Goal: Task Accomplishment & Management: Manage account settings

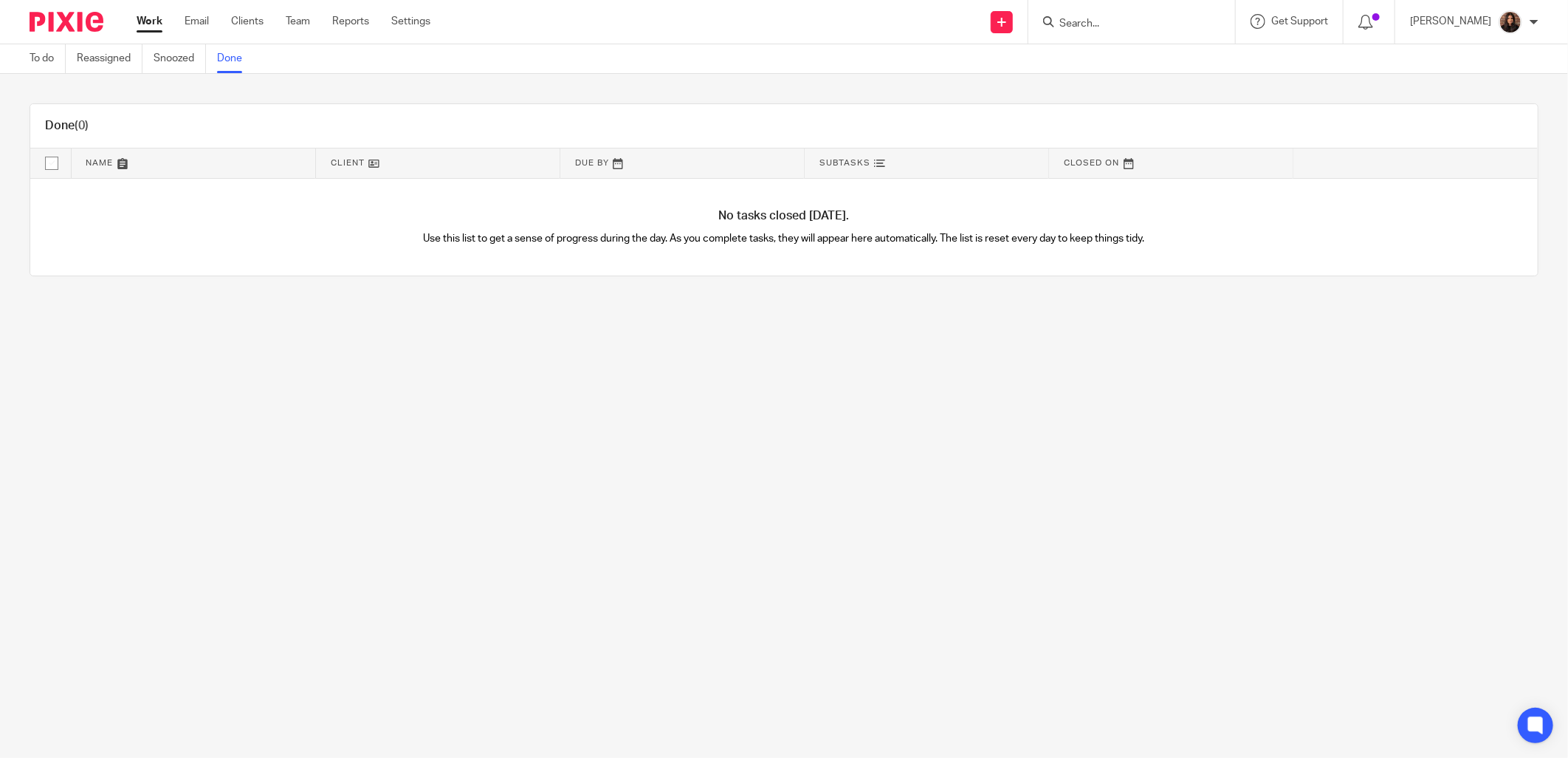
drag, startPoint x: 1068, startPoint y: 20, endPoint x: 1087, endPoint y: 23, distance: 19.2
click at [1068, 20] on input "Search" at bounding box center [1124, 24] width 133 height 14
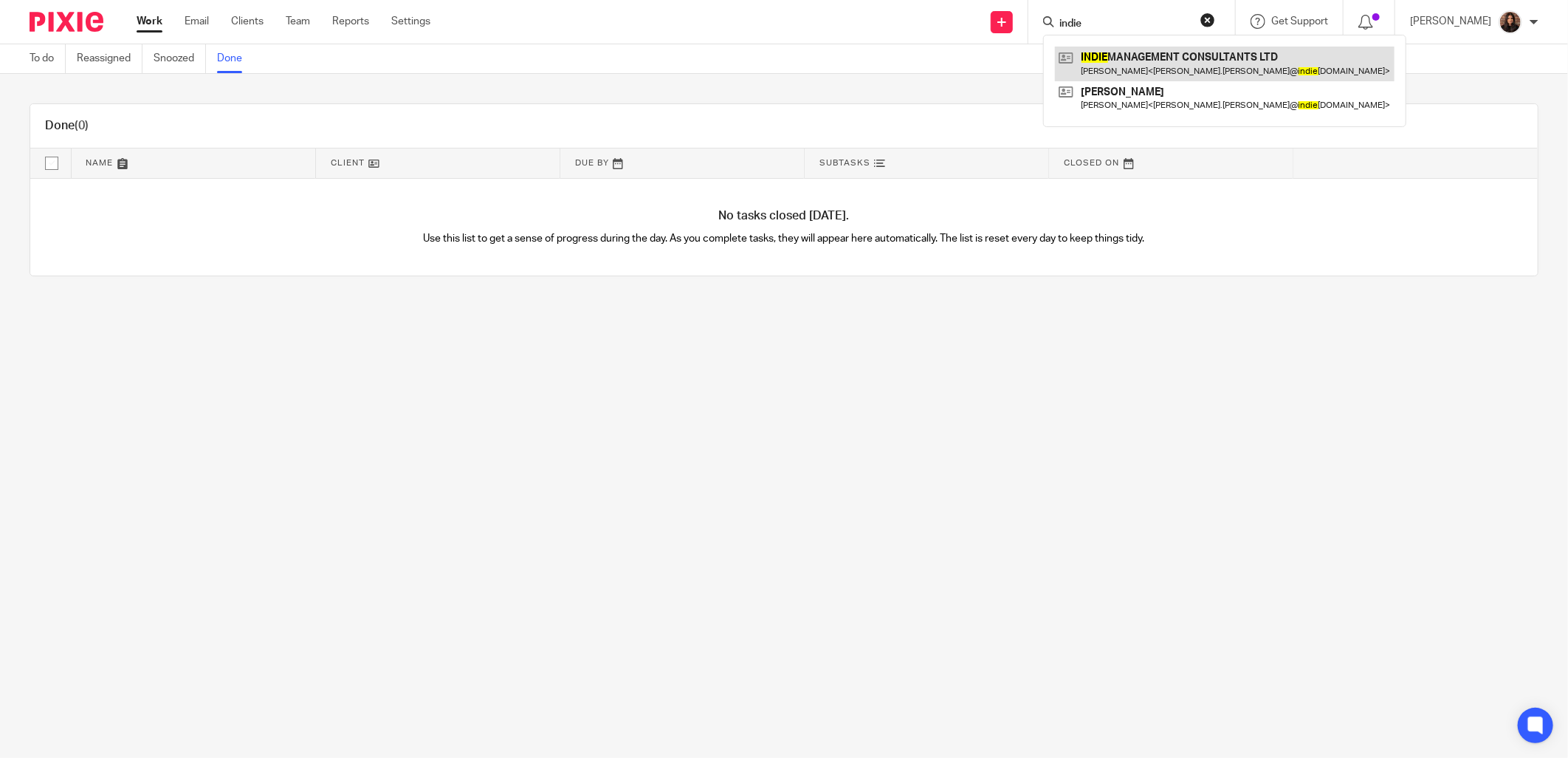
type input "indie"
click at [1139, 59] on link at bounding box center [1224, 63] width 339 height 34
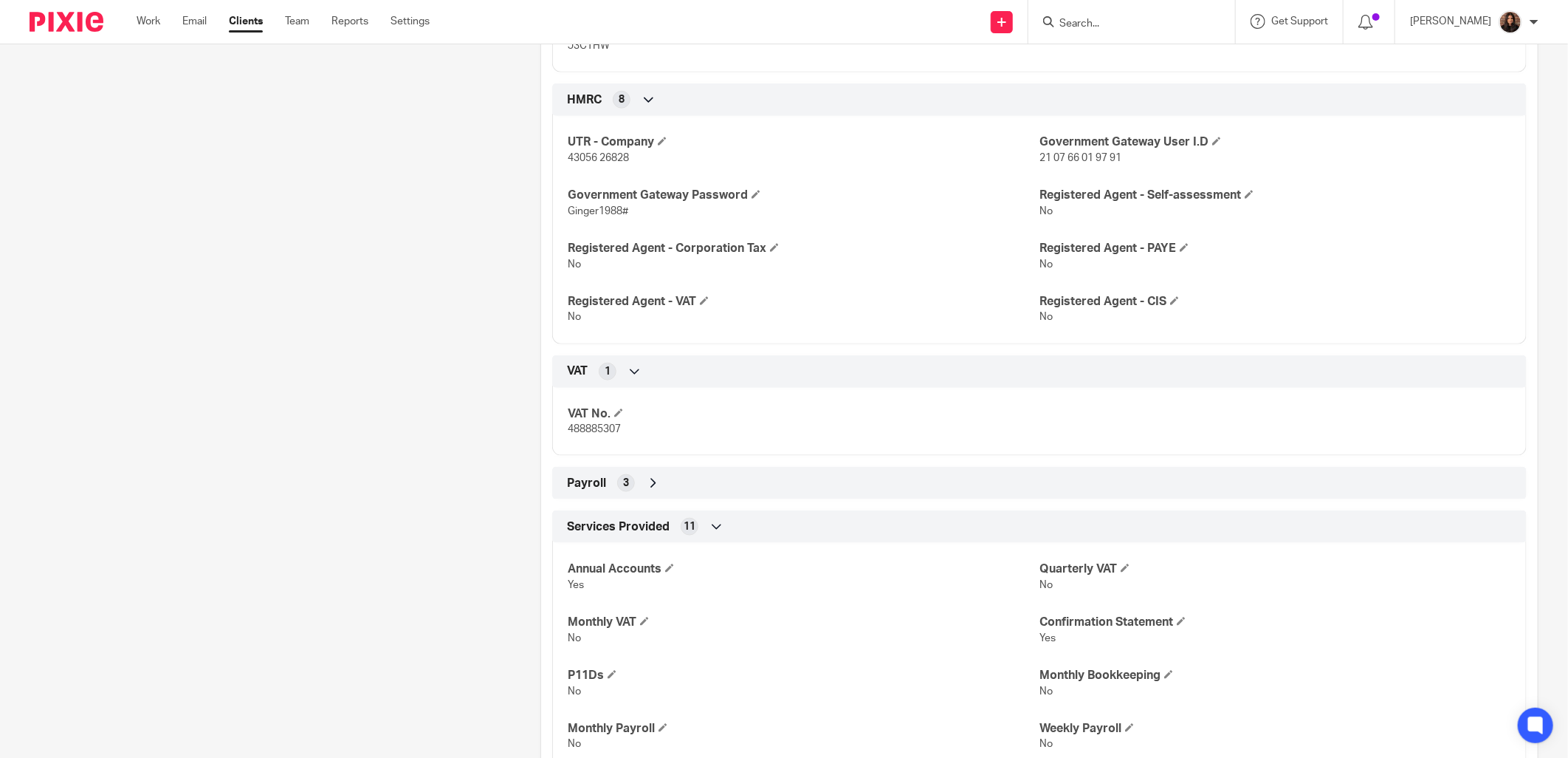
scroll to position [957, 0]
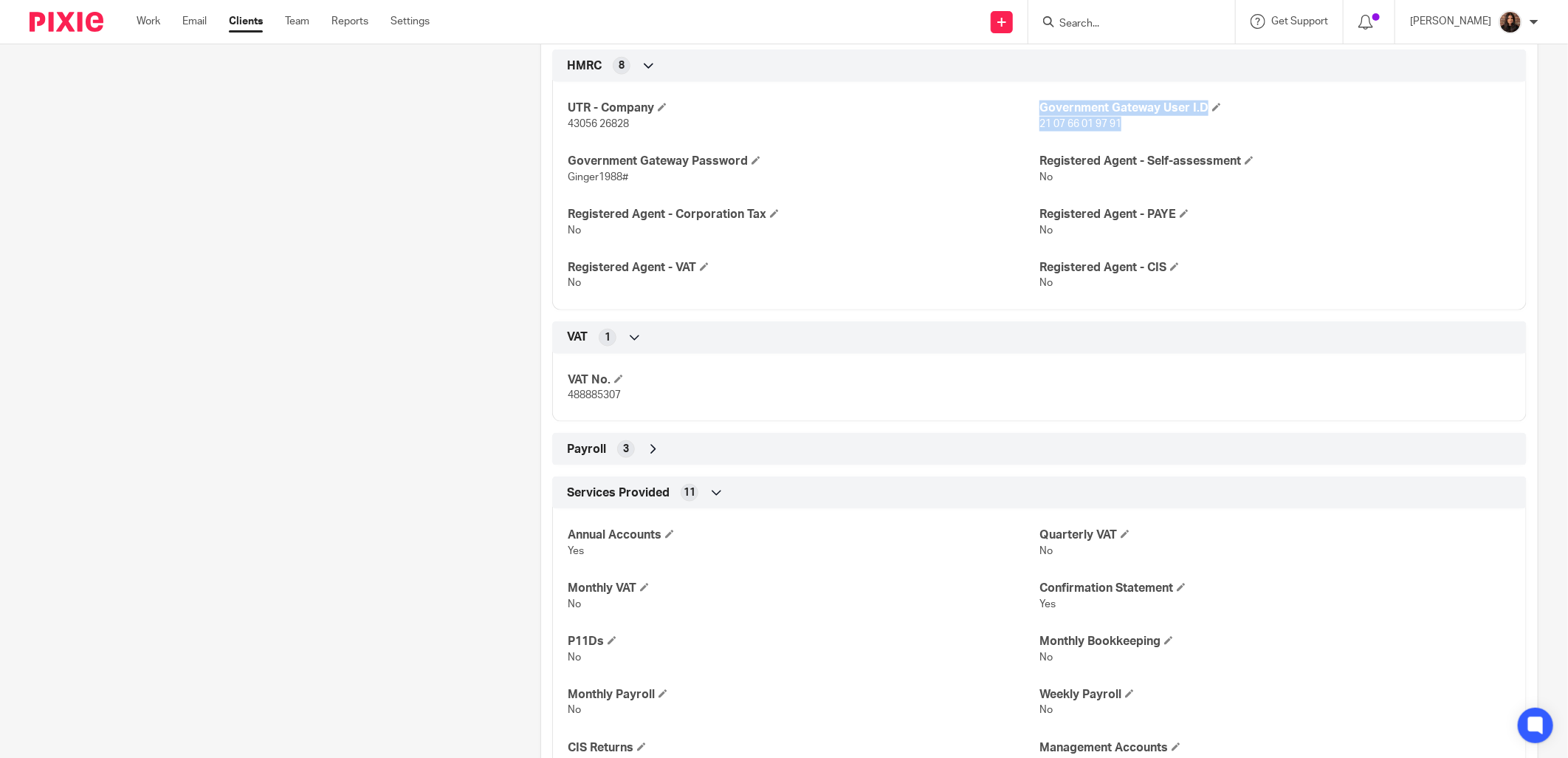
drag, startPoint x: 1117, startPoint y: 122, endPoint x: 1027, endPoint y: 122, distance: 90.0
click at [1027, 122] on div "UTR - Company 43056 26828 Government Gateway User I.D 21 07 66 01 97 91 Governm…" at bounding box center [1039, 190] width 974 height 238
drag, startPoint x: 1027, startPoint y: 122, endPoint x: 1028, endPoint y: 134, distance: 12.0
click at [1028, 134] on div "UTR - Company 43056 26828 Government Gateway User I.D 21 07 66 01 97 91 Governm…" at bounding box center [1039, 190] width 974 height 238
drag, startPoint x: 1032, startPoint y: 123, endPoint x: 1115, endPoint y: 123, distance: 83.0
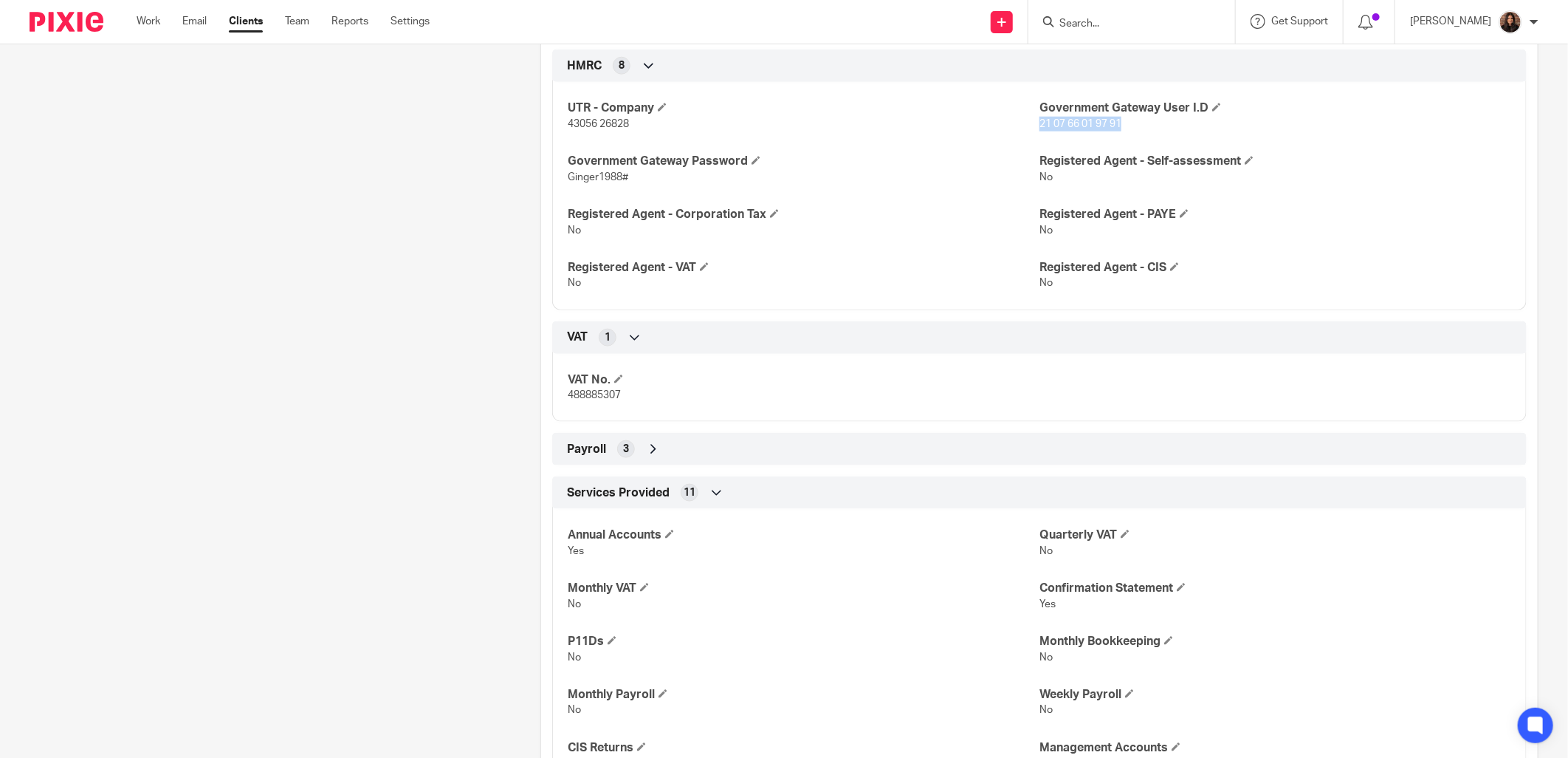
click at [1115, 123] on span "21 07 66 01 97 91" at bounding box center [1081, 125] width 82 height 11
copy span "21 07 66 01 97 91"
drag, startPoint x: 920, startPoint y: 274, endPoint x: 861, endPoint y: 272, distance: 59.0
click at [920, 274] on h4 "Registered Agent - VAT" at bounding box center [803, 267] width 472 height 15
drag, startPoint x: 628, startPoint y: 175, endPoint x: 563, endPoint y: 175, distance: 65.0
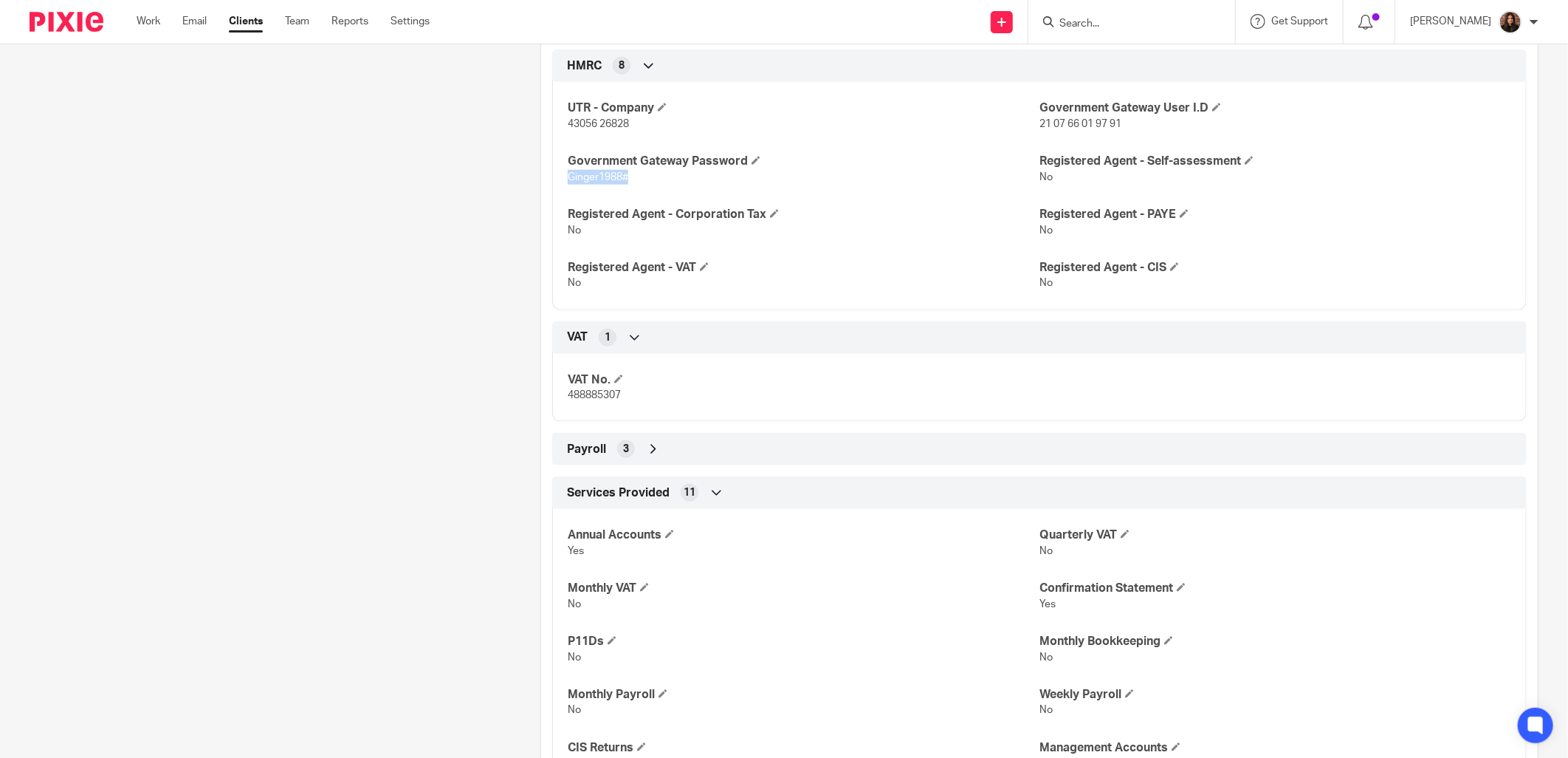
click at [563, 175] on div "UTR - Company 43056 26828 Government Gateway User I.D 21 07 66 01 97 91 Governm…" at bounding box center [1039, 190] width 974 height 238
drag, startPoint x: 563, startPoint y: 175, endPoint x: 595, endPoint y: 177, distance: 32.1
copy span "Ginger1988#"
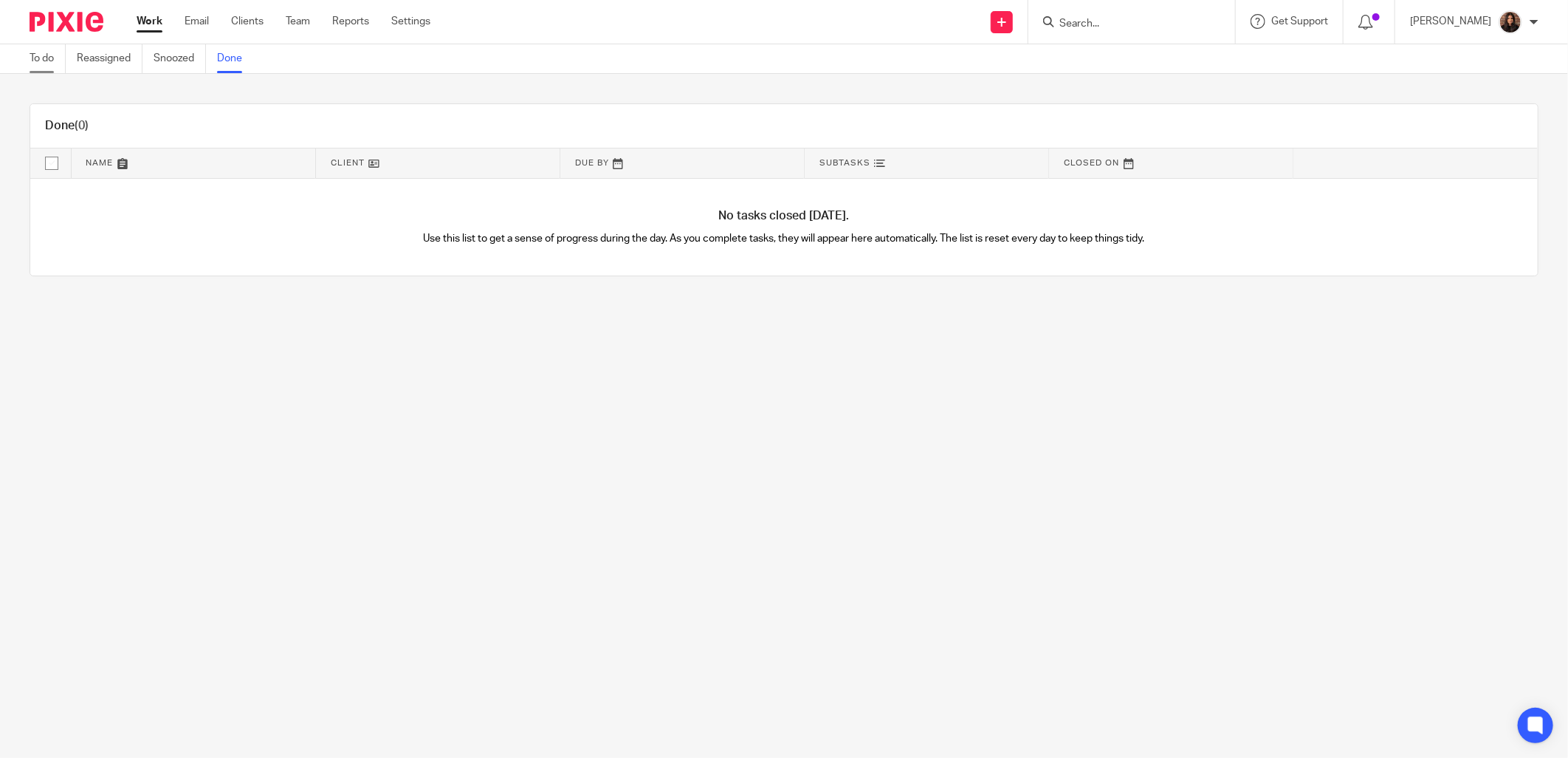
click at [52, 54] on link "To do" at bounding box center [48, 58] width 36 height 29
click at [1105, 21] on input "Search" at bounding box center [1124, 24] width 133 height 14
type input "venture"
click at [1148, 79] on link at bounding box center [1150, 80] width 191 height 22
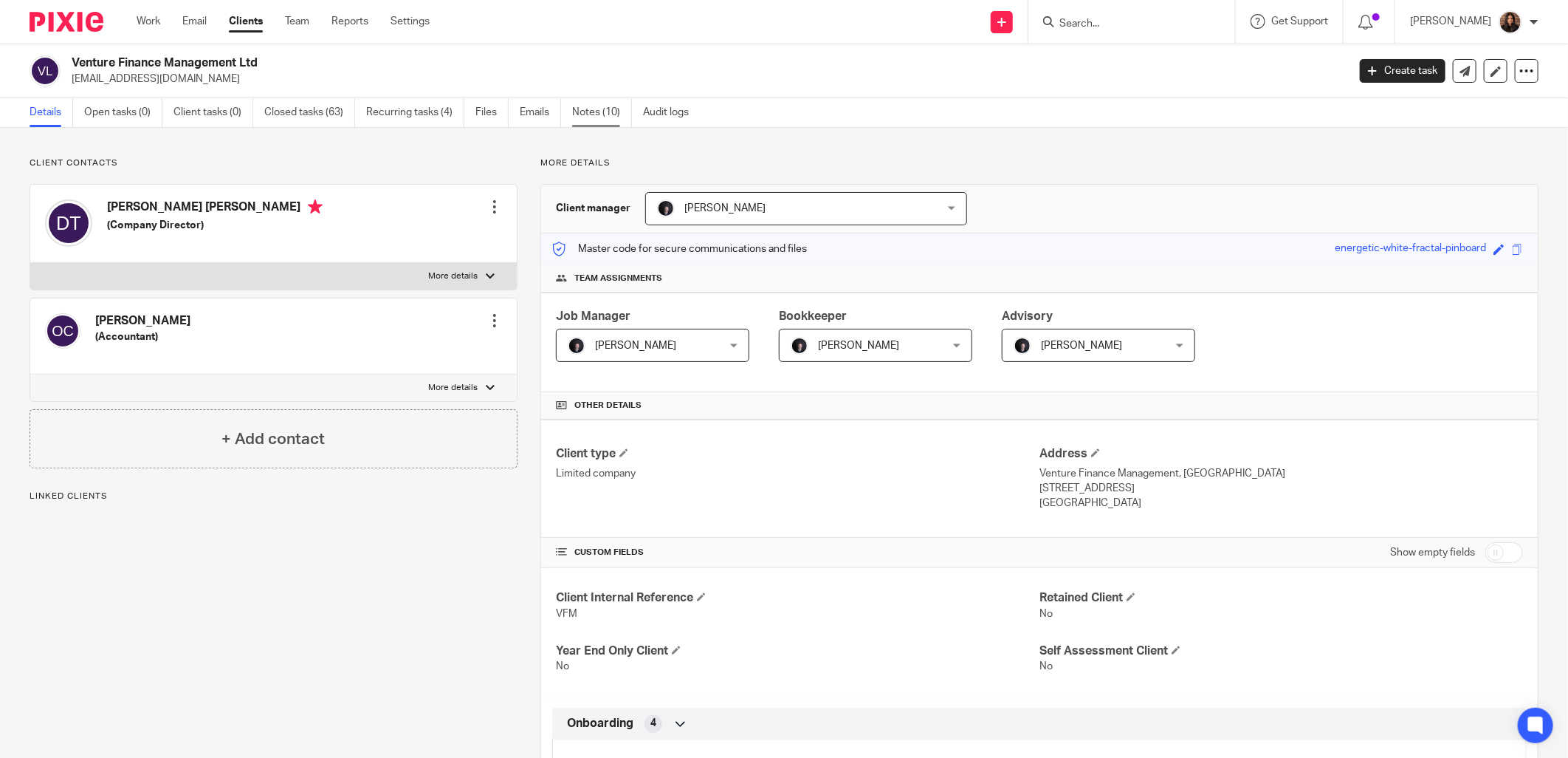
click at [592, 112] on link "Notes (10)" at bounding box center [602, 112] width 60 height 29
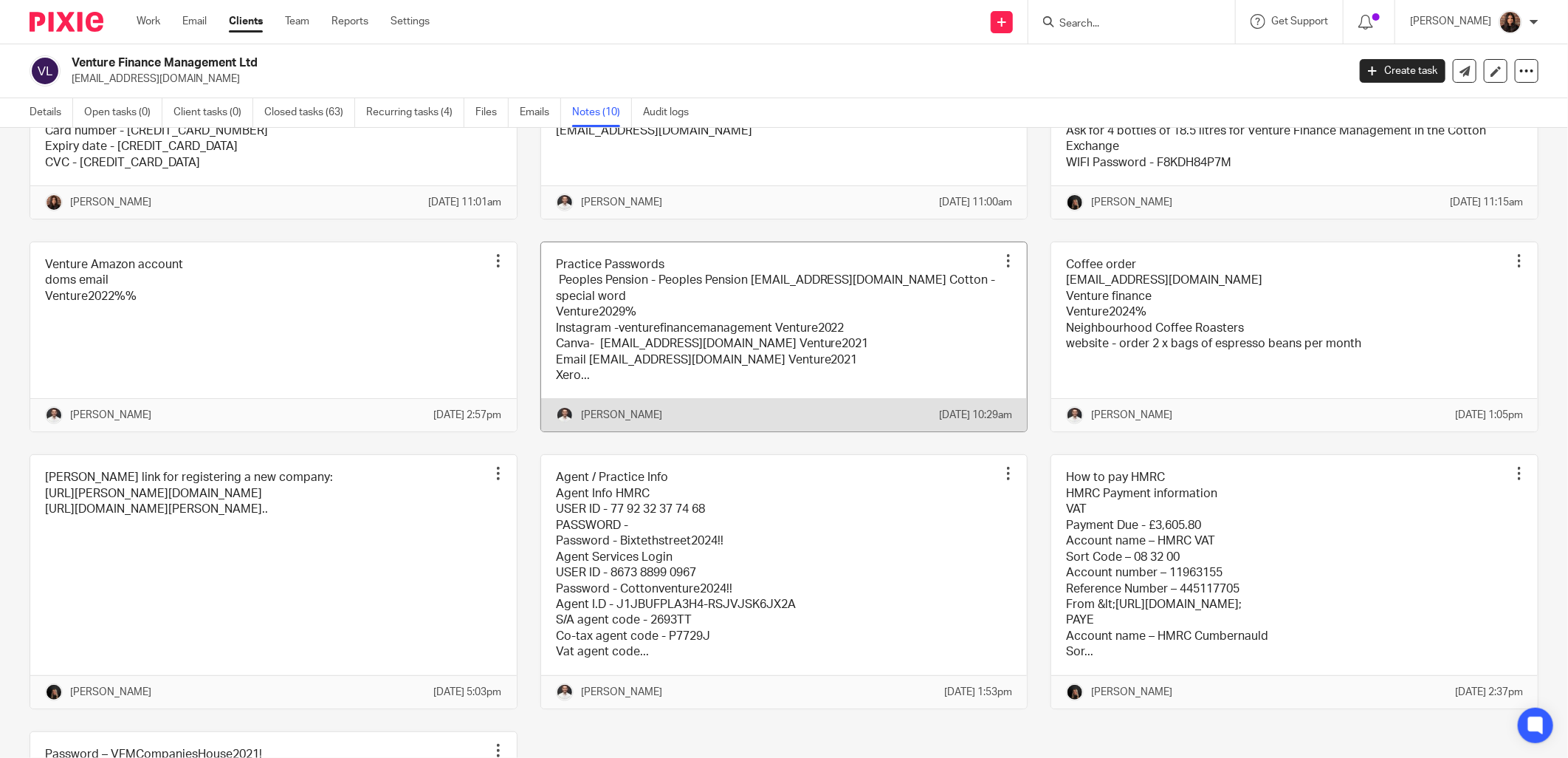
scroll to position [273, 0]
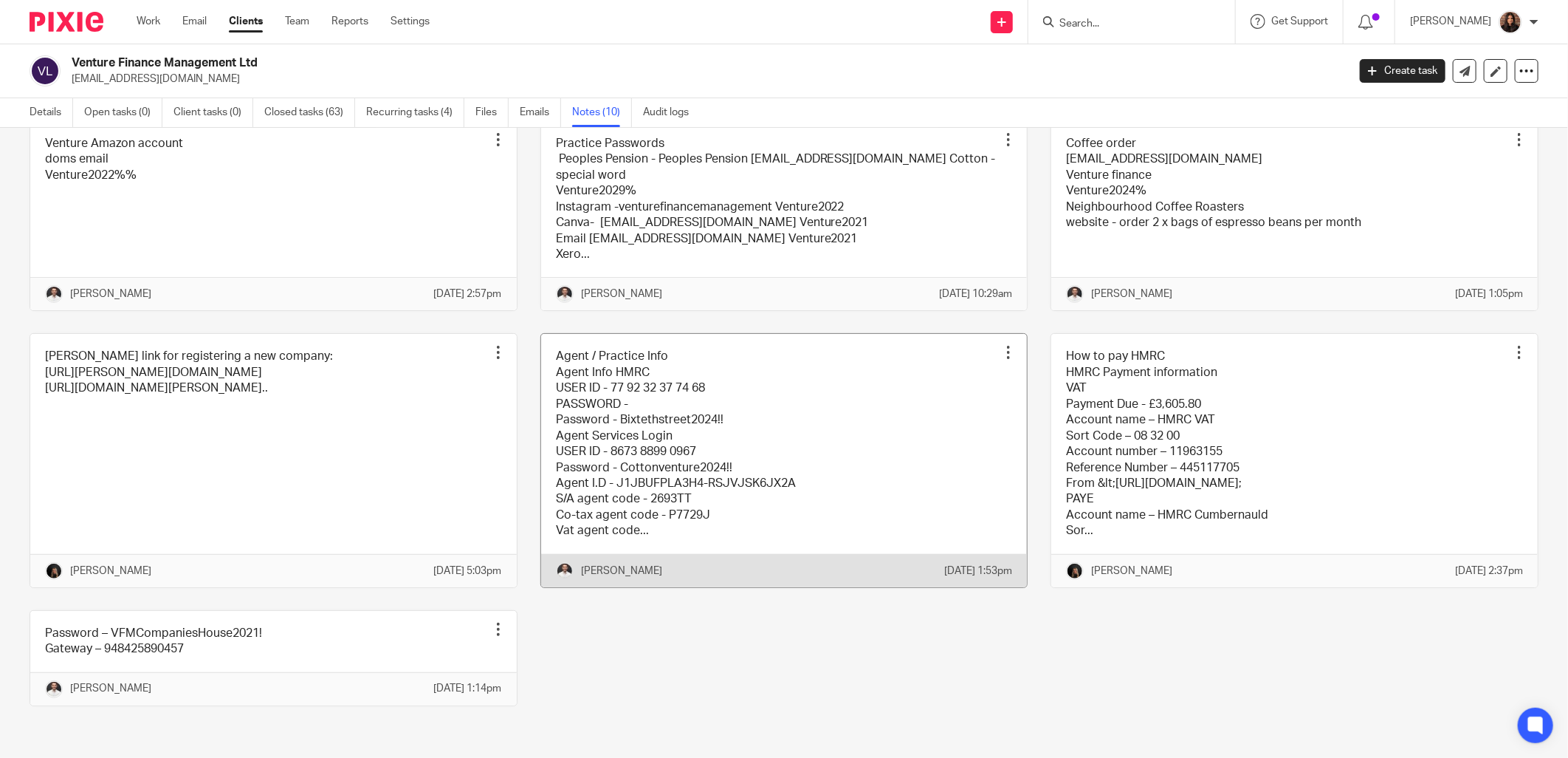
click at [691, 445] on link at bounding box center [784, 460] width 487 height 253
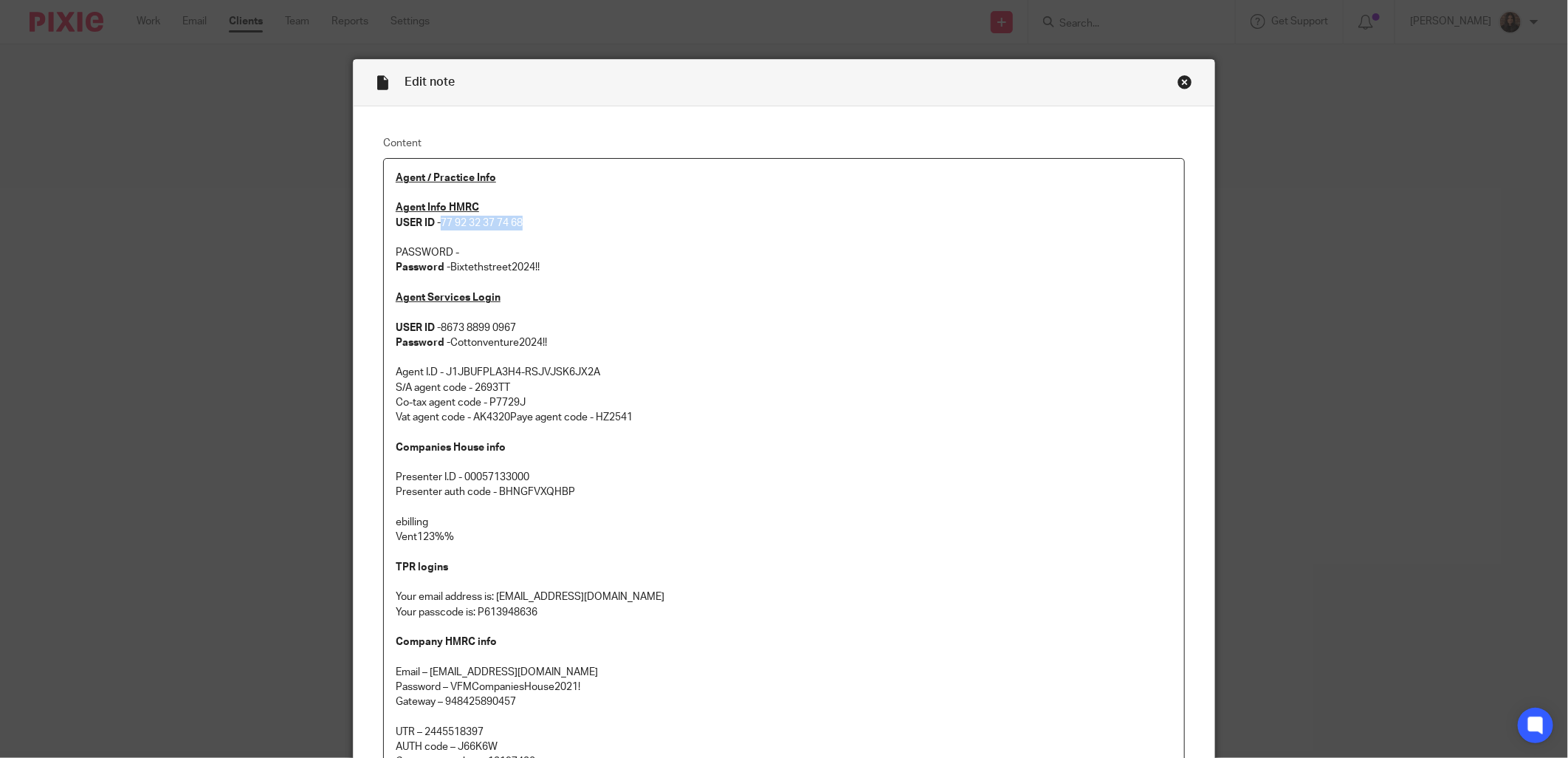
drag, startPoint x: 532, startPoint y: 223, endPoint x: 438, endPoint y: 224, distance: 94.0
click at [438, 224] on p "Agent Info HMRC USER ID - 77 92 32 37 74 68" at bounding box center [784, 215] width 777 height 30
copy p "77 92 32 37 74 68"
drag, startPoint x: 538, startPoint y: 269, endPoint x: 444, endPoint y: 274, distance: 94.1
click at [444, 274] on p "Password - Bixtethstreet2024!!" at bounding box center [784, 267] width 777 height 14
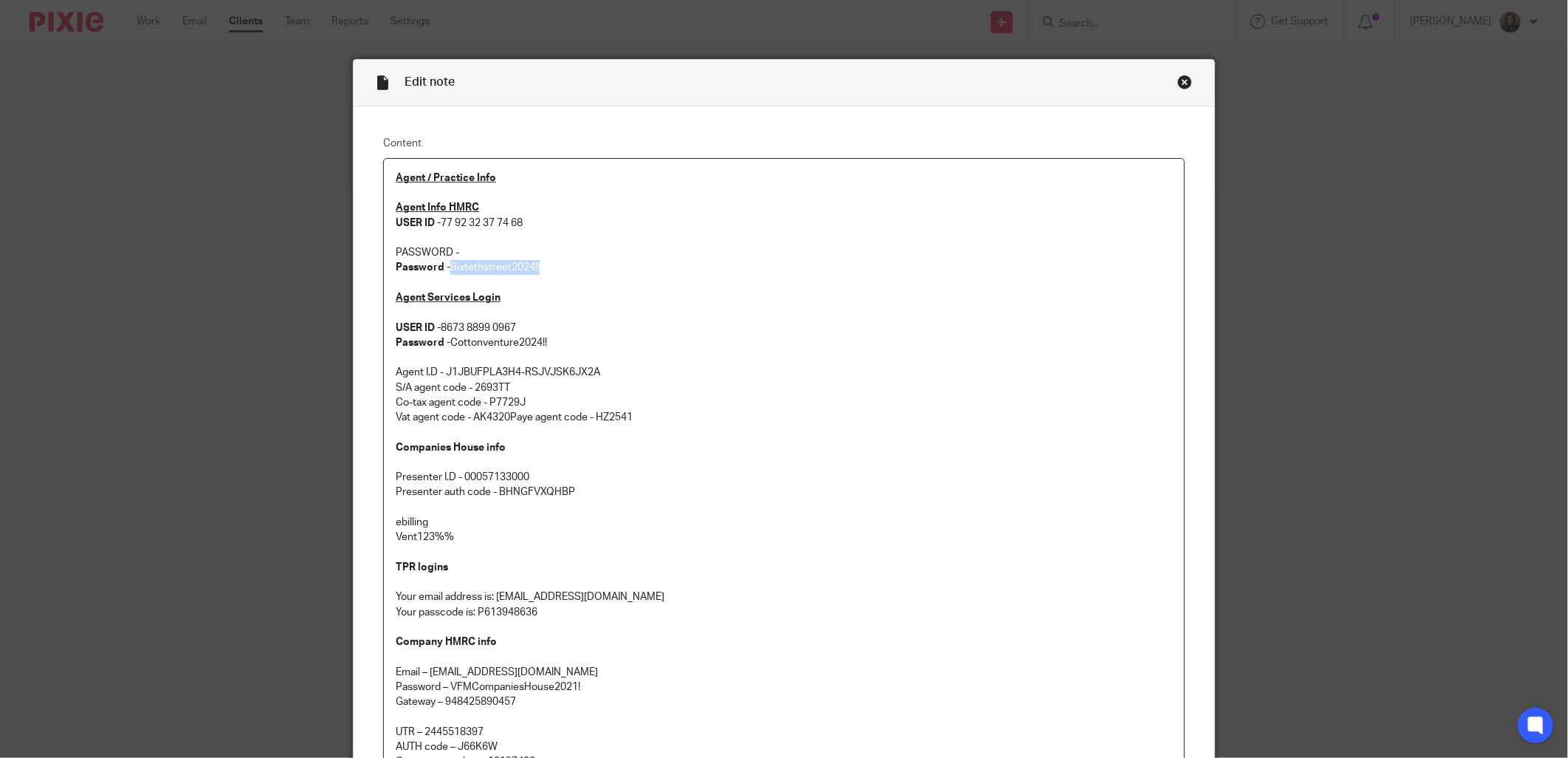
copy p "Bixtethstreet2024!!"
drag, startPoint x: 522, startPoint y: 222, endPoint x: 434, endPoint y: 220, distance: 88.0
click at [434, 220] on p "Agent Info HMRC USER ID - 77 92 32 37 74 68" at bounding box center [784, 215] width 777 height 30
copy p "77 92 32 37 74 68"
drag, startPoint x: 541, startPoint y: 267, endPoint x: 446, endPoint y: 270, distance: 95.0
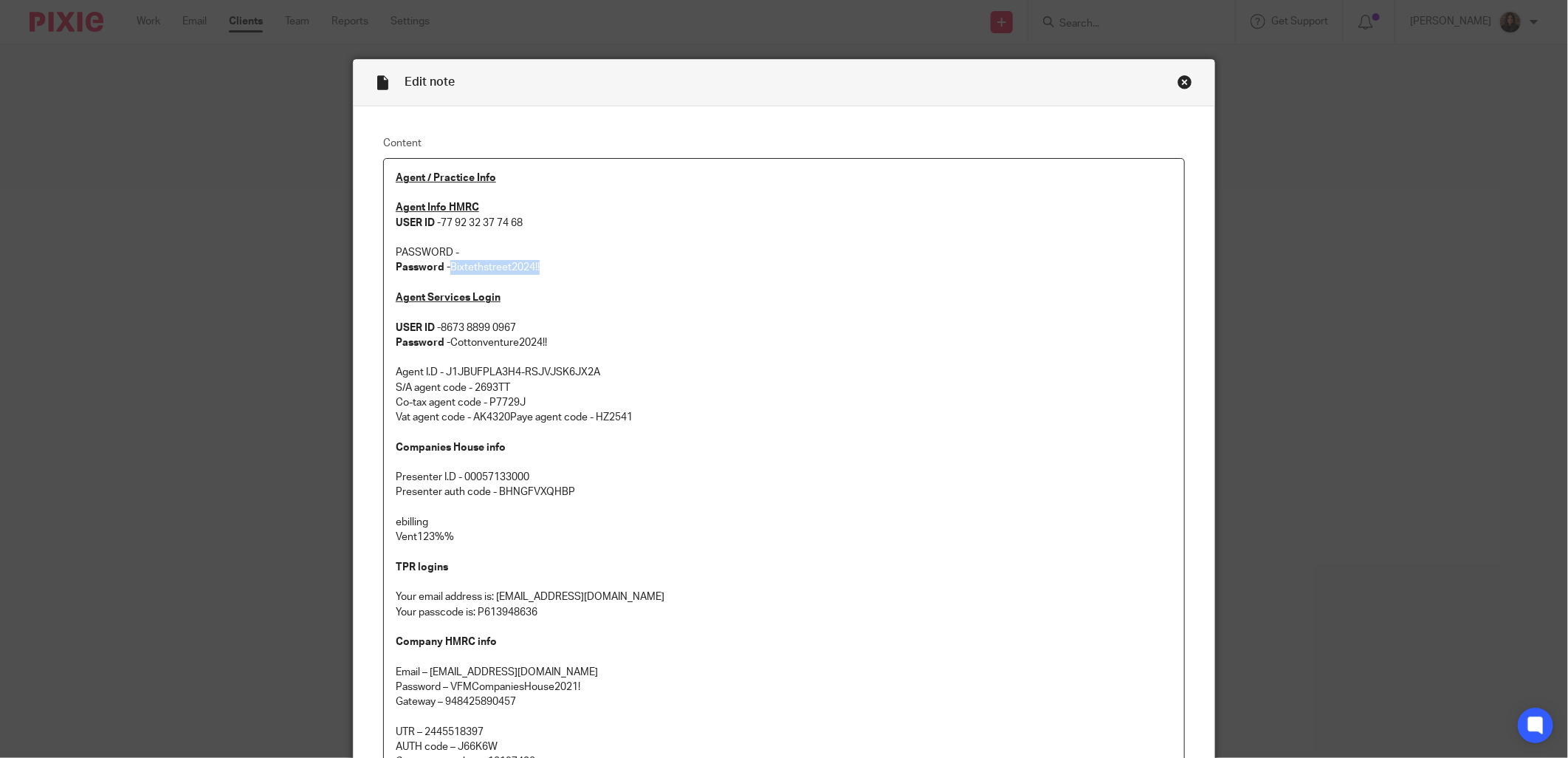
click at [446, 270] on p "Password - Bixtethstreet2024!!" at bounding box center [784, 267] width 777 height 14
copy p "Bixtethstreet2024!!"
click at [1182, 82] on div "Close this dialog window" at bounding box center [1185, 81] width 14 height 14
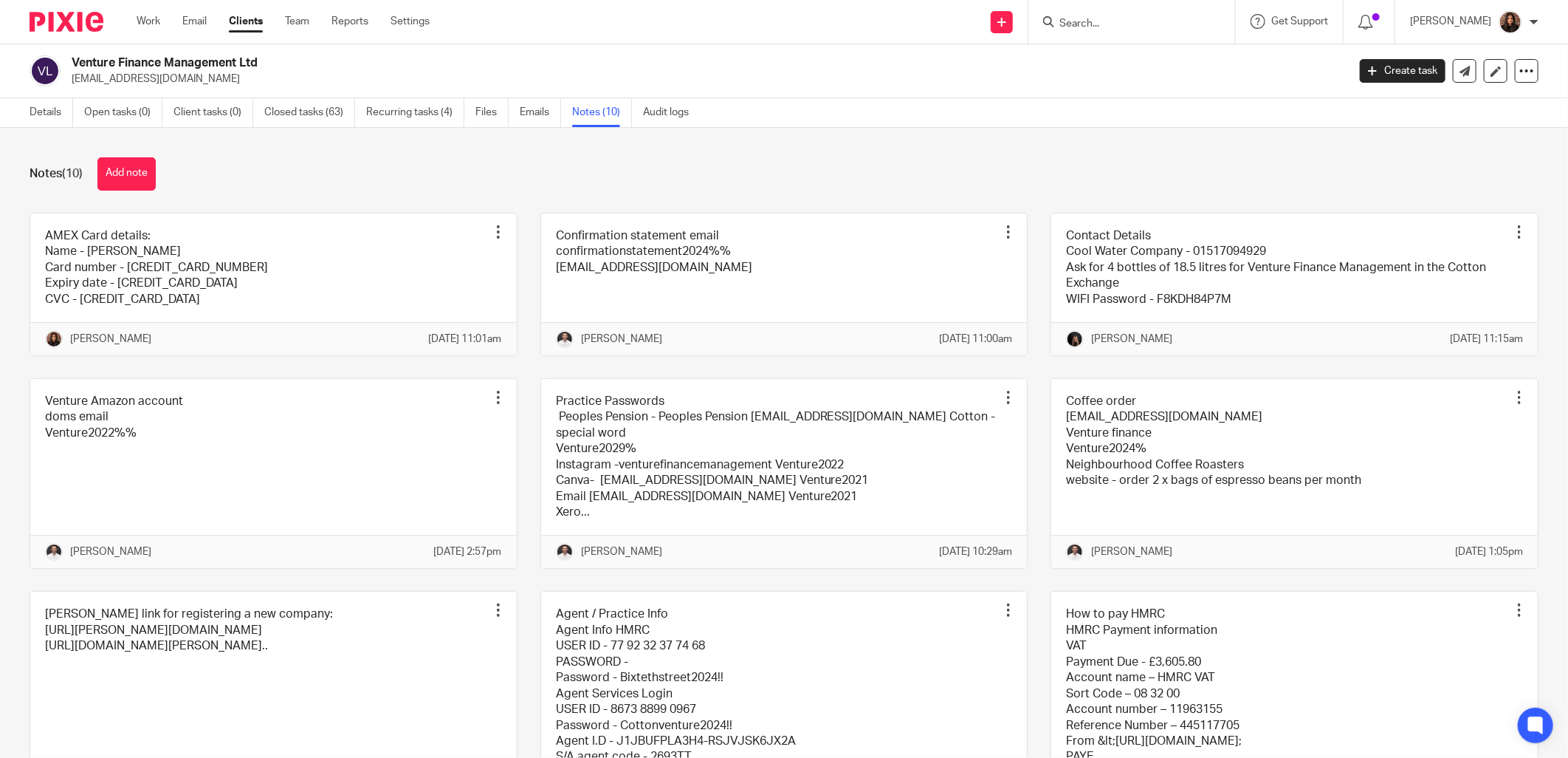
click at [1088, 18] on input "Search" at bounding box center [1124, 24] width 133 height 14
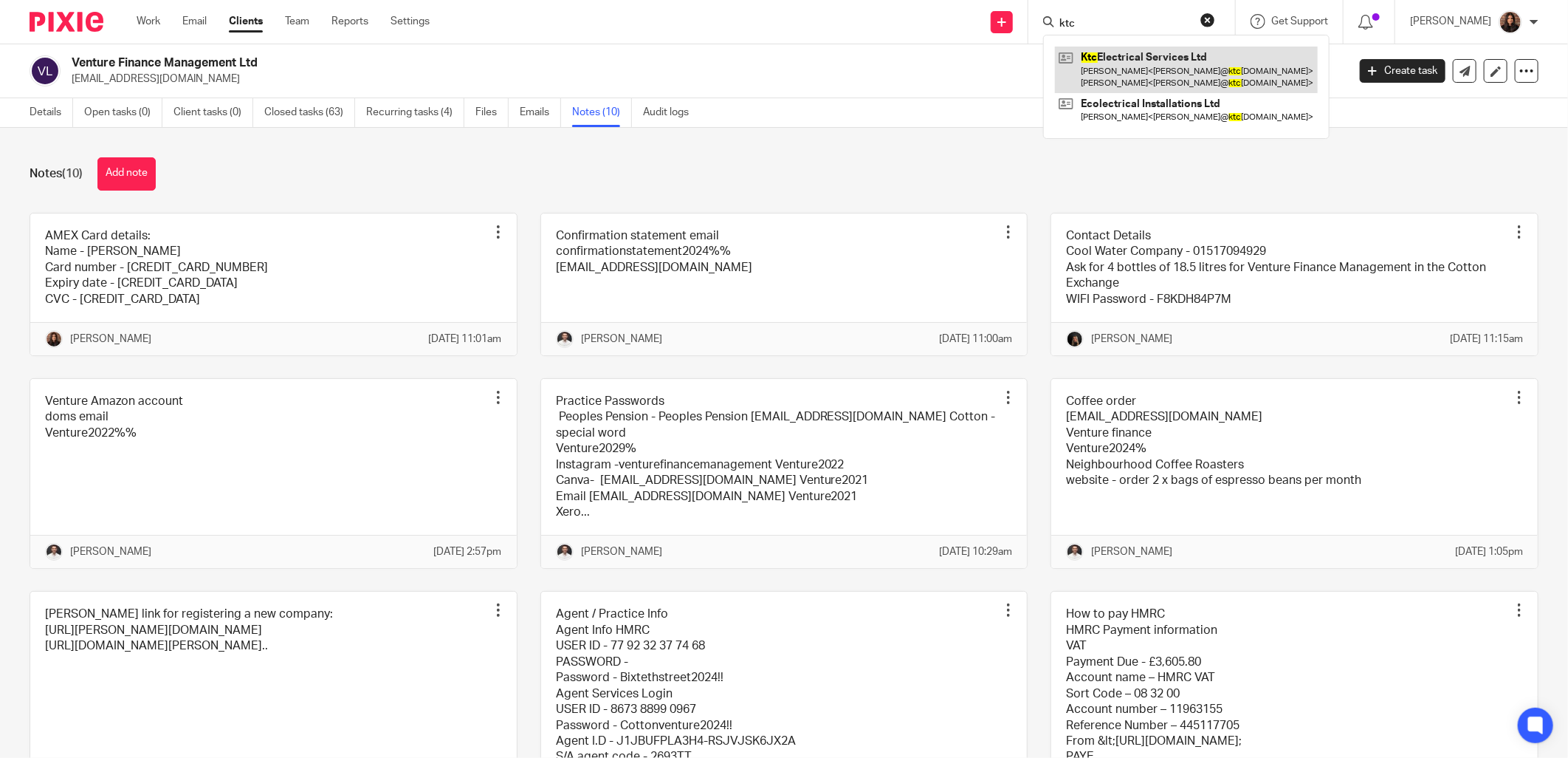
type input "ktc"
click at [1147, 62] on link at bounding box center [1186, 69] width 263 height 46
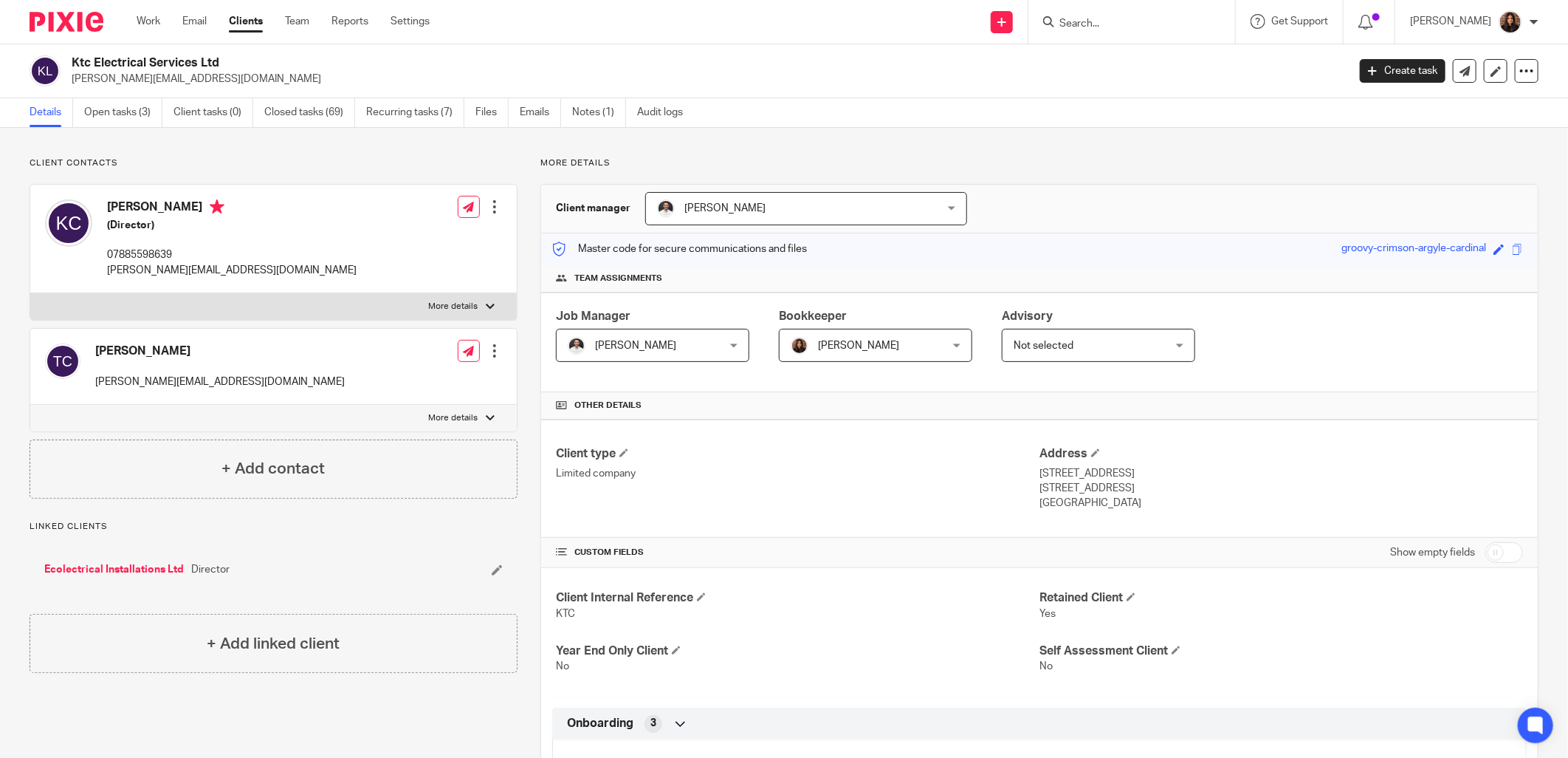
click at [1078, 32] on div at bounding box center [1131, 21] width 207 height 43
drag, startPoint x: 1088, startPoint y: 27, endPoint x: 1106, endPoint y: 31, distance: 18.4
click at [1089, 27] on input "Search" at bounding box center [1124, 24] width 133 height 14
type input "venture"
click at [1186, 77] on link at bounding box center [1150, 80] width 191 height 22
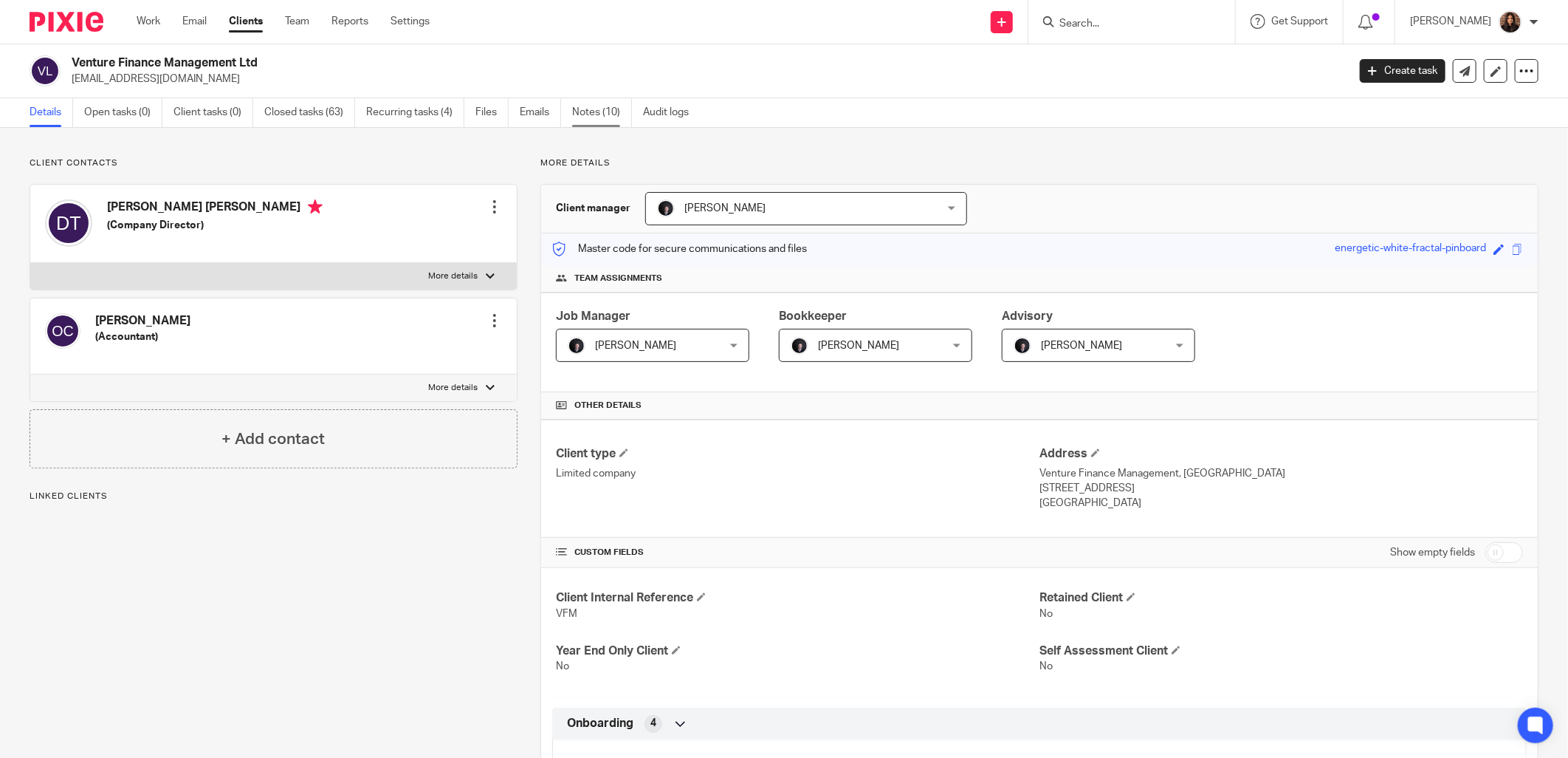
click at [598, 109] on link "Notes (10)" at bounding box center [602, 112] width 60 height 29
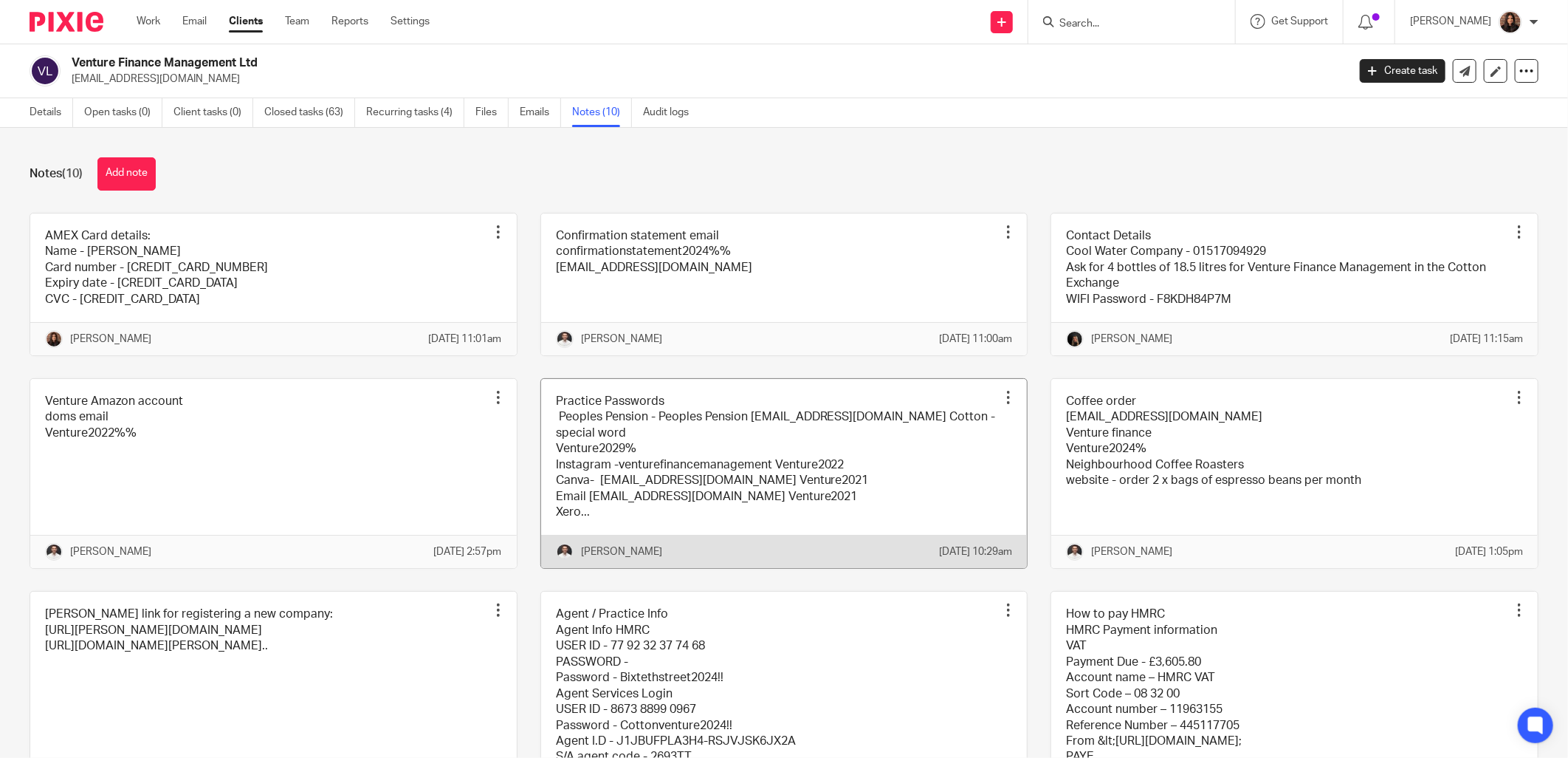
scroll to position [273, 0]
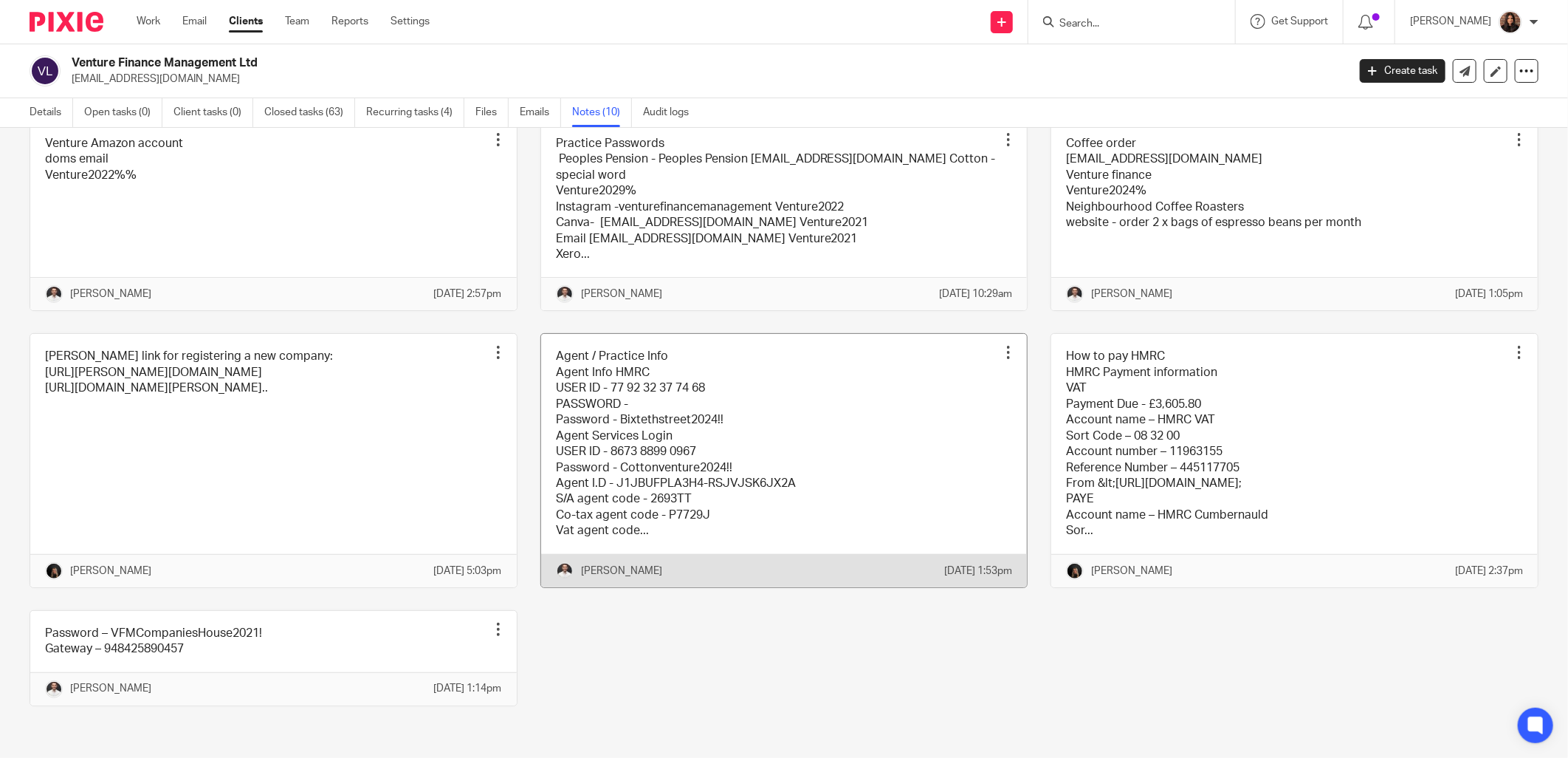
click at [669, 455] on link at bounding box center [784, 460] width 487 height 253
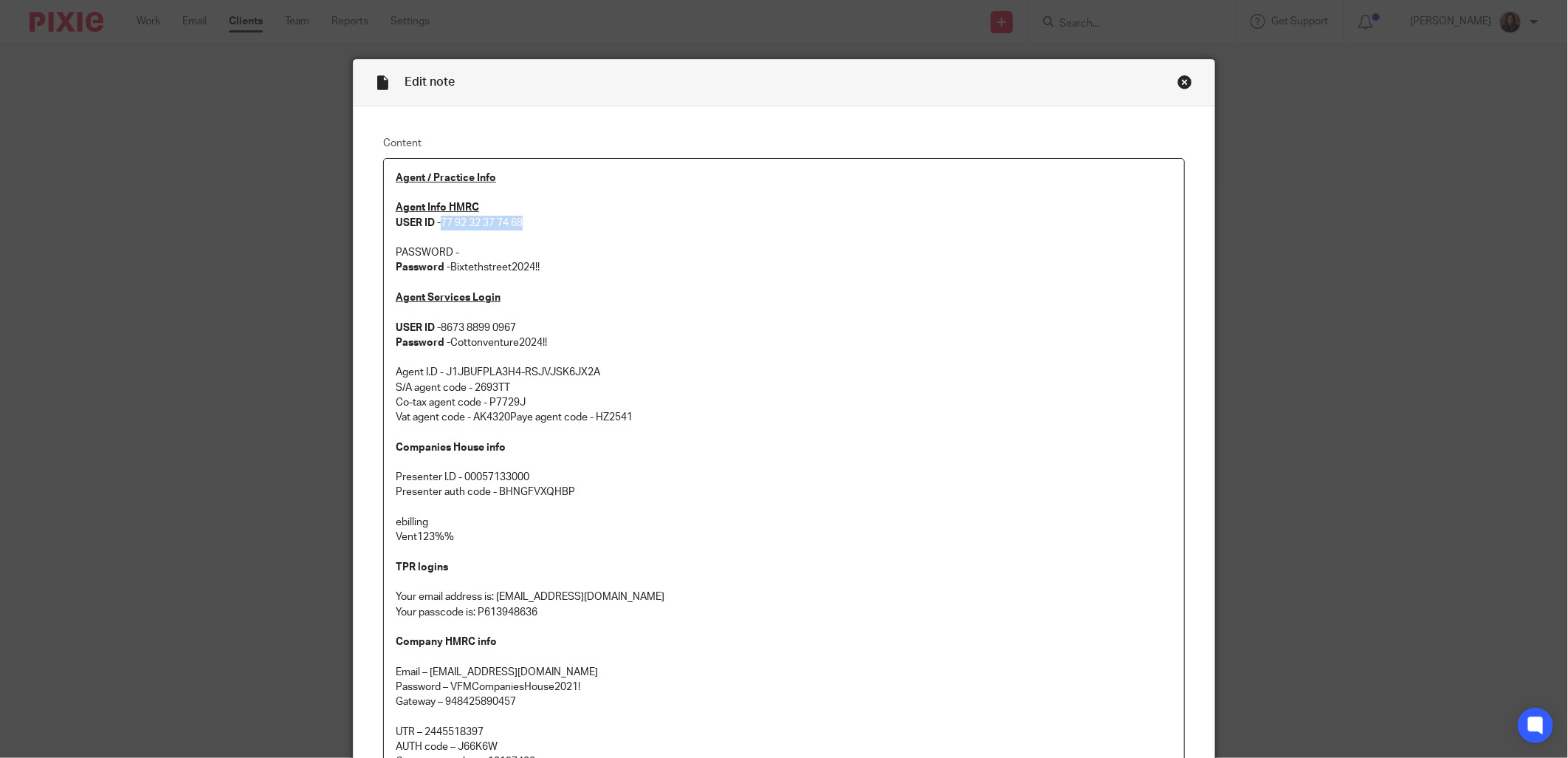
drag, startPoint x: 522, startPoint y: 224, endPoint x: 440, endPoint y: 223, distance: 82.0
click at [440, 223] on p "Agent Info HMRC USER ID - 77 92 32 37 74 68" at bounding box center [784, 215] width 777 height 30
copy p "77 92 32 37 74 68"
drag, startPoint x: 545, startPoint y: 274, endPoint x: 459, endPoint y: 267, distance: 86.3
click at [447, 272] on p "Password - Bixtethstreet2024!!" at bounding box center [784, 267] width 777 height 14
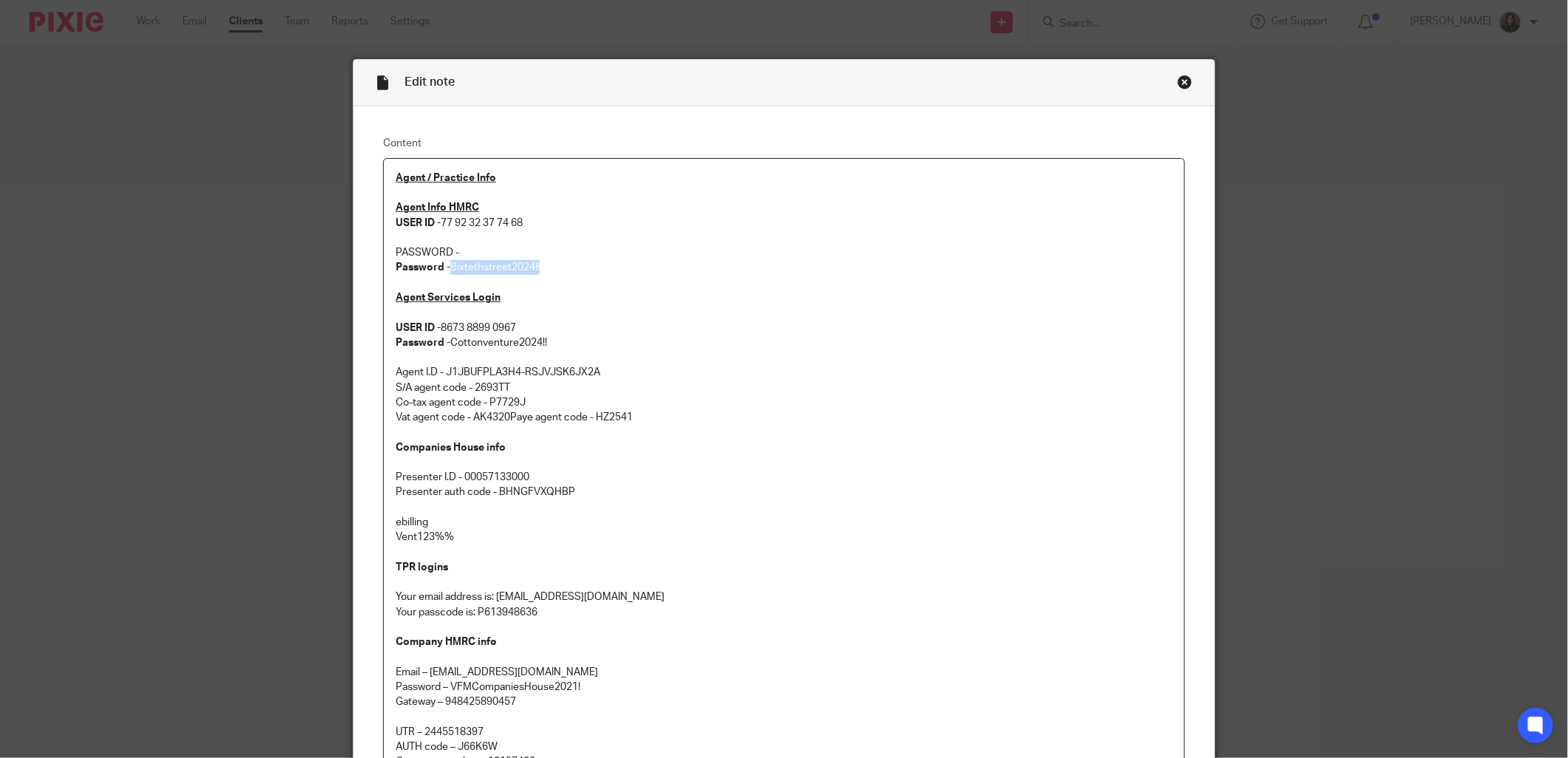
copy p "Bixtethstreet2024!!"
drag, startPoint x: 528, startPoint y: 223, endPoint x: 437, endPoint y: 226, distance: 91.0
click at [437, 226] on p "Agent Info HMRC USER ID - 77 92 32 37 74 68" at bounding box center [784, 215] width 777 height 30
copy p "77 92 32 37 74 68"
drag, startPoint x: 546, startPoint y: 276, endPoint x: 446, endPoint y: 273, distance: 100.0
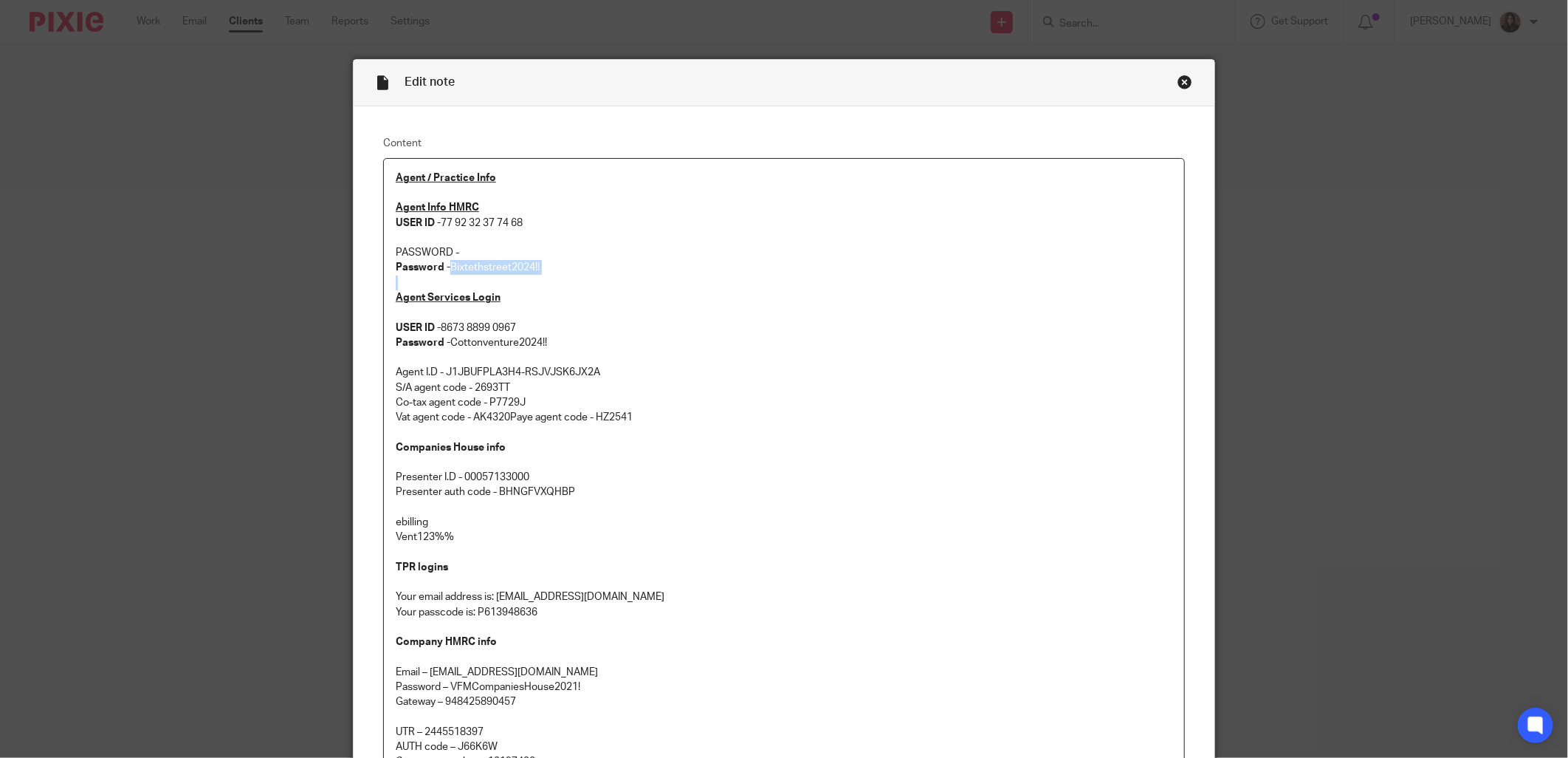
click at [446, 273] on div "Agent / Practice Info Agent Info HMRC USER ID - 77 92 32 37 74 68 PASSWORD - Pa…" at bounding box center [784, 645] width 800 height 973
copy p "Bixtethstreet2024!!"
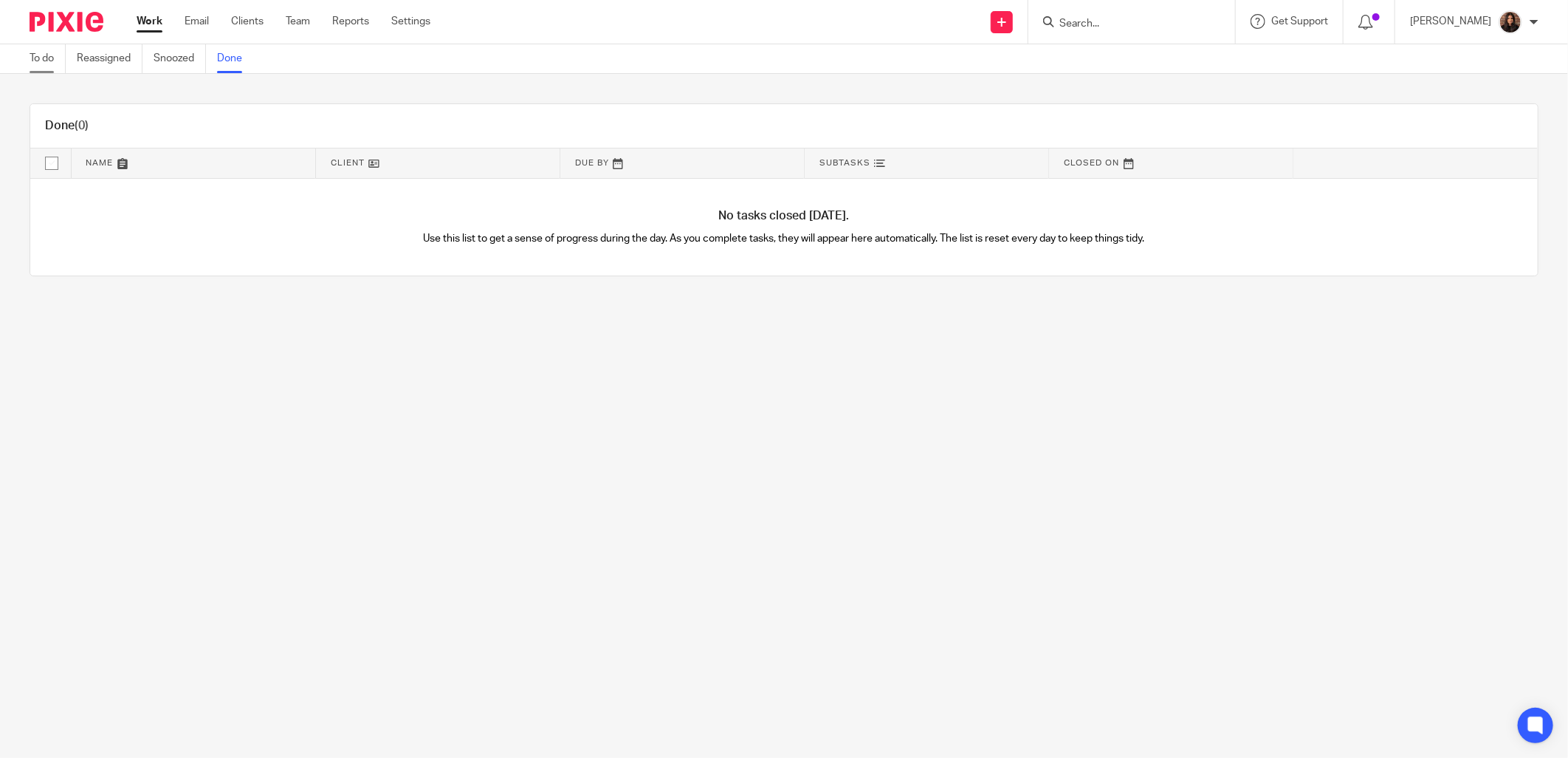
click at [47, 55] on link "To do" at bounding box center [48, 58] width 36 height 29
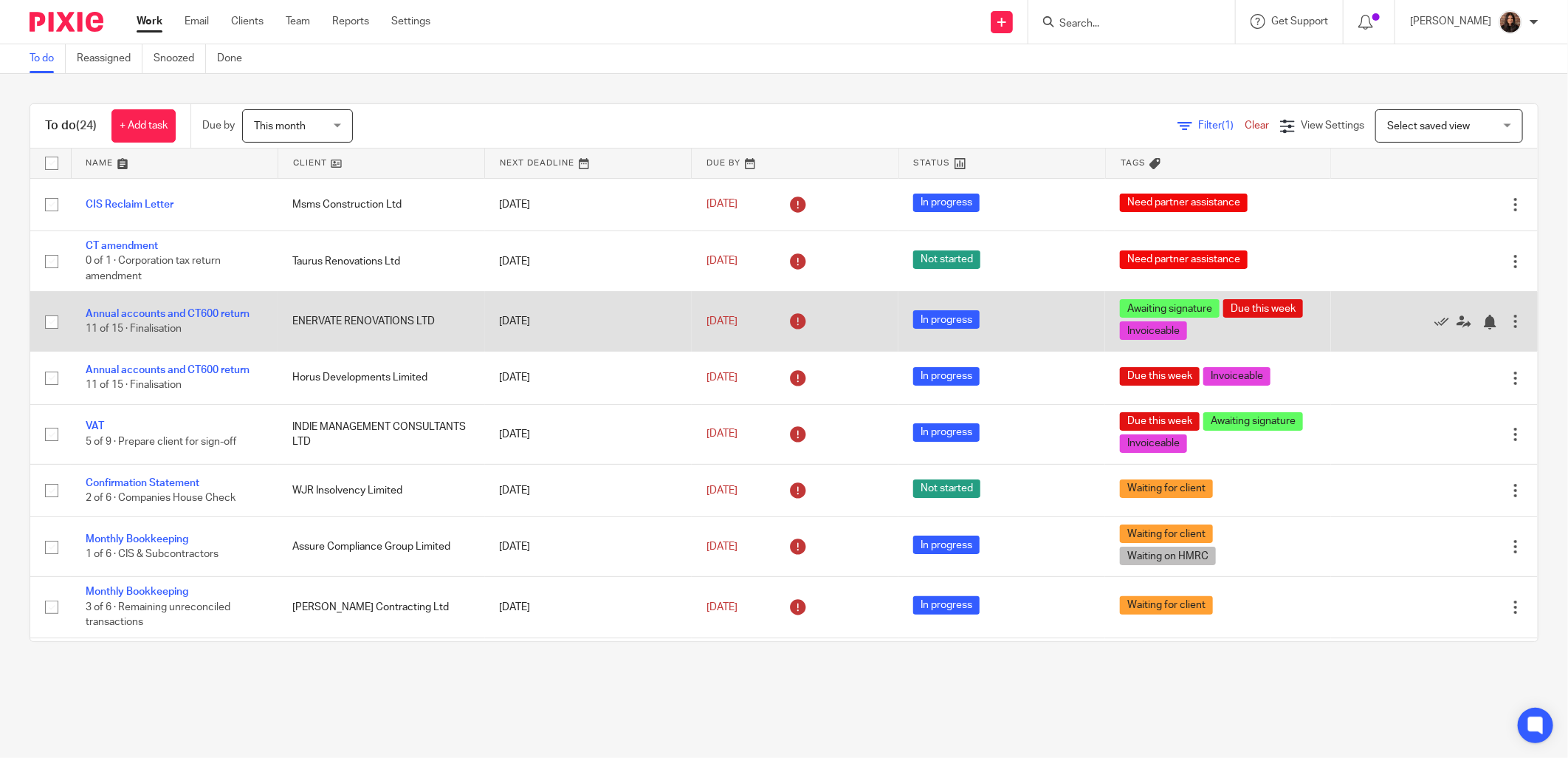
scroll to position [959, 0]
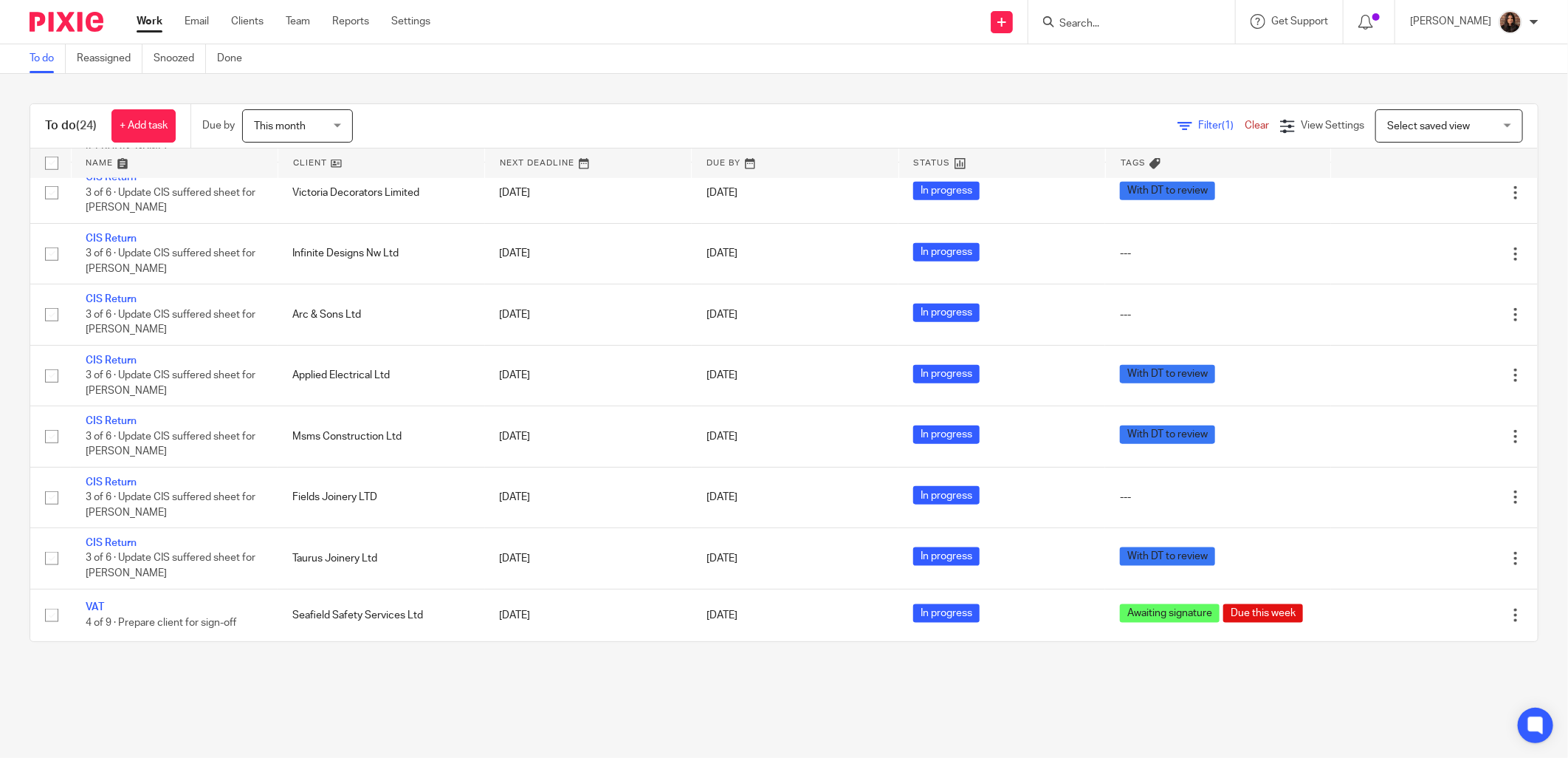
click at [1178, 123] on link "Filter (1)" at bounding box center [1211, 125] width 67 height 11
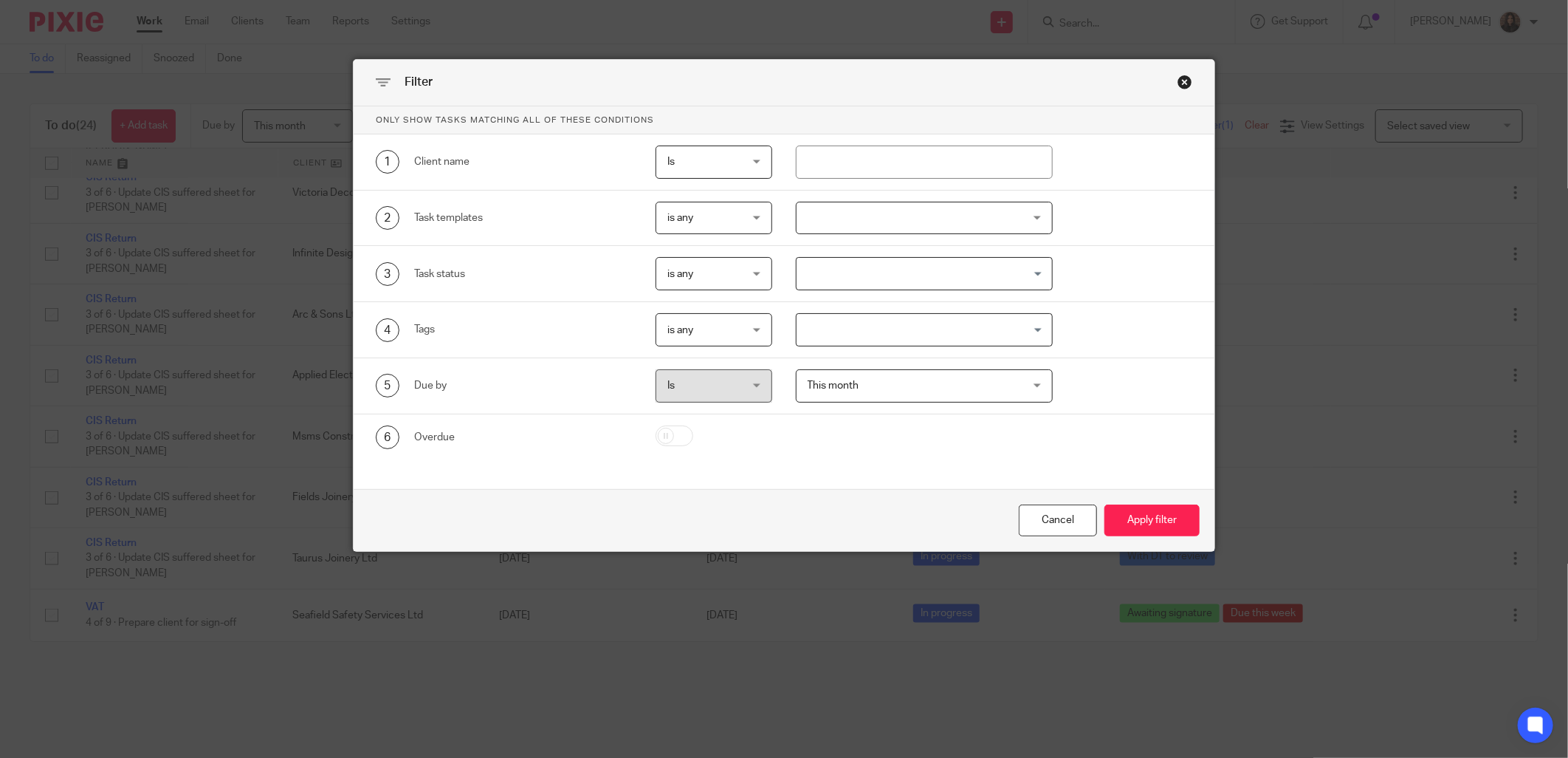
click at [840, 222] on div at bounding box center [924, 218] width 257 height 33
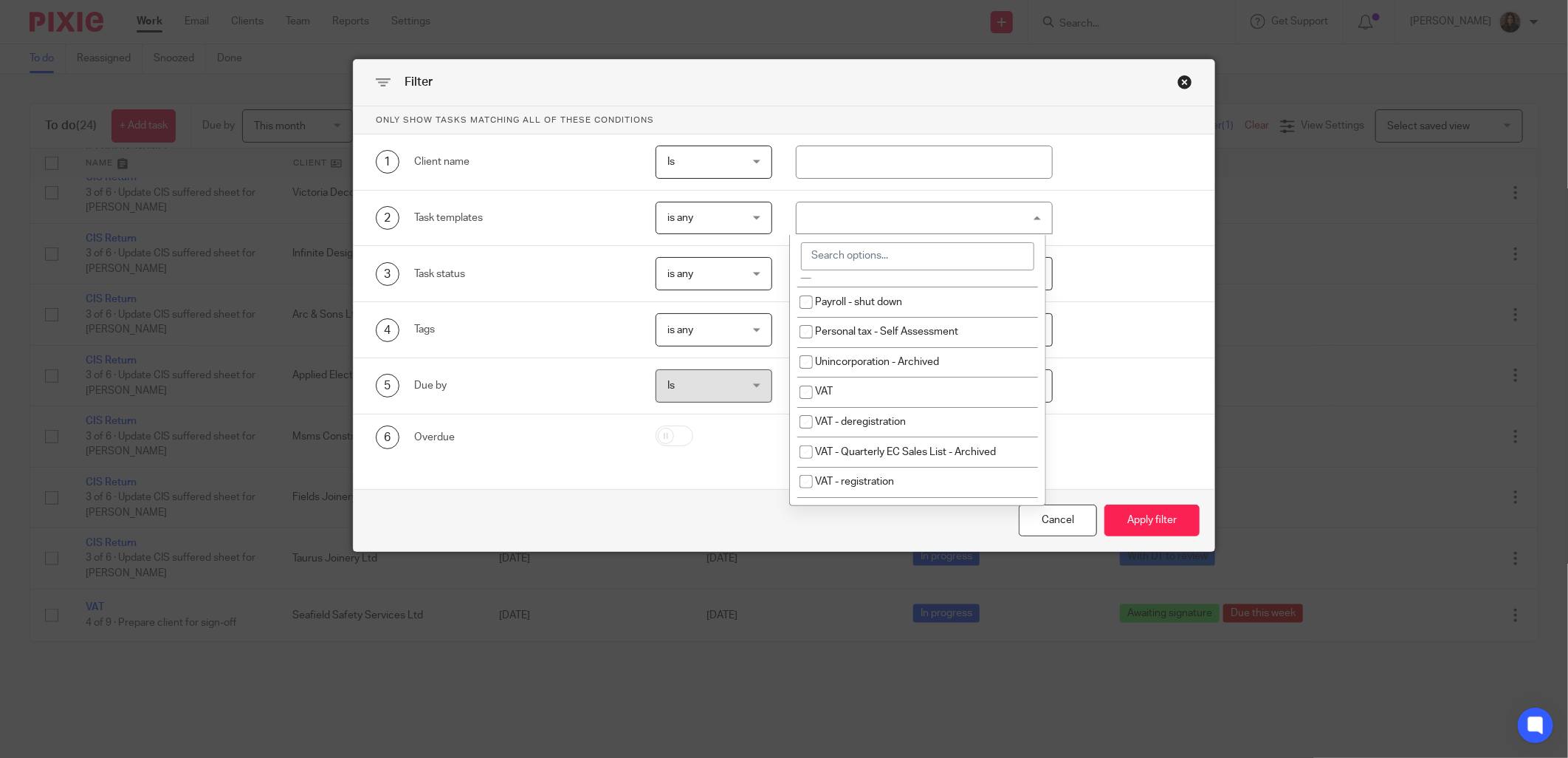
scroll to position [410, 0]
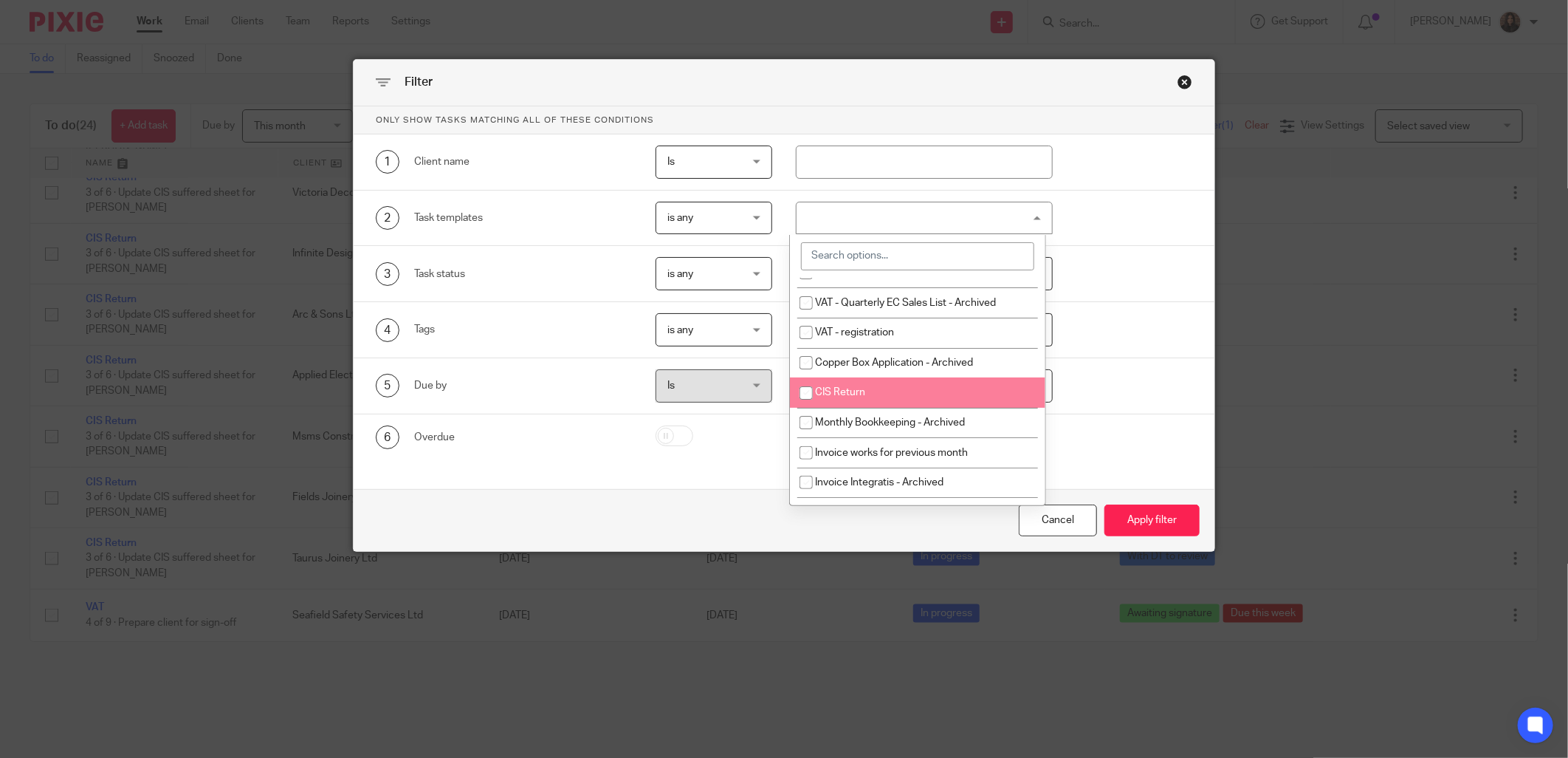
click at [850, 397] on span "CIS Return" at bounding box center [840, 392] width 50 height 11
checkbox input "true"
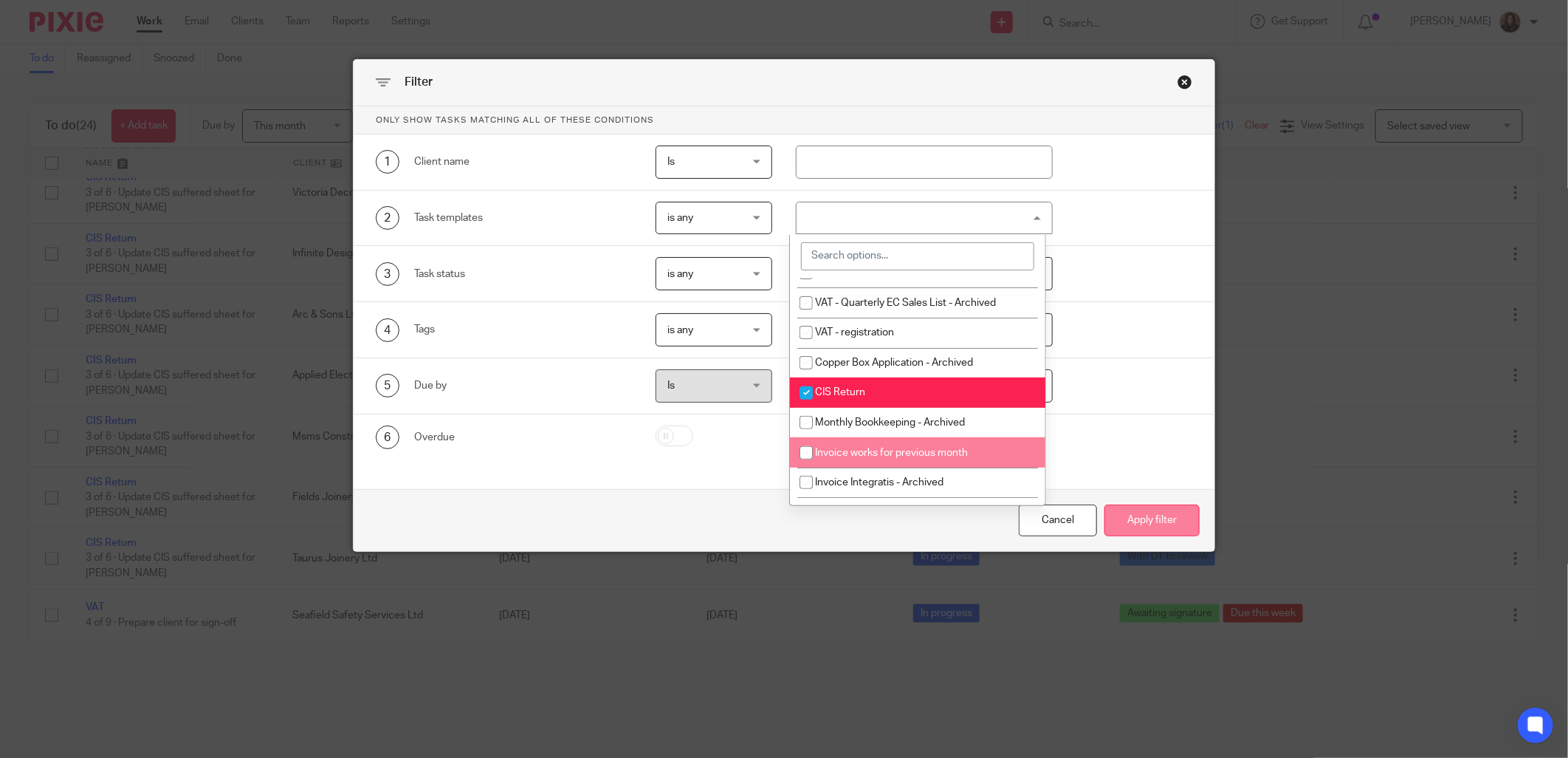
click at [1132, 516] on button "Apply filter" at bounding box center [1152, 520] width 95 height 32
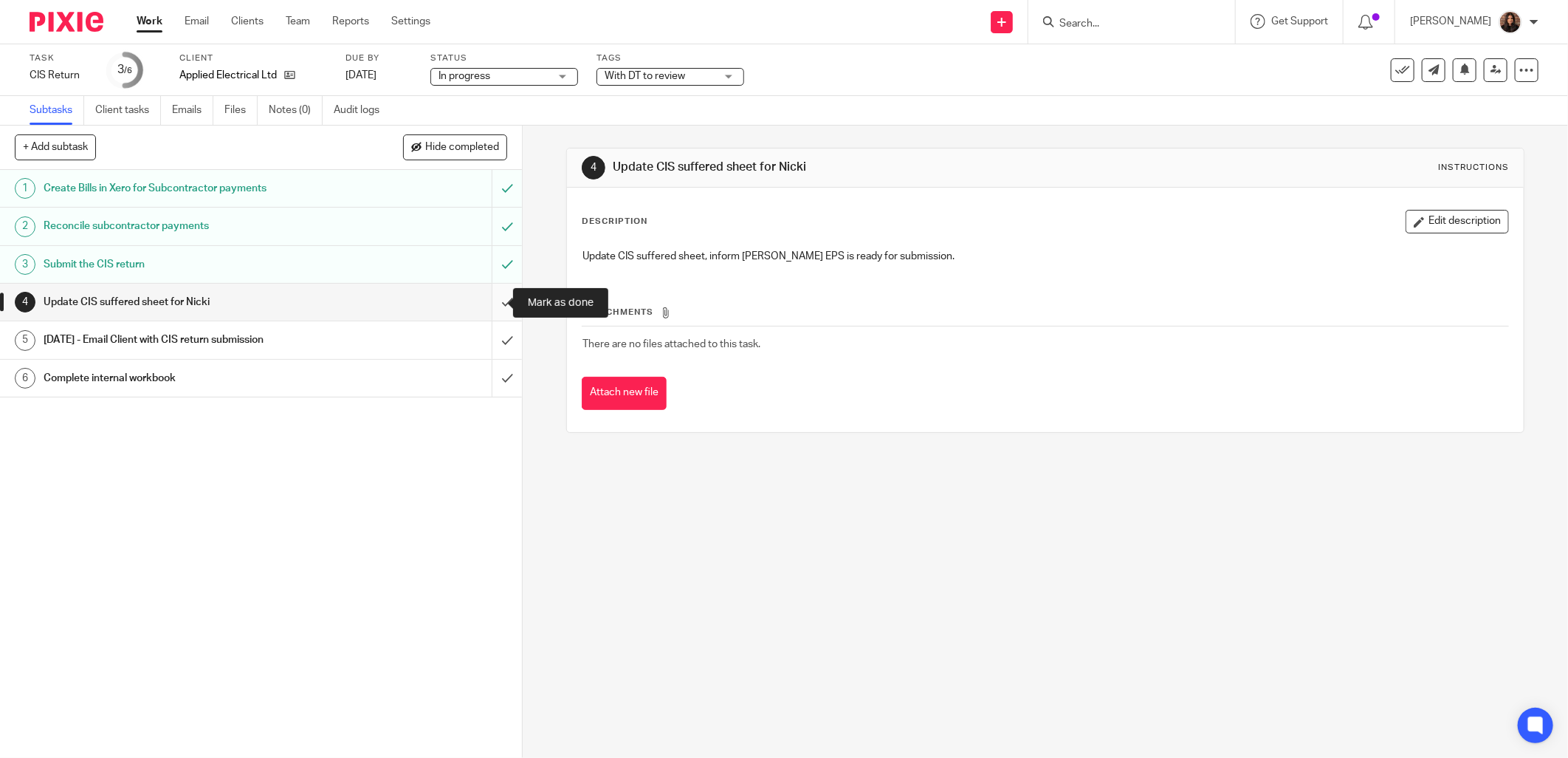
click at [489, 302] on input "submit" at bounding box center [260, 302] width 522 height 37
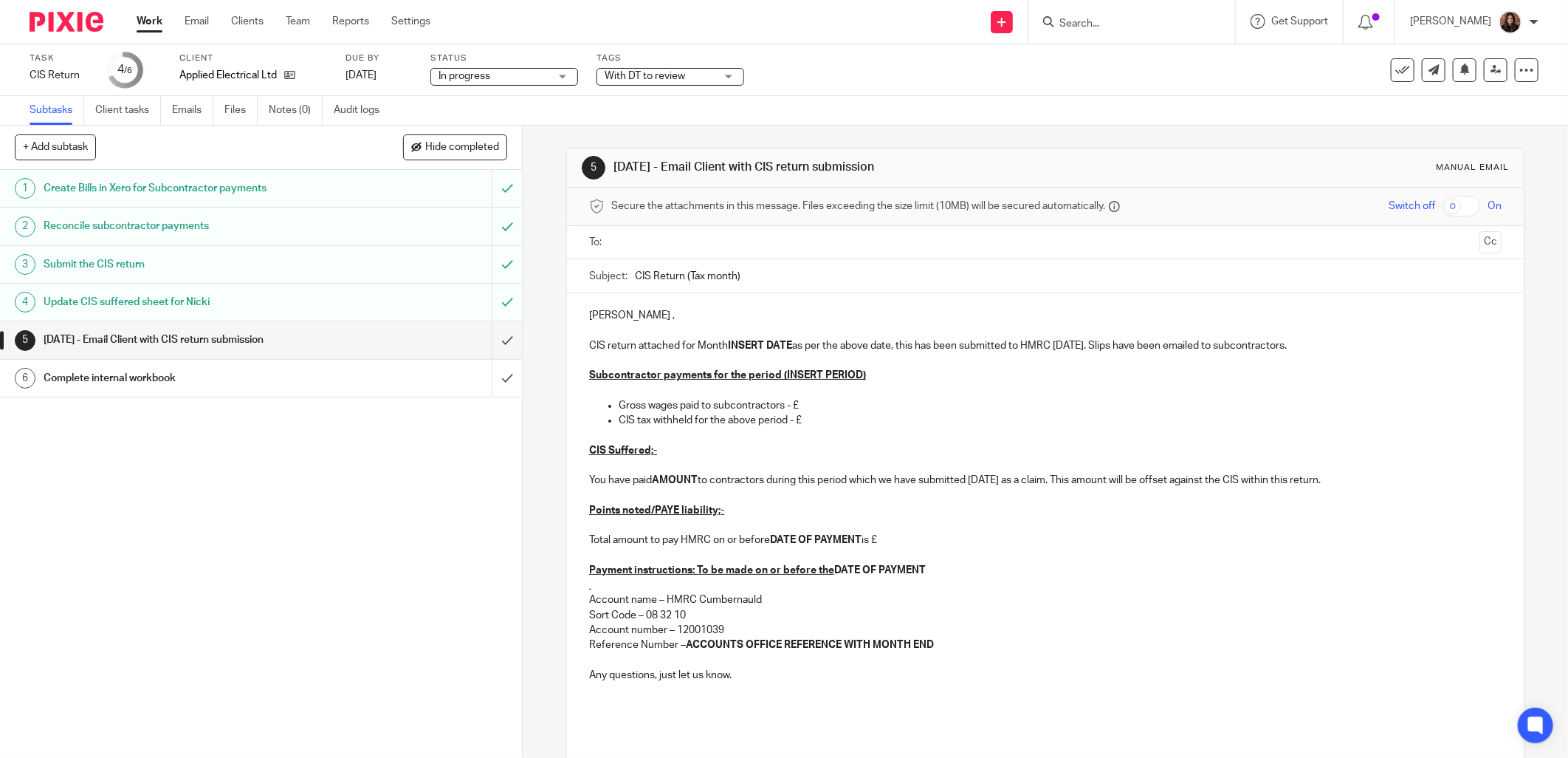
click at [636, 240] on input "text" at bounding box center [1045, 242] width 857 height 17
drag, startPoint x: 797, startPoint y: 393, endPoint x: 862, endPoint y: 389, distance: 65.1
click at [797, 393] on p at bounding box center [1046, 393] width 913 height 14
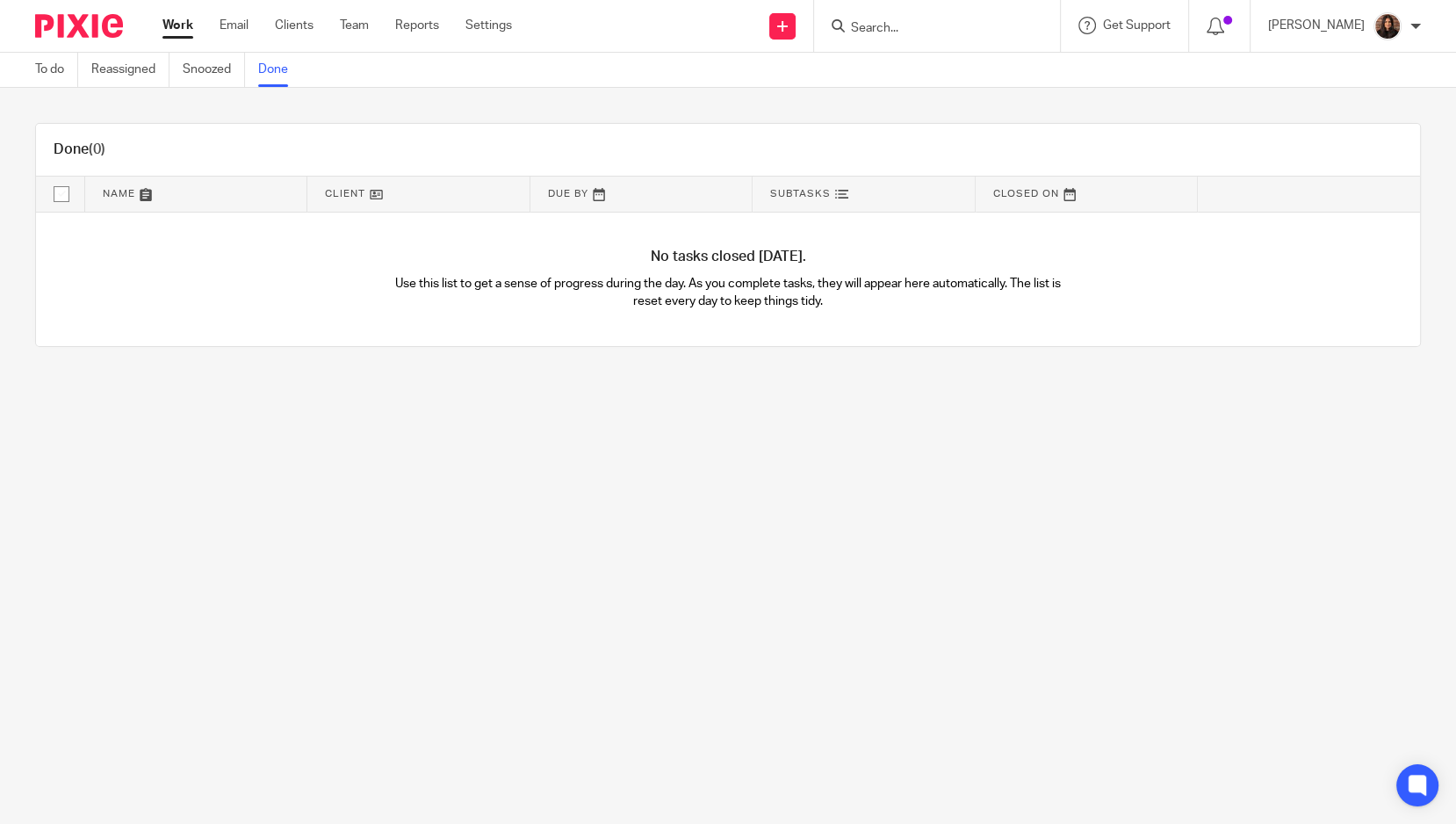
click at [49, 64] on link "To do" at bounding box center [57, 70] width 43 height 34
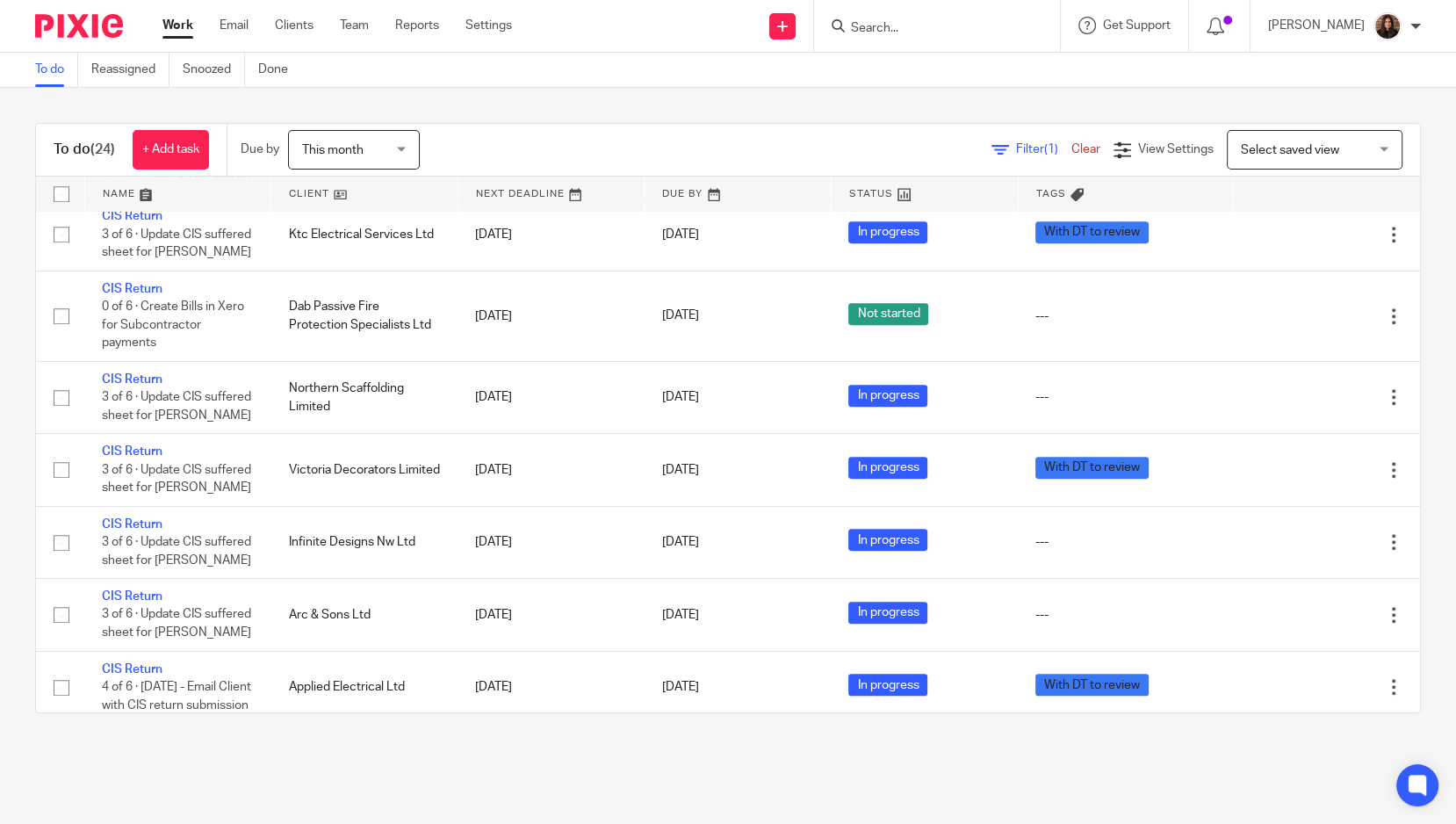
scroll to position [1282, 0]
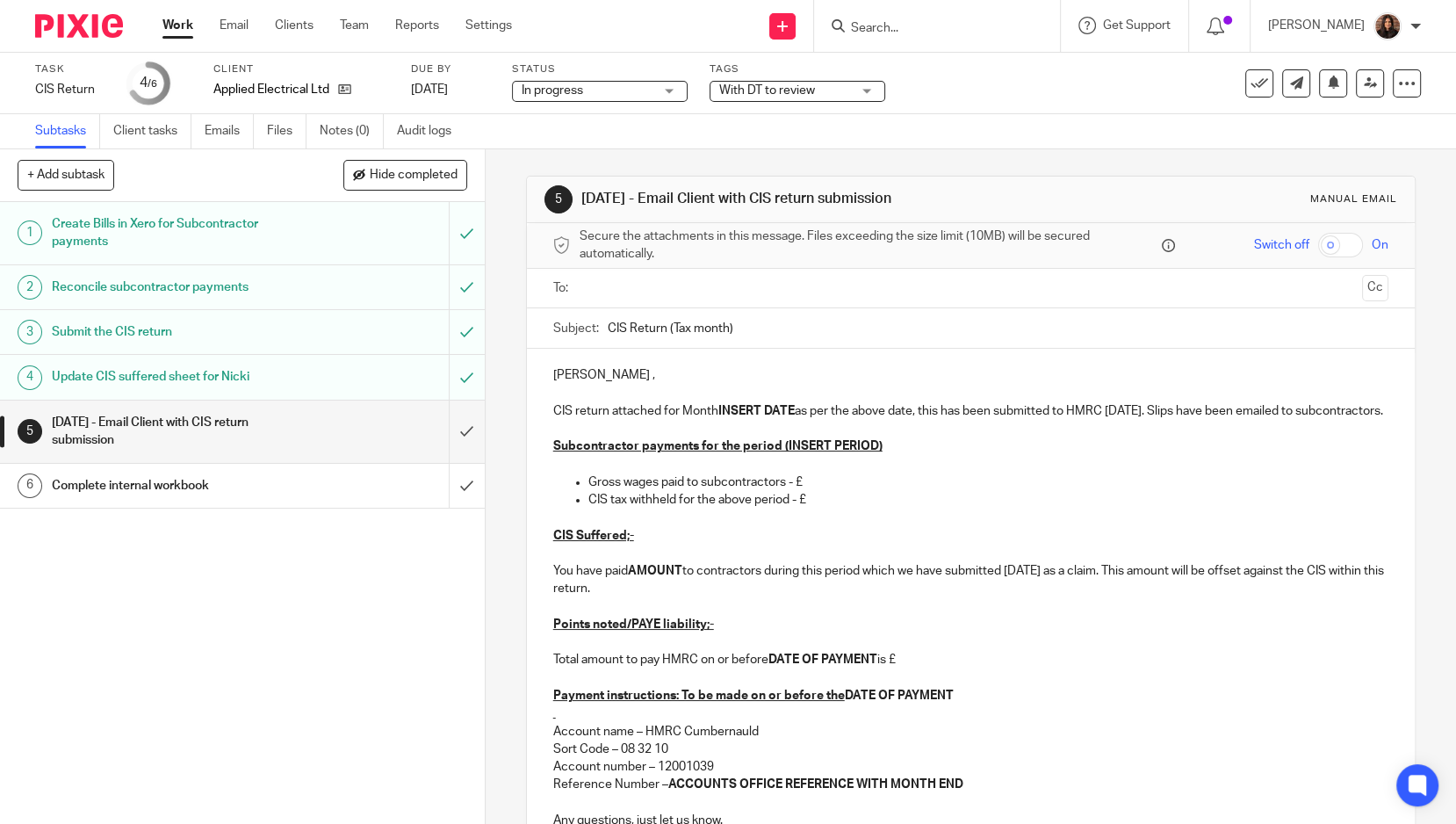
click at [631, 286] on input "text" at bounding box center [971, 288] width 770 height 20
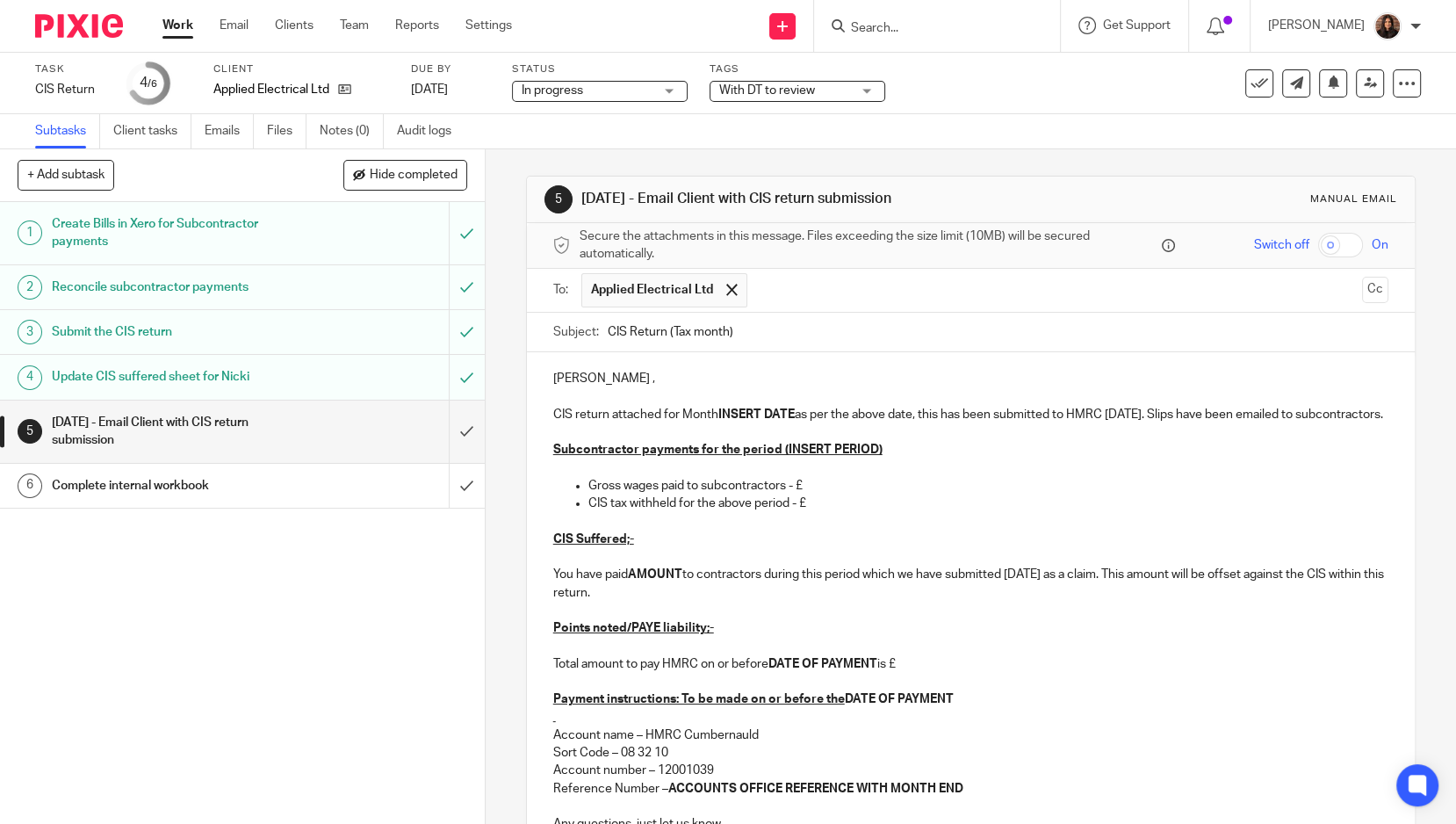
click at [720, 332] on input "CIS Return (Tax month)" at bounding box center [998, 332] width 780 height 40
click at [761, 336] on input "CIS Return (Tax month 5)" at bounding box center [998, 332] width 780 height 40
type input "CIS Return (Tax month 5) - Applied Electrical"
drag, startPoint x: 662, startPoint y: 375, endPoint x: 549, endPoint y: 380, distance: 113.1
click at [554, 380] on p "Afternoon Anthony ," at bounding box center [971, 378] width 835 height 17
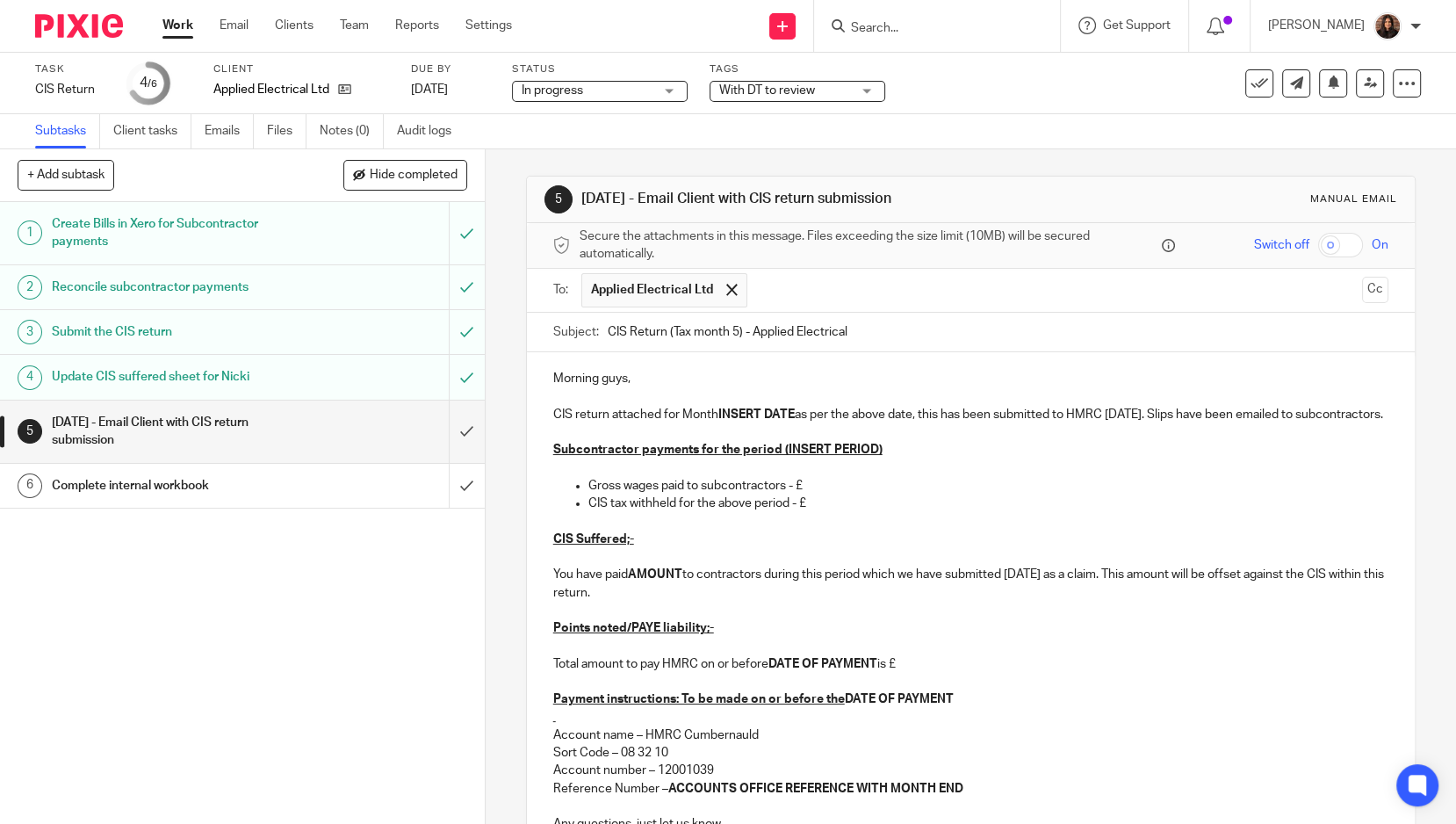
click at [778, 294] on input "text" at bounding box center [1055, 290] width 599 height 34
click at [659, 409] on p "CIS return attached for Month INSERT DATE as per the above date, this has been …" at bounding box center [971, 414] width 835 height 17
click at [656, 410] on p "CIS return attached for Month INSERT DATE as per the above date, this has been …" at bounding box center [971, 414] width 835 height 17
click at [659, 409] on p "CIS return for Month INSERT DATE as per the above date, this has been submitted…" at bounding box center [971, 414] width 835 height 17
click at [779, 408] on p "CIS return for Month ending INSERT DATE as per the above date, this has been su…" at bounding box center [971, 414] width 835 height 17
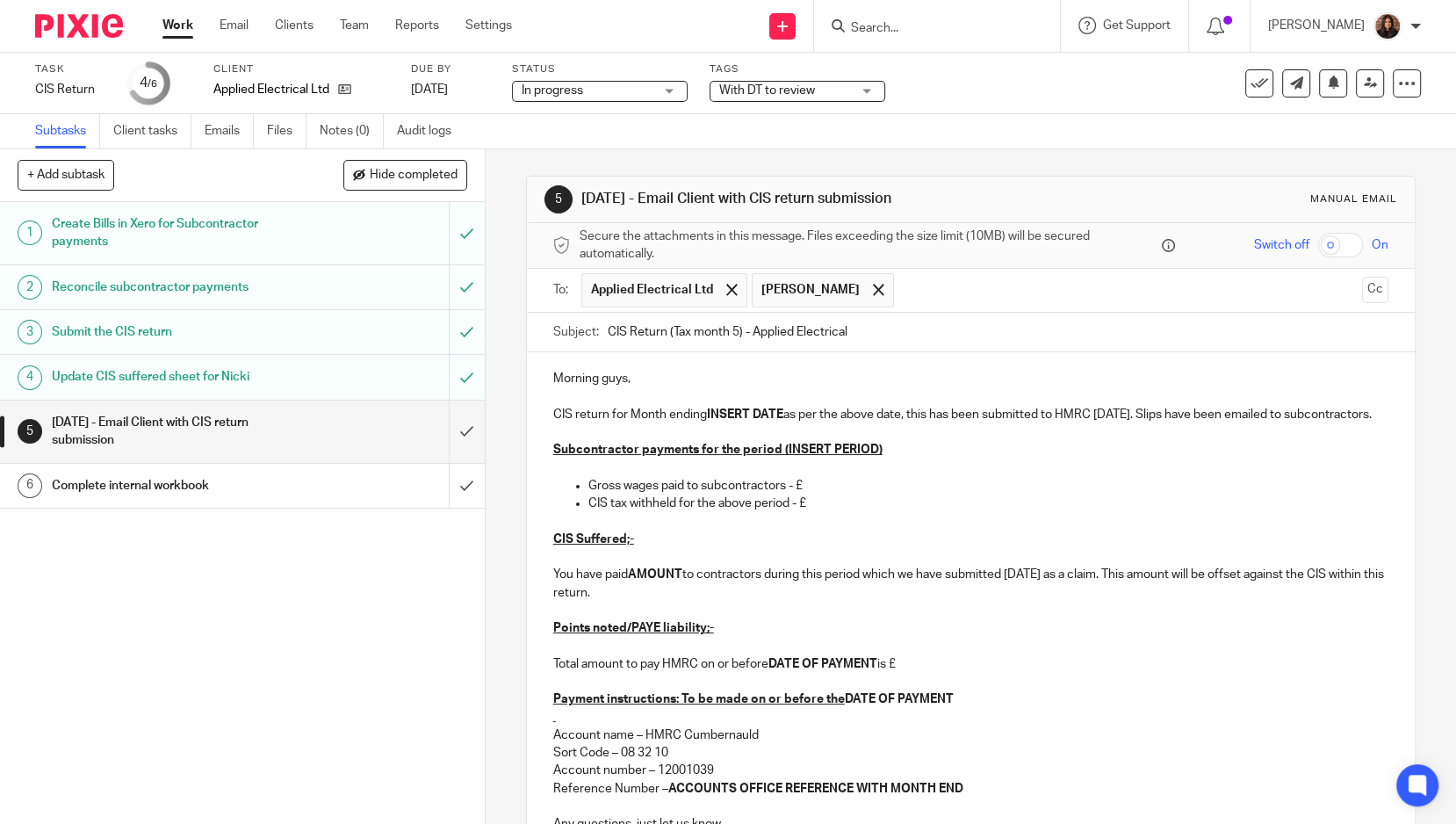
click at [778, 408] on strong "INSERT DATE" at bounding box center [745, 415] width 77 height 13
drag, startPoint x: 919, startPoint y: 413, endPoint x: 770, endPoint y: 416, distance: 149.0
click at [770, 416] on p "CIS return for Month ending 05/09/2025 as per the above date, this has been sub…" at bounding box center [971, 414] width 835 height 17
drag, startPoint x: 1216, startPoint y: 408, endPoint x: 1003, endPoint y: 415, distance: 213.1
click at [1003, 415] on p "CIS return for Month ending 05/09/2025 has been submitted to HMRC today. Slips …" at bounding box center [971, 414] width 835 height 17
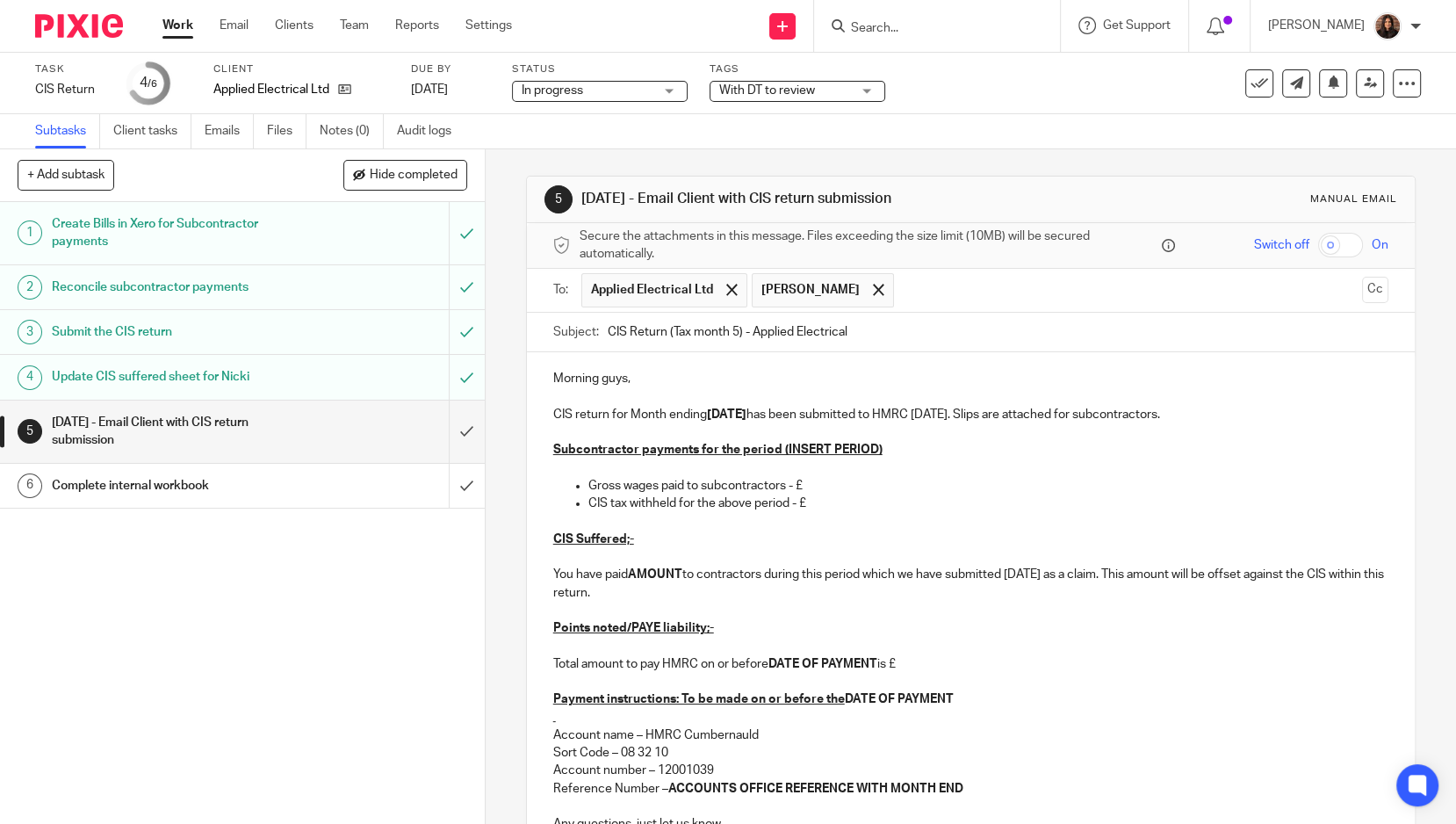
click at [968, 410] on p "CIS return for Month ending 05/09/2025 has been submitted to HMRC today. Slips …" at bounding box center [971, 414] width 835 height 17
click at [1148, 411] on p "CIS return for Month ending 05/09/2025 has been submitted to HMRC. Slips are at…" at bounding box center [971, 414] width 835 height 17
drag, startPoint x: 878, startPoint y: 445, endPoint x: 775, endPoint y: 448, distance: 103.0
click at [775, 448] on p "Subcontractor payments for the period (INSERT PERIOD)" at bounding box center [971, 449] width 835 height 17
click at [810, 481] on p "Gross wages paid to subcontractors - £" at bounding box center [988, 485] width 800 height 17
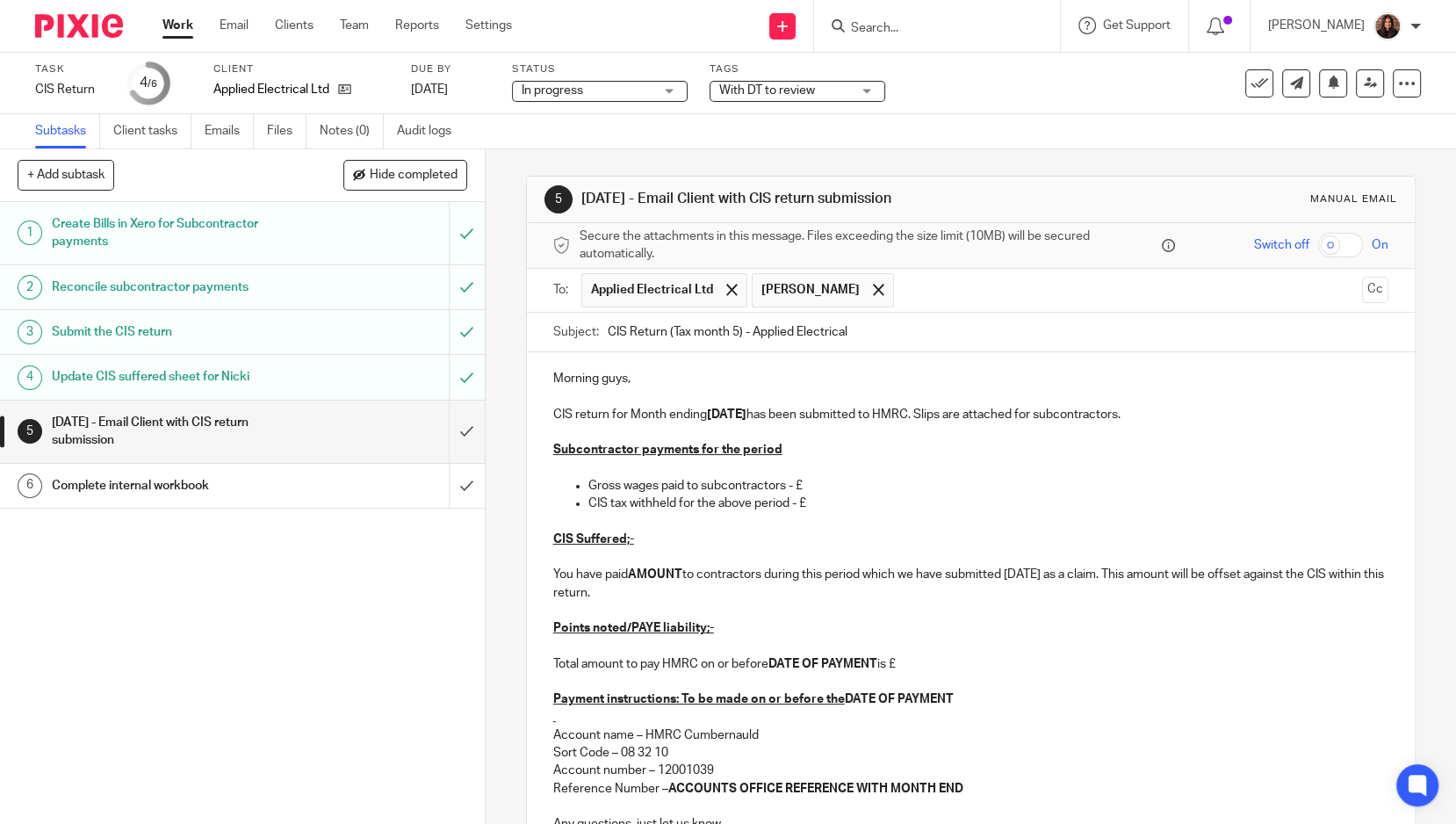
click at [810, 482] on p "Gross wages paid to subcontractors - £" at bounding box center [988, 485] width 800 height 17
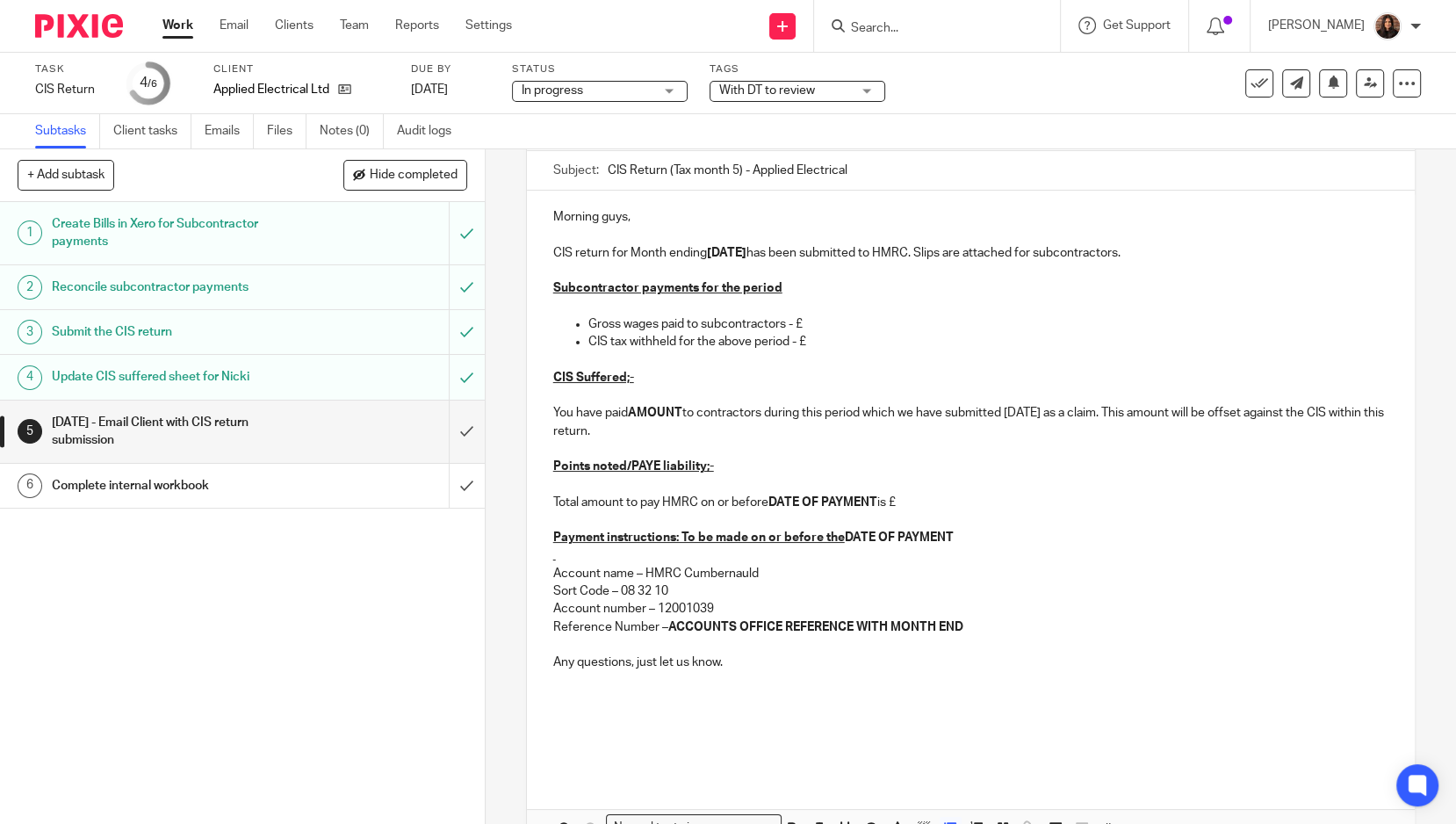
scroll to position [163, 0]
click at [818, 320] on p "Gross wages paid to subcontractors - £" at bounding box center [988, 323] width 800 height 17
click at [813, 339] on p "CIS tax withheld for the above period - £" at bounding box center [988, 341] width 800 height 17
click at [645, 377] on p "CIS Suffered;-" at bounding box center [971, 376] width 835 height 17
click at [681, 409] on p "You have paid AMOUNT to contractors during this period which we have submitted …" at bounding box center [971, 421] width 835 height 36
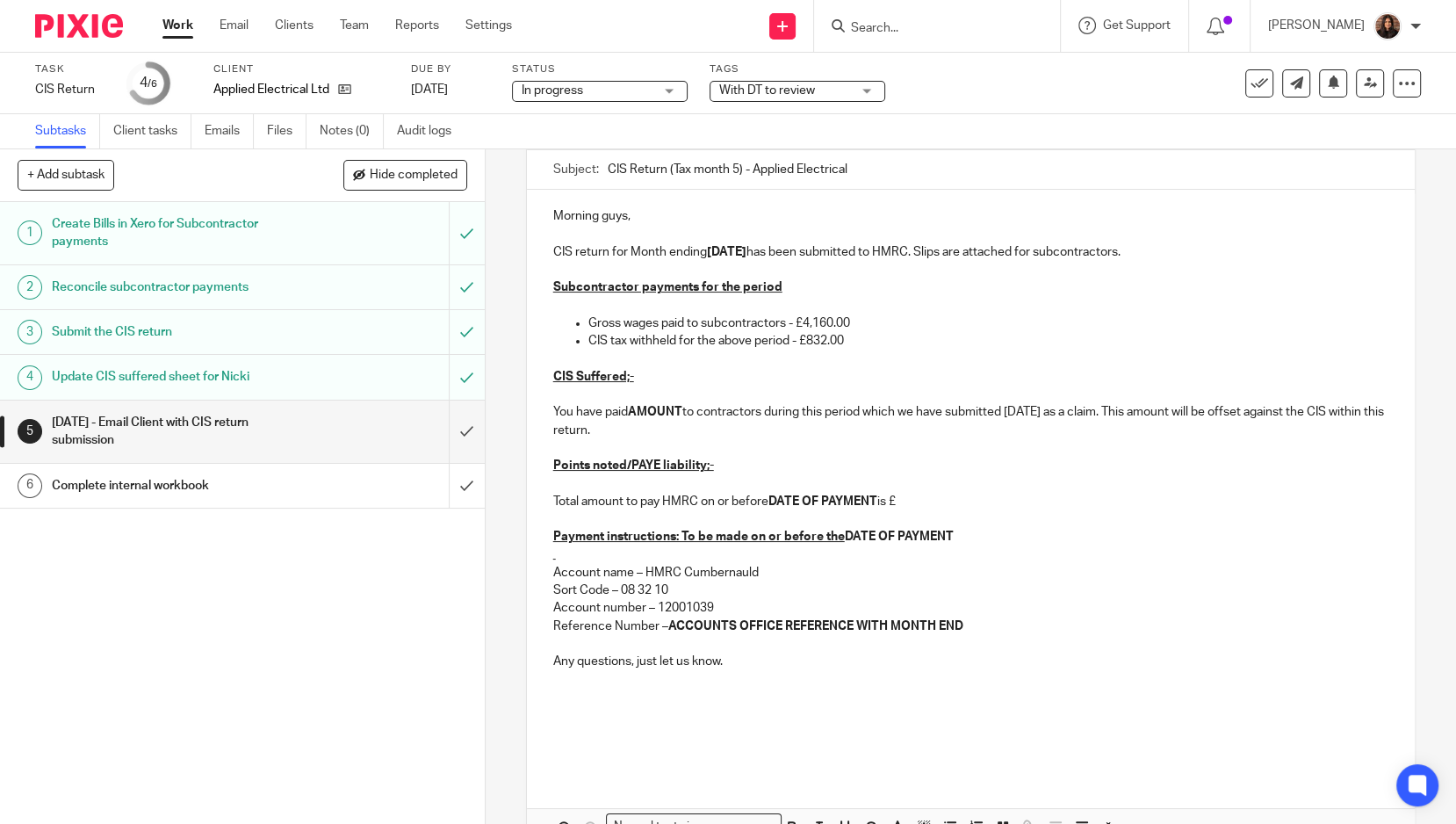
click at [677, 407] on strong "AMOUNT" at bounding box center [655, 412] width 54 height 13
drag, startPoint x: 920, startPoint y: 501, endPoint x: 536, endPoint y: 467, distance: 385.5
click at [536, 467] on div "Morning guys, CIS return for Month ending 05/09/2025 has been submitted to HMRC…" at bounding box center [970, 481] width 888 height 583
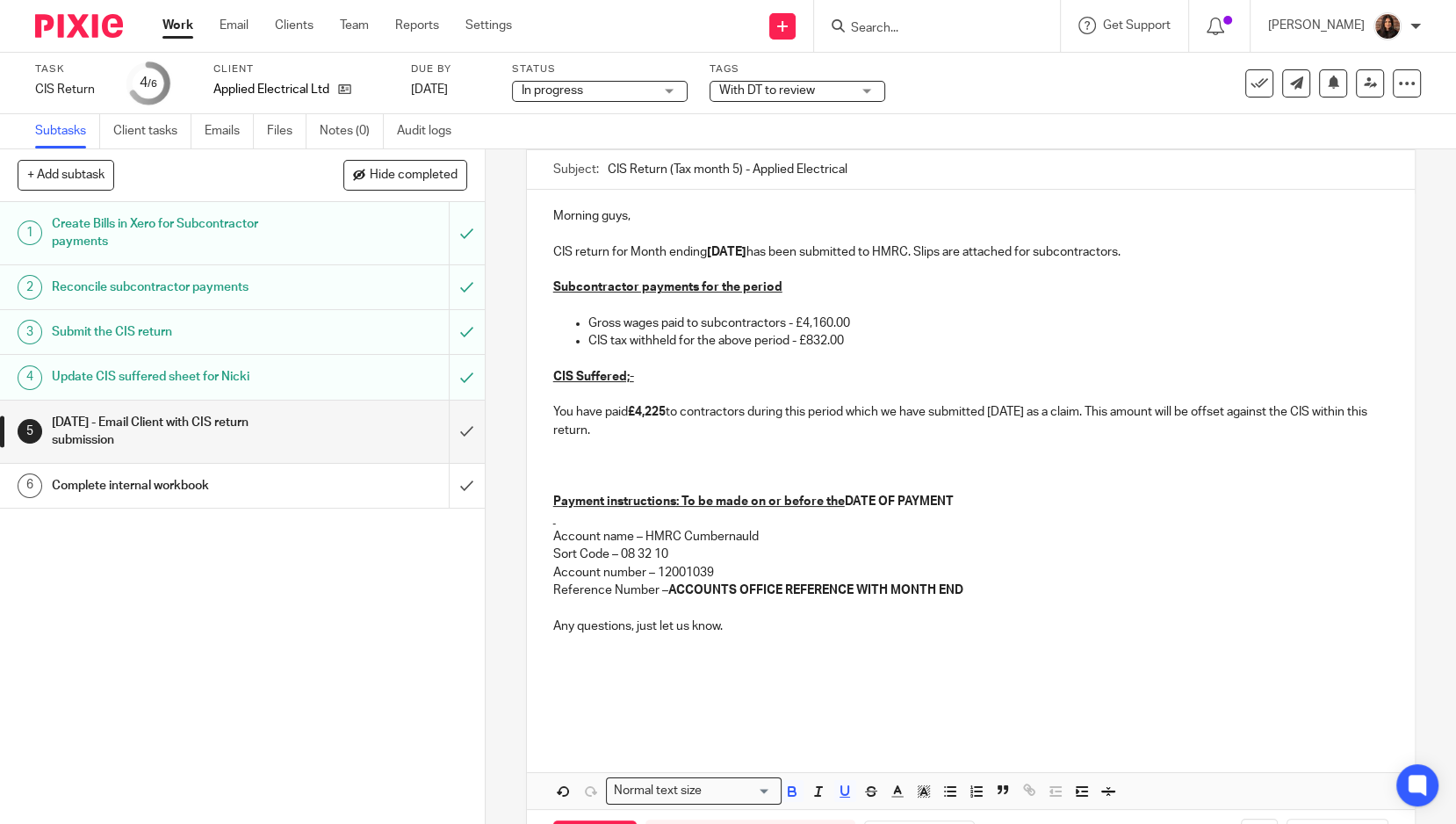
scroll to position [9, 0]
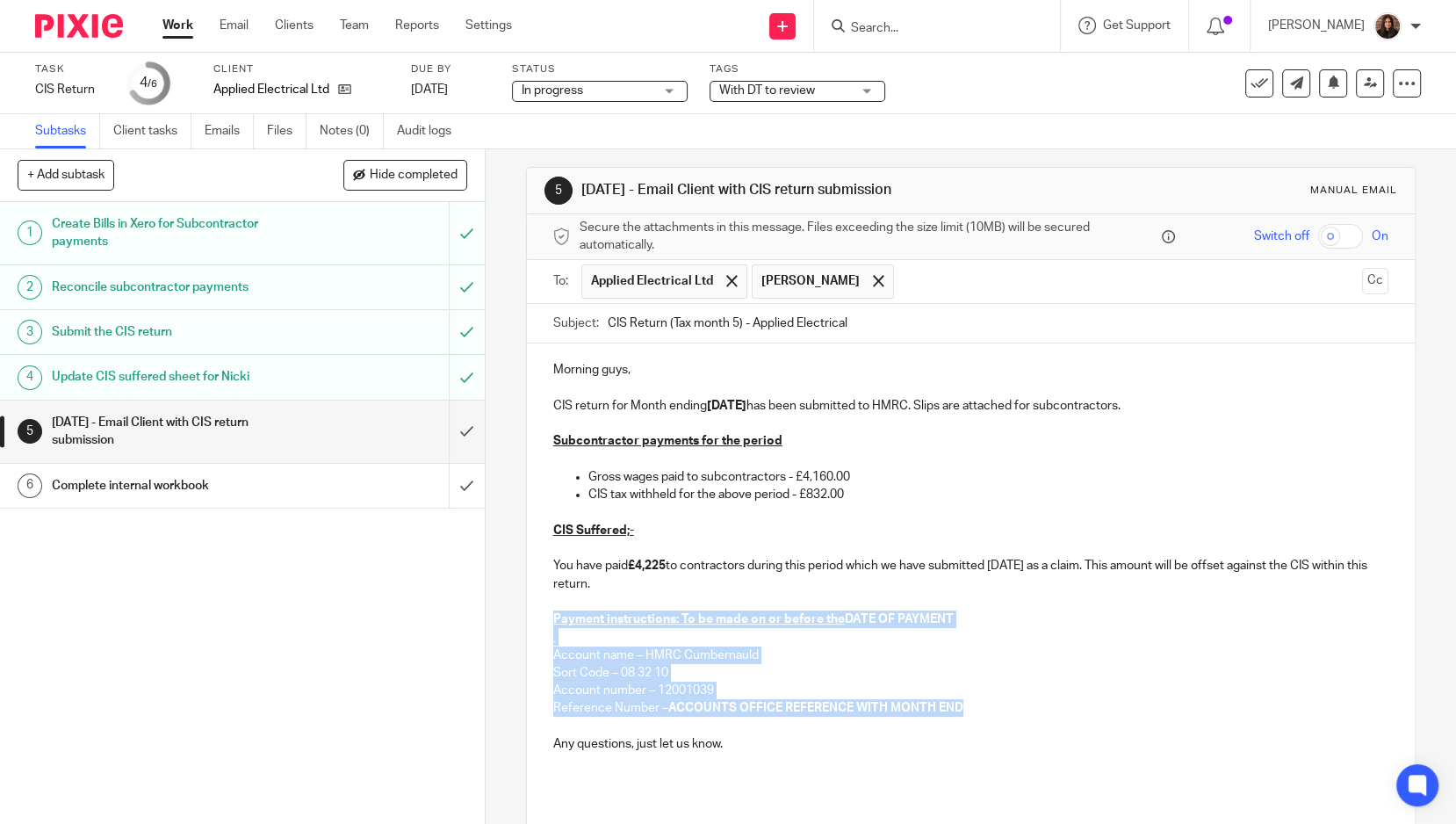
drag, startPoint x: 970, startPoint y: 701, endPoint x: 546, endPoint y: 611, distance: 433.4
click at [546, 611] on div "Morning guys, CIS return for Month ending 05/09/2025 has been submitted to HMRC…" at bounding box center [970, 599] width 888 height 511
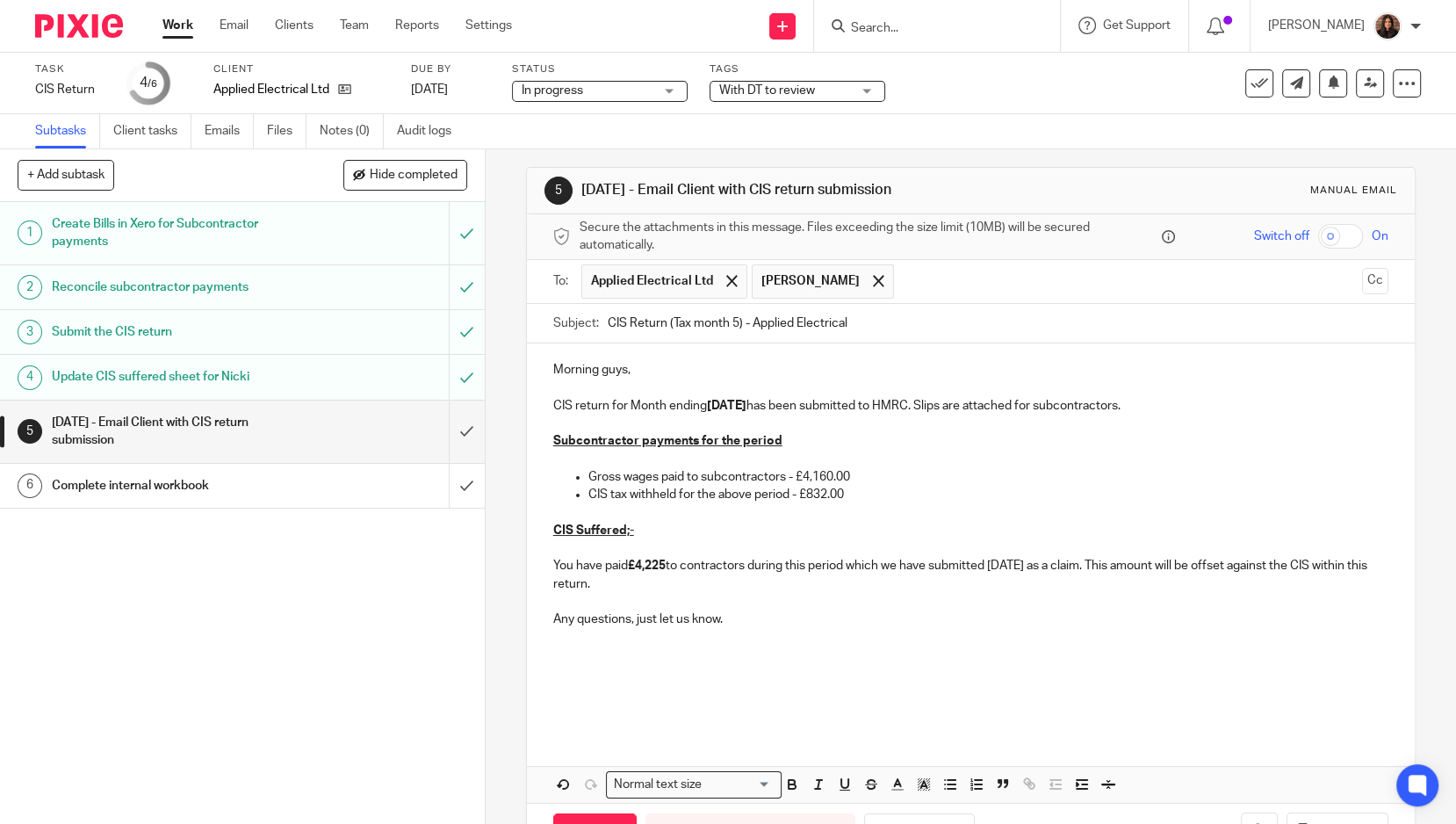
click at [719, 618] on p "Any questions, just let us know." at bounding box center [971, 619] width 835 height 17
click at [571, 707] on p at bounding box center [971, 707] width 835 height 17
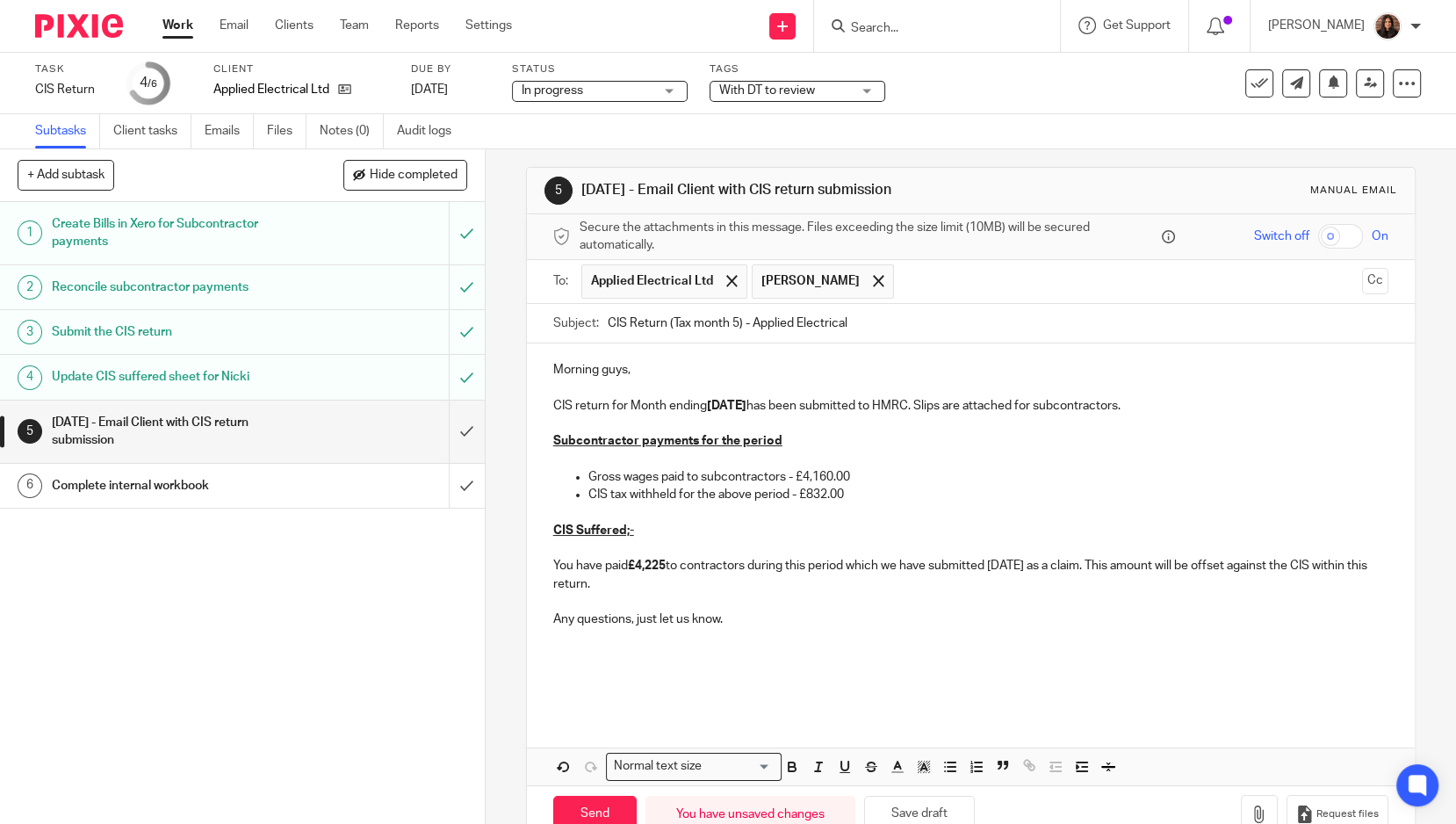
scroll to position [0, 0]
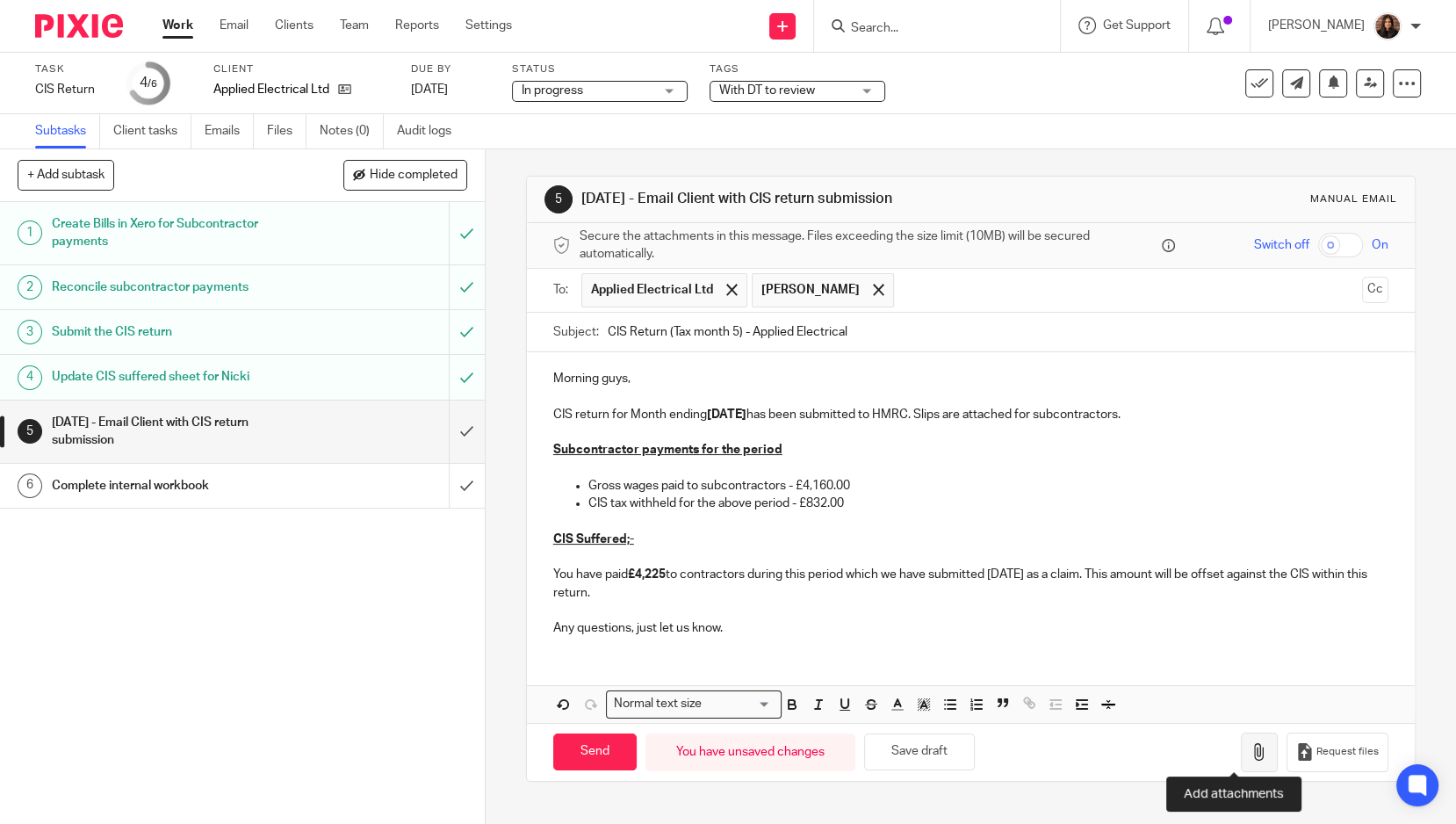
click at [1251, 748] on icon "button" at bounding box center [1259, 752] width 17 height 17
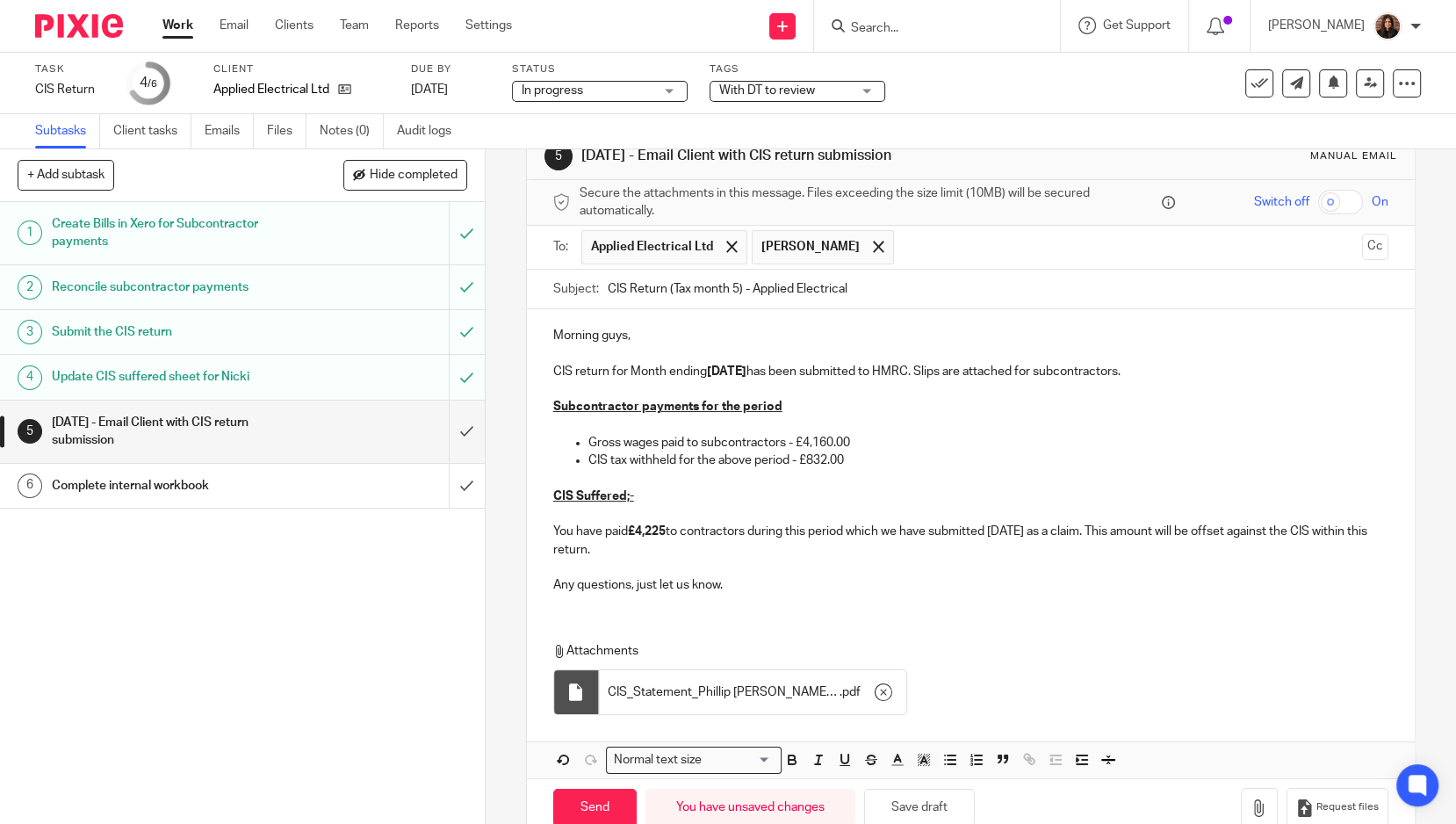
scroll to position [78, 0]
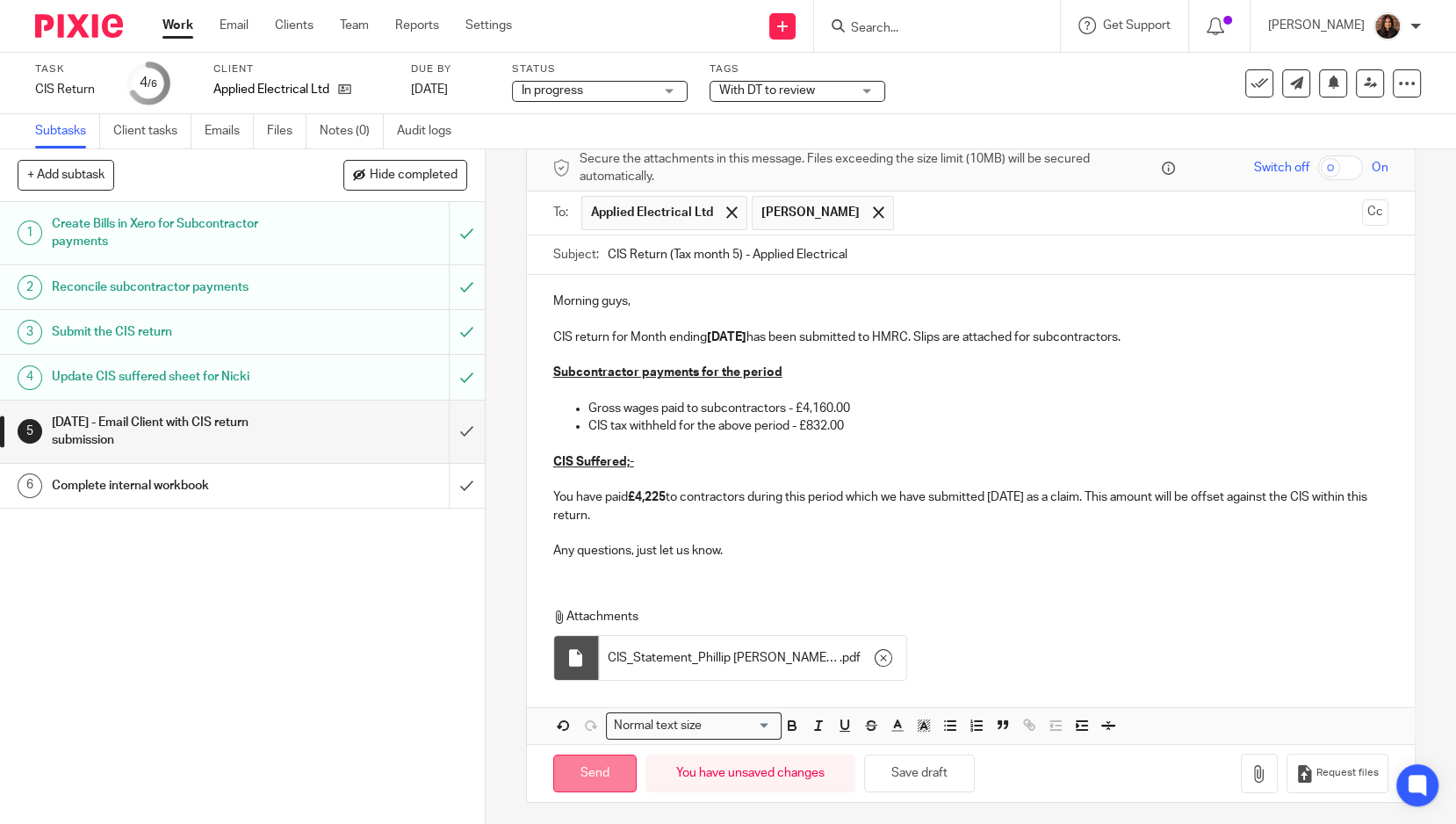
drag, startPoint x: 597, startPoint y: 773, endPoint x: 599, endPoint y: 754, distance: 19.1
click at [597, 773] on input "Send" at bounding box center [595, 773] width 83 height 38
type input "Sent"
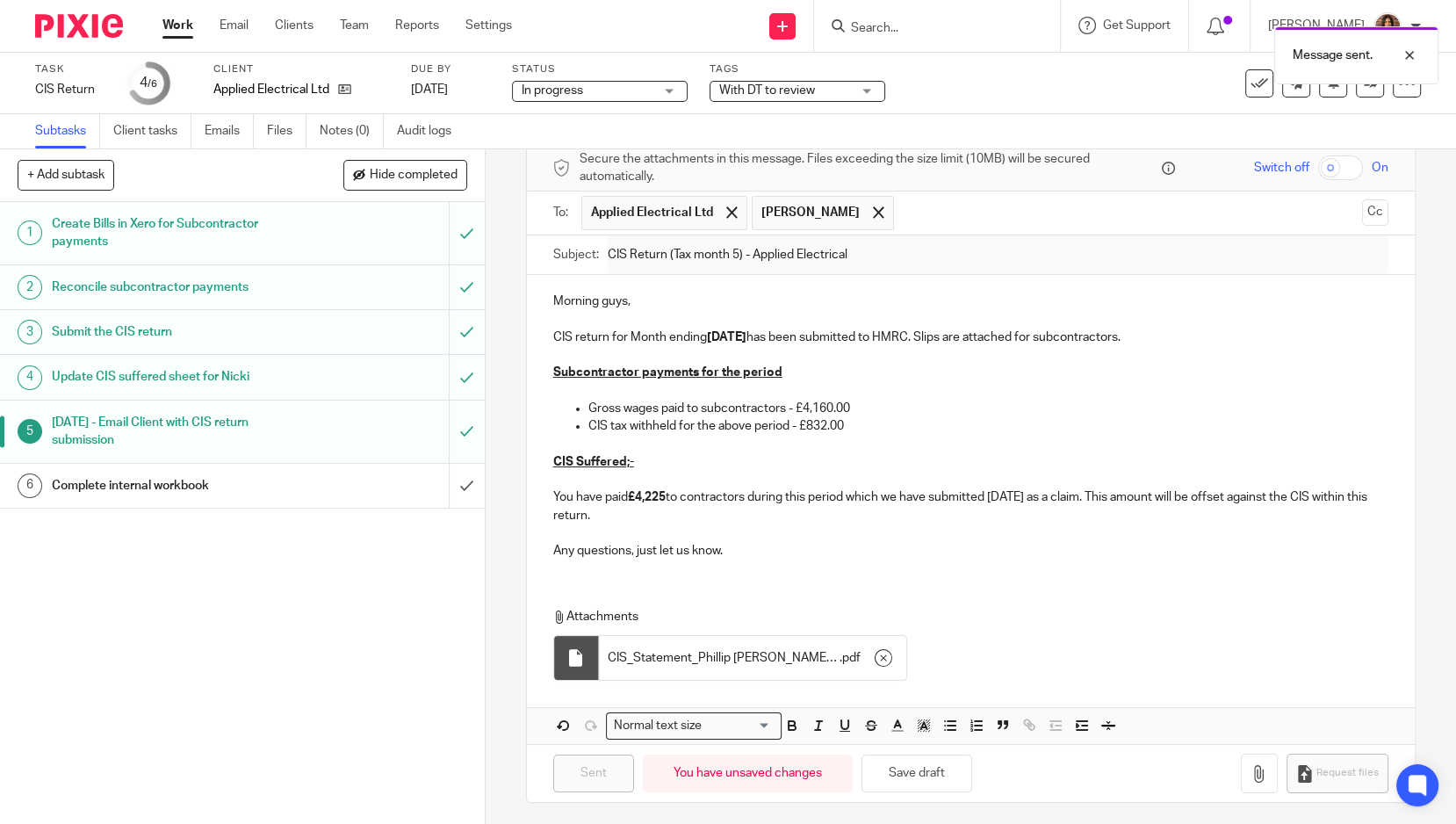
click at [178, 486] on h1 "Complete internal workbook" at bounding box center [178, 485] width 253 height 26
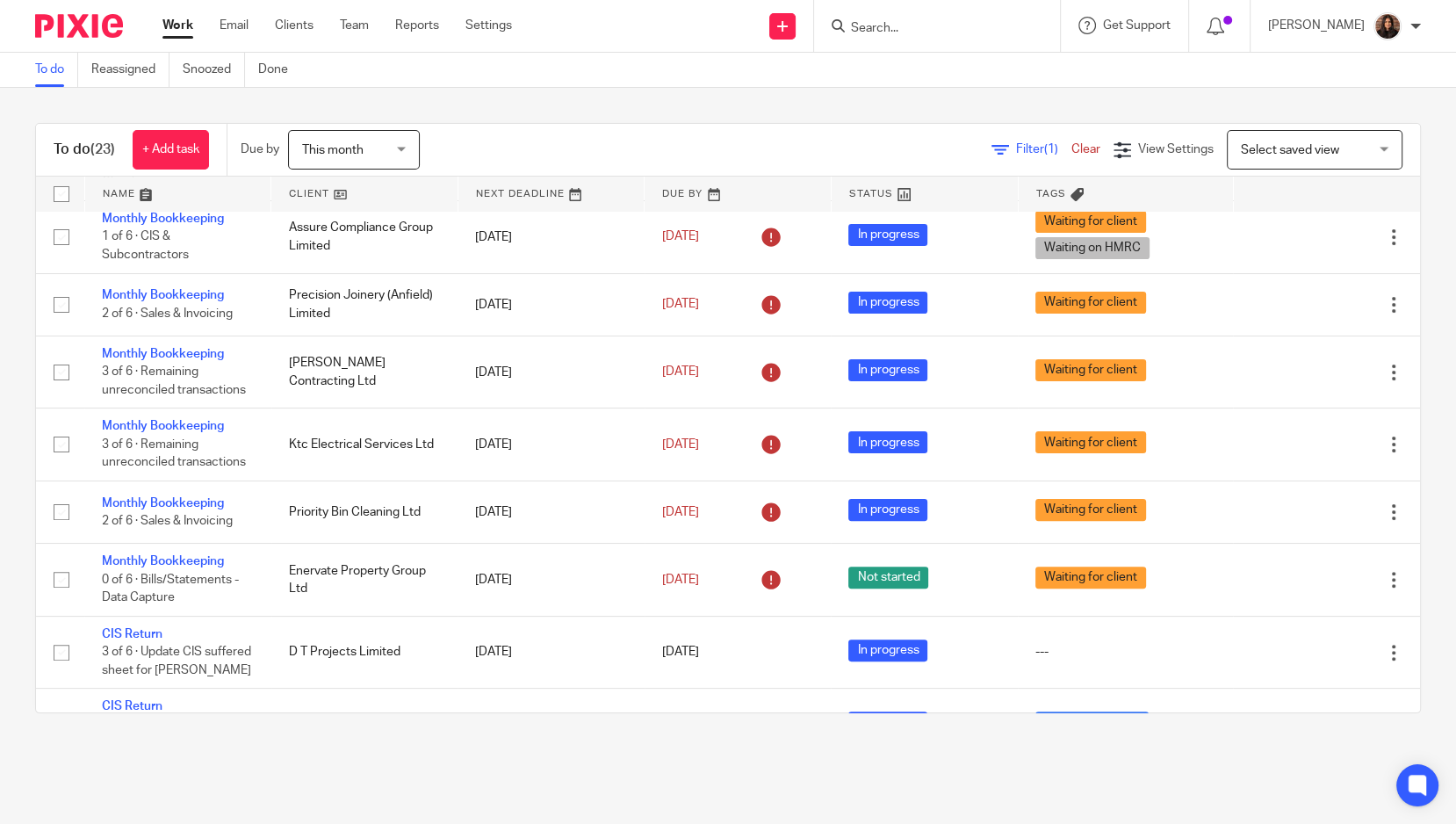
scroll to position [488, 0]
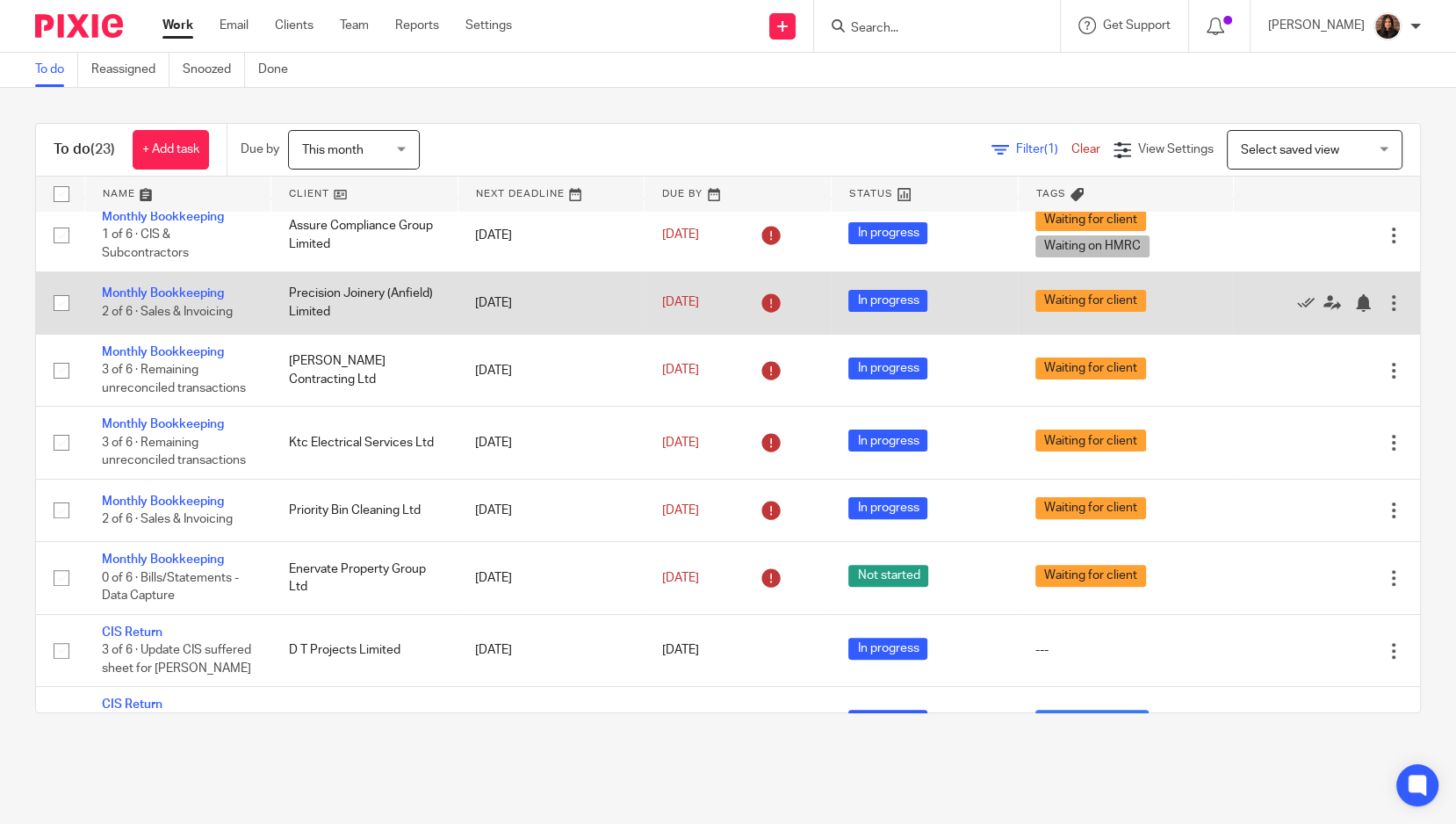
click at [1385, 299] on div at bounding box center [1393, 303] width 17 height 17
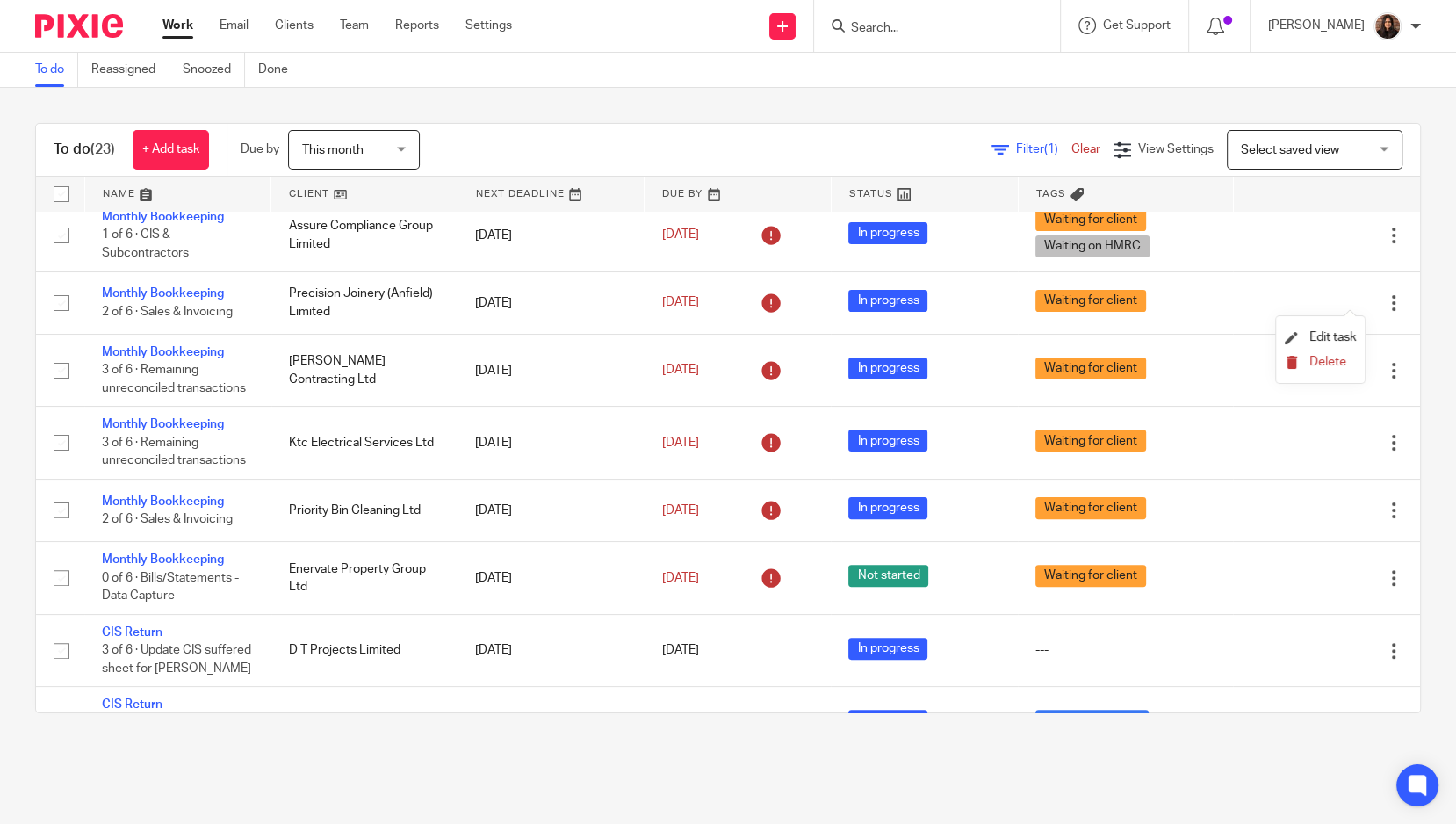
click at [1325, 365] on span "Delete" at bounding box center [1328, 362] width 37 height 13
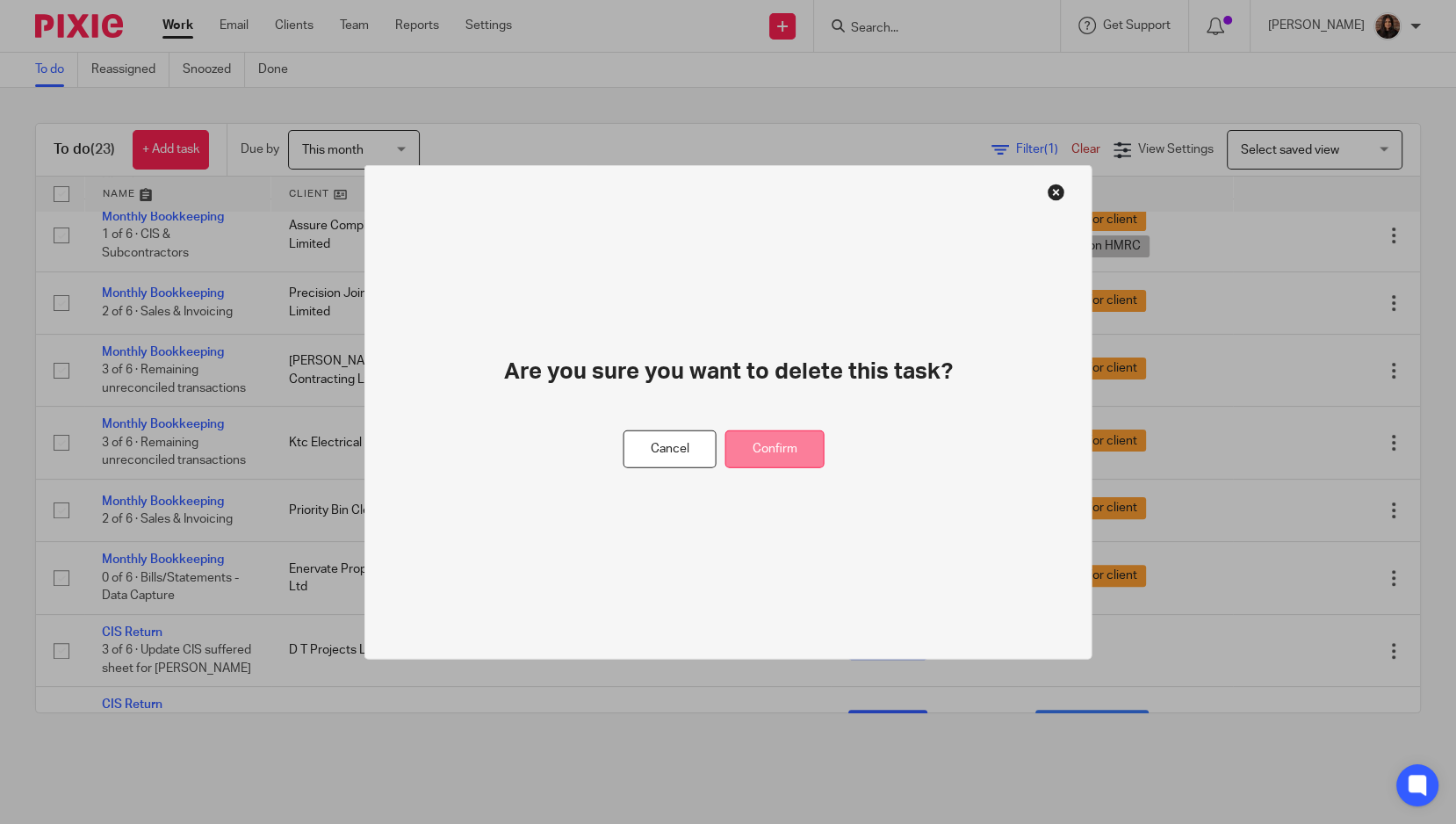
click at [769, 442] on button "Confirm" at bounding box center [775, 449] width 99 height 38
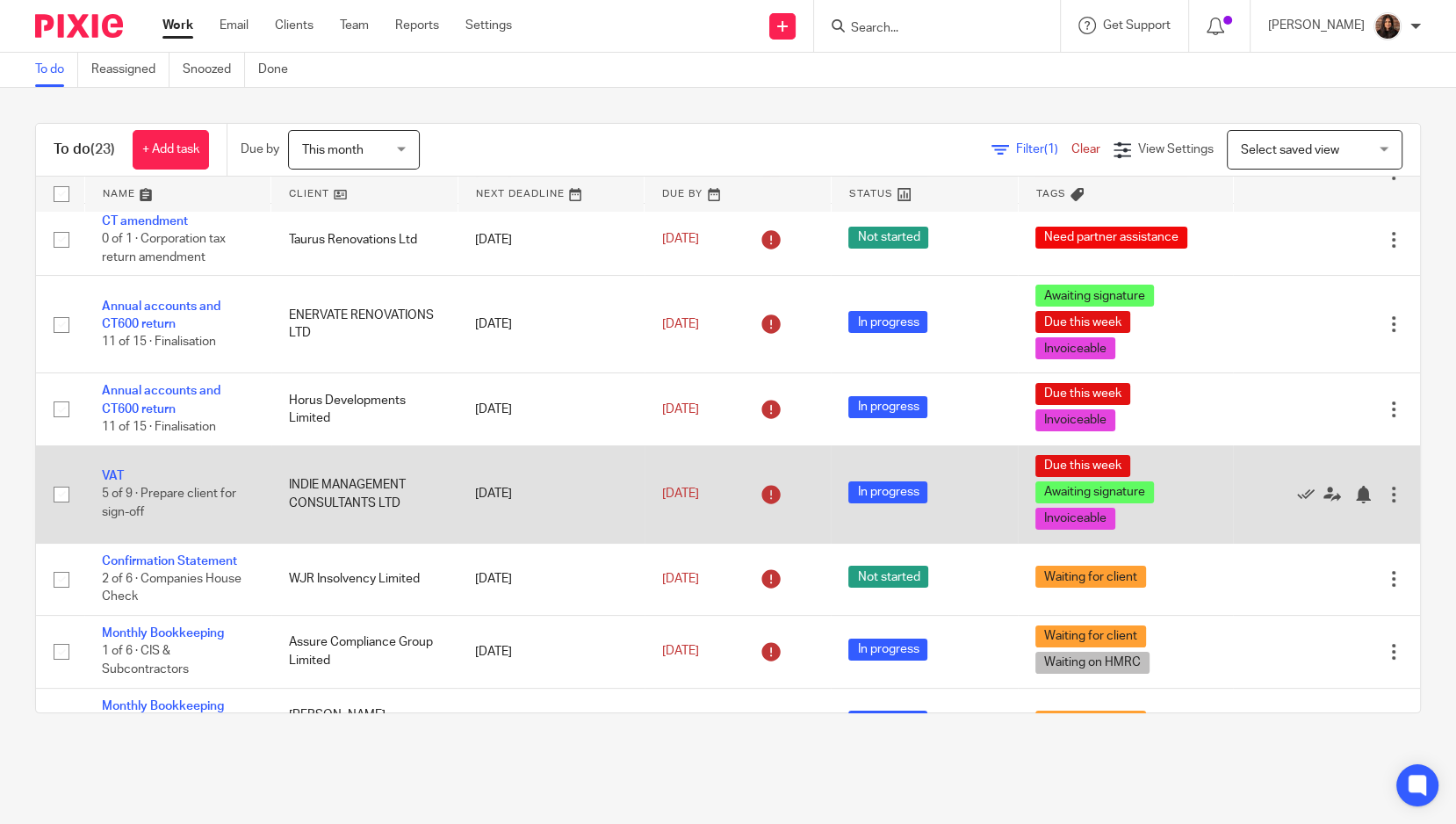
scroll to position [0, 0]
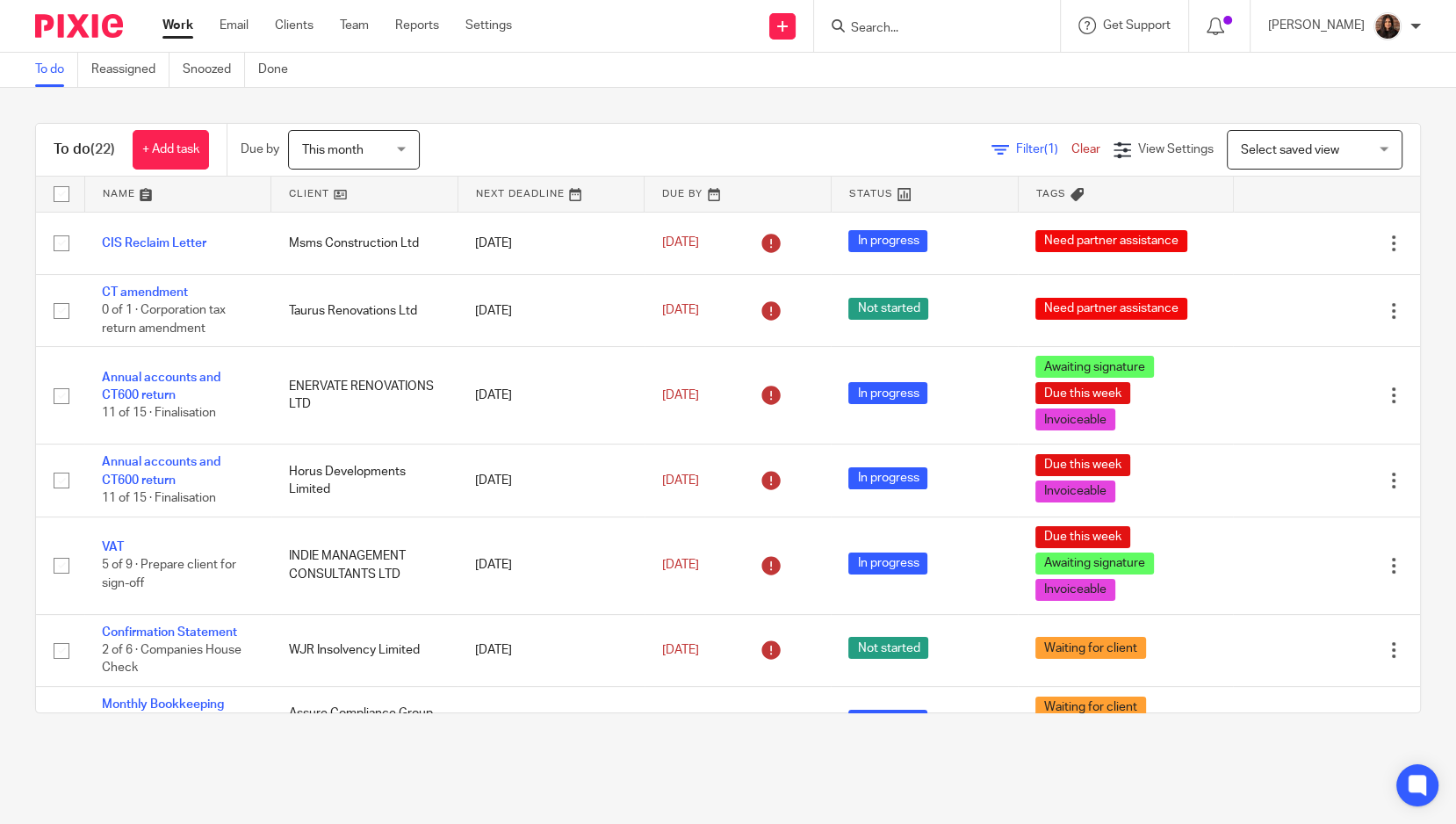
click at [992, 152] on link "Filter (1)" at bounding box center [1031, 149] width 79 height 13
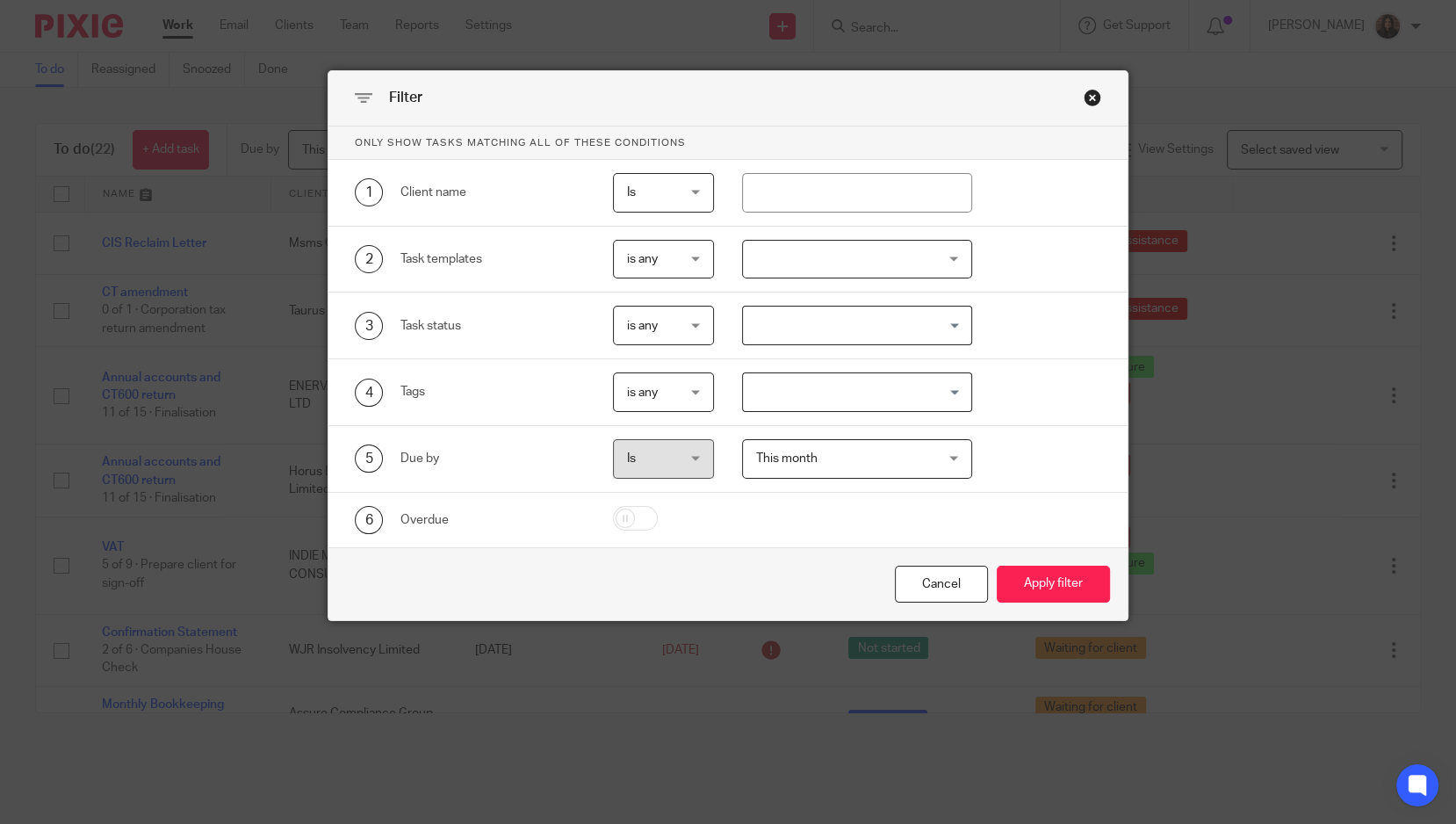
click at [798, 265] on div at bounding box center [857, 259] width 230 height 40
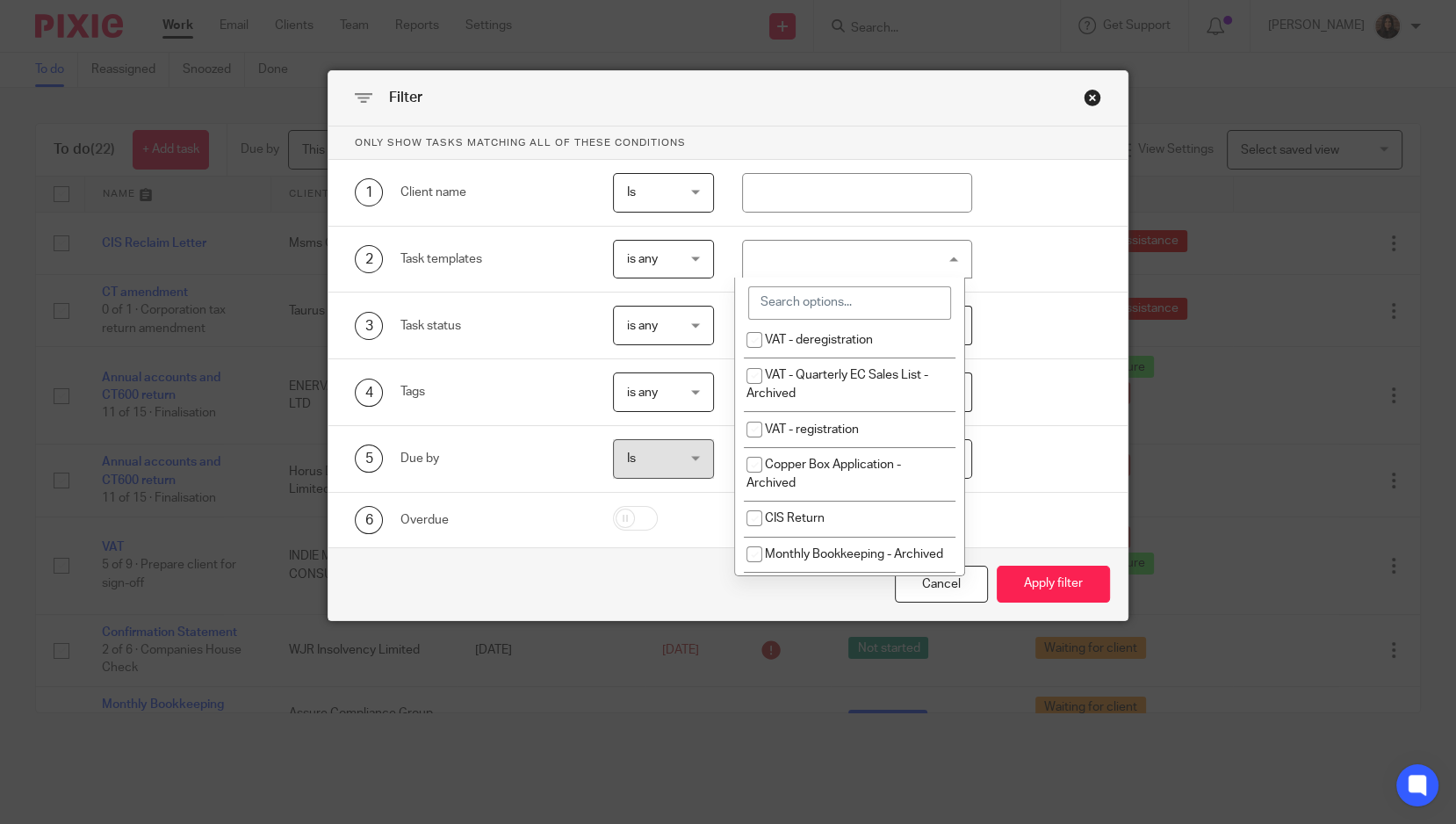
scroll to position [650, 0]
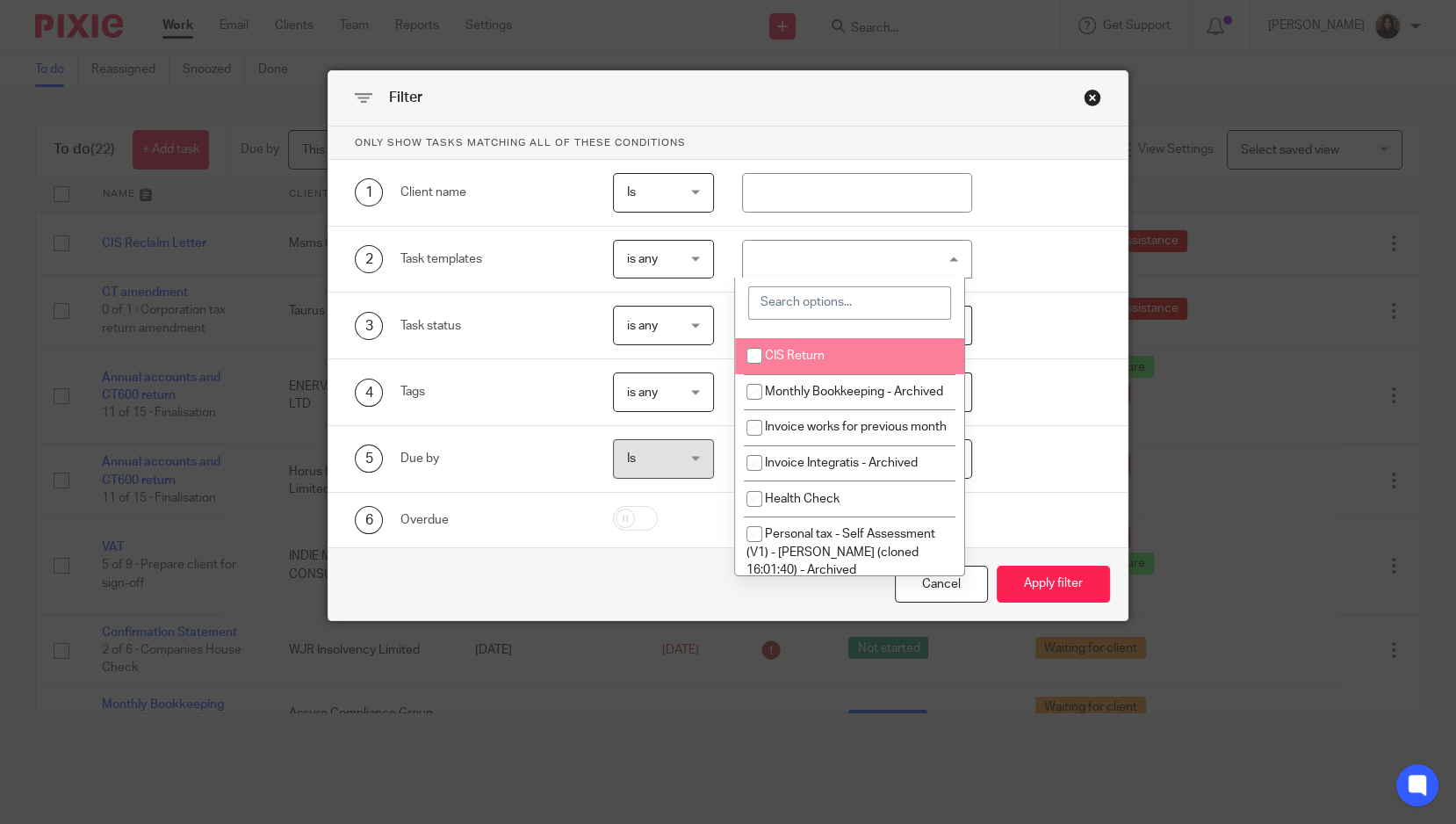
click at [850, 357] on li "CIS Return" at bounding box center [850, 356] width 229 height 36
checkbox input "true"
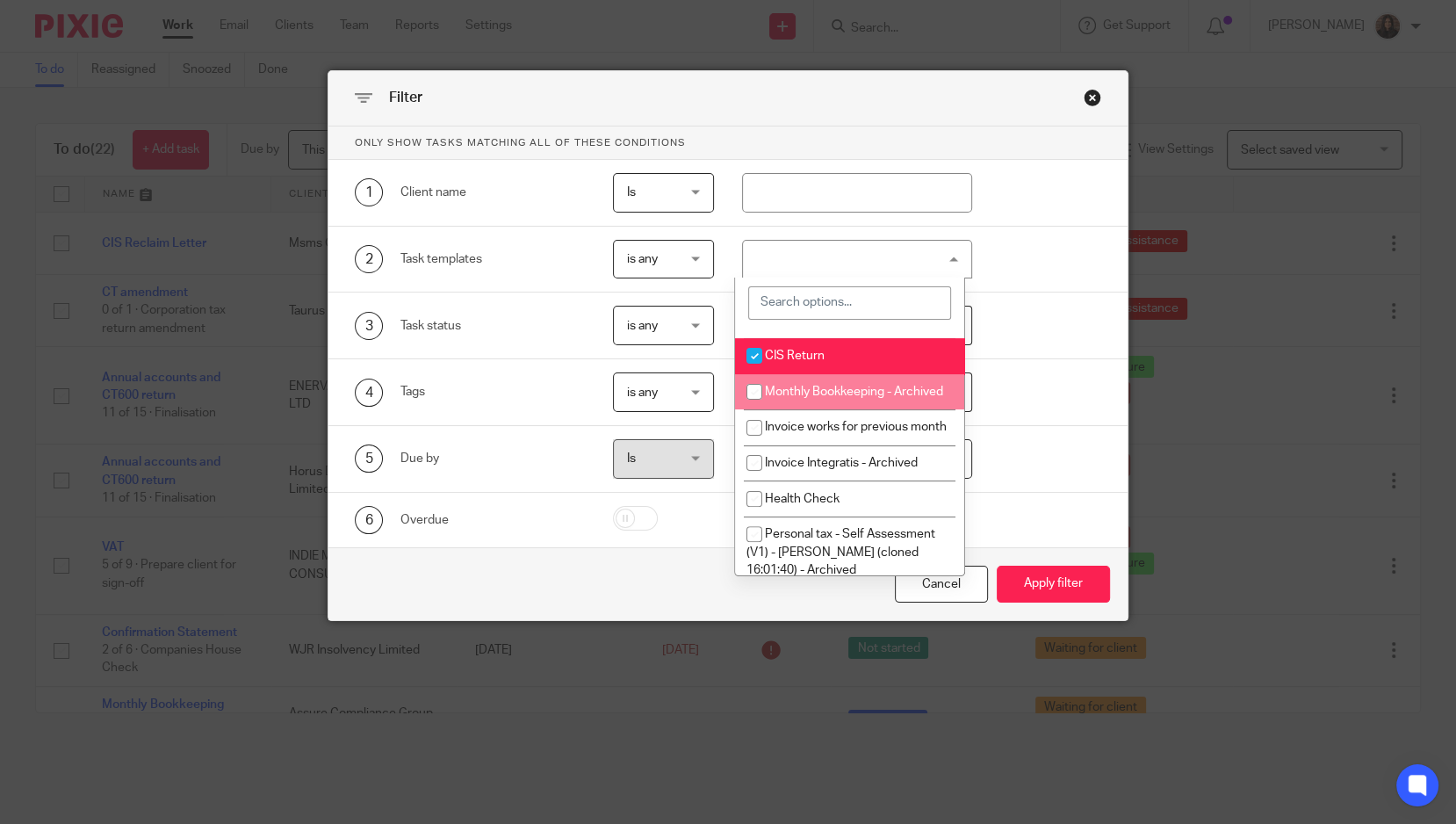
click at [1086, 483] on div "5 Due by Is Is Is is This month This month Today Tomorrow This week Next week T…" at bounding box center [728, 460] width 799 height 67
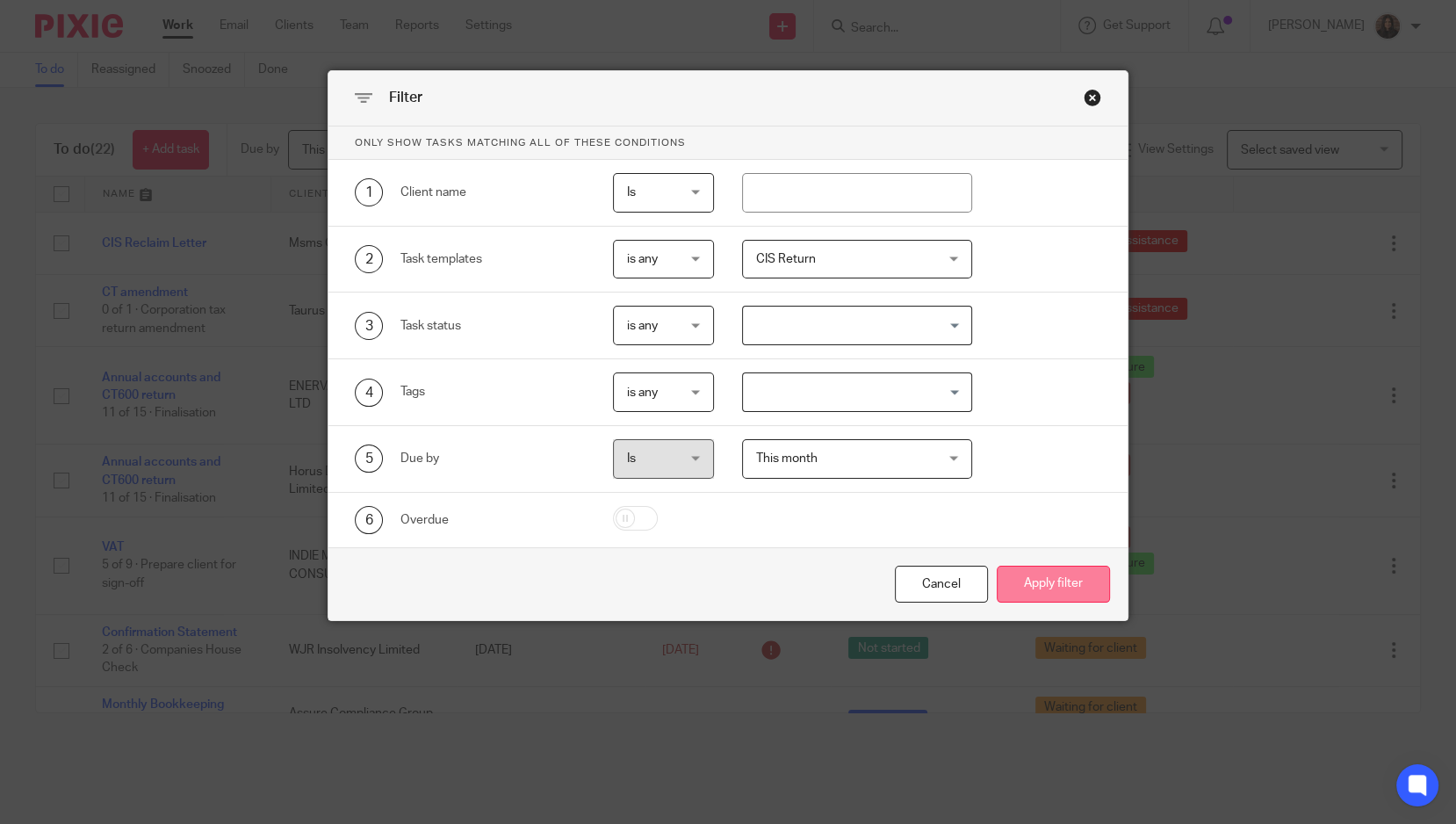
click at [1057, 590] on button "Apply filter" at bounding box center [1053, 585] width 113 height 38
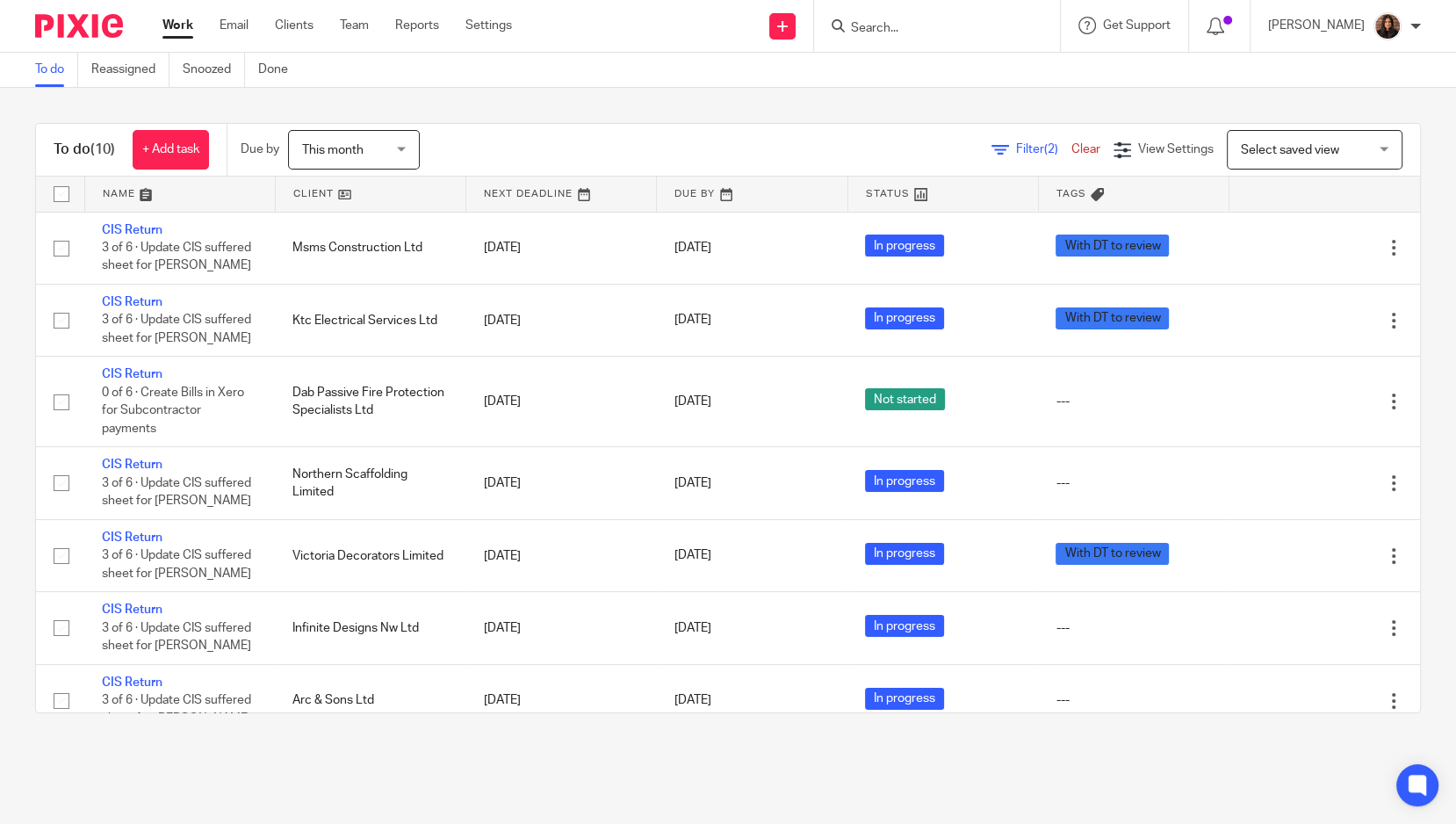
click at [628, 120] on div "To do (10) + Add task Due by This month This month Today Tomorrow This week Nex…" at bounding box center [728, 417] width 1456 height 660
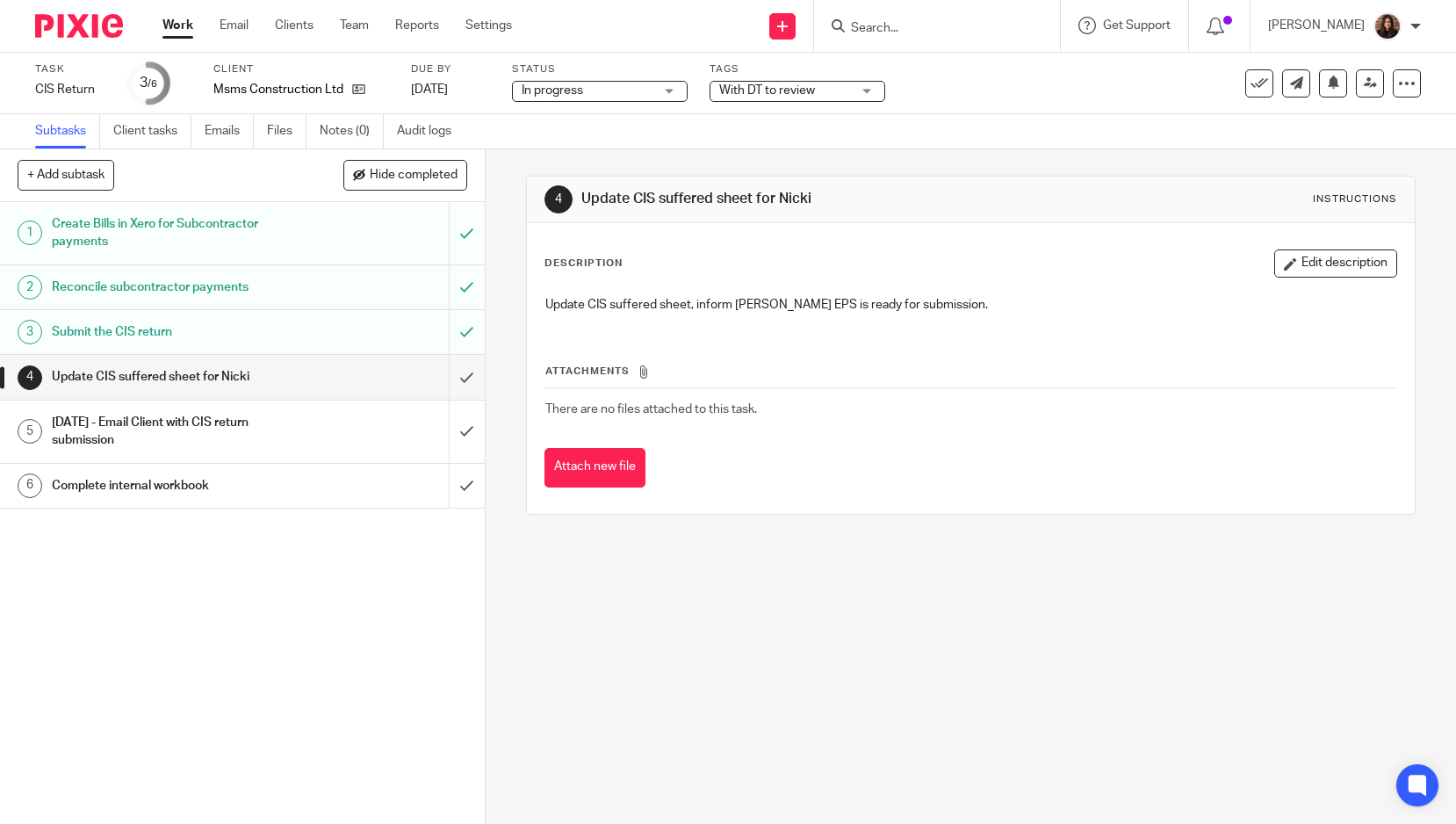
click at [778, 88] on span "With DT to review" at bounding box center [767, 90] width 96 height 13
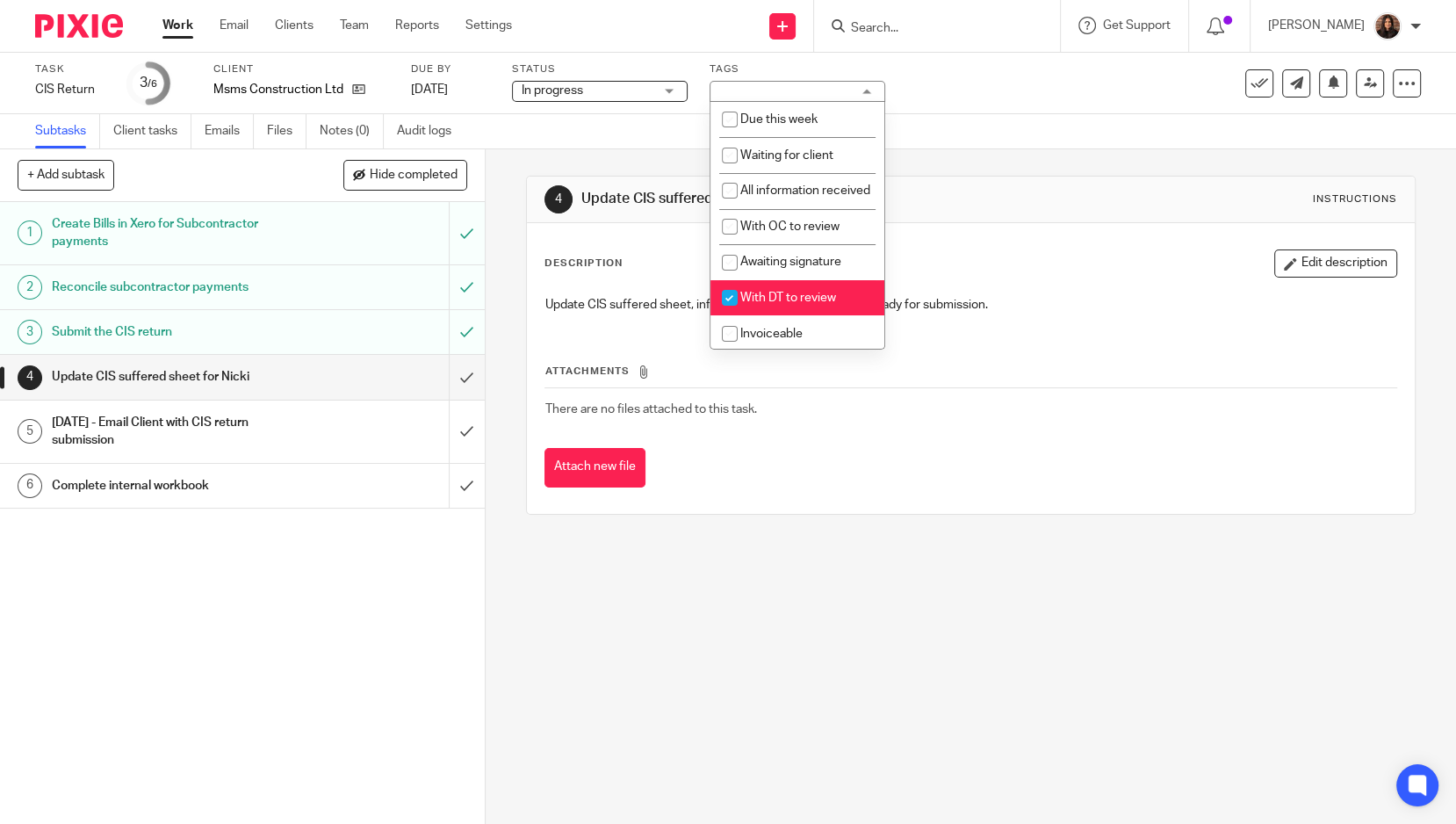
click at [764, 304] on span "With DT to review" at bounding box center [789, 298] width 96 height 13
checkbox input "false"
click at [779, 304] on span "With DT to review" at bounding box center [789, 298] width 96 height 13
checkbox input "false"
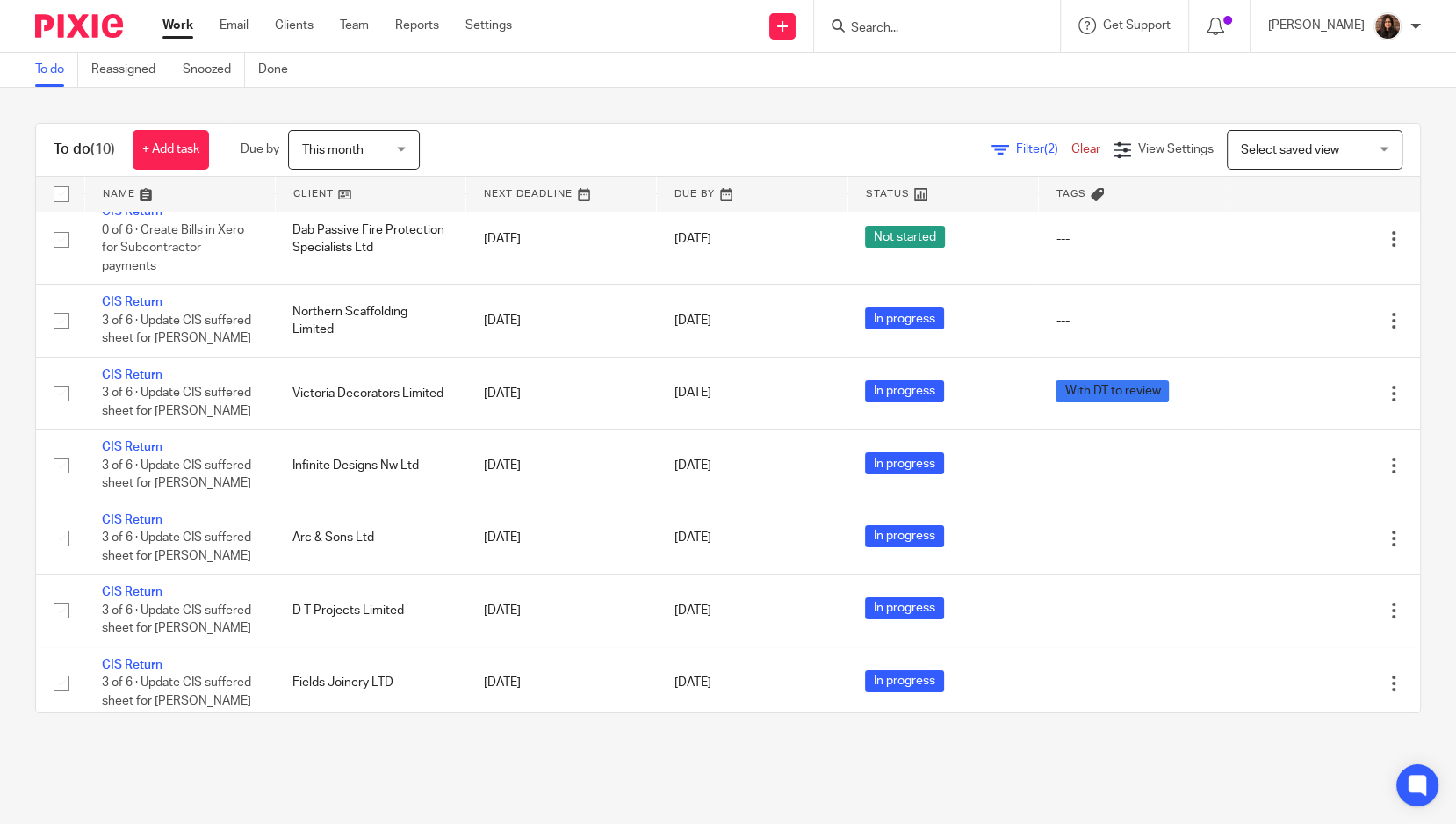
scroll to position [236, 0]
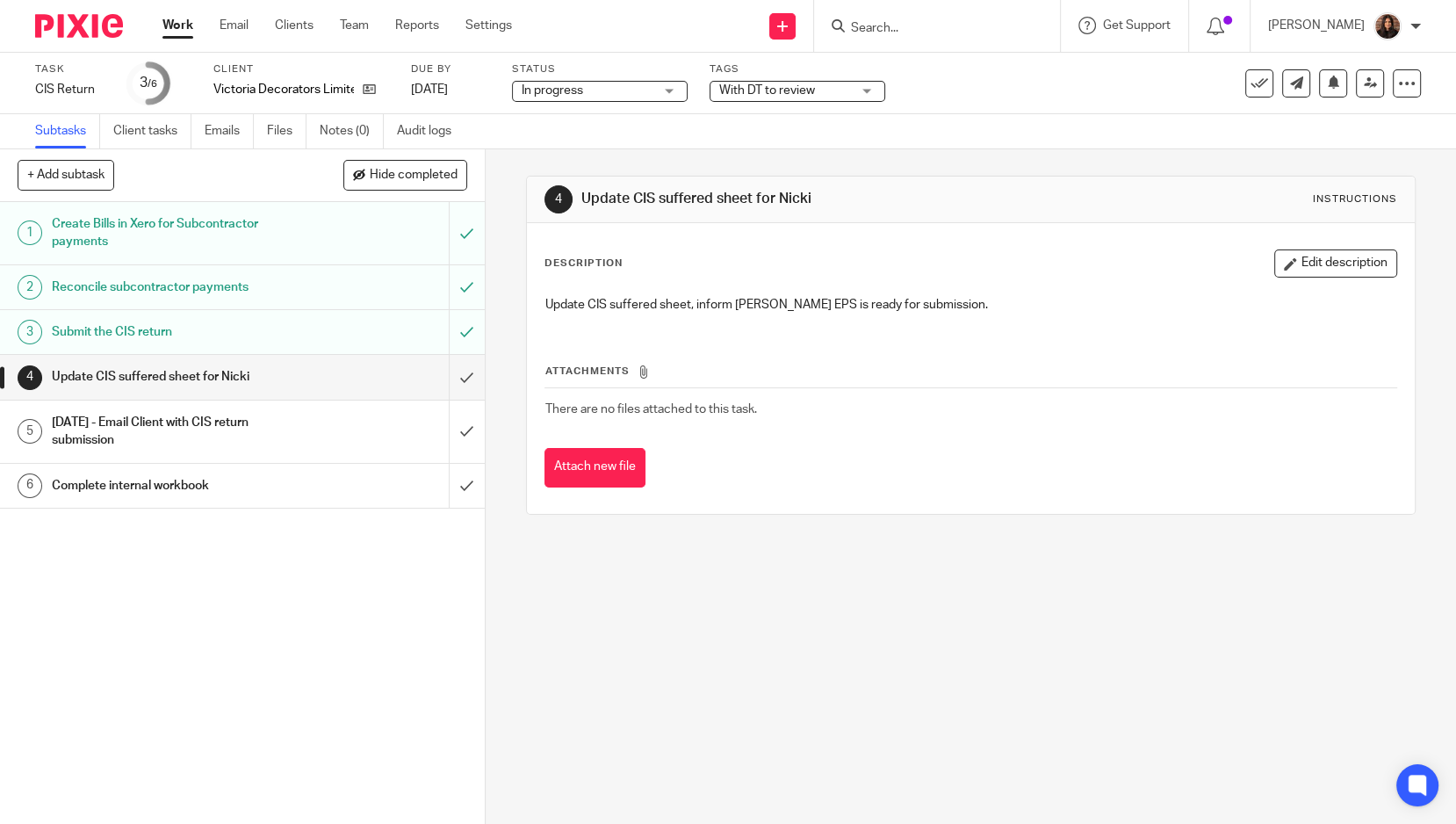
click at [762, 85] on span "With DT to review" at bounding box center [767, 90] width 96 height 13
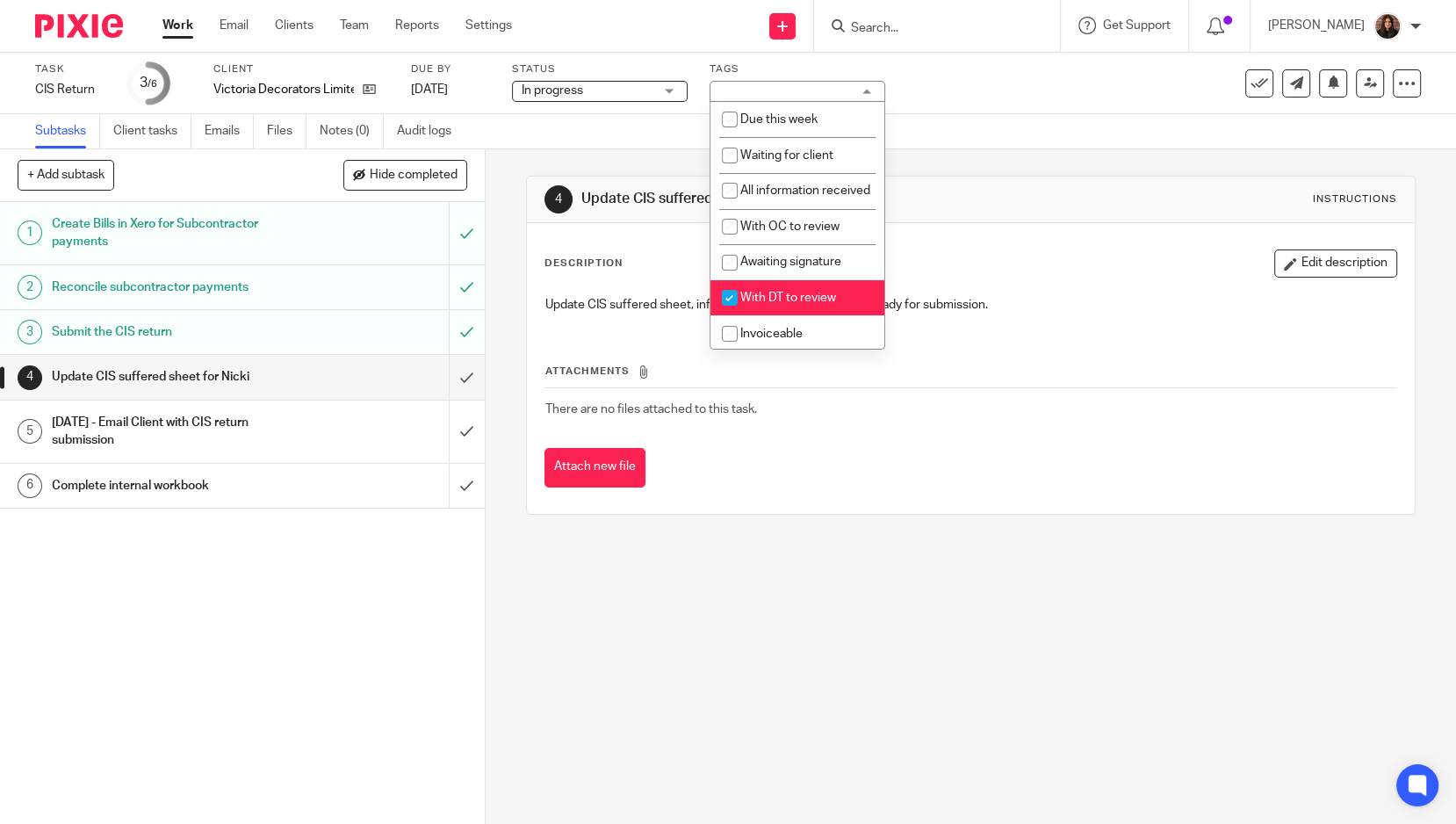
click at [773, 304] on span "With DT to review" at bounding box center [789, 298] width 96 height 13
checkbox input "false"
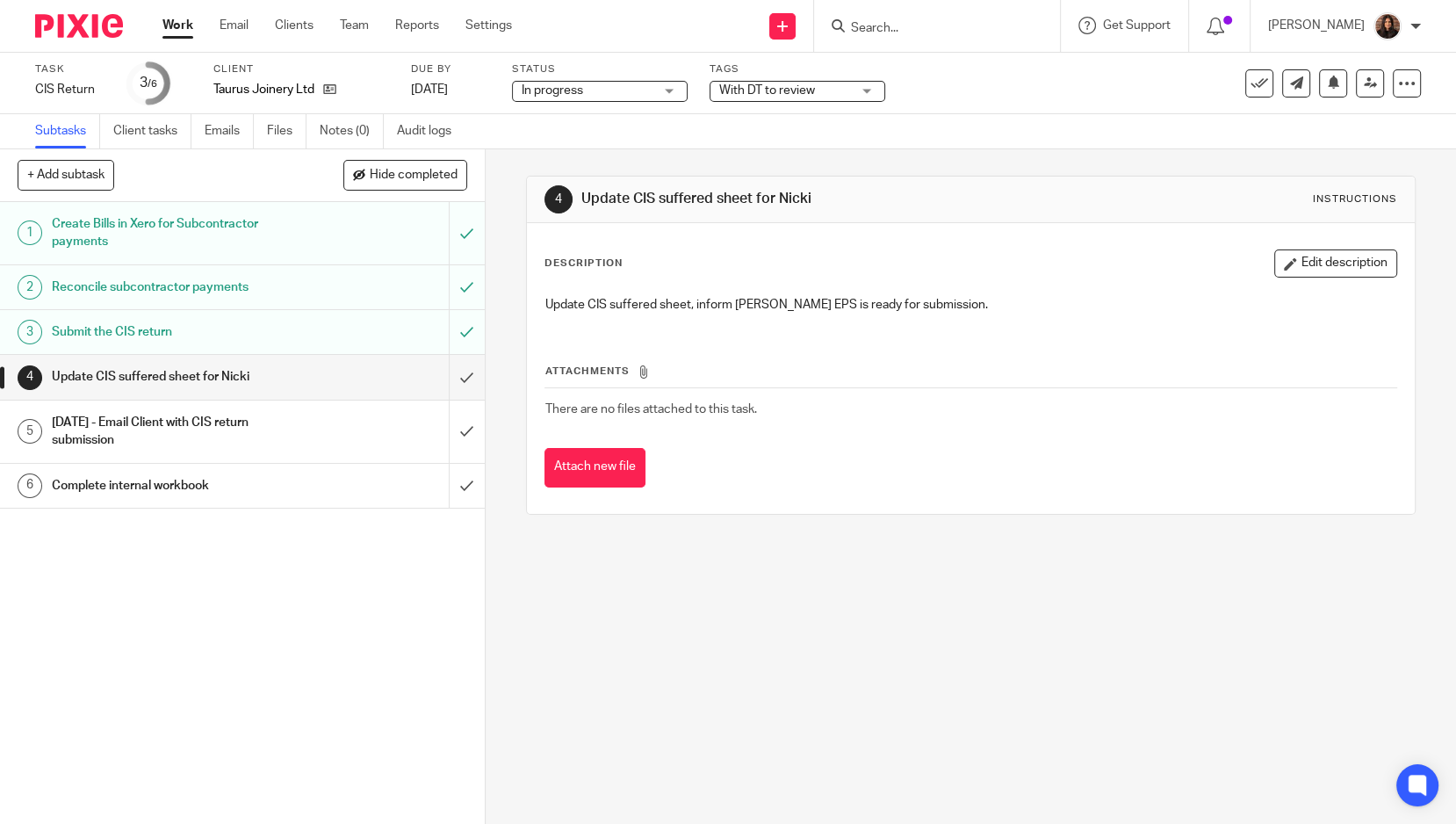
click at [822, 95] on span "With DT to review" at bounding box center [785, 90] width 132 height 18
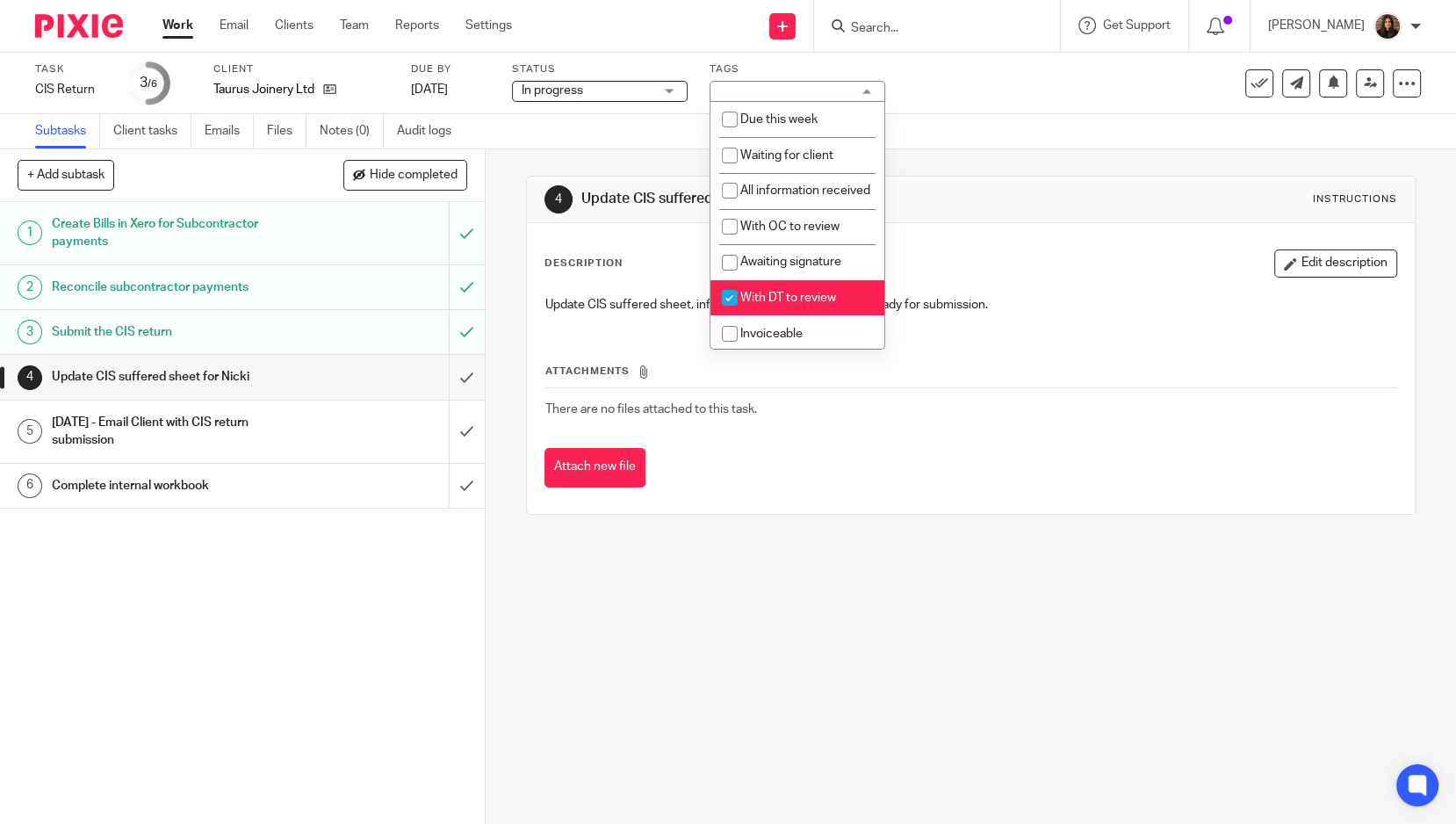
click at [781, 304] on span "With DT to review" at bounding box center [789, 298] width 96 height 13
checkbox input "false"
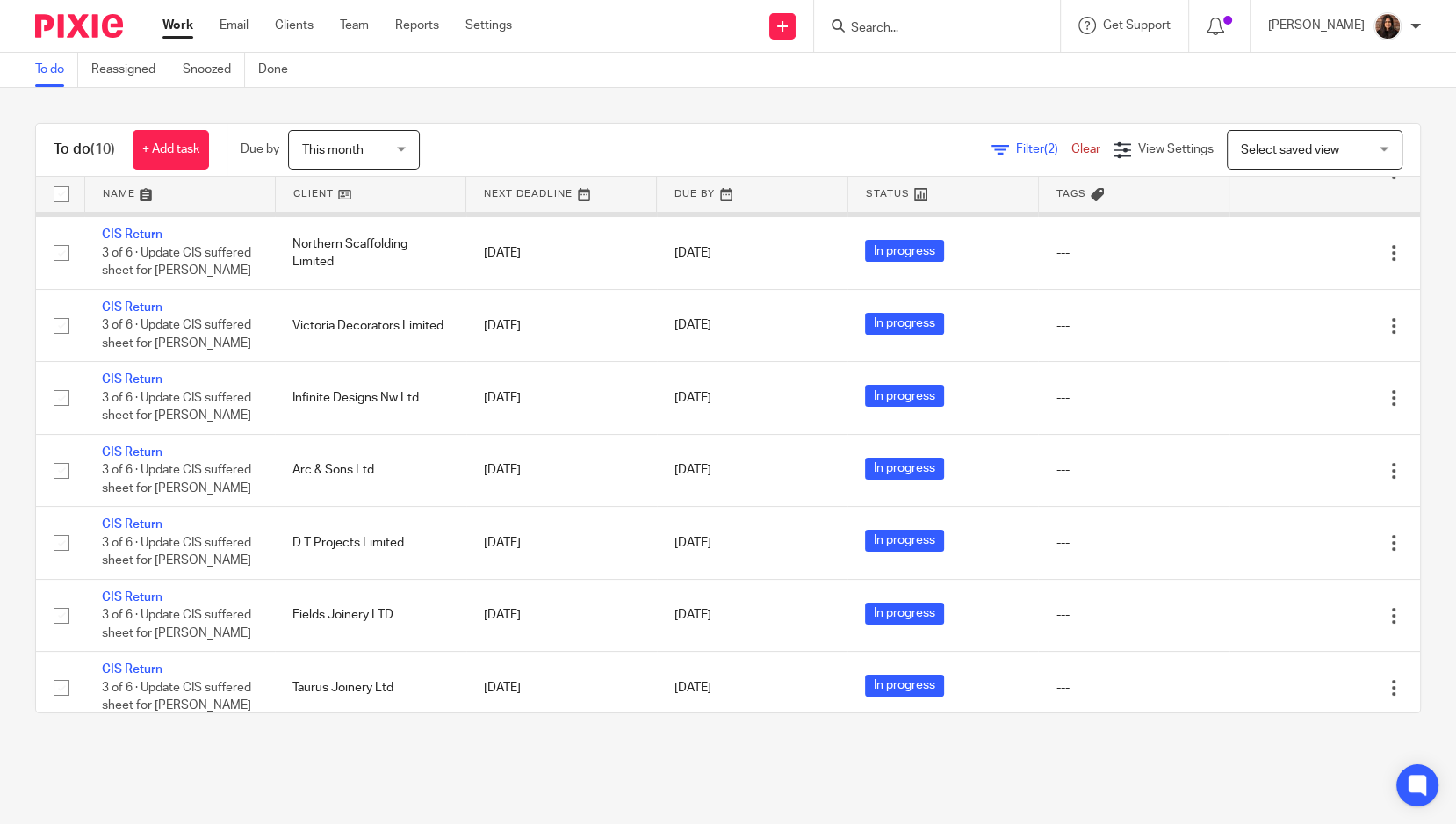
scroll to position [236, 0]
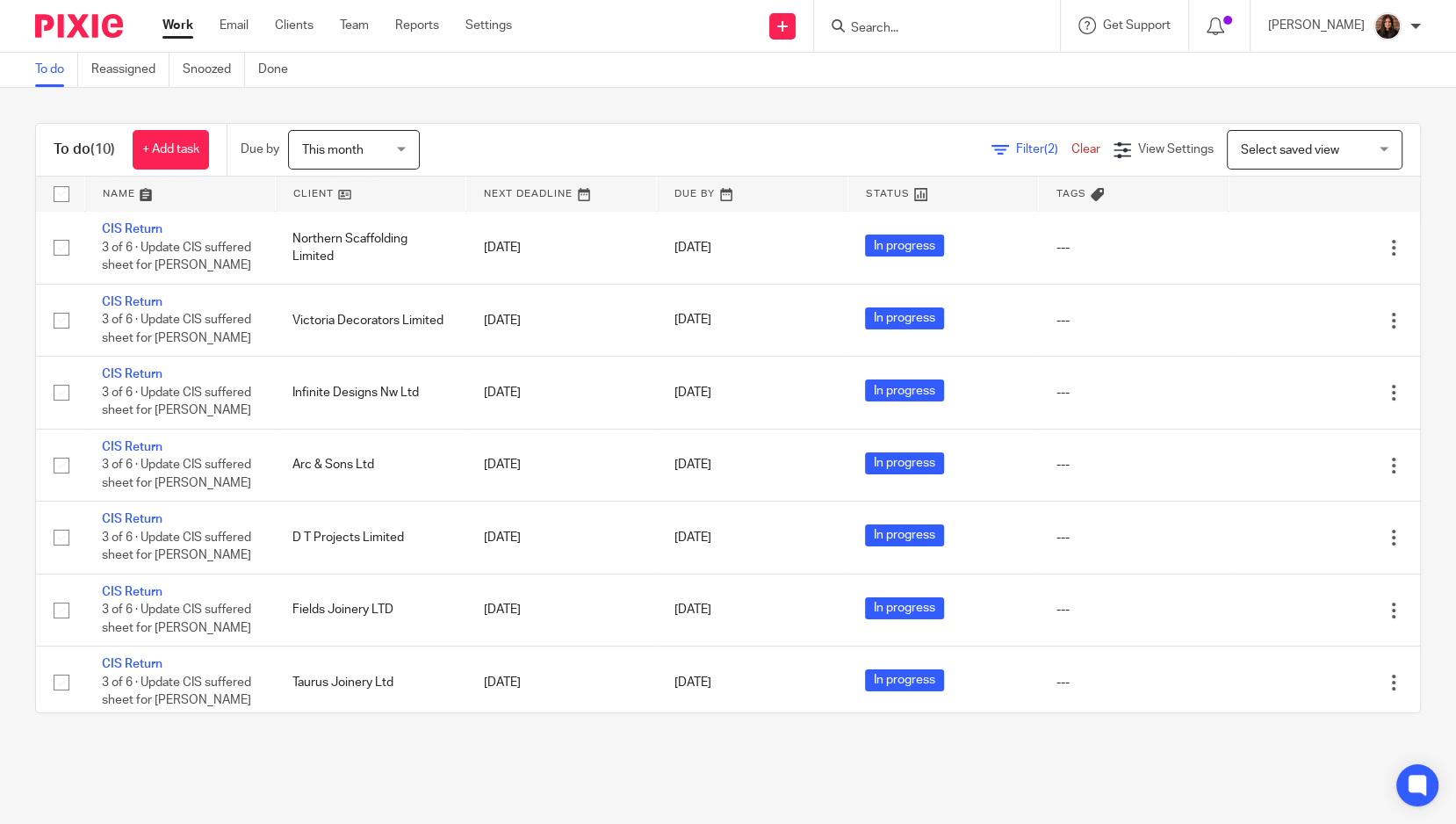
click at [64, 69] on link "To do" at bounding box center [57, 70] width 43 height 34
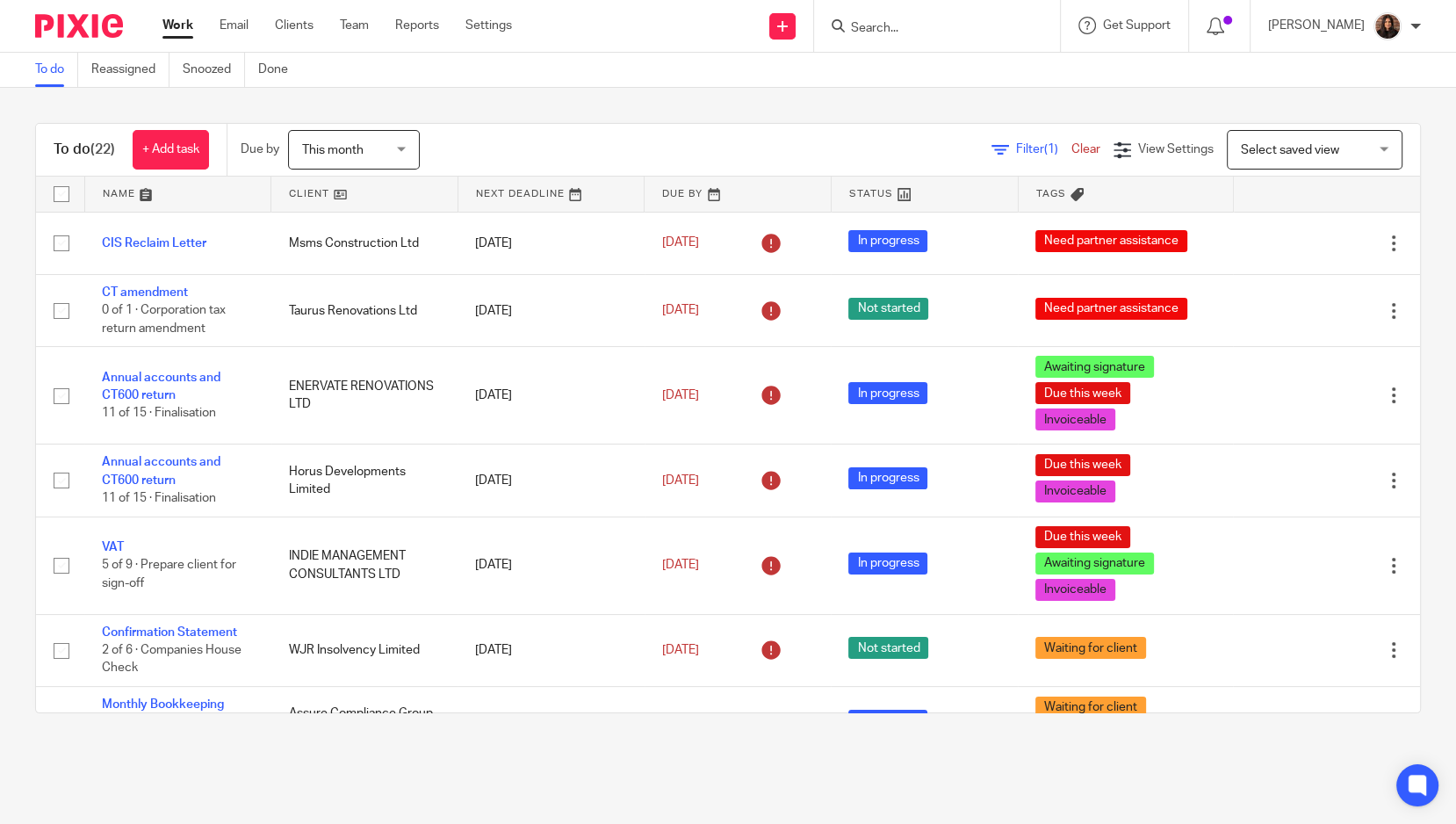
click at [195, 195] on link at bounding box center [178, 193] width 186 height 35
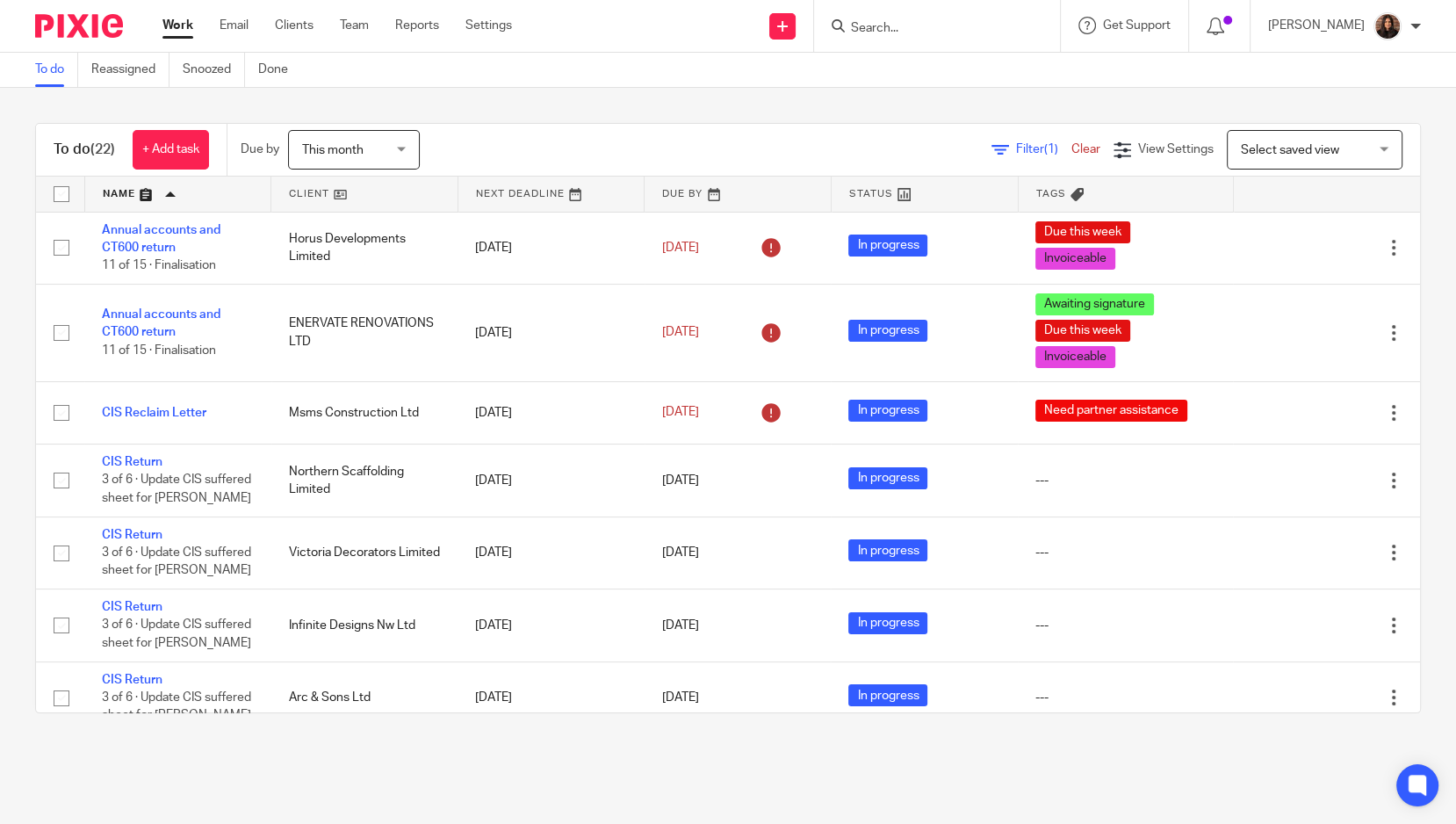
drag, startPoint x: 178, startPoint y: 226, endPoint x: 525, endPoint y: 121, distance: 362.5
click at [531, 114] on div "To do (22) + Add task Due by This month This month Today Tomorrow This week Nex…" at bounding box center [728, 417] width 1456 height 660
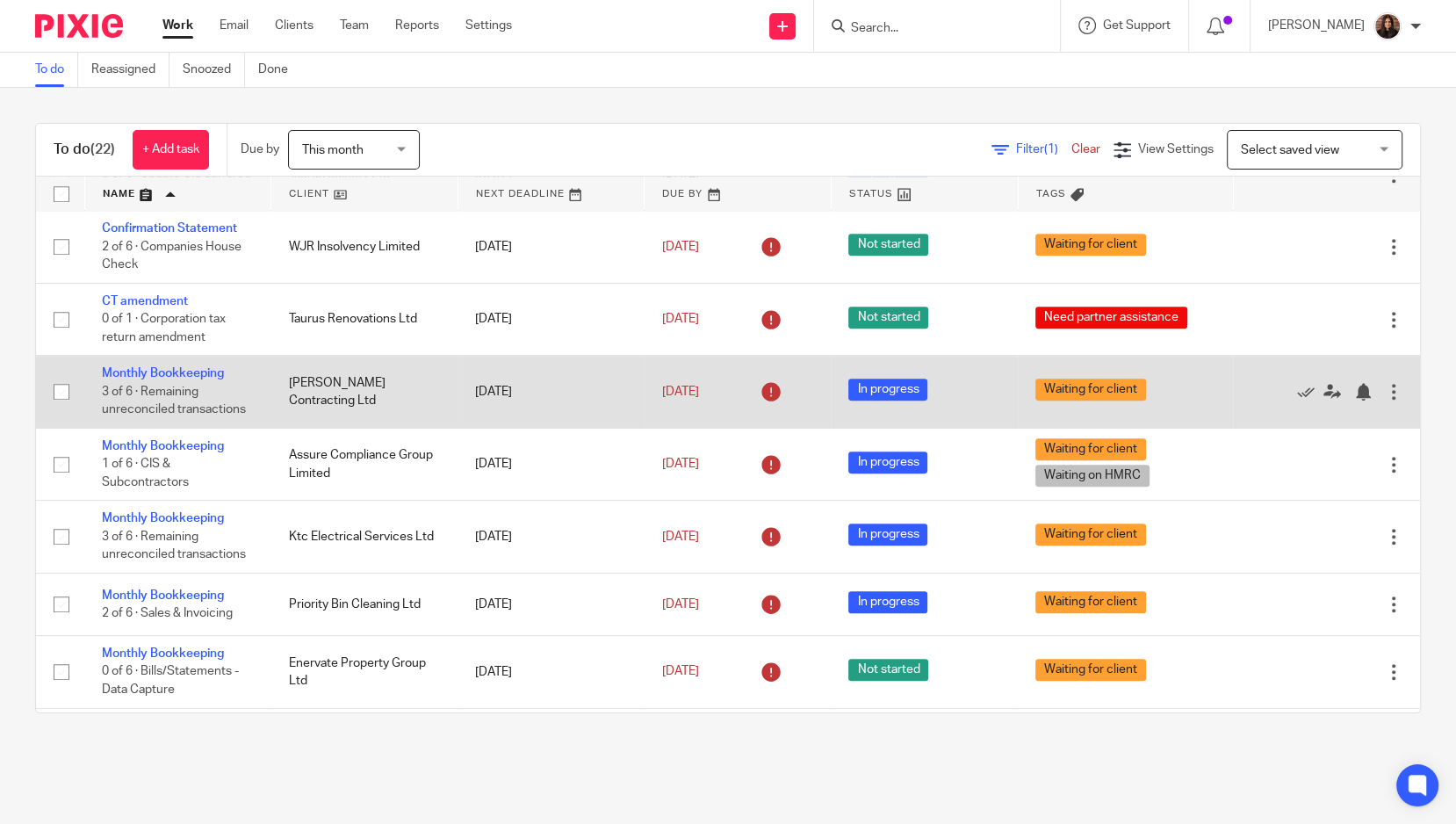
scroll to position [1129, 0]
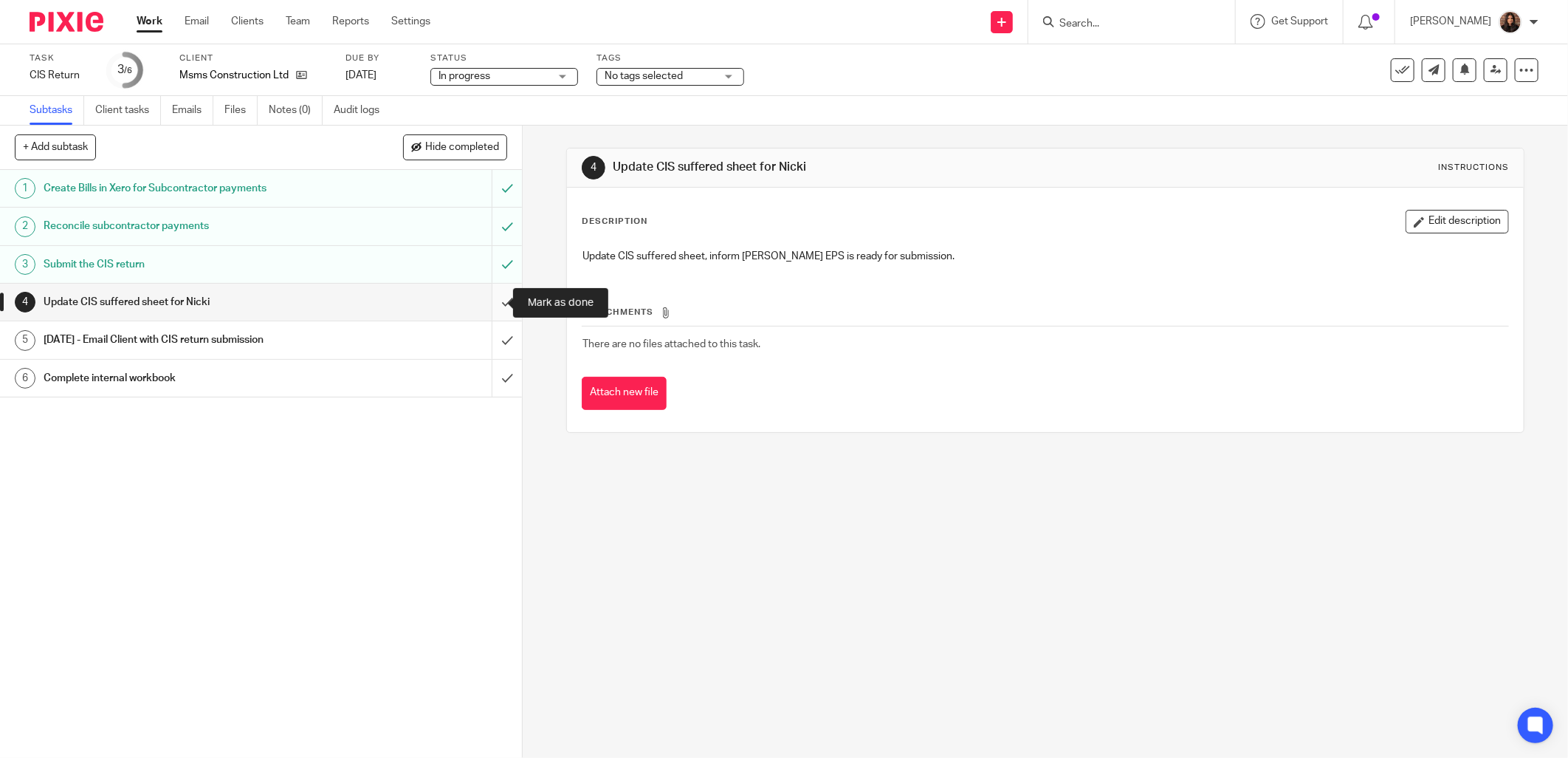
click at [491, 298] on input "submit" at bounding box center [260, 302] width 522 height 37
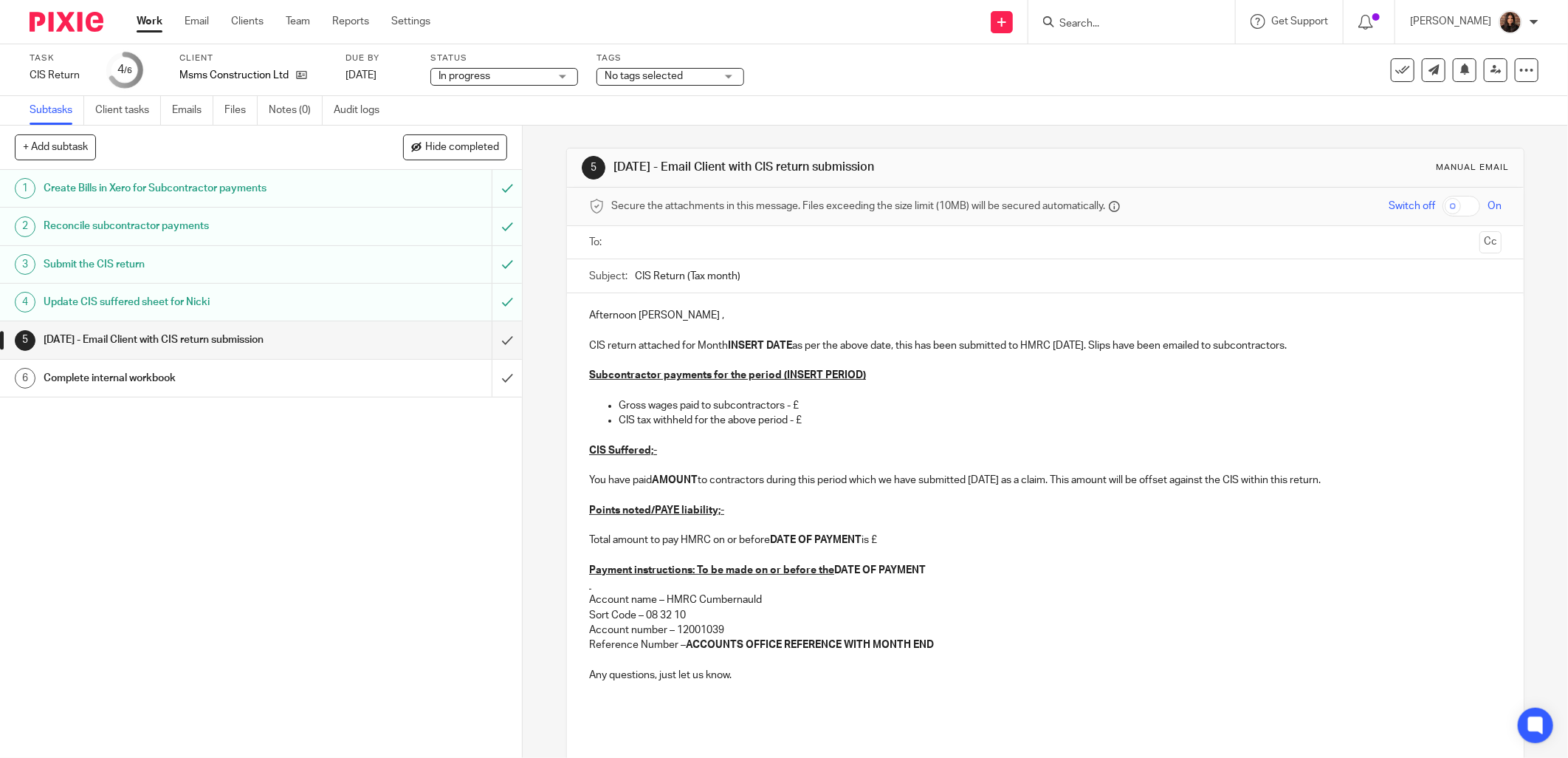
click at [629, 226] on div at bounding box center [1046, 243] width 866 height 33
click at [626, 237] on input "text" at bounding box center [1045, 242] width 857 height 17
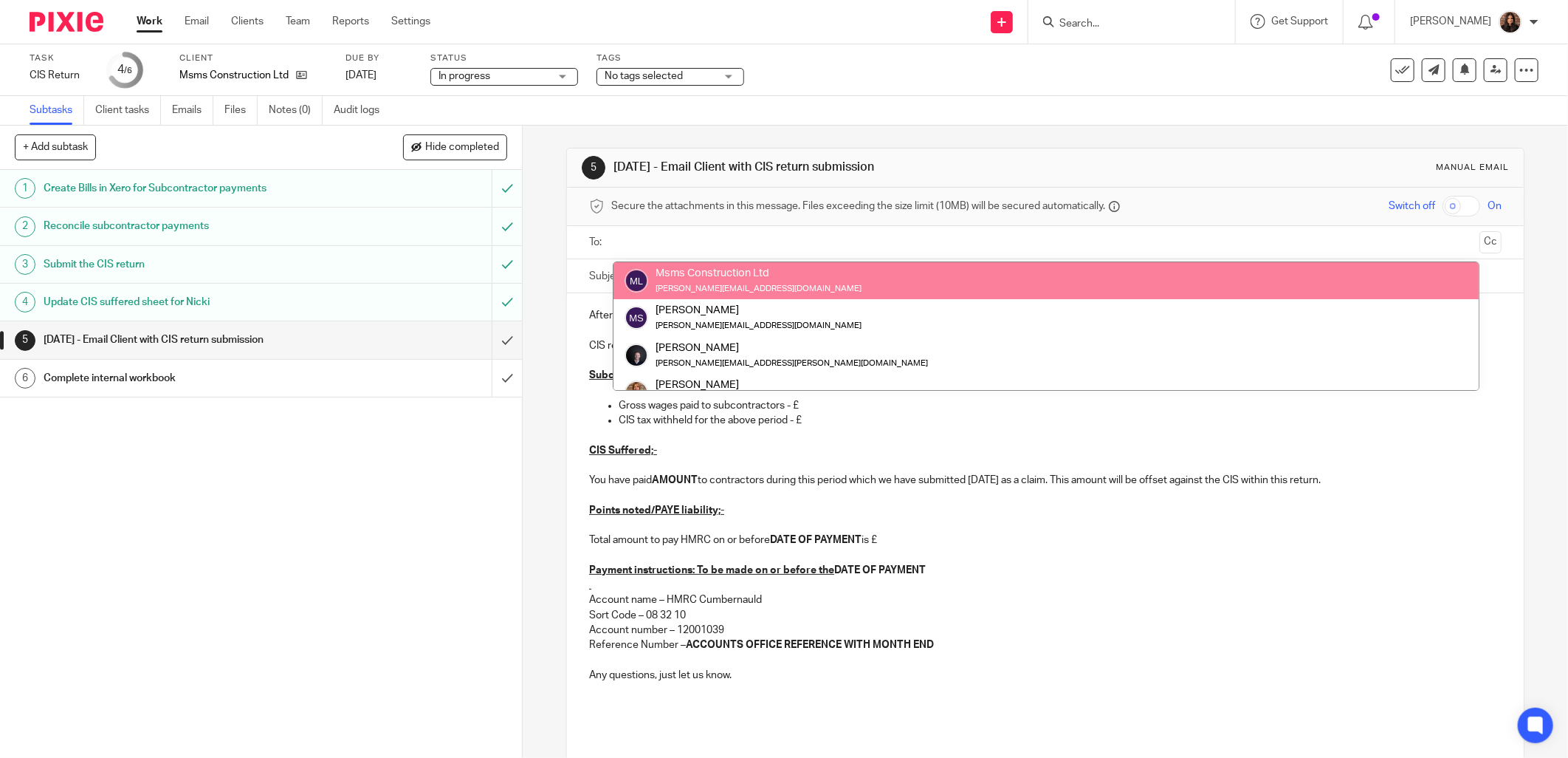
click at [639, 234] on input "text" at bounding box center [1045, 242] width 857 height 17
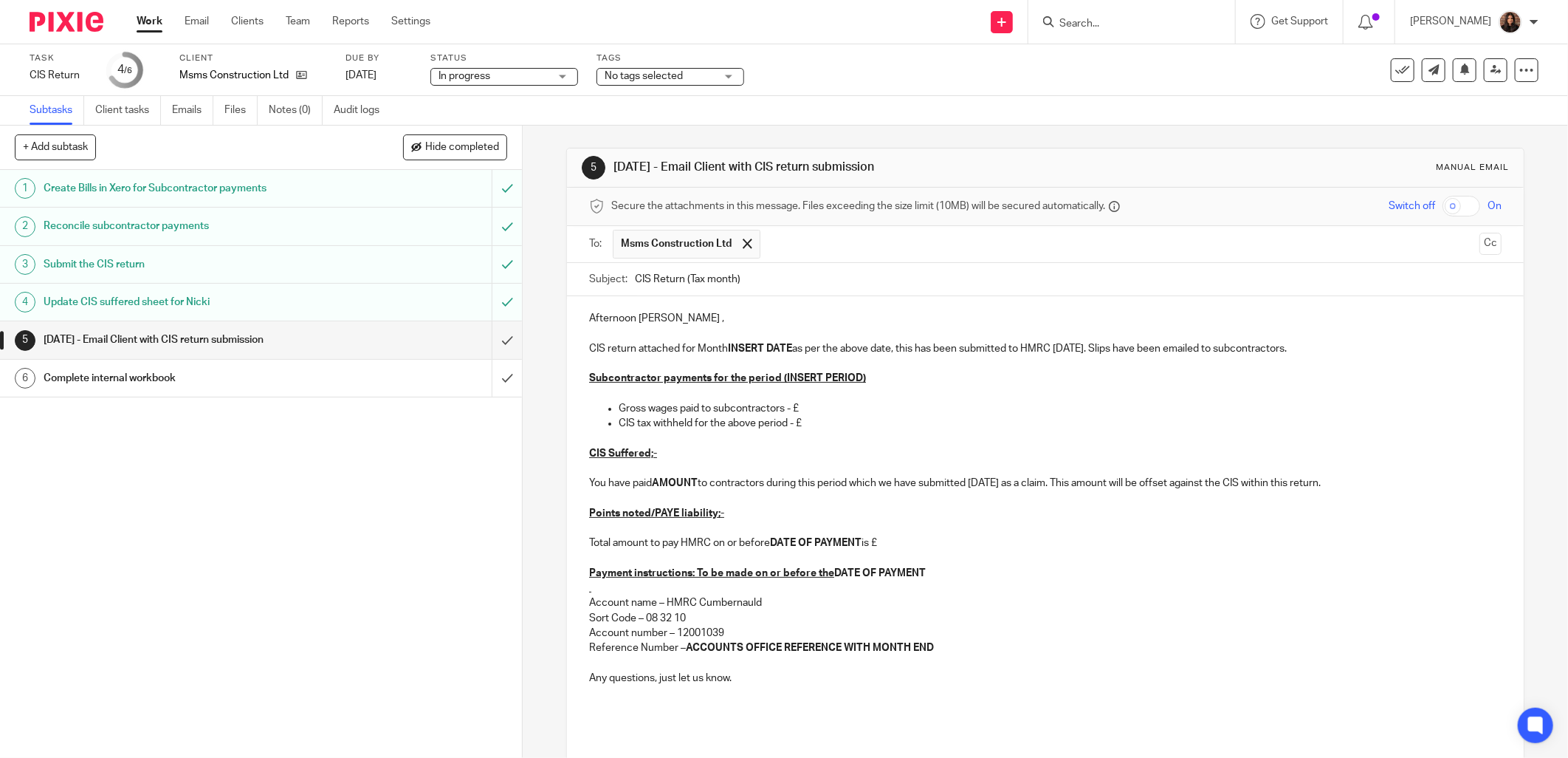
click at [557, 253] on div "5 2 days later - Email Client with CIS return submission Manual email Secure th…" at bounding box center [1045, 441] width 1046 height 632
click at [746, 242] on span at bounding box center [747, 243] width 10 height 10
click at [619, 245] on input "text" at bounding box center [1045, 242] width 857 height 17
click at [733, 280] on input "CIS Return (Tax month)" at bounding box center [1068, 280] width 866 height 33
click at [828, 267] on input "CIS Return (Tax month 5)" at bounding box center [1068, 280] width 866 height 33
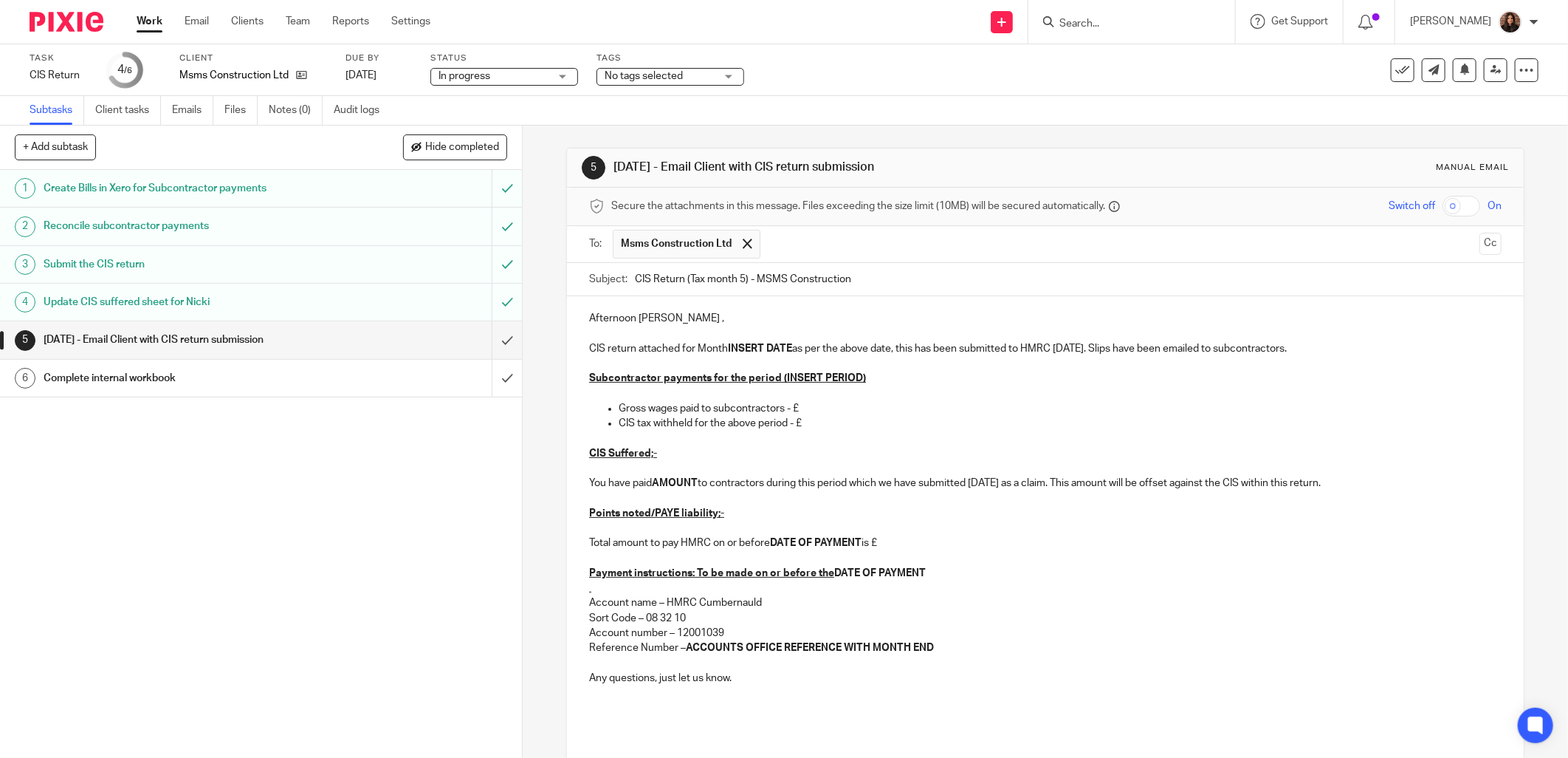
type input "CIS Return (Tax month 5) - MSMS Construction"
drag, startPoint x: 686, startPoint y: 315, endPoint x: 576, endPoint y: 321, distance: 110.2
click at [576, 321] on div "Afternoon Michael , CIS return attached for Month INSERT DATE as per the above …" at bounding box center [1046, 533] width 957 height 475
click at [673, 348] on p "CIS return attached for Month INSERT DATE as per the above date, this has been …" at bounding box center [1046, 348] width 913 height 14
click at [678, 348] on p "CIS return attached for Month INSERT DATE as per the above date, this has been …" at bounding box center [1046, 348] width 913 height 14
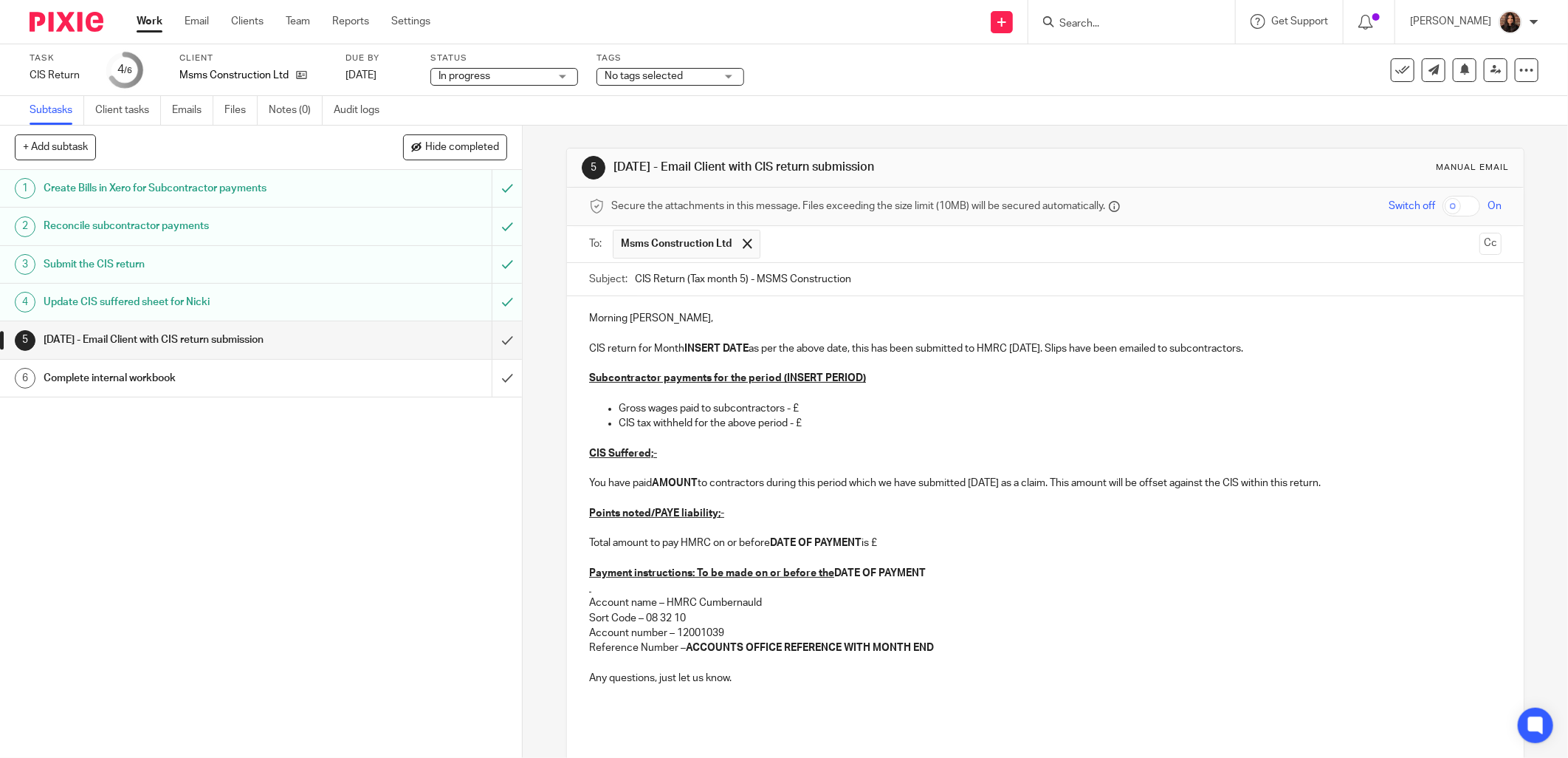
click at [680, 349] on p "CIS return for Month INSERT DATE as per the above date, this has been submitted…" at bounding box center [1046, 348] width 913 height 14
click at [777, 347] on strong "INSERT DATE" at bounding box center [750, 349] width 65 height 11
drag, startPoint x: 898, startPoint y: 349, endPoint x: 914, endPoint y: 363, distance: 21.3
click at [898, 349] on p "CIS return for Month ending [DATE] as per the above date, this has been submitt…" at bounding box center [1046, 348] width 913 height 14
click at [1146, 348] on p "CIS return for Month ending [DATE] has been submitted to HMRC [DATE]. Slips hav…" at bounding box center [1046, 348] width 913 height 14
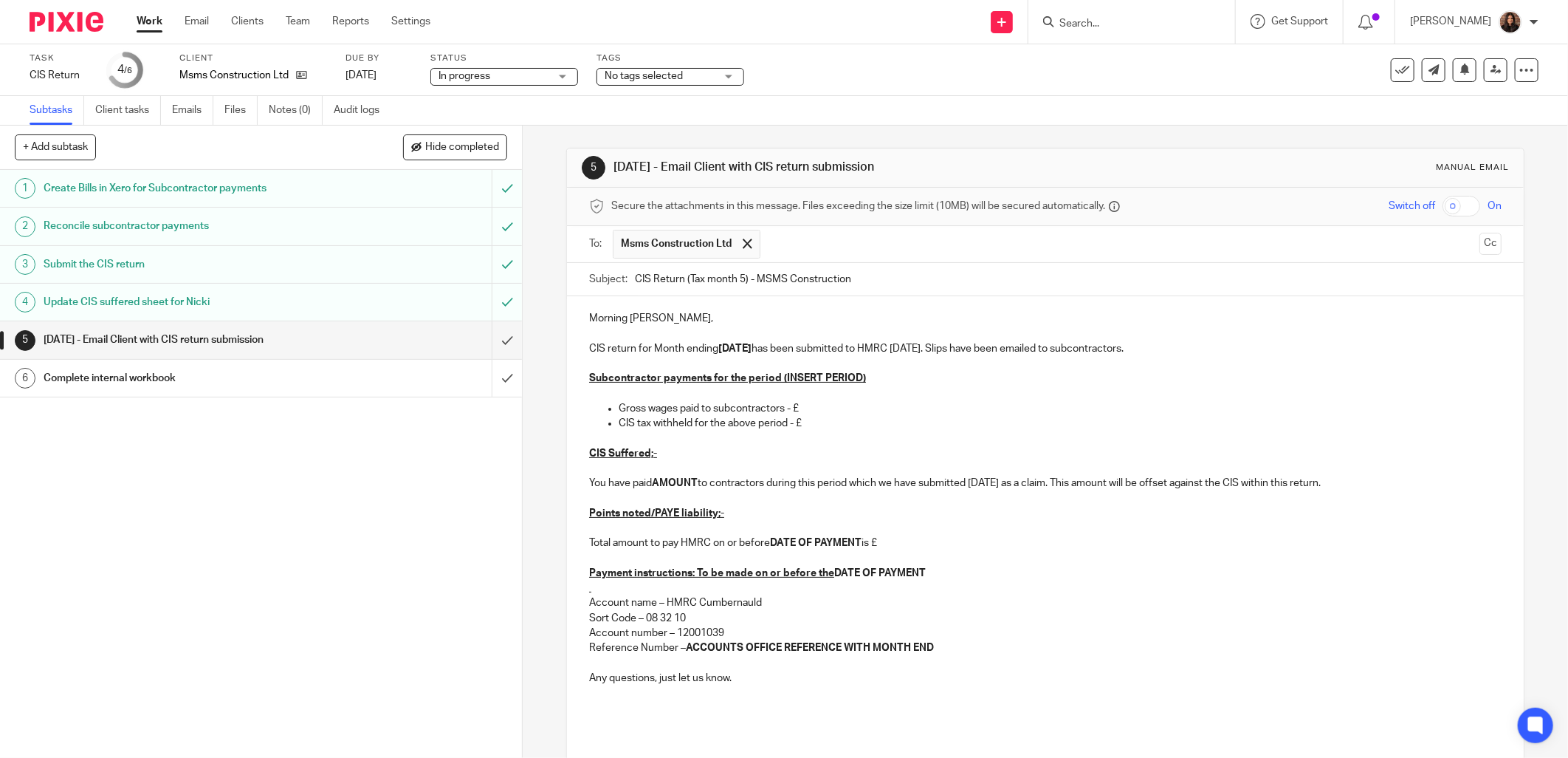
click at [935, 347] on p "CIS return for Month ending [DATE] has been submitted to HMRC [DATE]. Slips hav…" at bounding box center [1046, 348] width 913 height 14
click at [1127, 349] on p "CIS return for Month ending [DATE] has been submitted to HMRC. Slips have been …" at bounding box center [1046, 348] width 913 height 14
drag, startPoint x: 866, startPoint y: 377, endPoint x: 777, endPoint y: 383, distance: 89.2
click at [777, 383] on p "Subcontractor payments for the period (INSERT PERIOD)" at bounding box center [1046, 377] width 913 height 14
click at [809, 405] on p "Gross wages paid to subcontractors - £" at bounding box center [1060, 408] width 883 height 14
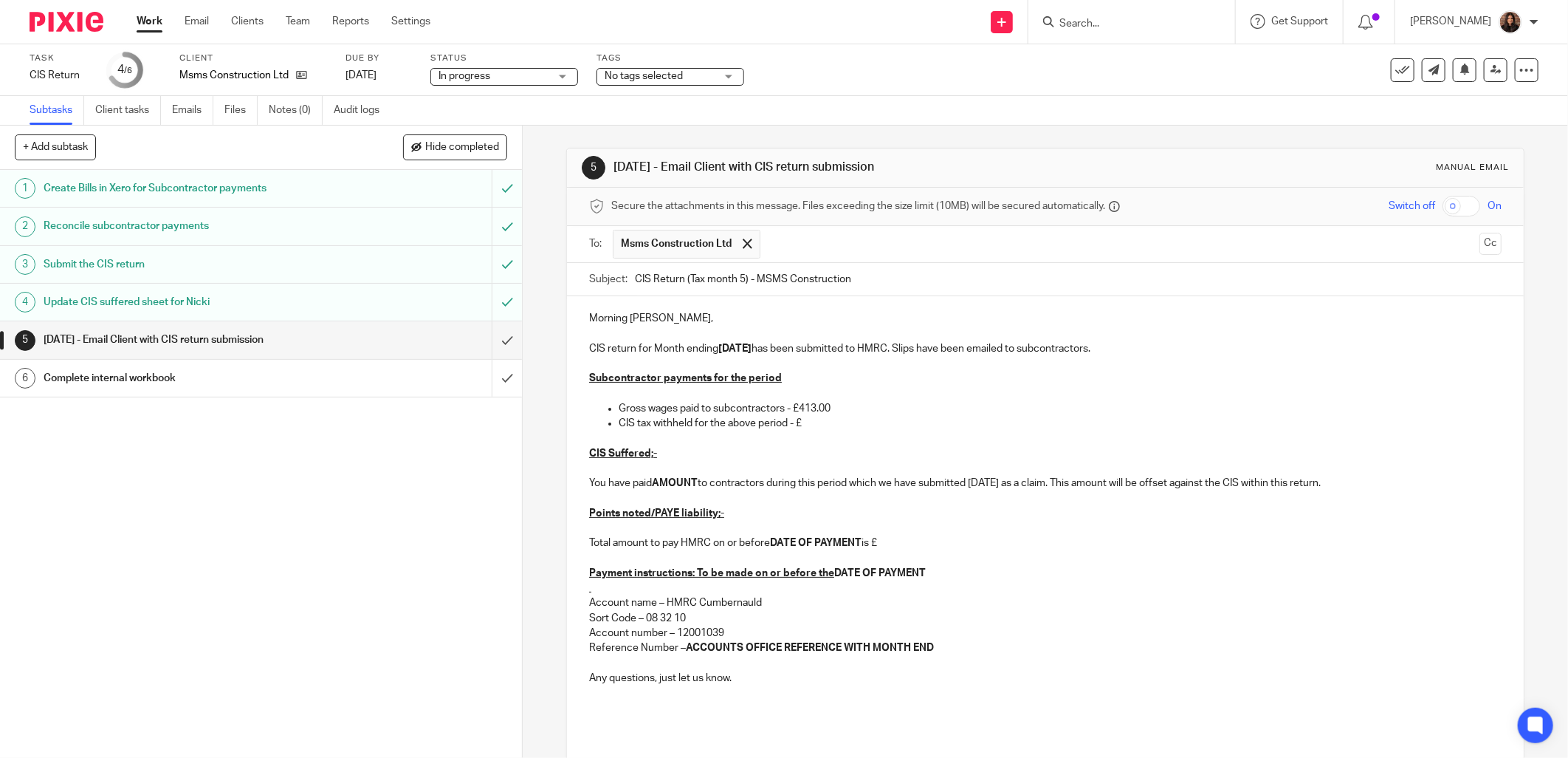
click at [808, 422] on p "CIS tax withheld for the above period - £" at bounding box center [1060, 422] width 883 height 14
click at [696, 480] on p "You have paid AMOUNT to contractors during this period which we have submitted …" at bounding box center [1046, 482] width 913 height 14
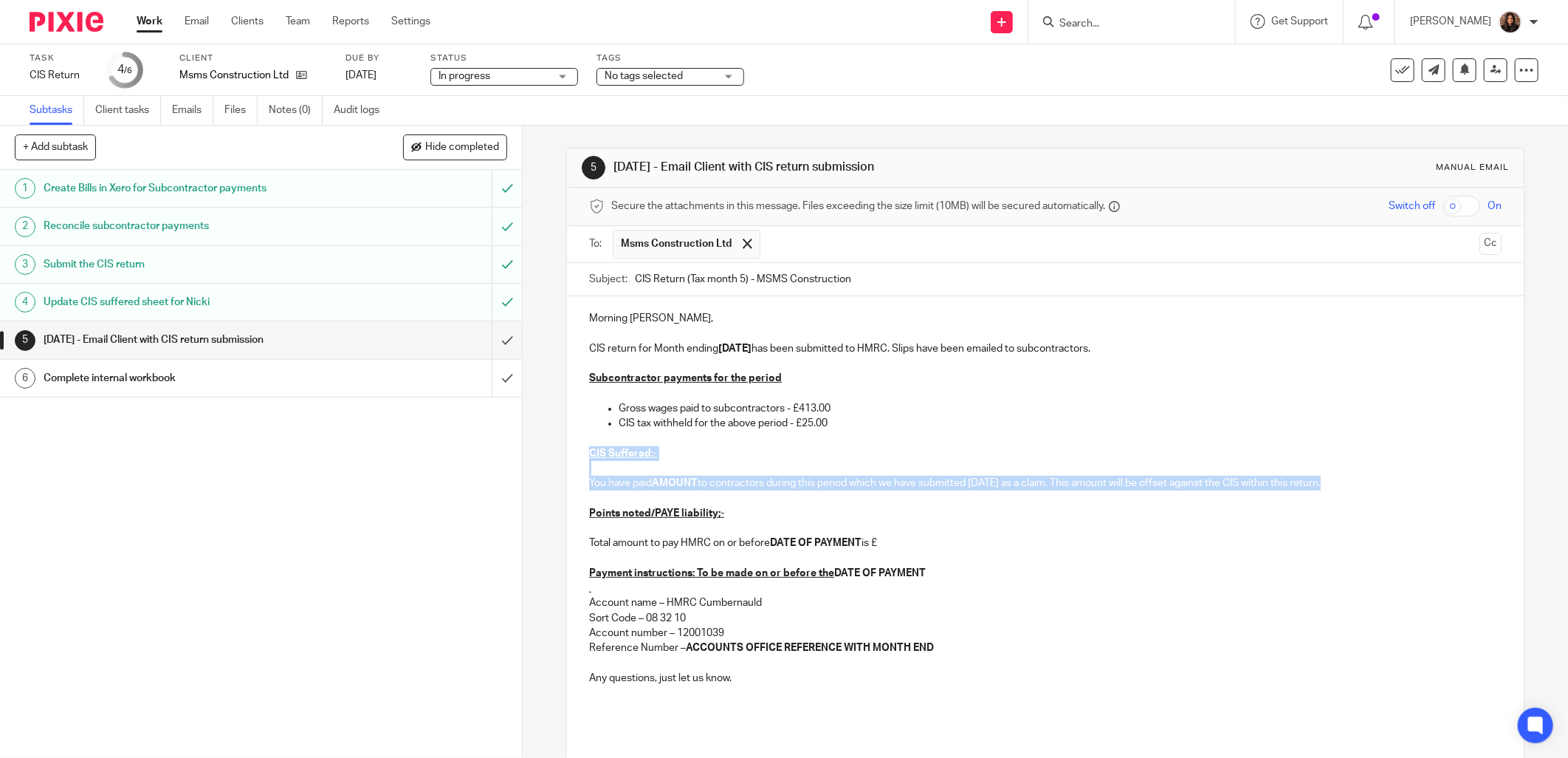
drag, startPoint x: 1339, startPoint y: 486, endPoint x: 569, endPoint y: 447, distance: 771.0
click at [569, 447] on div "Morning Mike, CIS return for Month ending 05/09/2025 has been submitted to HMRC…" at bounding box center [1046, 533] width 957 height 475
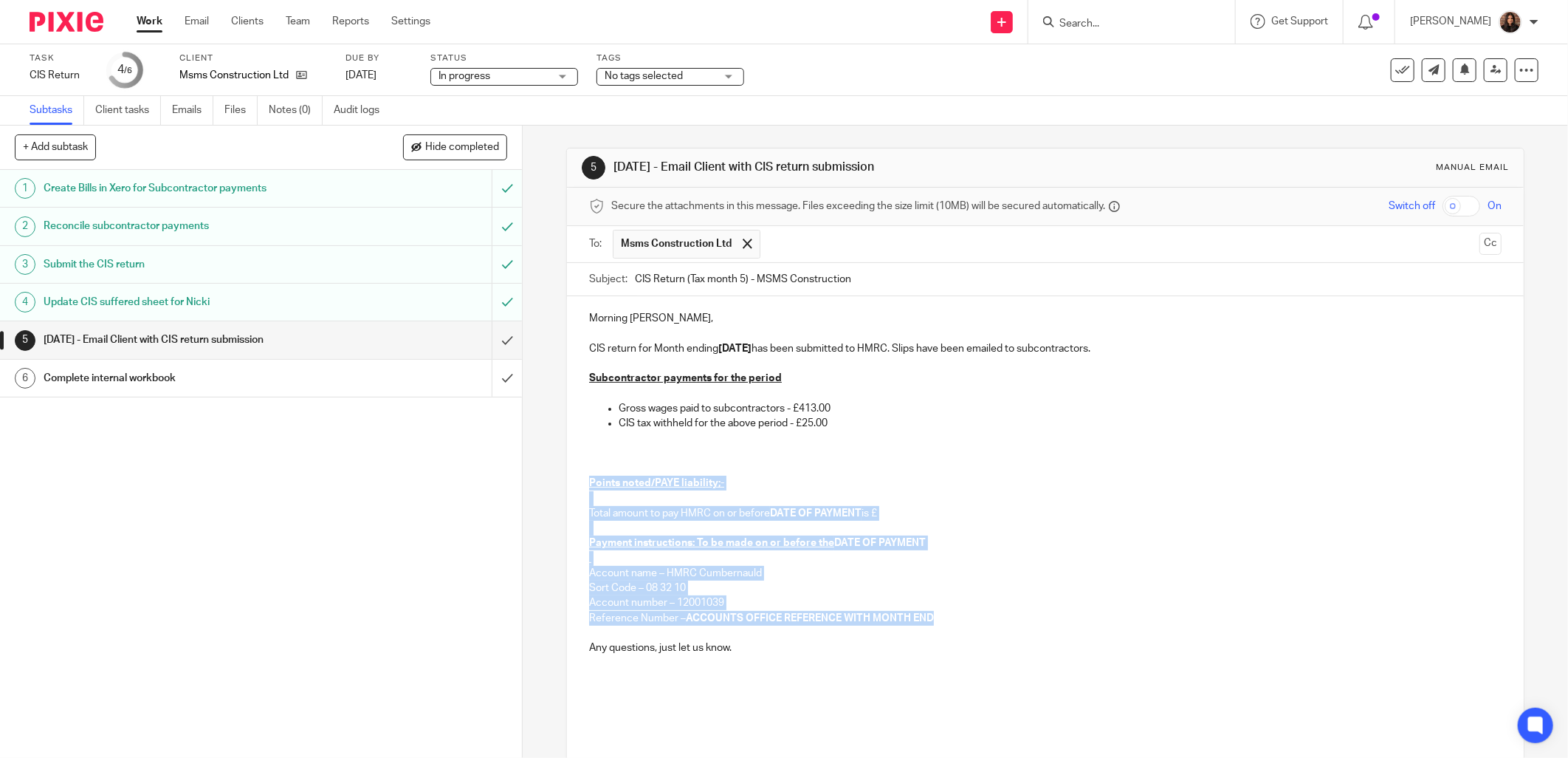
drag, startPoint x: 871, startPoint y: 627, endPoint x: 576, endPoint y: 485, distance: 327.4
click at [576, 485] on div "Morning Mike, CIS return for Month ending 05/09/2025 has been submitted to HMRC…" at bounding box center [1046, 518] width 957 height 444
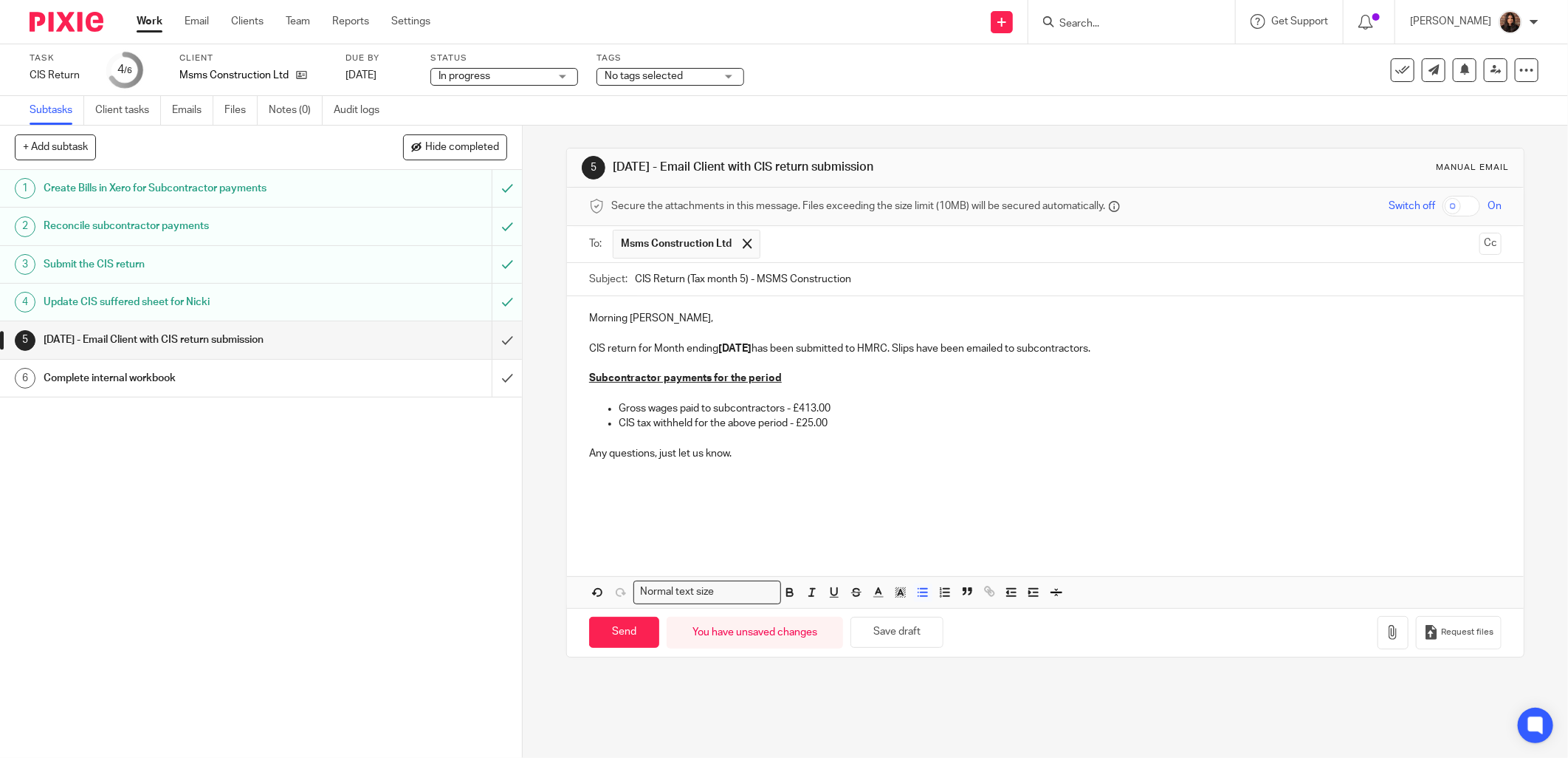
click at [593, 532] on p at bounding box center [1046, 527] width 913 height 14
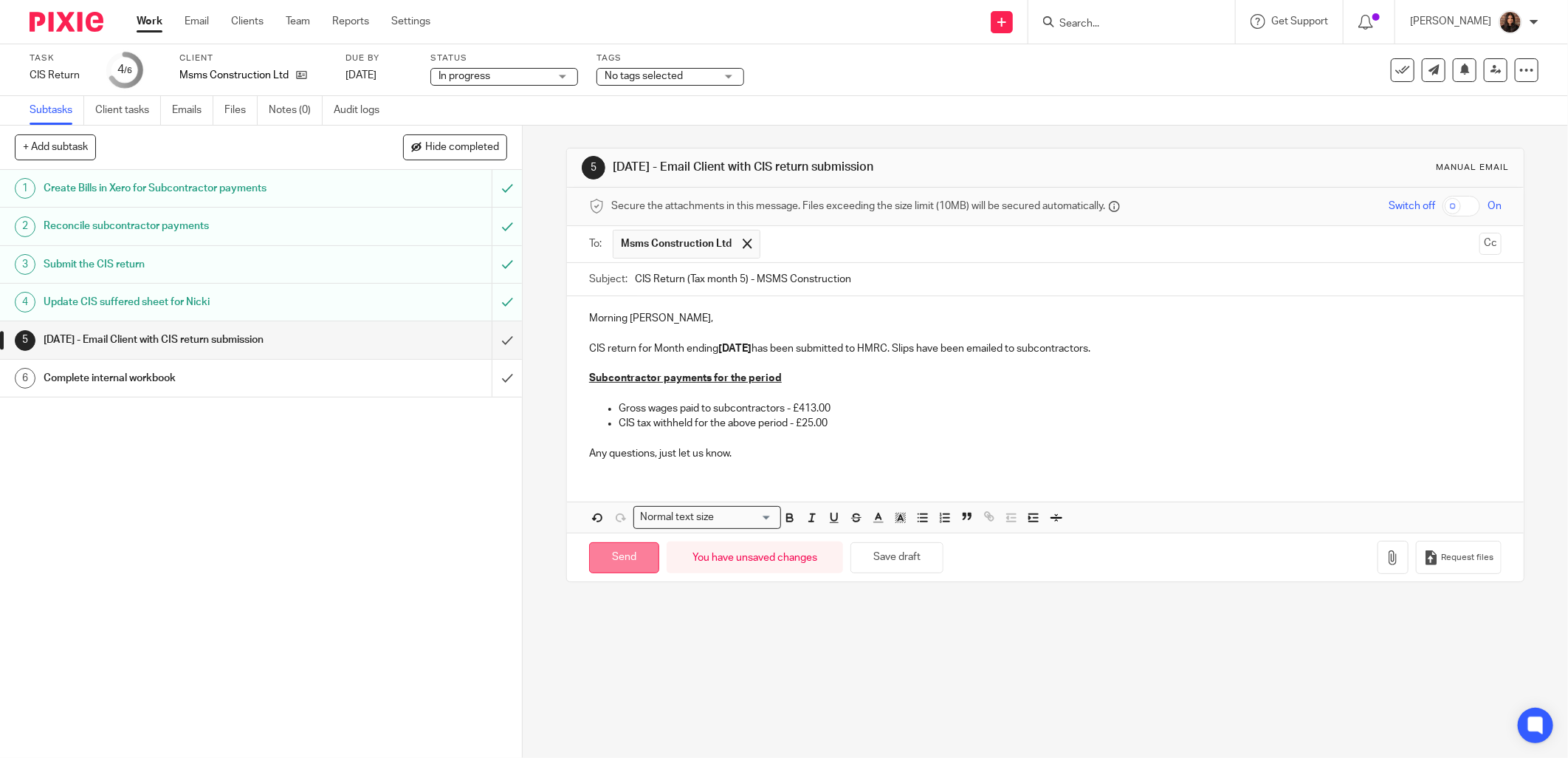
click at [633, 559] on input "Send" at bounding box center [624, 558] width 70 height 32
type input "Sent"
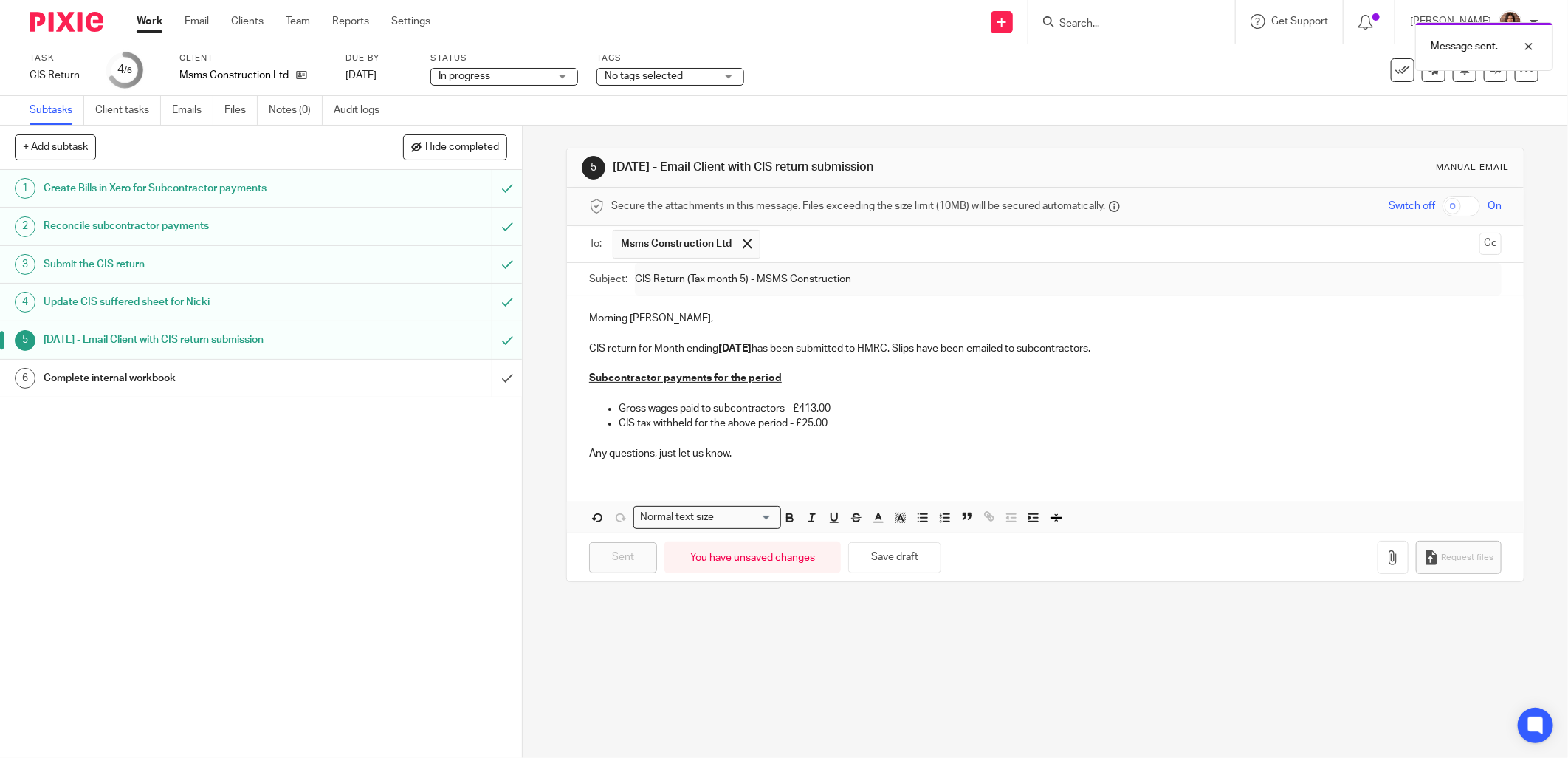
click at [408, 372] on div "Complete internal workbook" at bounding box center [260, 377] width 434 height 22
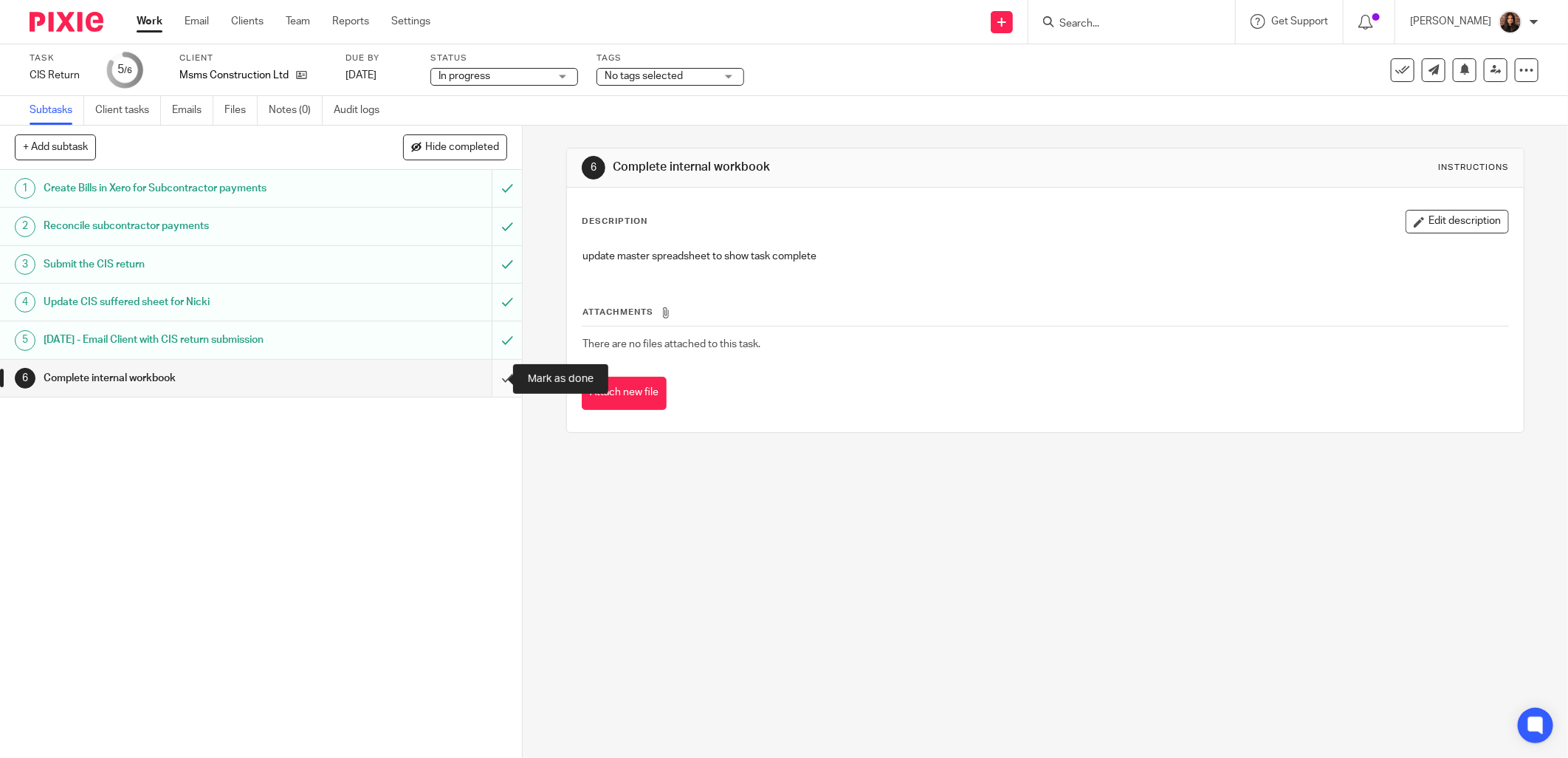
click at [487, 377] on input "submit" at bounding box center [260, 378] width 522 height 37
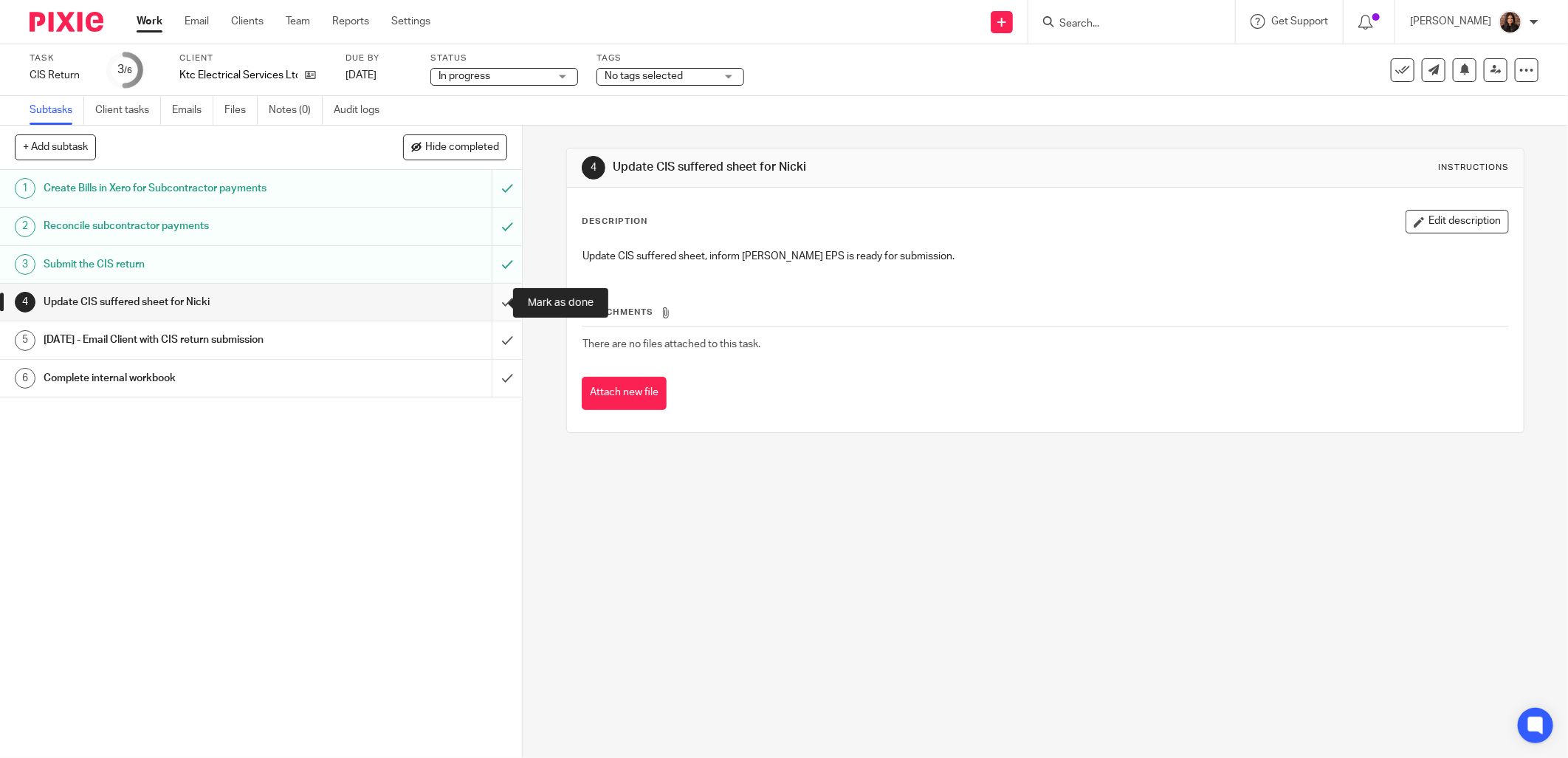
click at [491, 300] on input "submit" at bounding box center [260, 302] width 522 height 37
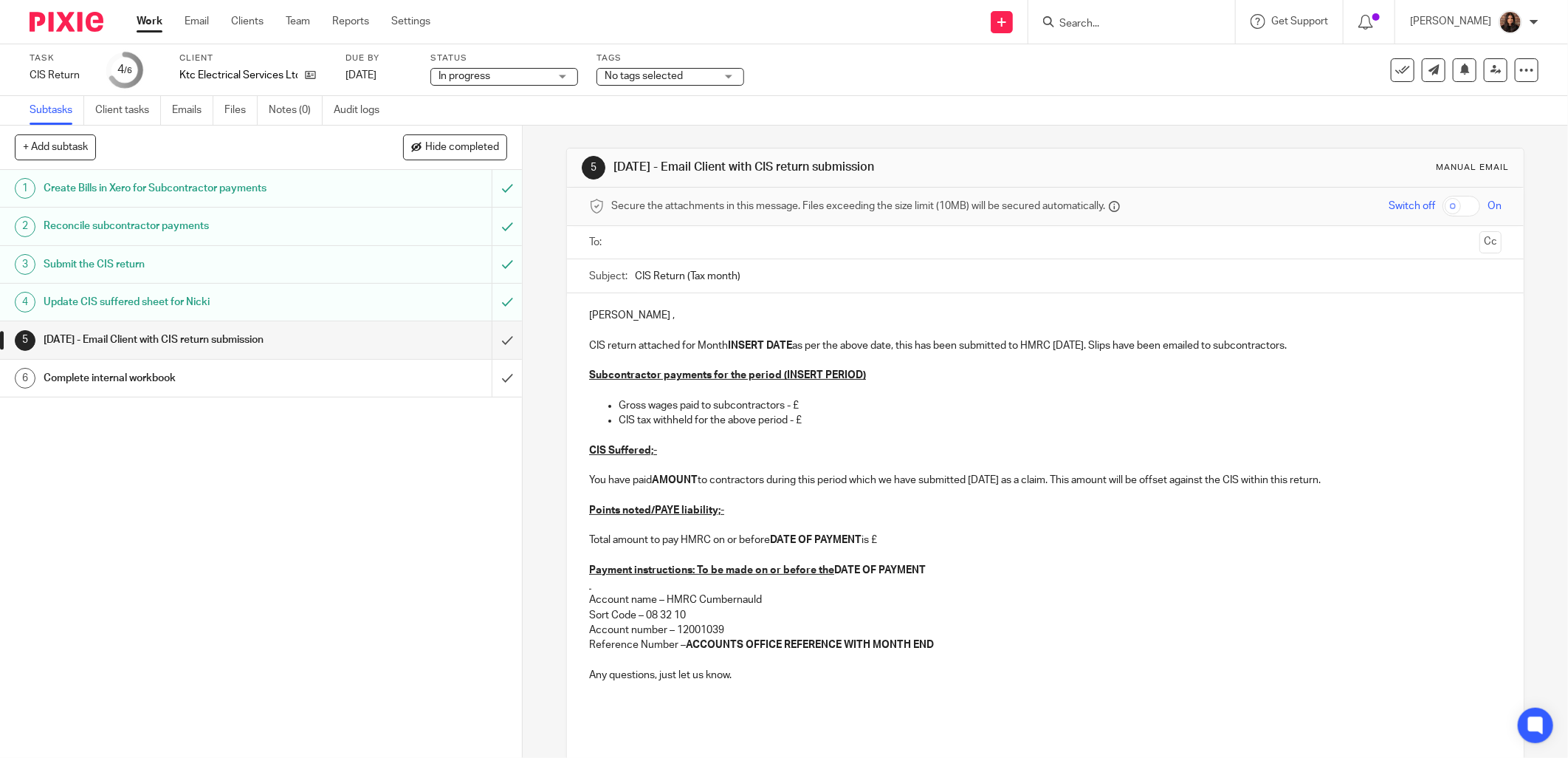
click at [1102, 11] on div at bounding box center [1131, 21] width 207 height 43
click at [1101, 13] on form at bounding box center [1136, 22] width 157 height 18
drag, startPoint x: 1101, startPoint y: 13, endPoint x: 1088, endPoint y: 19, distance: 14.3
click at [1088, 18] on input "Search" at bounding box center [1124, 24] width 133 height 14
type input "applied"
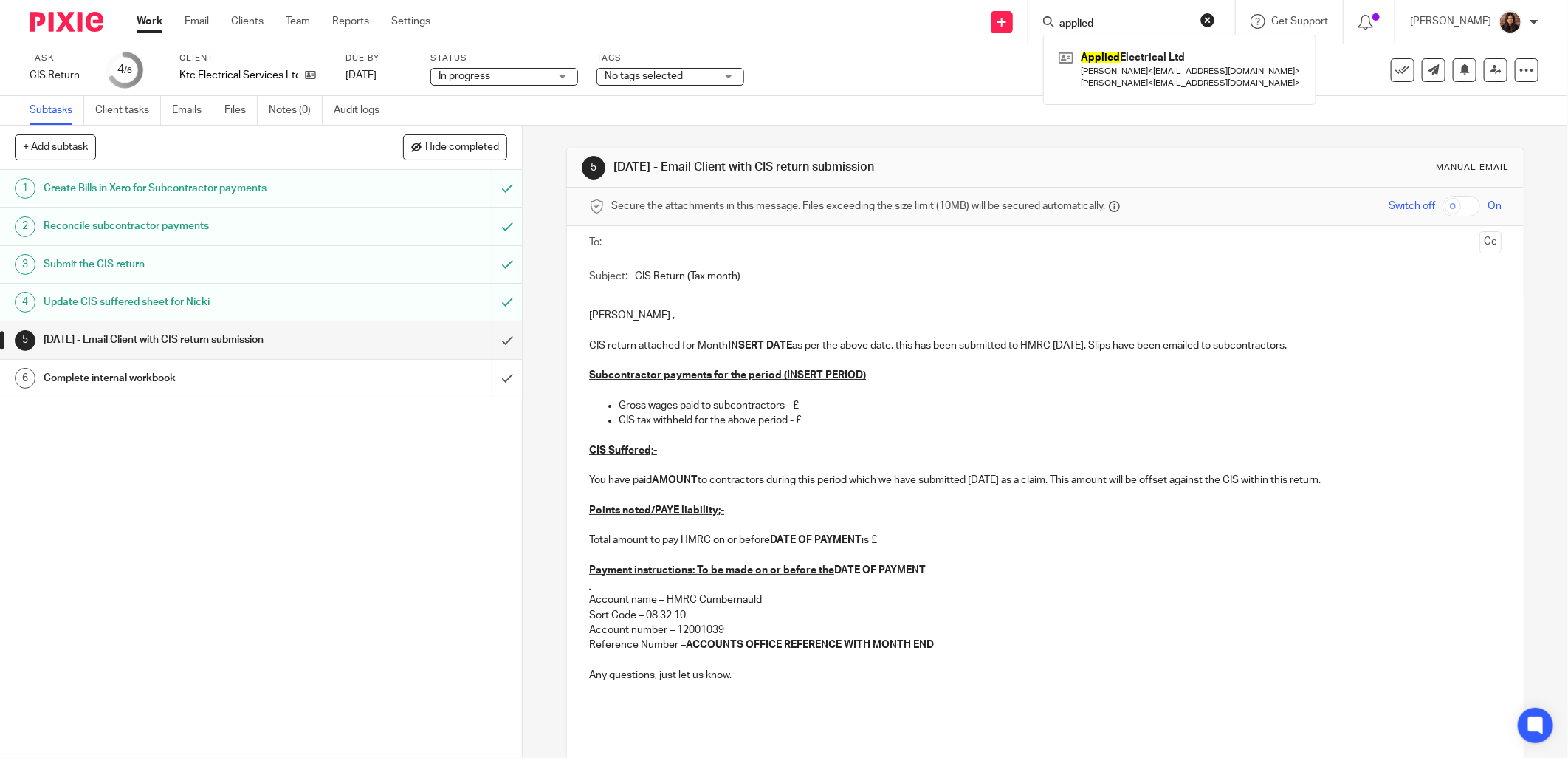
click at [636, 235] on input "text" at bounding box center [1045, 242] width 857 height 17
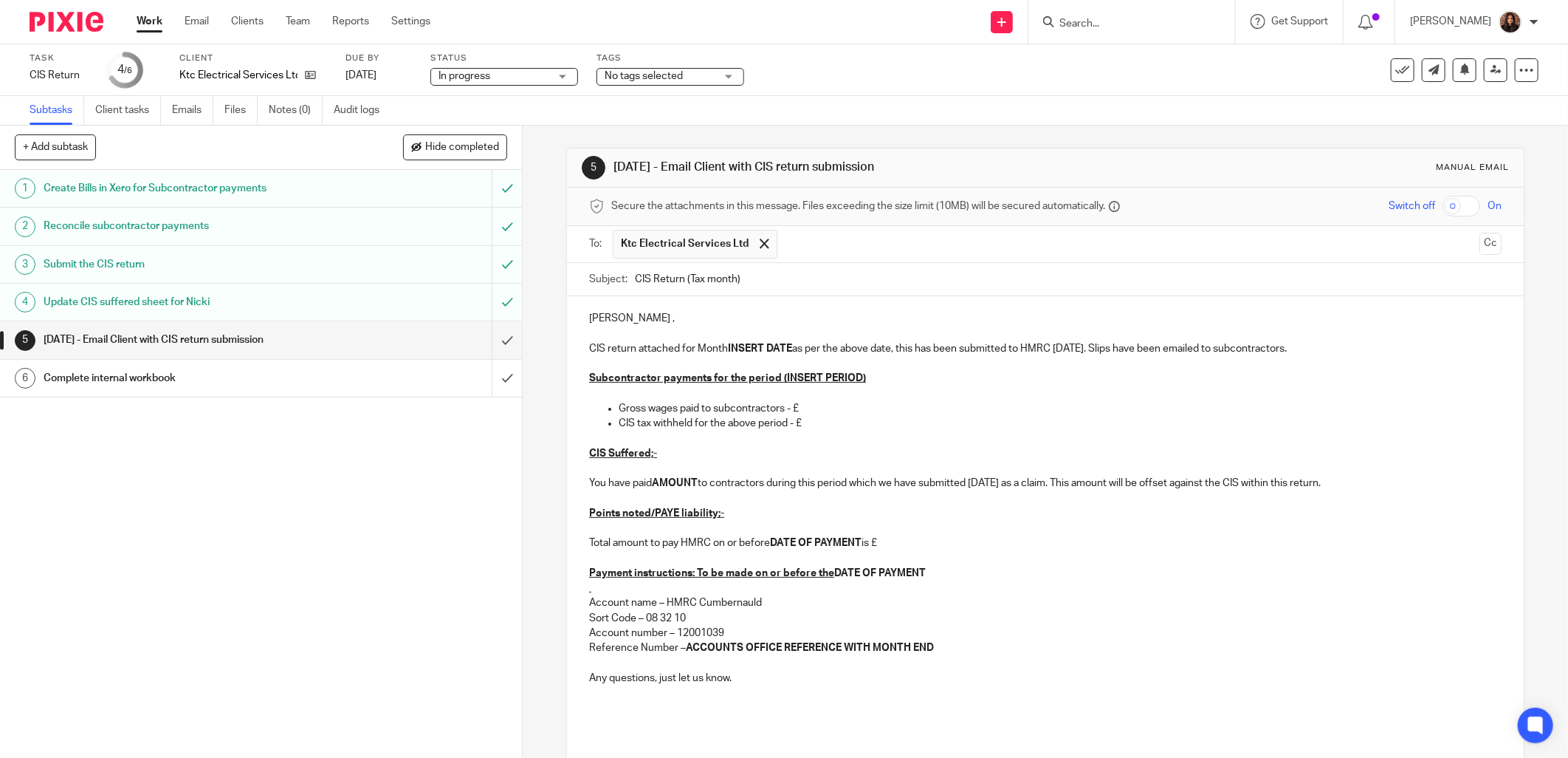
click at [734, 280] on input "CIS Return (Tax month)" at bounding box center [1068, 280] width 866 height 33
click at [801, 279] on input "CIS Return (Tax month 5)" at bounding box center [1068, 280] width 866 height 33
type input "CIS Return (Tax month 5) - KTC Electrical Services LTD"
drag, startPoint x: 599, startPoint y: 327, endPoint x: 514, endPoint y: 328, distance: 85.0
click at [514, 328] on div "+ Add subtask Hide completed Cancel + Add 1 Create Bills in Xero for Subcontrac…" at bounding box center [784, 441] width 1568 height 632
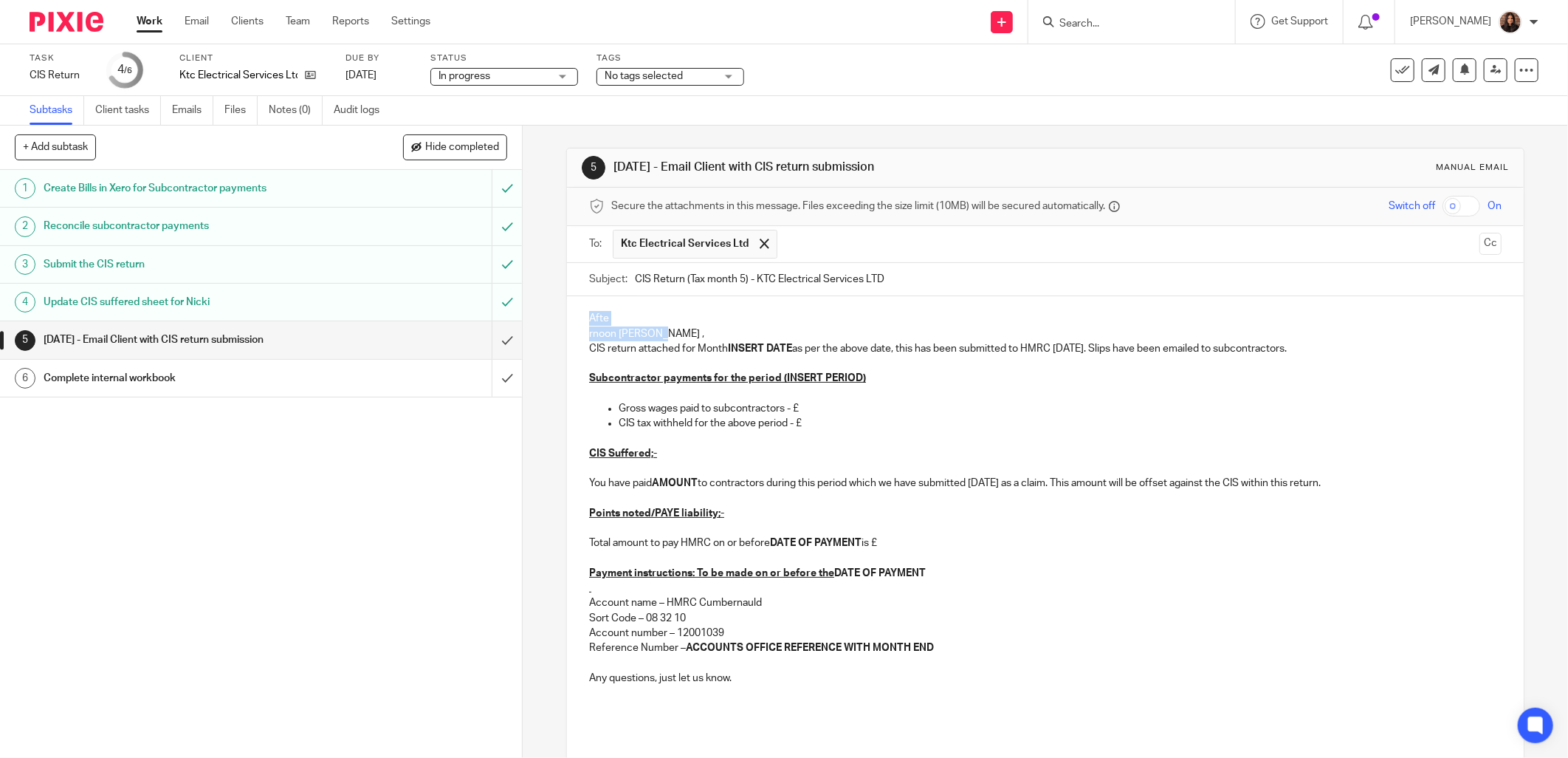
drag, startPoint x: 651, startPoint y: 330, endPoint x: 581, endPoint y: 311, distance: 72.5
click at [581, 311] on div "Afte rnoon Keith , CIS return attached for Month INSERT DATE as per the above d…" at bounding box center [1046, 533] width 957 height 475
click at [676, 348] on p "CIS return attached for Month INSERT DATE as per the above date, this has been …" at bounding box center [1046, 348] width 913 height 14
click at [680, 351] on p "CIS return attached for Month INSERT DATE as per the above date, this has been …" at bounding box center [1046, 348] width 913 height 14
click at [677, 350] on p "CIS return attached for Month INSERT DATE as per the above date, this has been …" at bounding box center [1046, 348] width 913 height 14
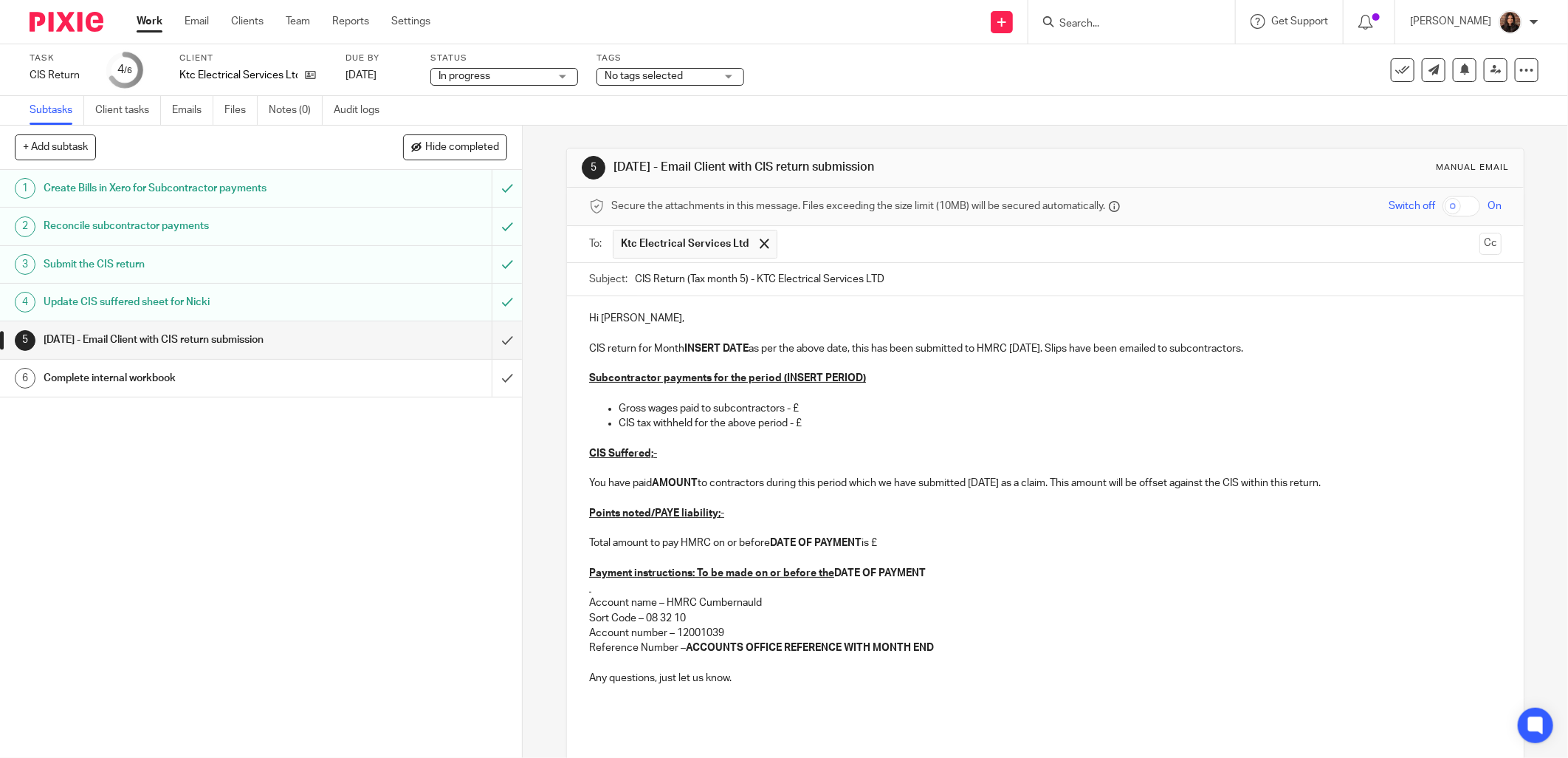
drag, startPoint x: 677, startPoint y: 349, endPoint x: 680, endPoint y: 359, distance: 10.4
click at [678, 349] on p "CIS return for Month INSERT DATE as per the above date, this has been submitted…" at bounding box center [1046, 348] width 913 height 14
click at [778, 346] on strong "INSERT DATE" at bounding box center [750, 349] width 65 height 11
click at [896, 352] on p "CIS return for Month ending 05/09/2025 as per the above date, this has been sub…" at bounding box center [1046, 348] width 913 height 14
click at [898, 351] on p "CIS return for Month ending 05/09/2025 as per the above date, this has been sub…" at bounding box center [1046, 348] width 913 height 14
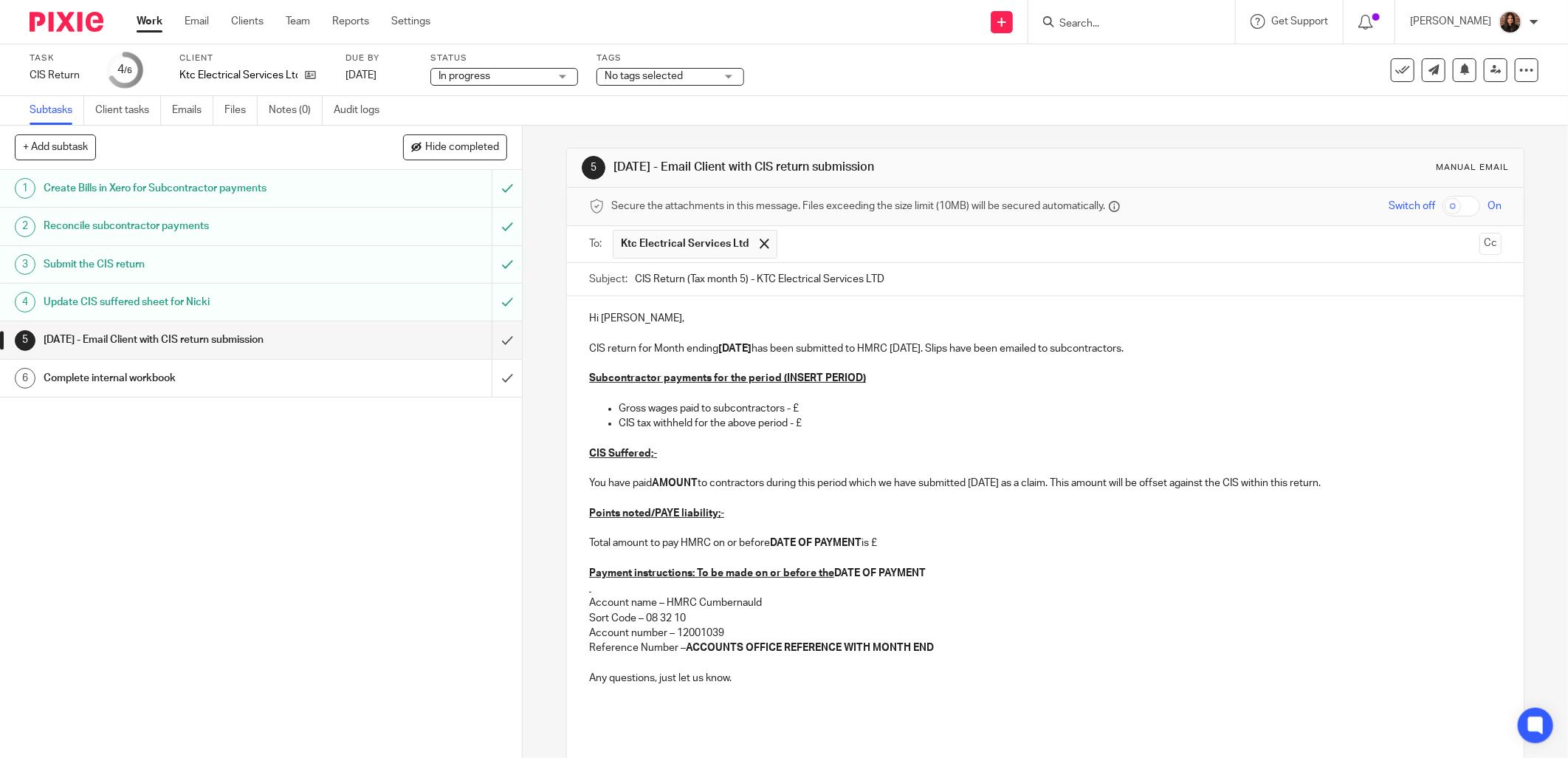
click at [901, 356] on p "CIS return for Month ending 05/09/2025 has been submitted to HMRC today. Slips …" at bounding box center [1046, 348] width 913 height 14
drag, startPoint x: 999, startPoint y: 352, endPoint x: 1001, endPoint y: 360, distance: 8.2
click at [998, 352] on p "CIS return for Month ending 05/09/2025 has been submitted to HMRC today. Slips …" at bounding box center [1046, 348] width 913 height 14
click at [1139, 346] on p "CIS return for Month ending 05/09/2025 has been submitted to HMRC today. Slips …" at bounding box center [1046, 348] width 913 height 14
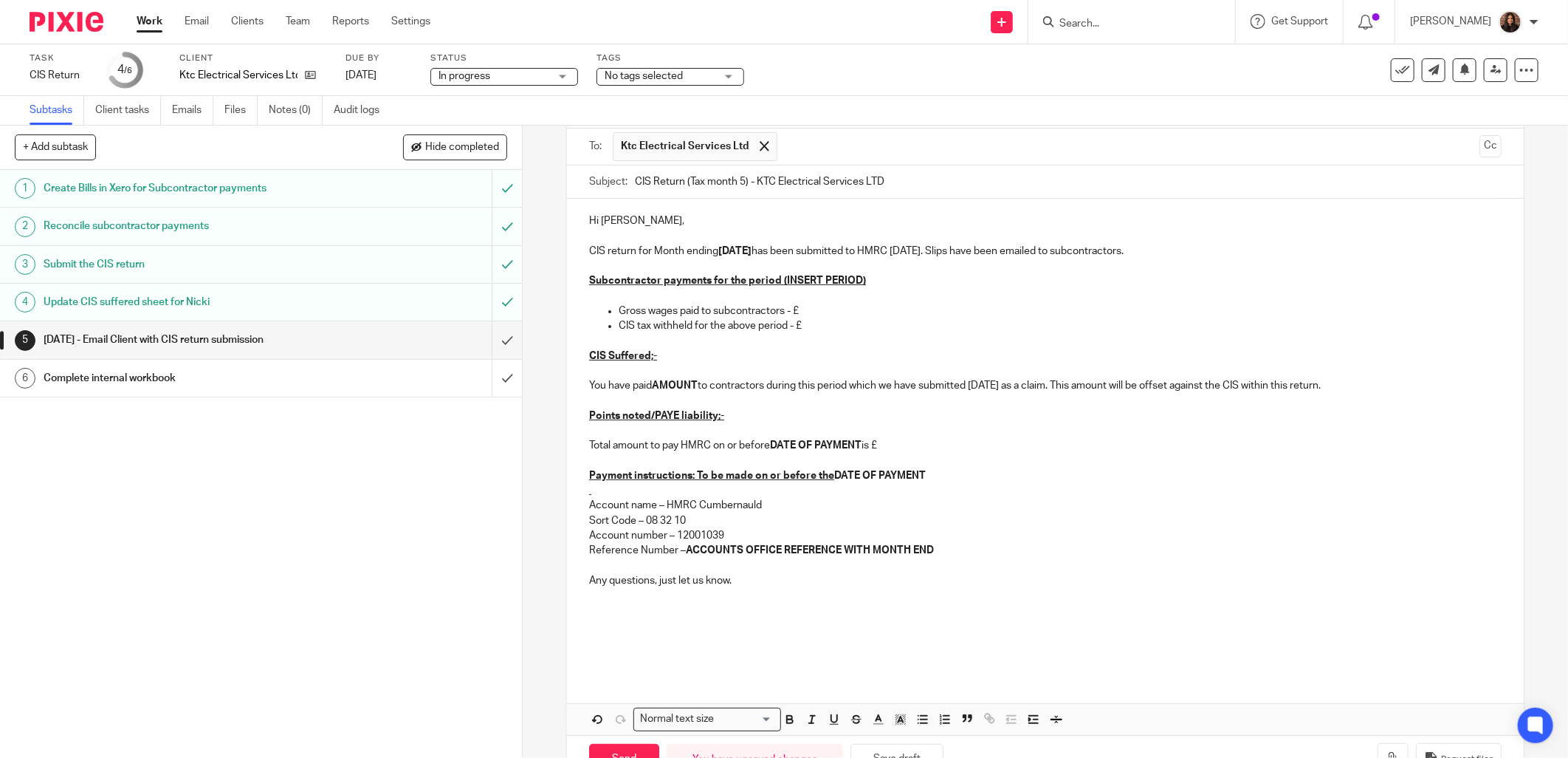
scroll to position [137, 0]
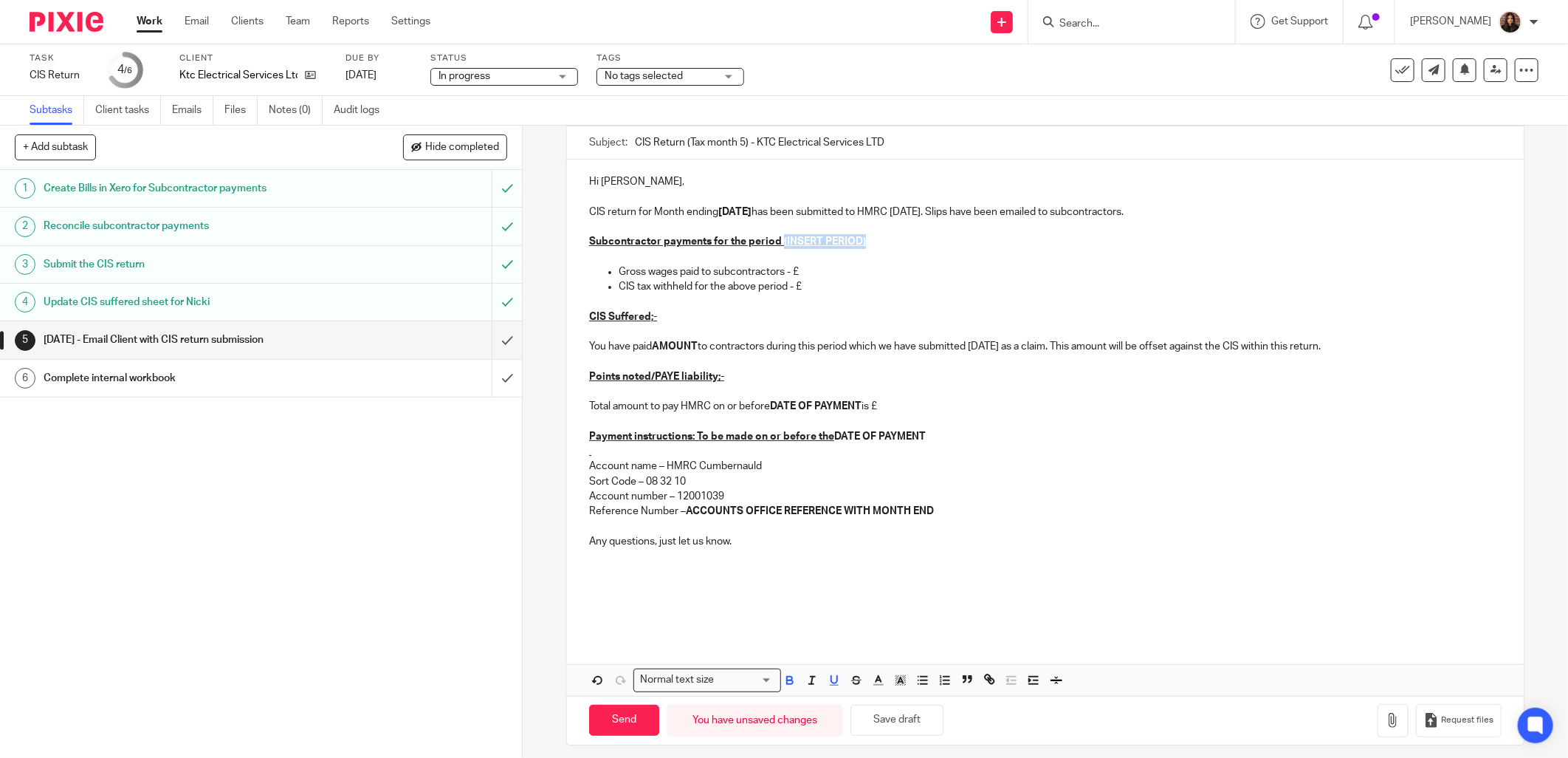
drag, startPoint x: 875, startPoint y: 242, endPoint x: 776, endPoint y: 241, distance: 99.0
click at [776, 241] on p "Subcontractor payments for the period (INSERT PERIOD)" at bounding box center [1046, 241] width 913 height 14
click at [825, 268] on p "Gross wages paid to subcontractors - £" at bounding box center [1060, 271] width 883 height 14
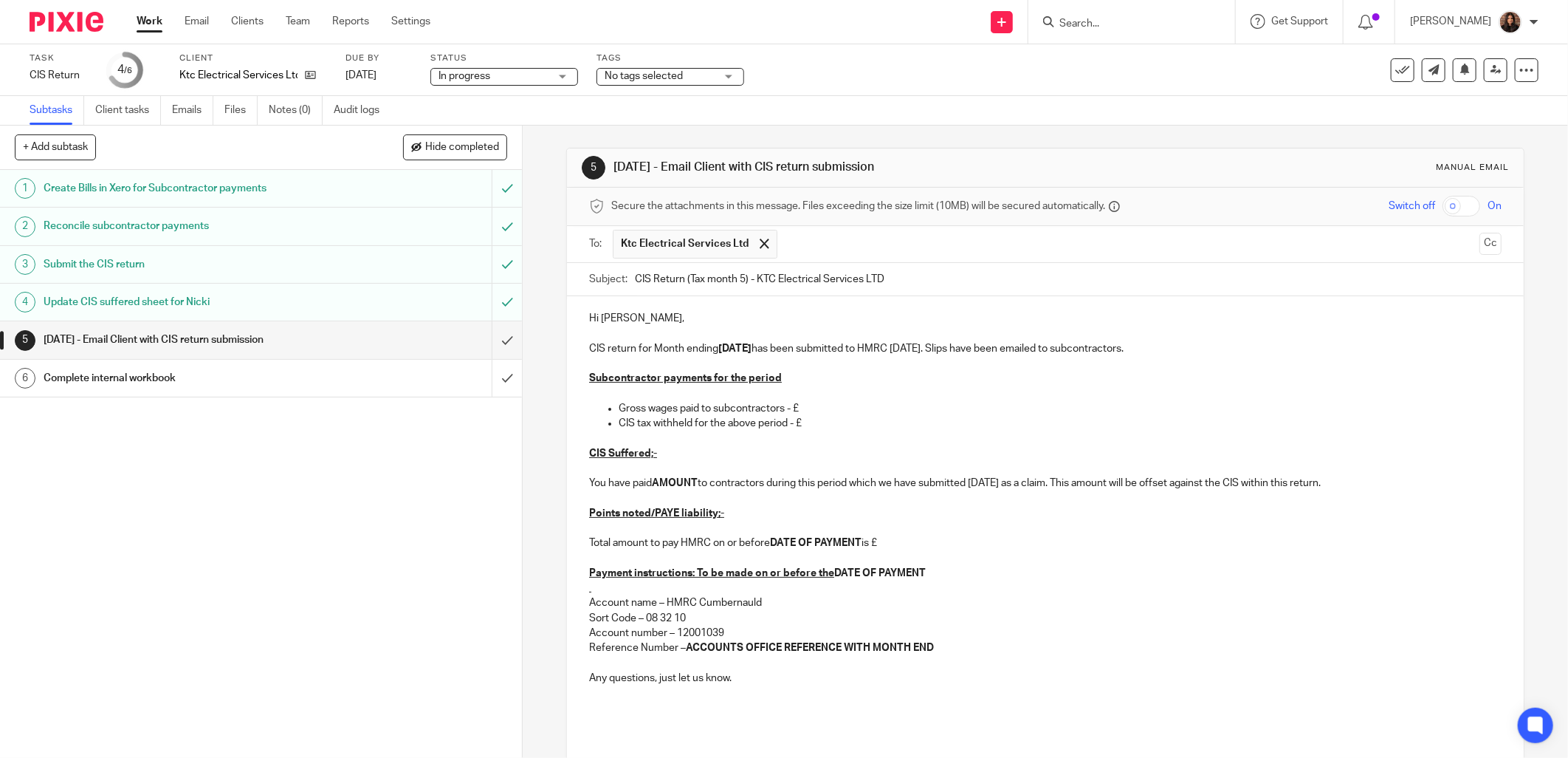
click at [938, 350] on p "CIS return for Month ending 05/09/2025 has been submitted to HMRC today. Slips …" at bounding box center [1046, 348] width 913 height 14
click at [816, 379] on p "Subcontractor payments for the period" at bounding box center [1046, 377] width 913 height 14
click at [814, 408] on p "Gross wages paid to subcontractors - £" at bounding box center [1060, 408] width 883 height 14
click at [818, 421] on p "CIS tax withheld for the above period - £" at bounding box center [1060, 422] width 883 height 14
click at [784, 379] on p "Subcontractor payments for the period" at bounding box center [1046, 377] width 913 height 14
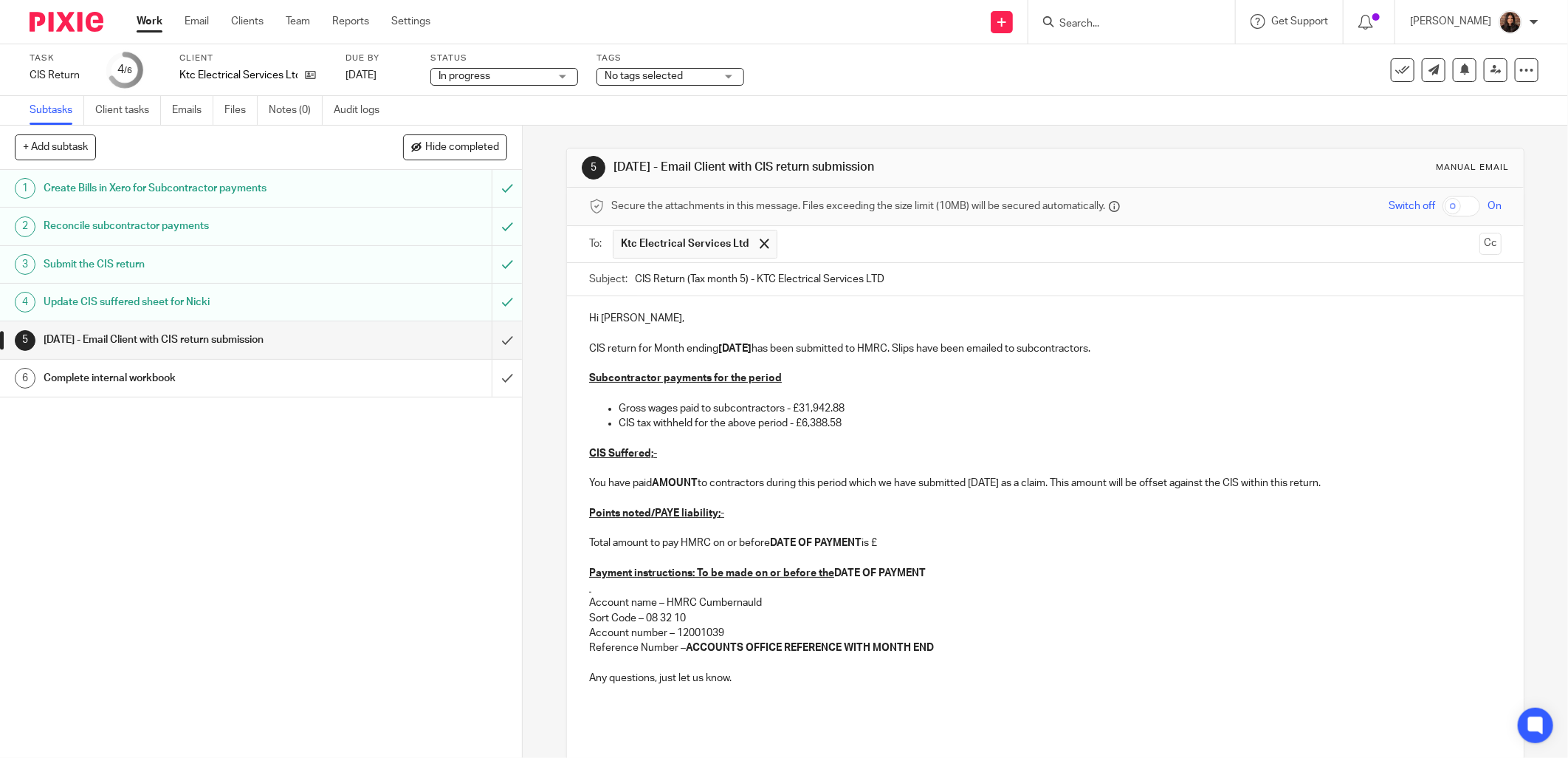
click at [653, 446] on p "CIS Suffered;-" at bounding box center [1046, 453] width 913 height 14
click at [697, 483] on p "You have paid AMOUNT to contractors during this period which we have submitted …" at bounding box center [1046, 482] width 913 height 14
click at [692, 485] on strong "AMOUNT" at bounding box center [675, 483] width 46 height 11
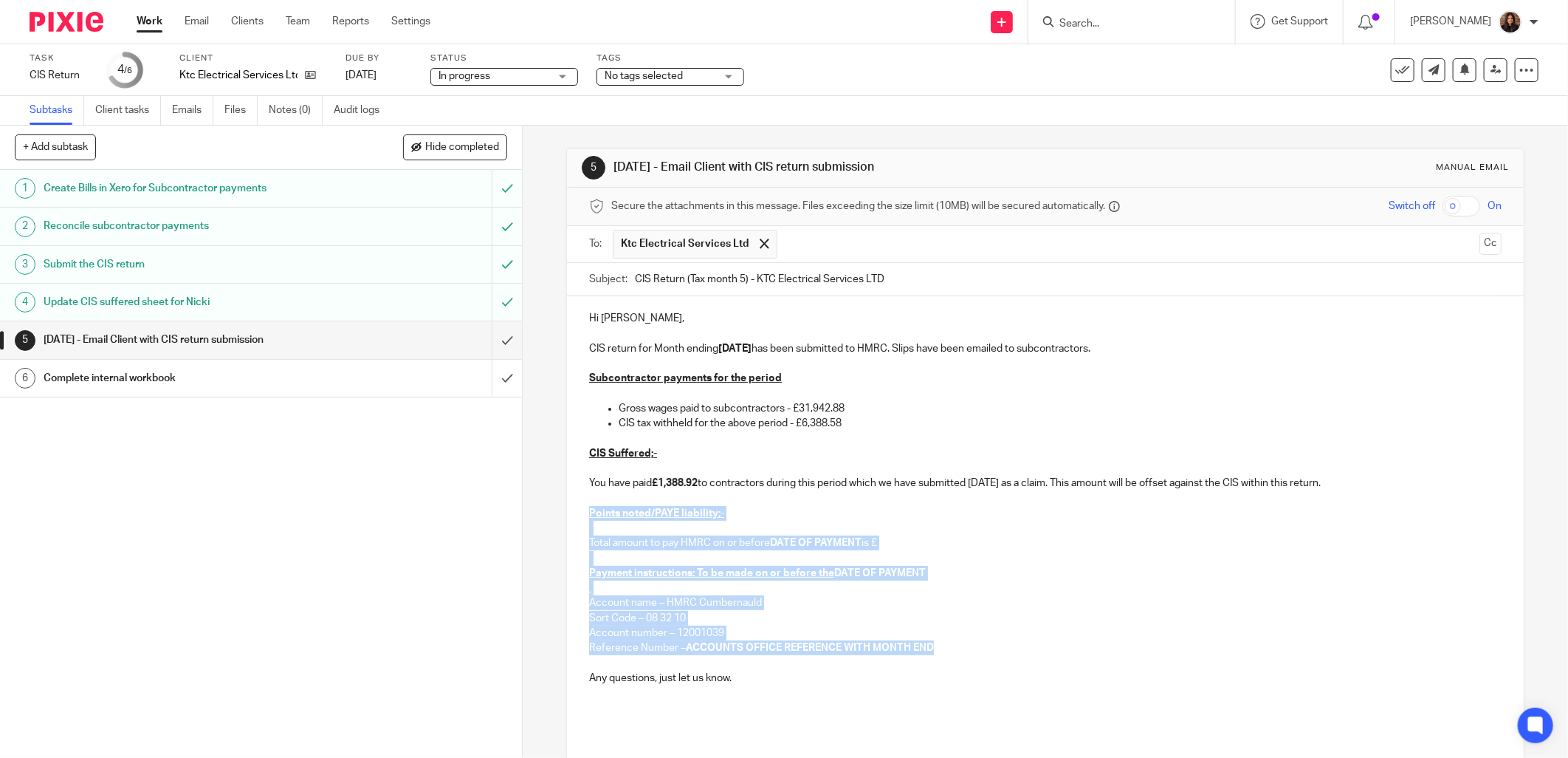
drag, startPoint x: 941, startPoint y: 645, endPoint x: 579, endPoint y: 520, distance: 383.0
click at [579, 520] on div "Hi Keith, CIS return for Month ending 05/09/2025 has been submitted to HMRC. Sl…" at bounding box center [1046, 533] width 957 height 475
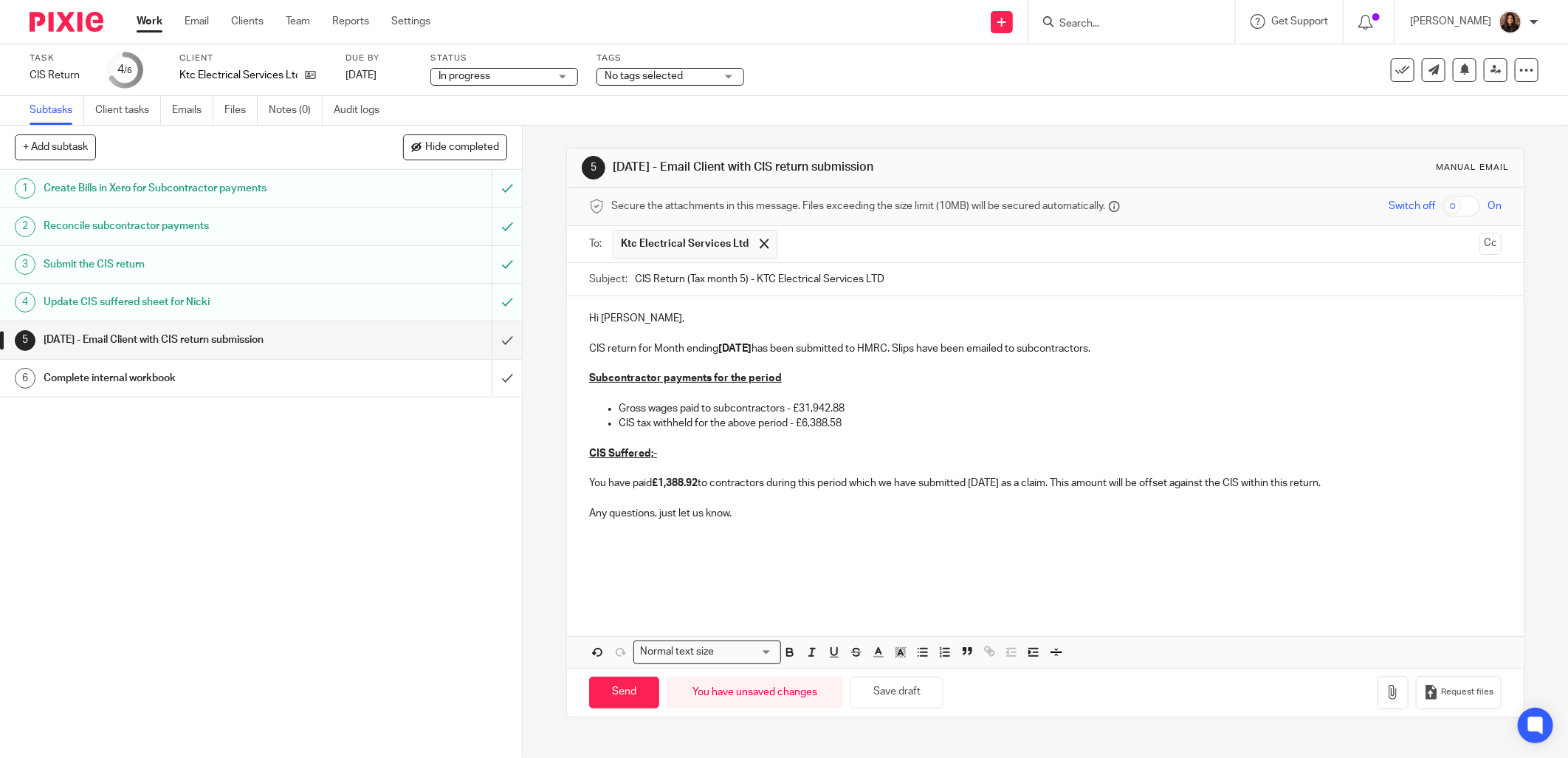
click at [607, 592] on p at bounding box center [1046, 587] width 913 height 14
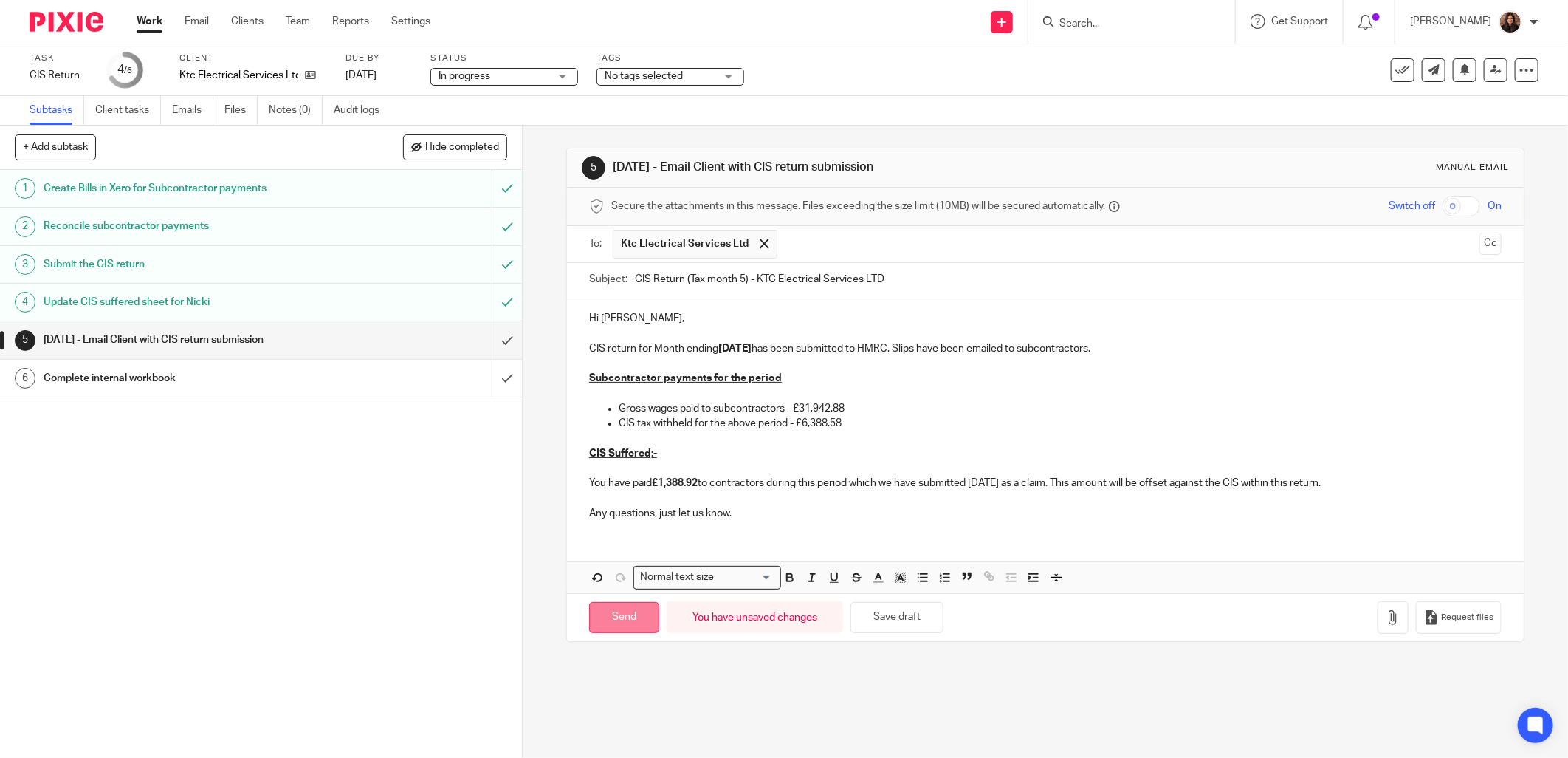
click at [625, 614] on input "Send" at bounding box center [624, 617] width 70 height 32
type input "Sent"
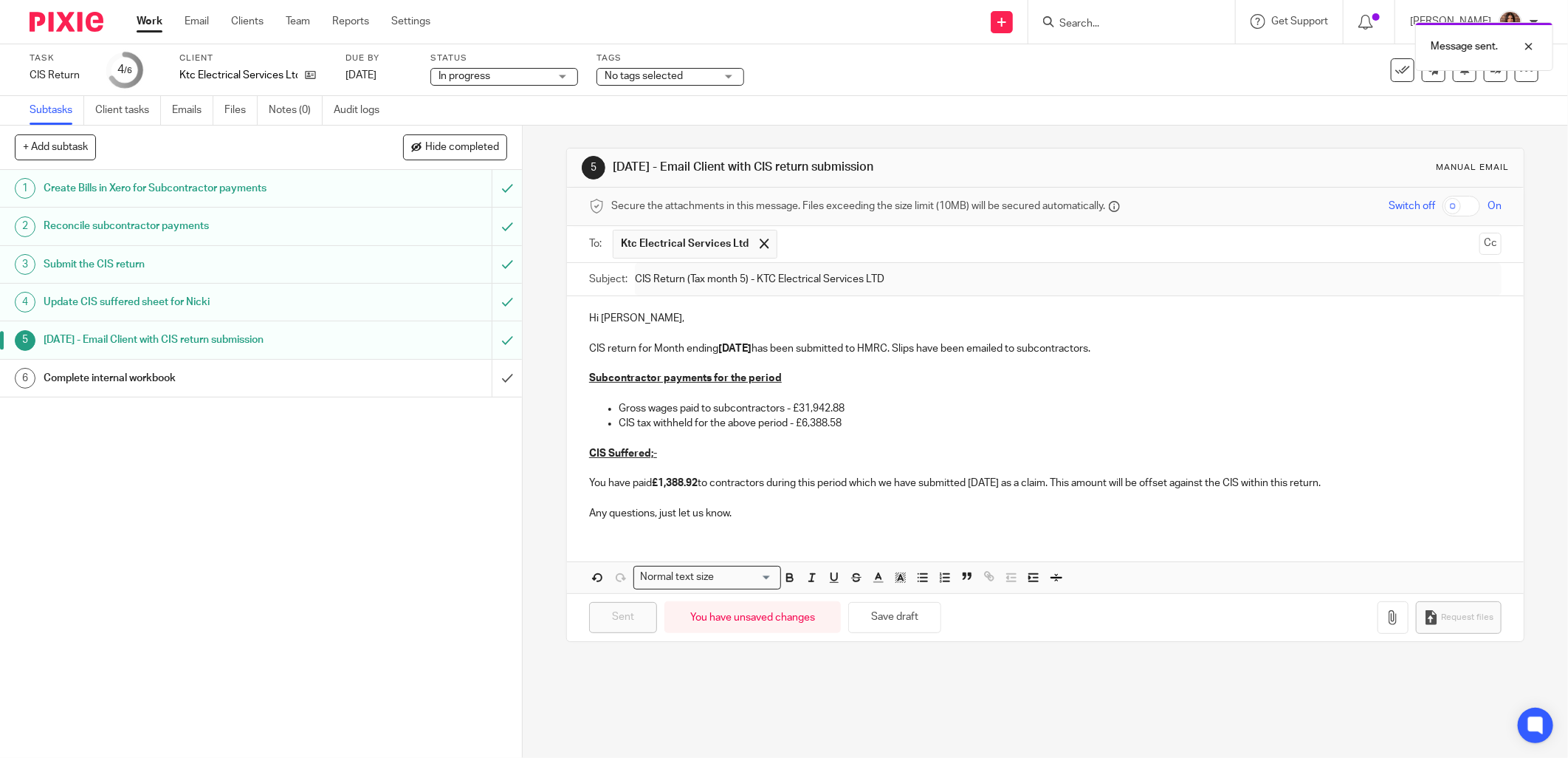
click at [358, 387] on div "Complete internal workbook" at bounding box center [260, 377] width 434 height 22
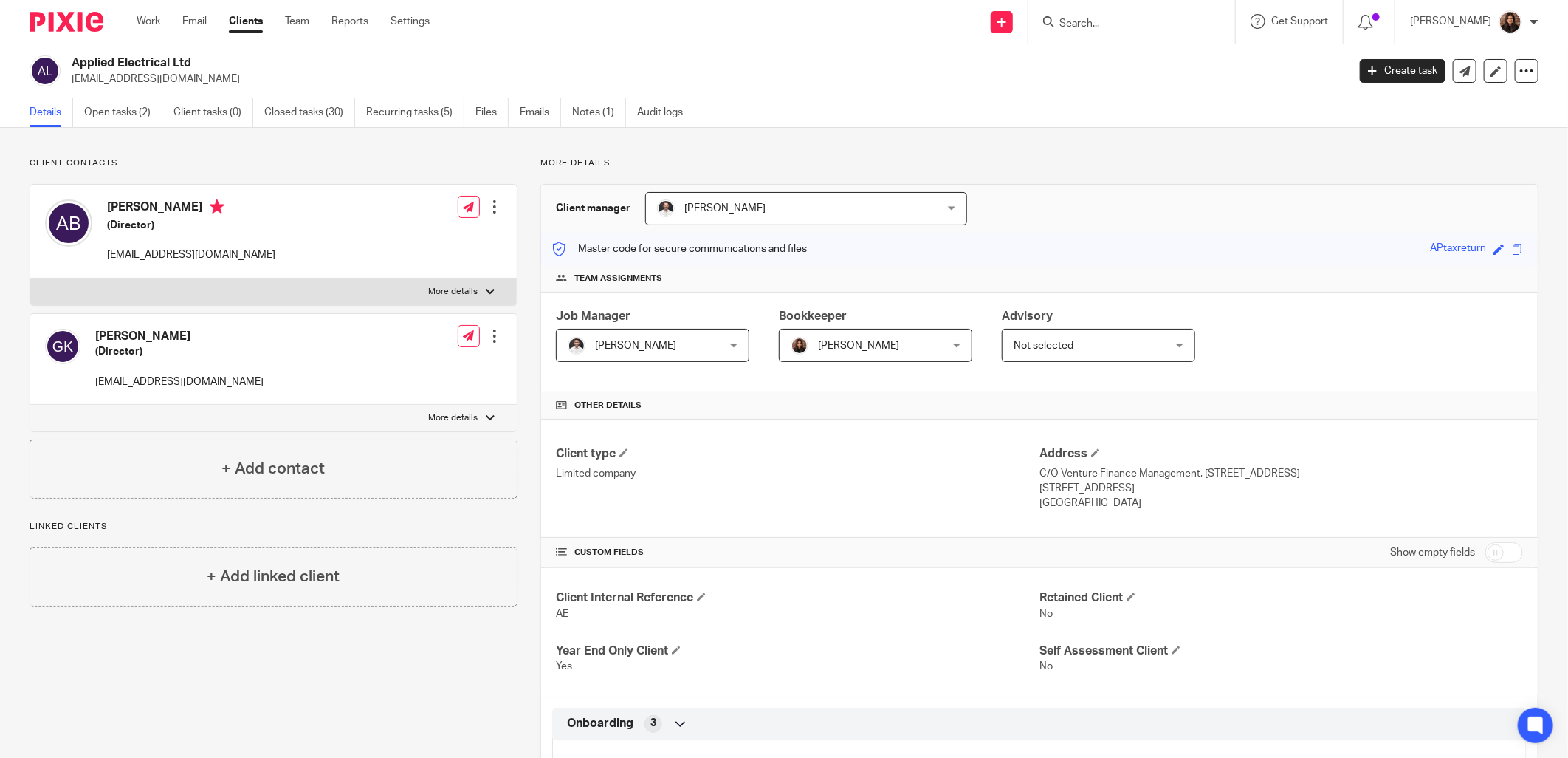
drag, startPoint x: 238, startPoint y: 74, endPoint x: 71, endPoint y: 83, distance: 167.2
click at [71, 83] on p "[EMAIL_ADDRESS][DOMAIN_NAME]" at bounding box center [704, 78] width 1266 height 14
copy p "[EMAIL_ADDRESS][DOMAIN_NAME]"
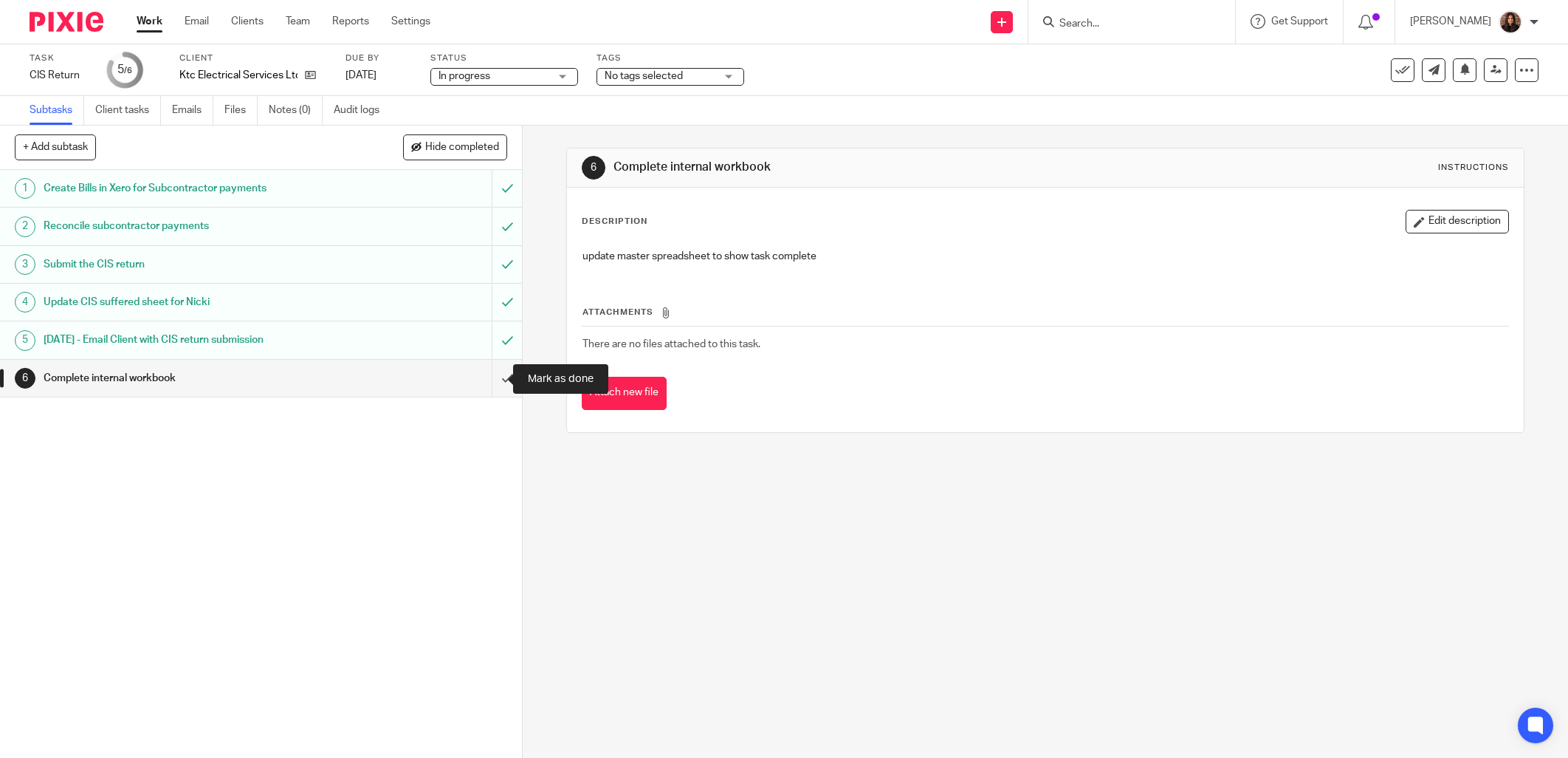
click at [487, 377] on input "submit" at bounding box center [260, 378] width 522 height 37
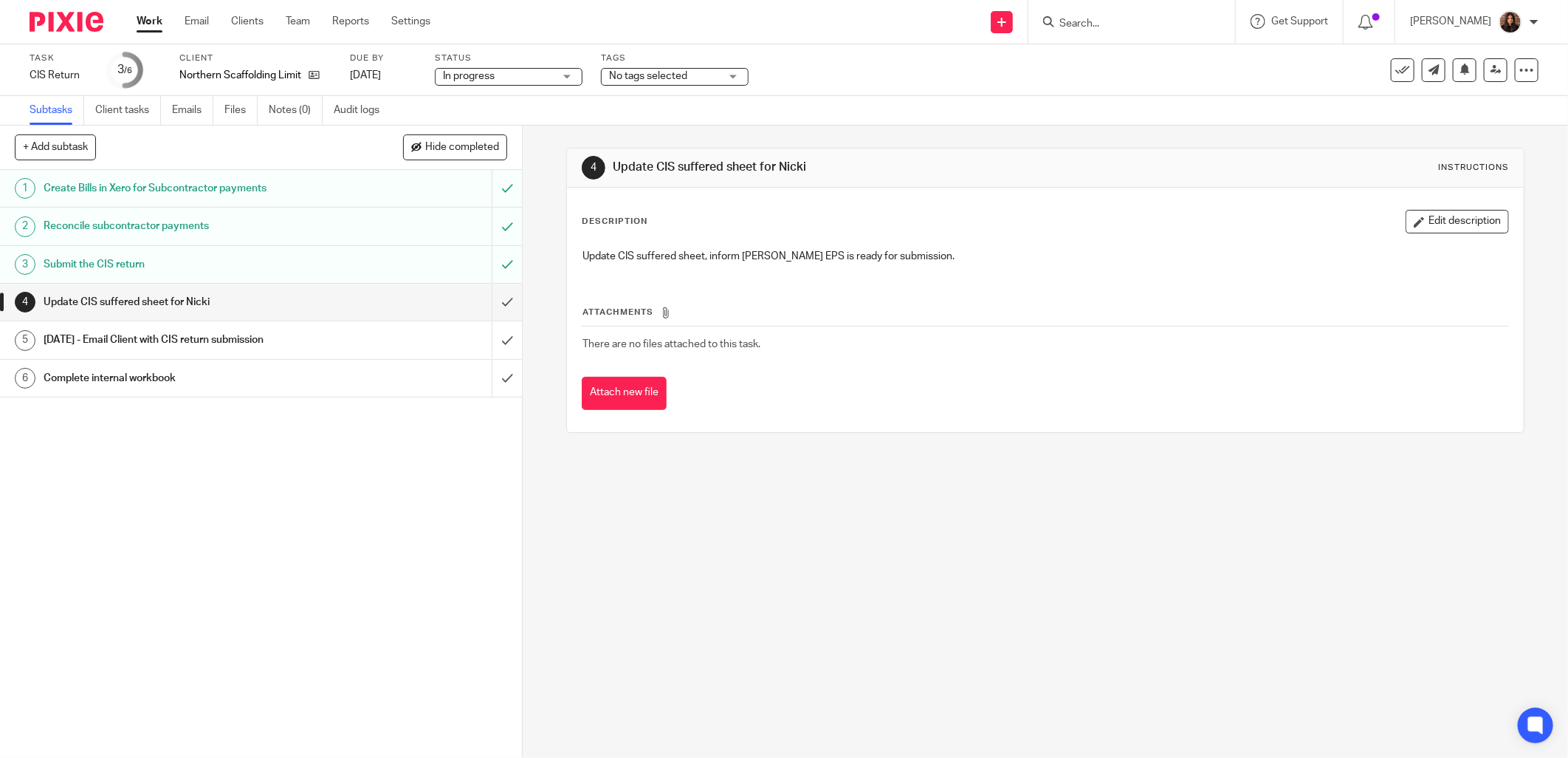
click at [743, 123] on div "Subtasks Client tasks Emails Files Notes (0) Audit logs" at bounding box center [784, 110] width 1568 height 30
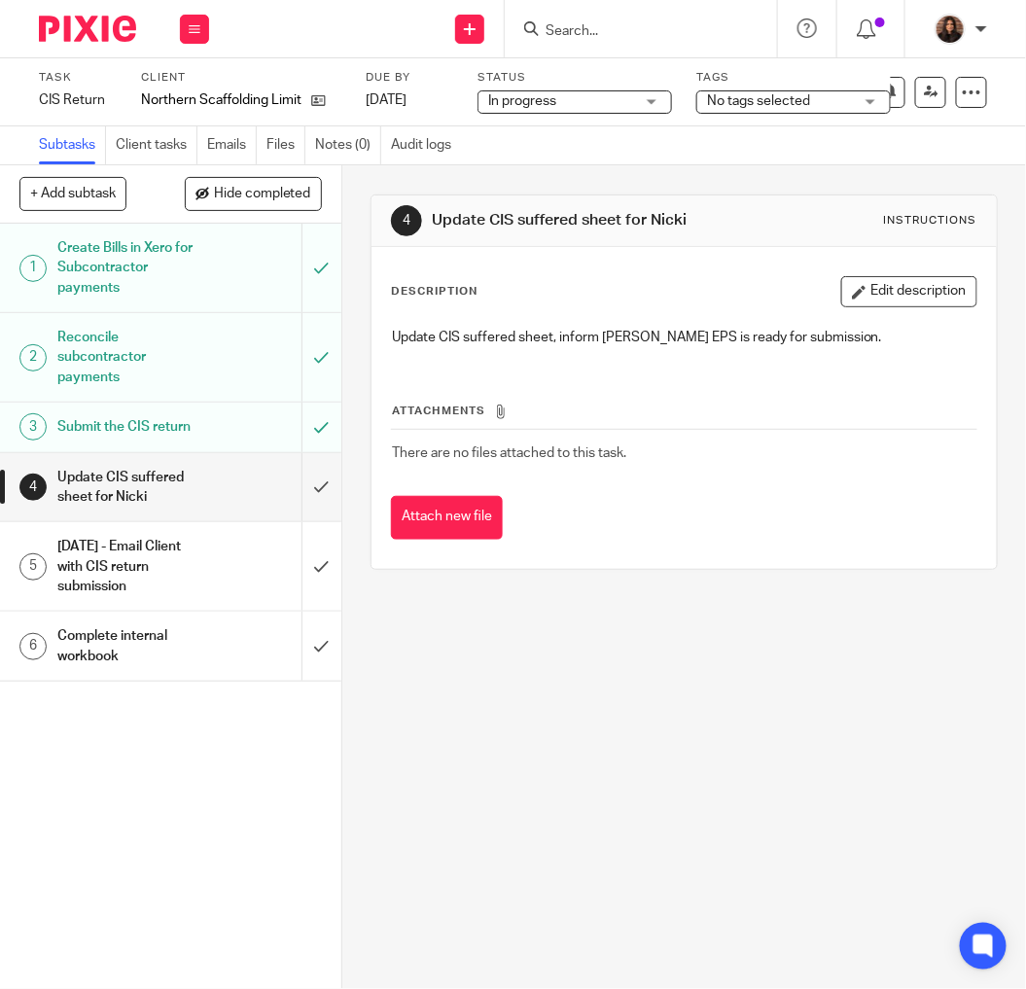
click at [754, 626] on div "4 Update CIS suffered sheet for Nicki Instructions Description Edit description…" at bounding box center [684, 577] width 684 height 824
click at [302, 482] on input "submit" at bounding box center [170, 487] width 341 height 69
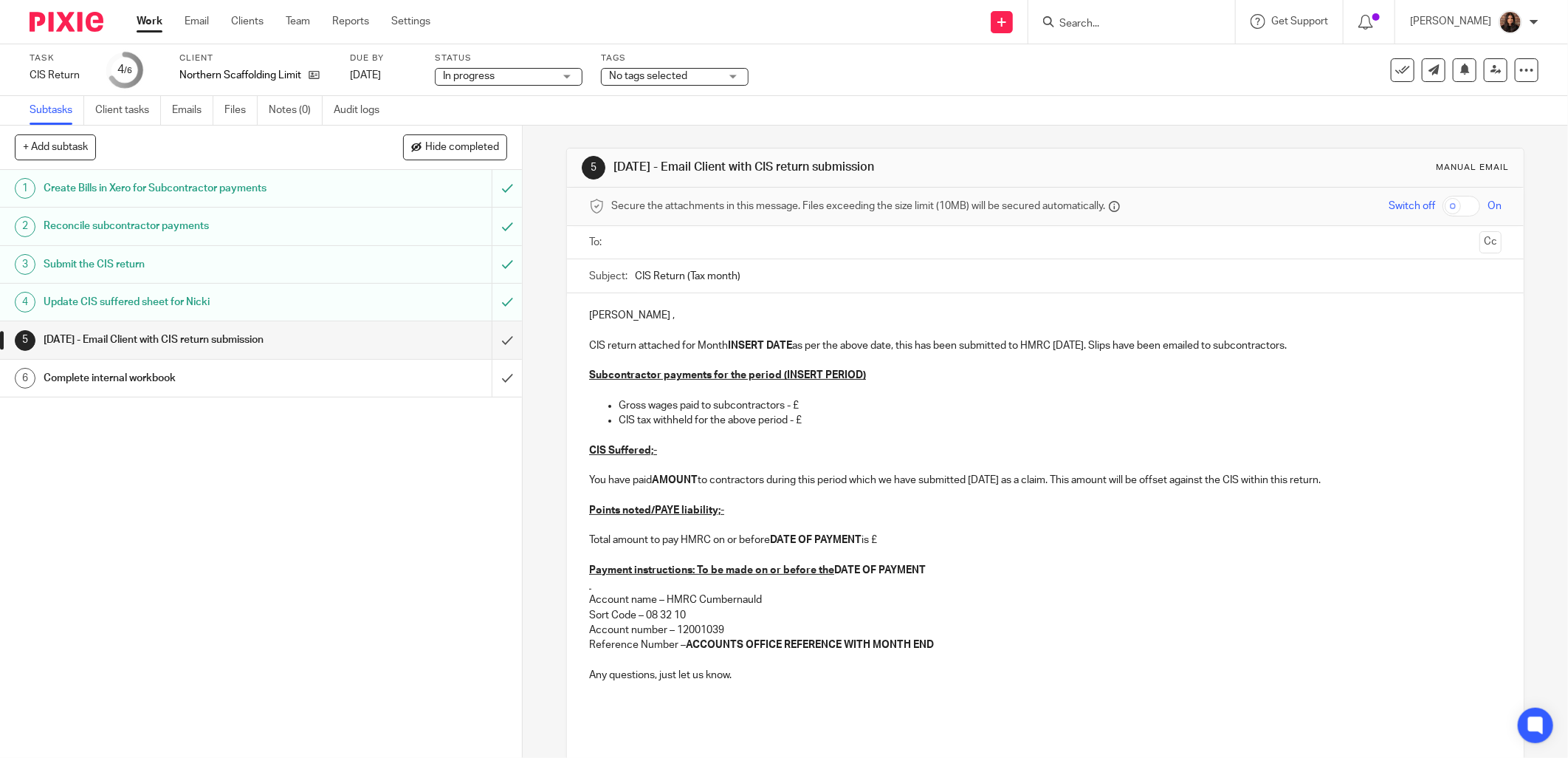
click at [657, 256] on div at bounding box center [1046, 243] width 866 height 33
click at [668, 240] on input "text" at bounding box center [1045, 242] width 857 height 17
click at [733, 283] on input "CIS Return (Tax month)" at bounding box center [1068, 280] width 866 height 33
click at [781, 279] on input "CIS Return (Tax month 5)" at bounding box center [1068, 280] width 866 height 33
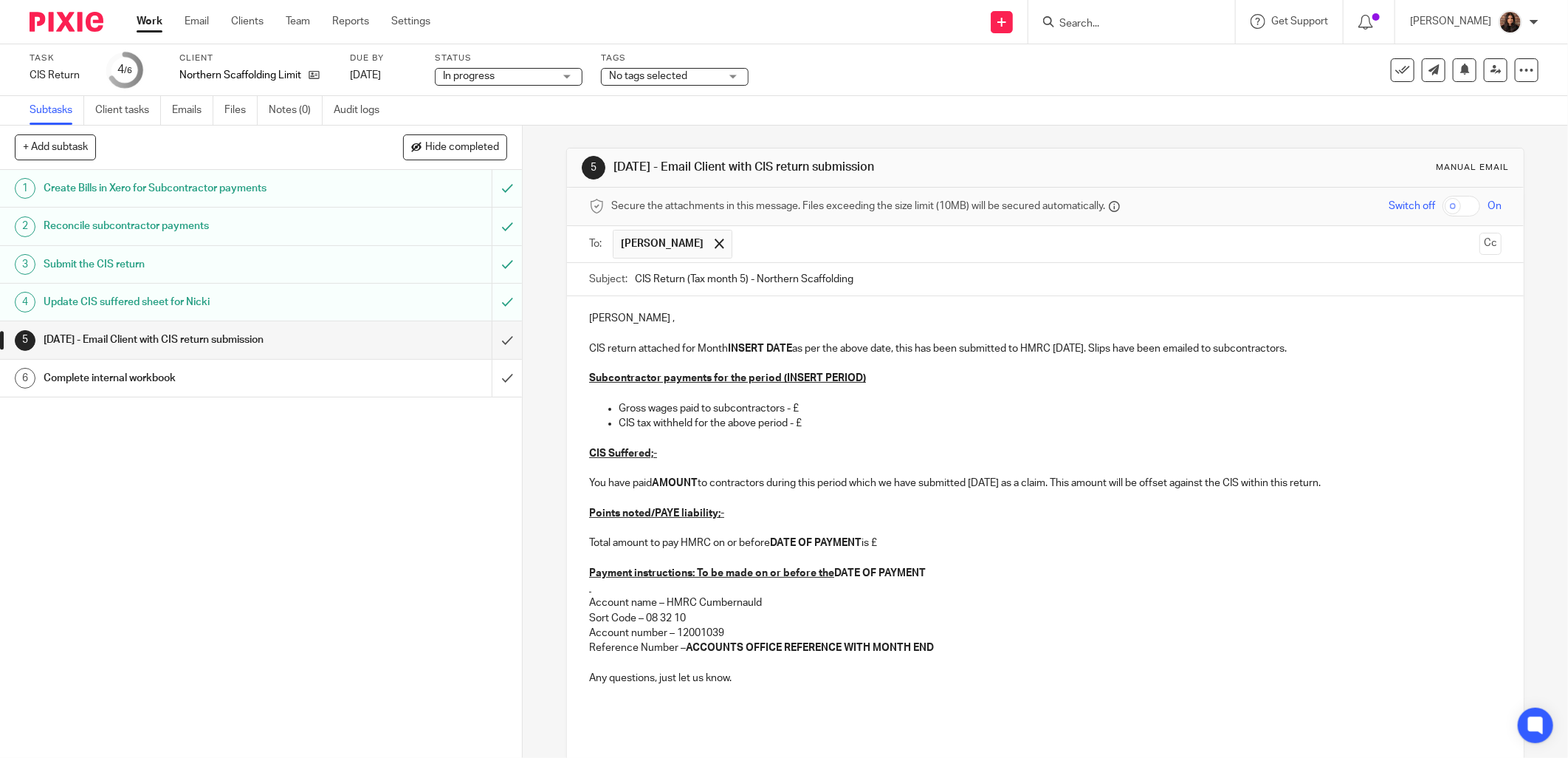
type input "CIS Return (Tax month 5) - Northern Scaffolding"
drag, startPoint x: 683, startPoint y: 320, endPoint x: 581, endPoint y: 321, distance: 102.0
click at [581, 321] on div "Afternoon Anthony , CIS return attached for Month INSERT DATE as per the above …" at bounding box center [1046, 533] width 957 height 475
click at [688, 315] on p "Hi Tony," at bounding box center [1046, 317] width 913 height 14
click at [676, 349] on p "CIS return attached for Month INSERT DATE as per the above date, this has been …" at bounding box center [1046, 348] width 913 height 14
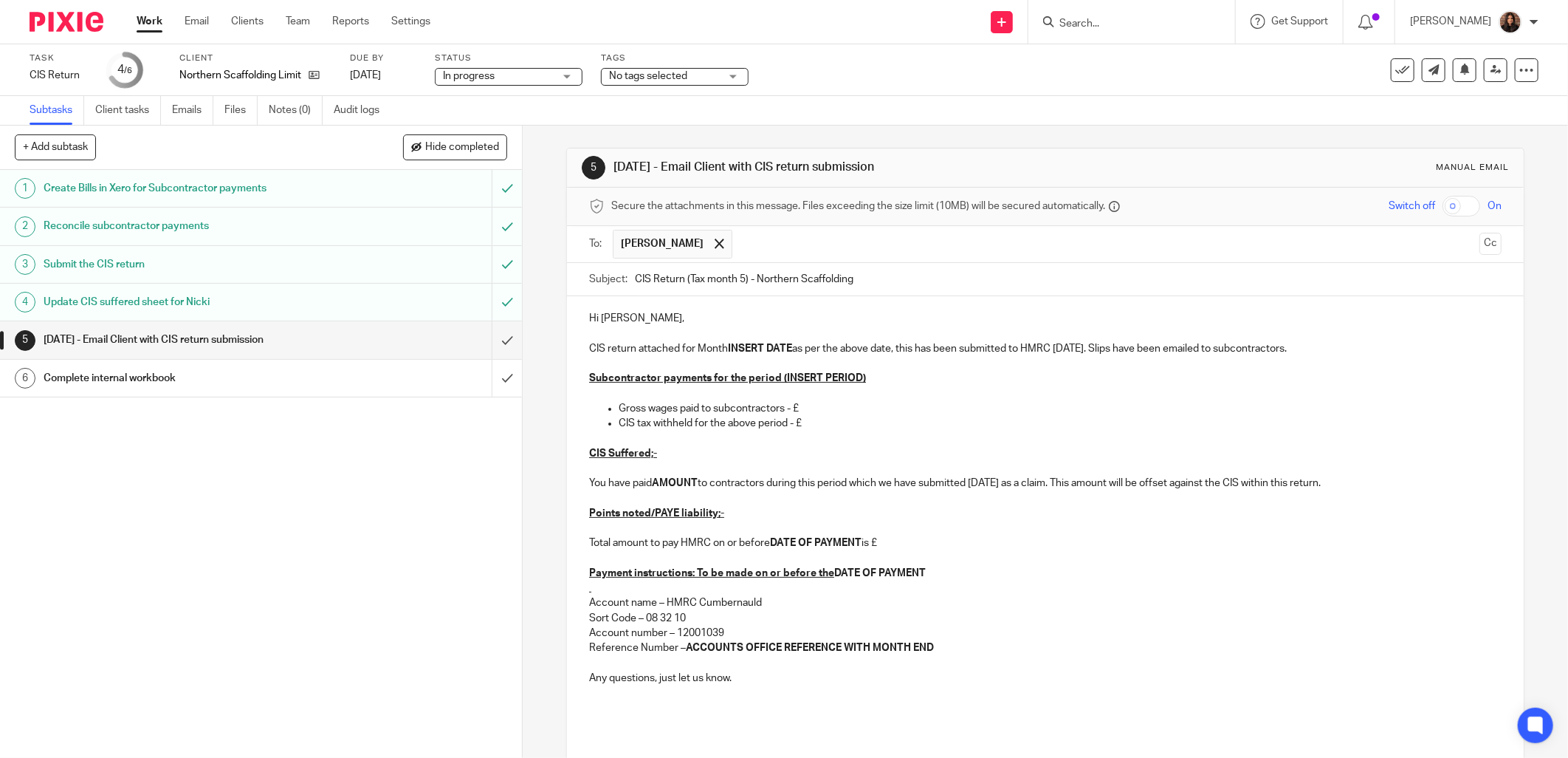
click at [677, 349] on p "CIS return attached for Month INSERT DATE as per the above date, this has been …" at bounding box center [1046, 348] width 913 height 14
click at [677, 343] on p "CIS return for Month INSERT DATE as per the above date, this has been submitted…" at bounding box center [1046, 348] width 913 height 14
click at [779, 348] on strong "INSERT DATE" at bounding box center [750, 349] width 65 height 11
drag, startPoint x: 899, startPoint y: 350, endPoint x: 776, endPoint y: 355, distance: 123.1
click at [776, 355] on p "CIS return for Month ending 05/09/2025 as per the above date, this has been sub…" at bounding box center [1046, 348] width 913 height 14
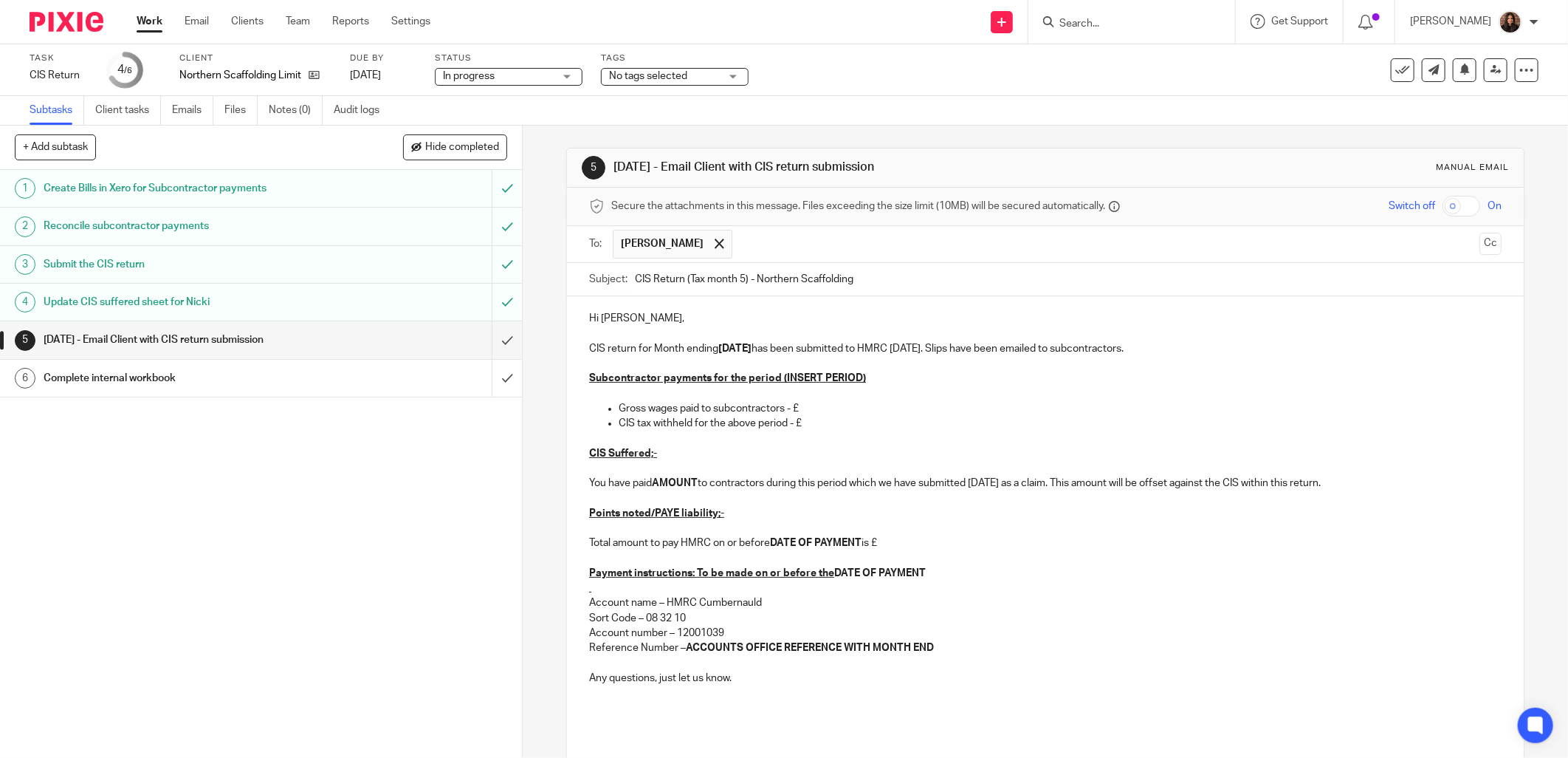
click at [626, 315] on p "Hi Tony," at bounding box center [1046, 317] width 913 height 14
click at [934, 348] on p "CIS return for Month ending 05/09/2025 has been submitted to HMRC today. Slips …" at bounding box center [1046, 348] width 913 height 14
click at [938, 350] on p "CIS return for Month ending 05/09/2025 has been submitted to HMRC today. Slips …" at bounding box center [1046, 348] width 913 height 14
click at [1120, 352] on p "CIS return for Month ending 05/09/2025 has been submitted to HMRC. Slips have b…" at bounding box center [1046, 348] width 913 height 14
drag, startPoint x: 846, startPoint y: 380, endPoint x: 776, endPoint y: 382, distance: 70.0
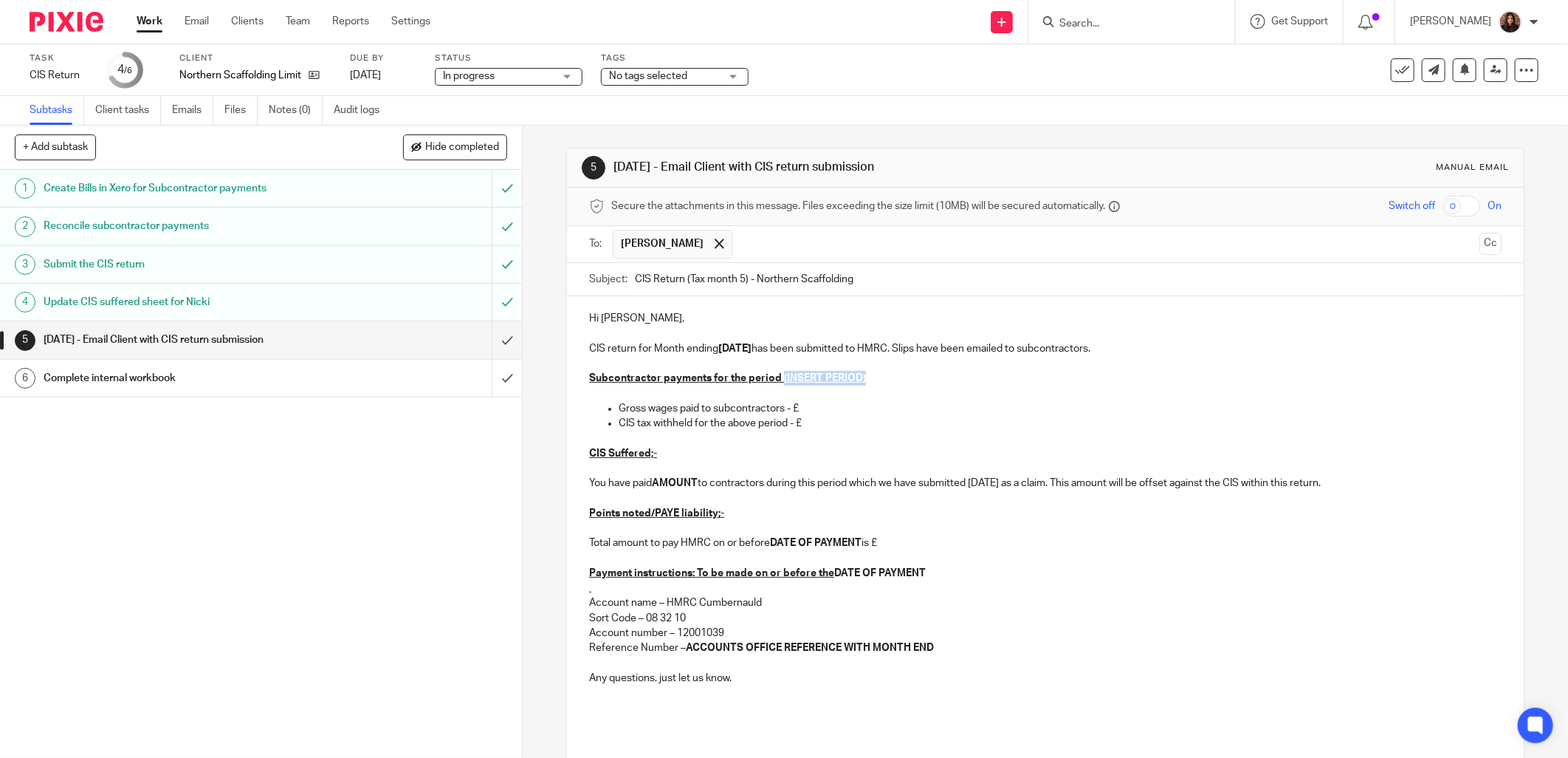
click at [776, 382] on p "Subcontractor payments for the period (INSERT PERIOD)" at bounding box center [1046, 377] width 913 height 14
click at [813, 406] on p "Gross wages paid to subcontractors - £" at bounding box center [1060, 408] width 883 height 14
click at [823, 425] on p "CIS tax withheld for the above period - £" at bounding box center [1060, 422] width 883 height 14
click at [674, 447] on p "CIS Suffered;-" at bounding box center [1046, 453] width 913 height 14
click at [692, 482] on strong "AMOUNT" at bounding box center [675, 483] width 46 height 11
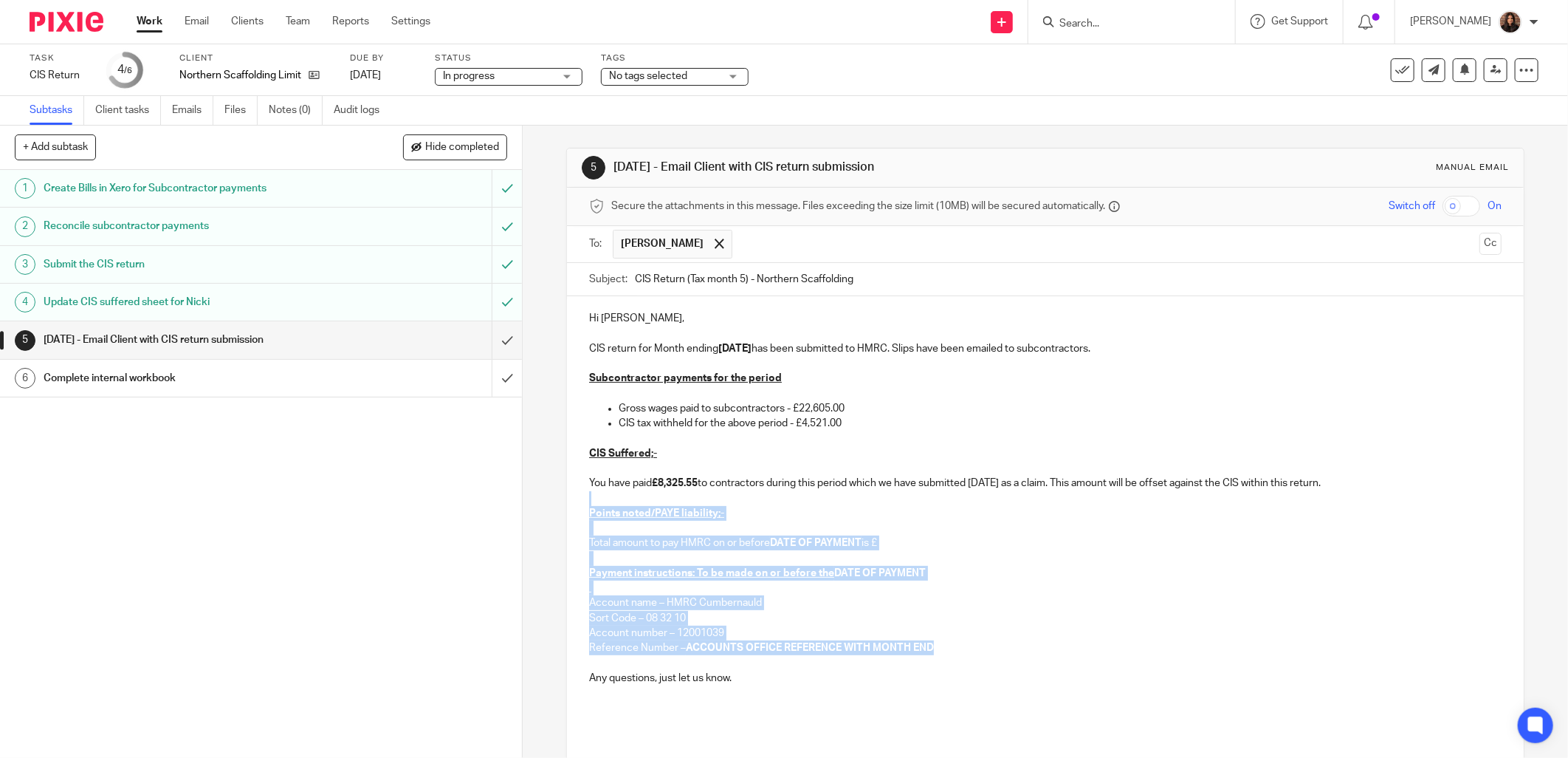
drag, startPoint x: 950, startPoint y: 645, endPoint x: 601, endPoint y: 495, distance: 379.9
click at [569, 500] on div "Hi Tony, CIS return for Month ending 05/09/2025 has been submitted to HMRC. Sli…" at bounding box center [1046, 533] width 957 height 475
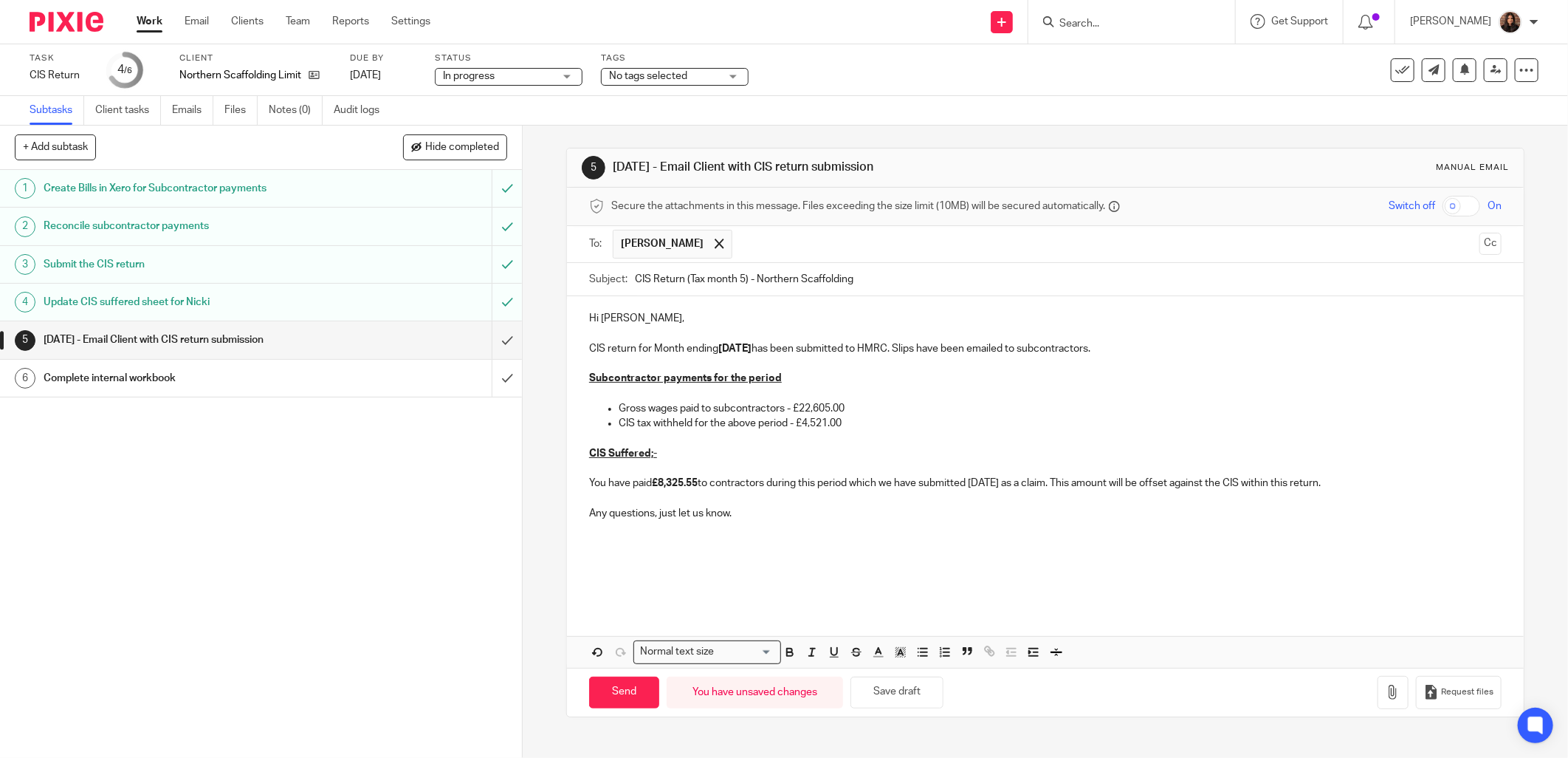
click at [607, 594] on p at bounding box center [1046, 587] width 913 height 14
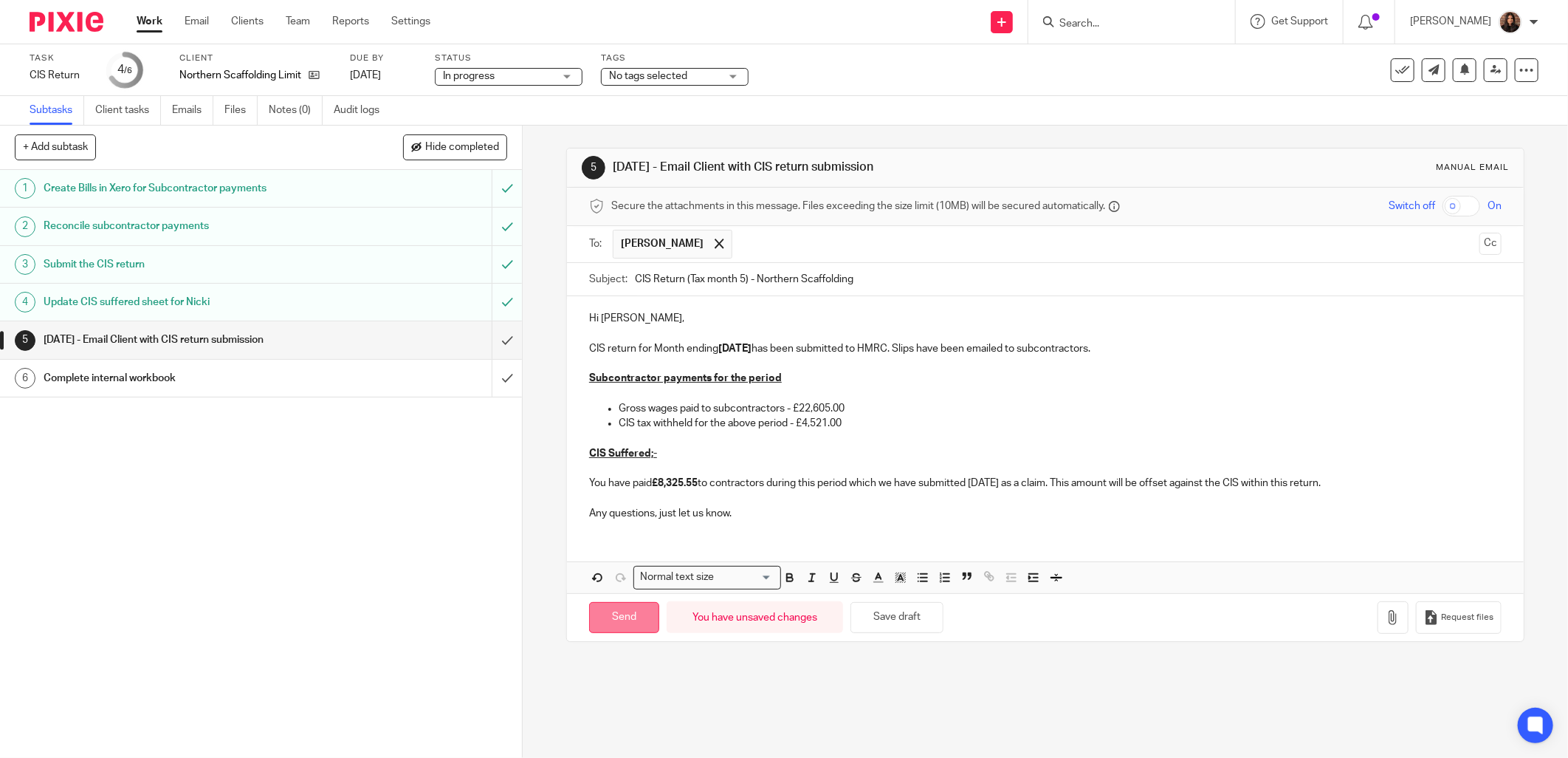
click at [626, 617] on input "Send" at bounding box center [624, 617] width 70 height 32
type input "Sent"
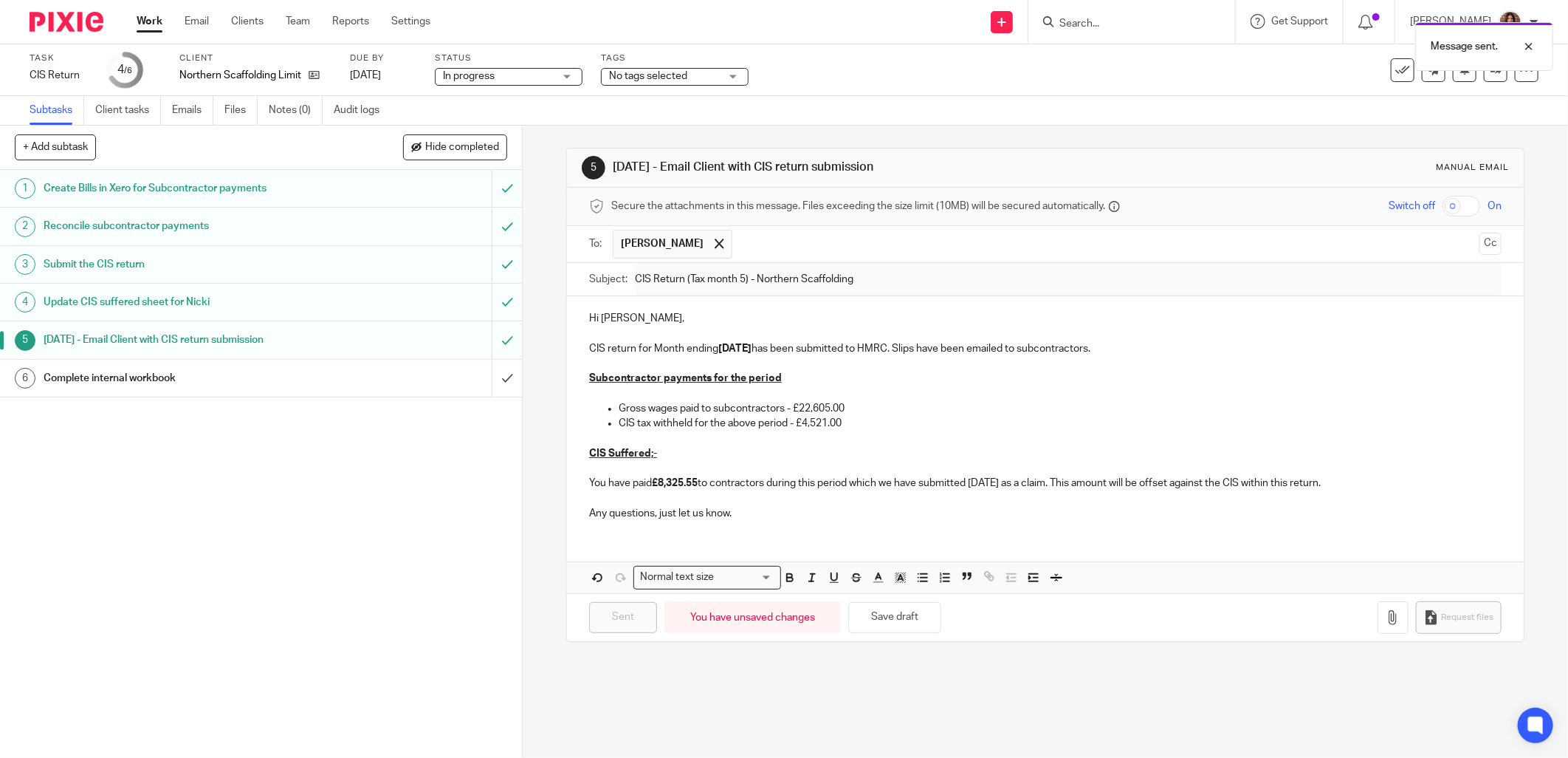
click at [418, 387] on div "Complete internal workbook" at bounding box center [260, 377] width 434 height 22
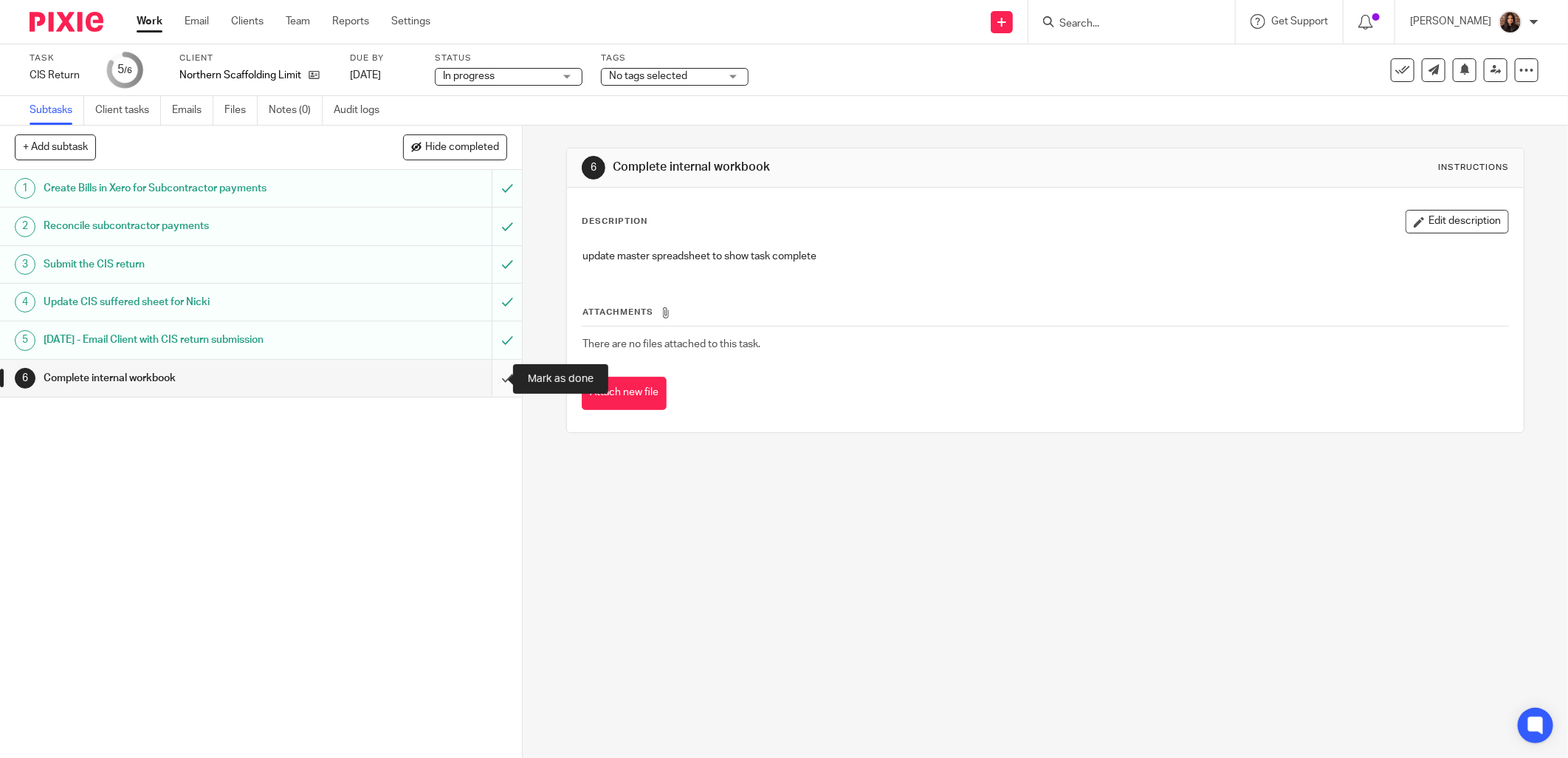
click at [486, 375] on input "submit" at bounding box center [260, 378] width 522 height 37
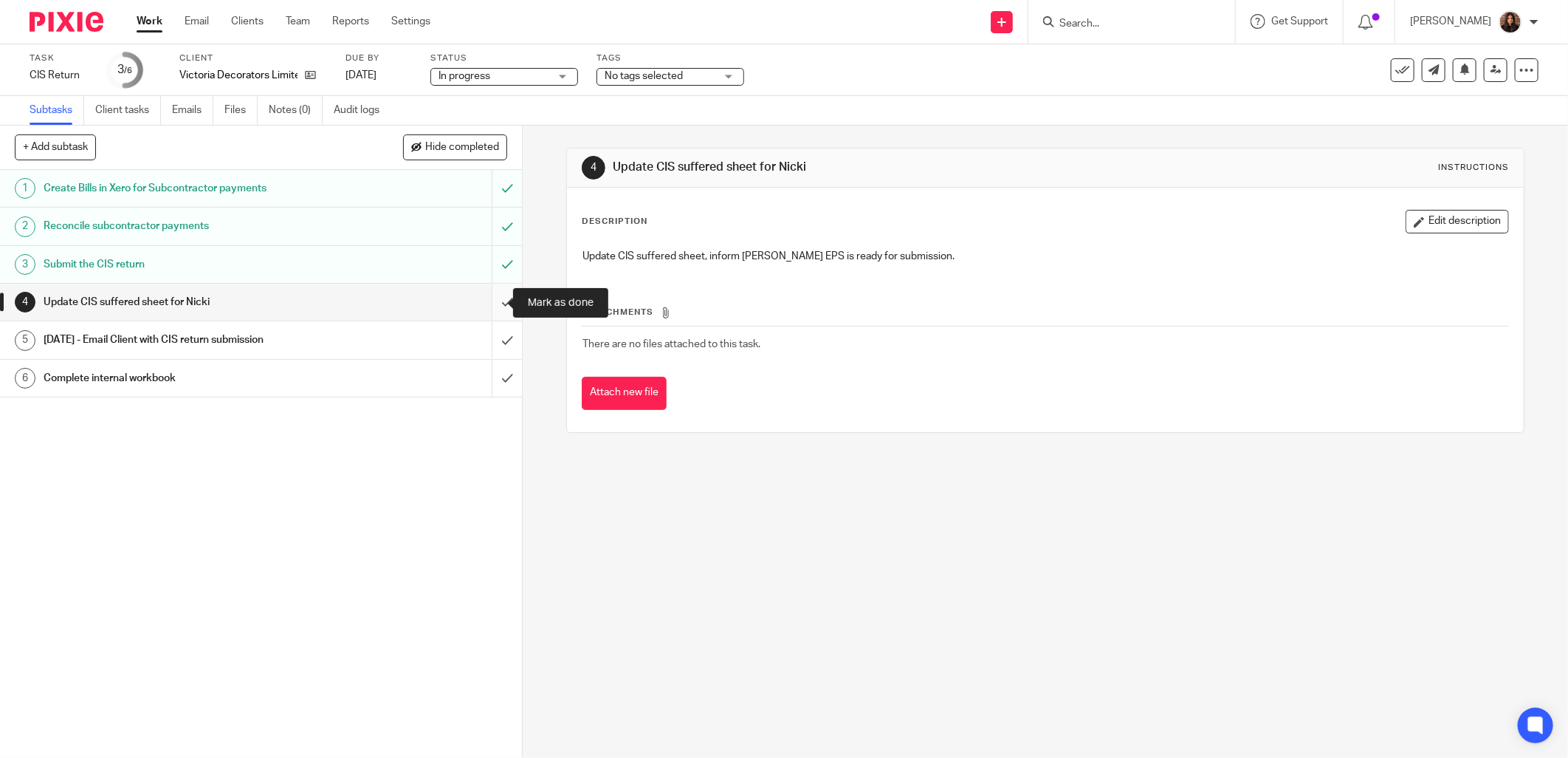
click at [490, 305] on input "submit" at bounding box center [260, 302] width 522 height 37
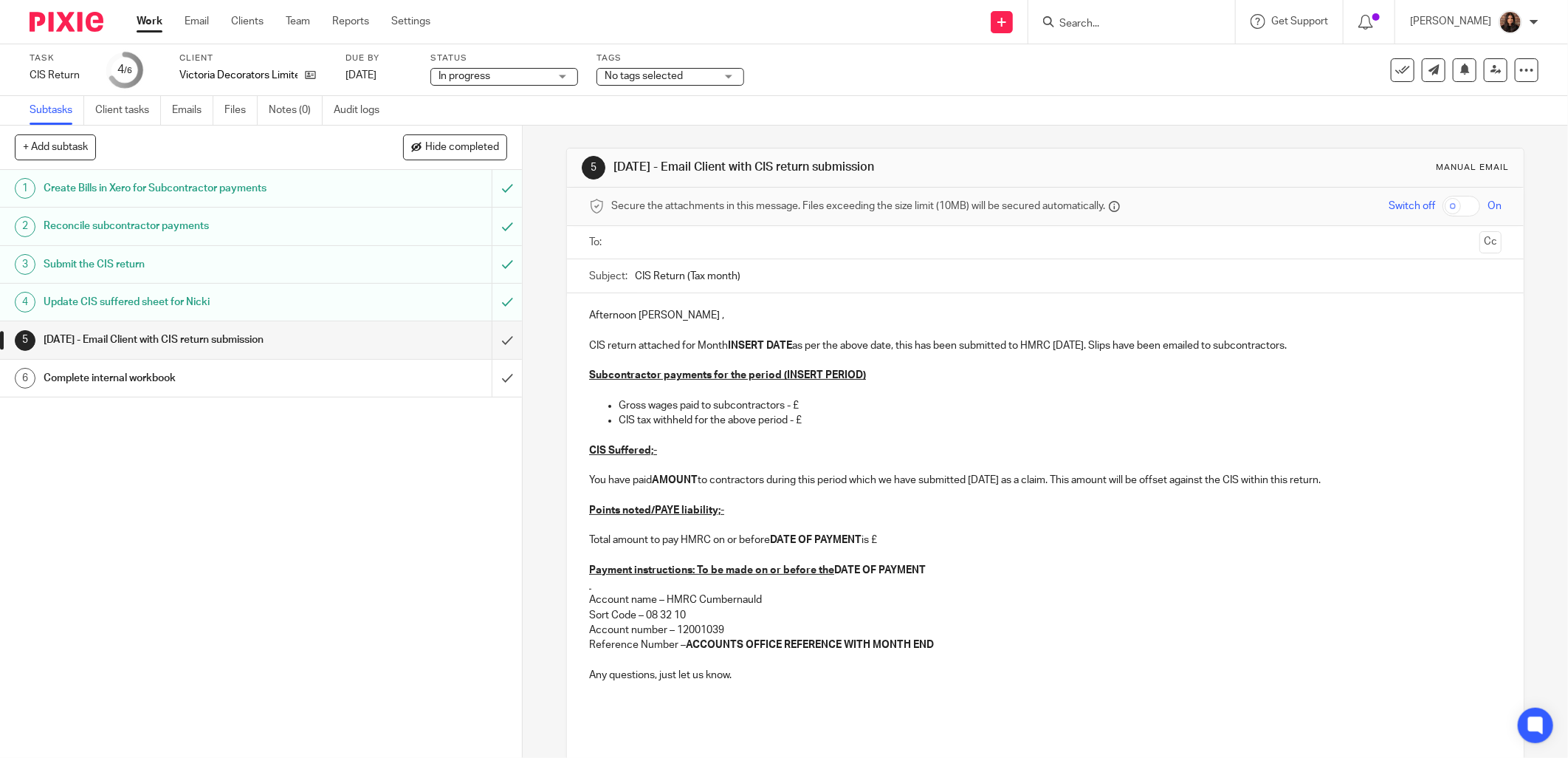
click at [659, 236] on input "text" at bounding box center [1045, 242] width 857 height 17
click at [735, 278] on input "CIS Return (Tax month)" at bounding box center [1068, 280] width 866 height 33
click at [728, 280] on input "CIS Return (Tax month)" at bounding box center [1068, 280] width 866 height 33
click at [733, 281] on input "CIS Return (Tax month)" at bounding box center [1068, 280] width 866 height 33
click at [765, 242] on span at bounding box center [770, 243] width 10 height 10
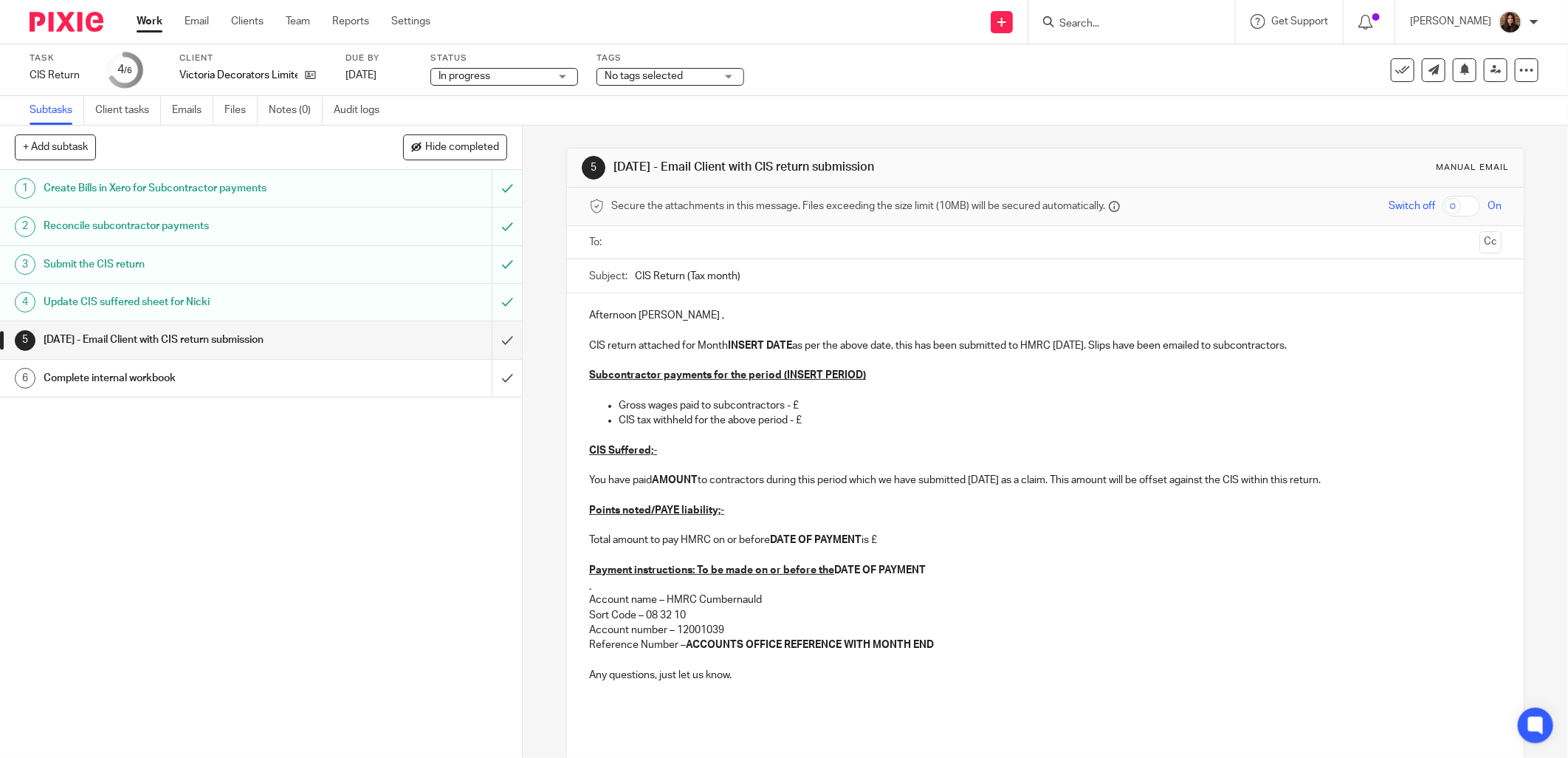
click at [642, 248] on input "text" at bounding box center [1045, 242] width 857 height 17
click at [733, 280] on input "CIS Return (Tax month)" at bounding box center [1068, 280] width 866 height 33
click at [824, 273] on input "CIS Return (Tax month 5)" at bounding box center [1068, 280] width 866 height 33
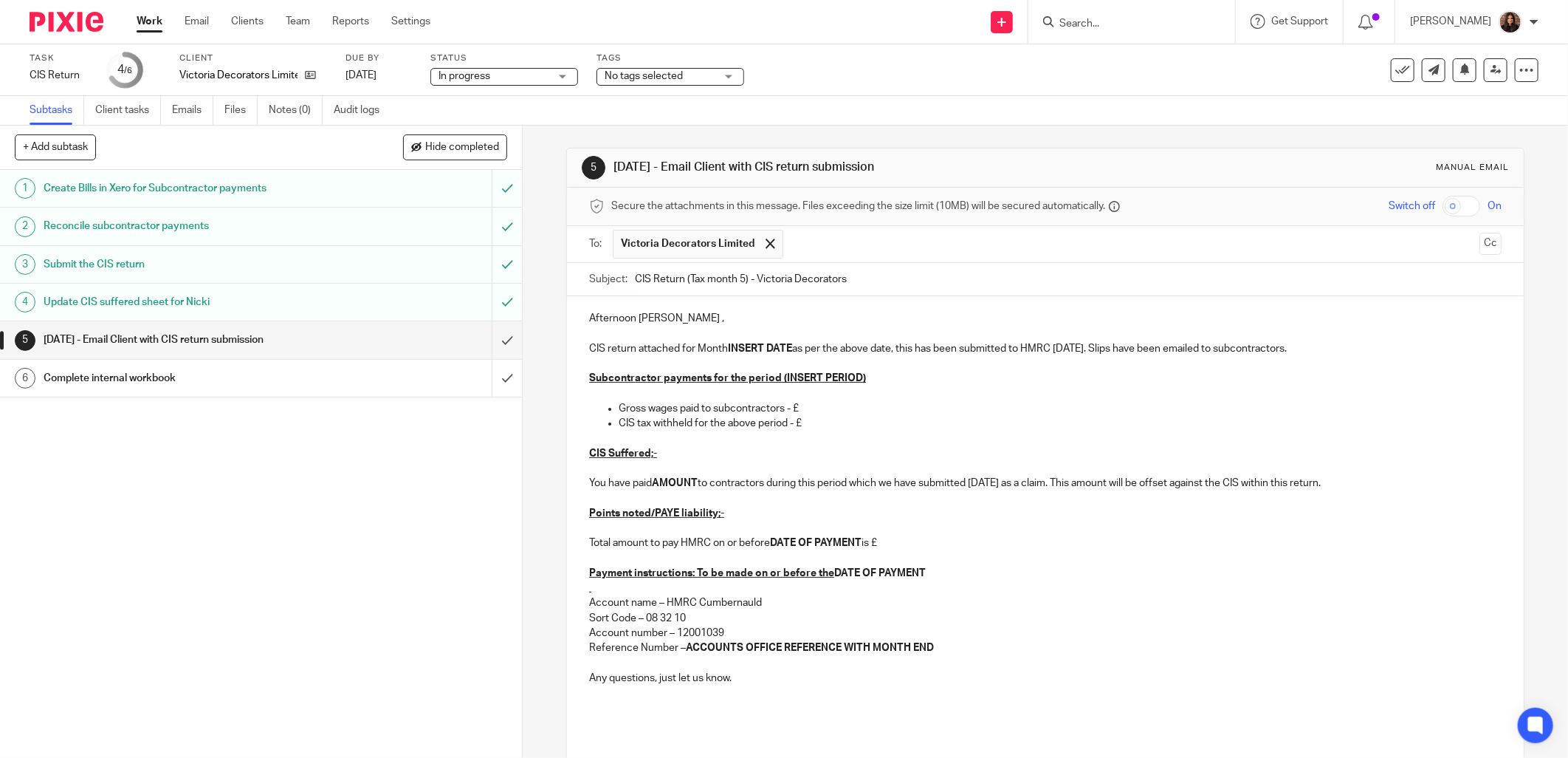
type input "CIS Return (Tax month 5) - Victoria Decorators"
drag, startPoint x: 677, startPoint y: 314, endPoint x: 579, endPoint y: 321, distance: 98.2
click at [579, 321] on div "Afternoon [PERSON_NAME] , CIS return attached for Month INSERT DATE as per the …" at bounding box center [1046, 533] width 957 height 475
click at [678, 349] on p "CIS return attached for Month INSERT DATE as per the above date, this has been …" at bounding box center [1046, 348] width 913 height 14
click at [680, 350] on p "CIS return for Month INSERT DATE as per the above date, this has been submitted…" at bounding box center [1046, 348] width 913 height 14
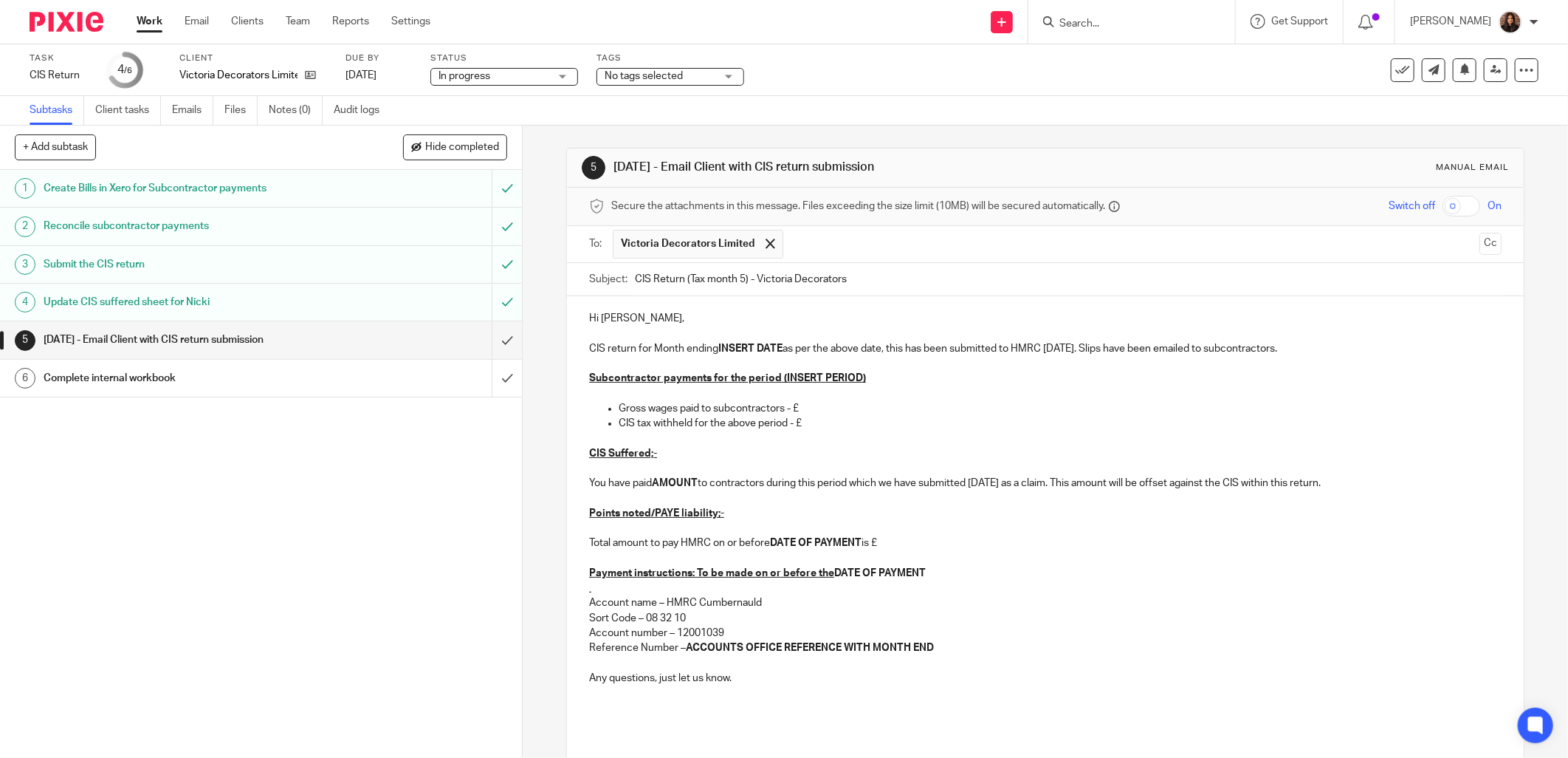
click at [776, 345] on strong "INSERT DATE" at bounding box center [750, 349] width 65 height 11
click at [779, 350] on strong "INSERT DATE" at bounding box center [750, 349] width 65 height 11
drag, startPoint x: 897, startPoint y: 349, endPoint x: 772, endPoint y: 353, distance: 125.1
click at [772, 353] on p "CIS return for Month ending [DATE] as per the above date, this has been submitt…" at bounding box center [1046, 348] width 913 height 14
click at [938, 349] on p "CIS return for Month ending [DATE] has been submitted to HMRC [DATE]. Slips hav…" at bounding box center [1046, 348] width 913 height 14
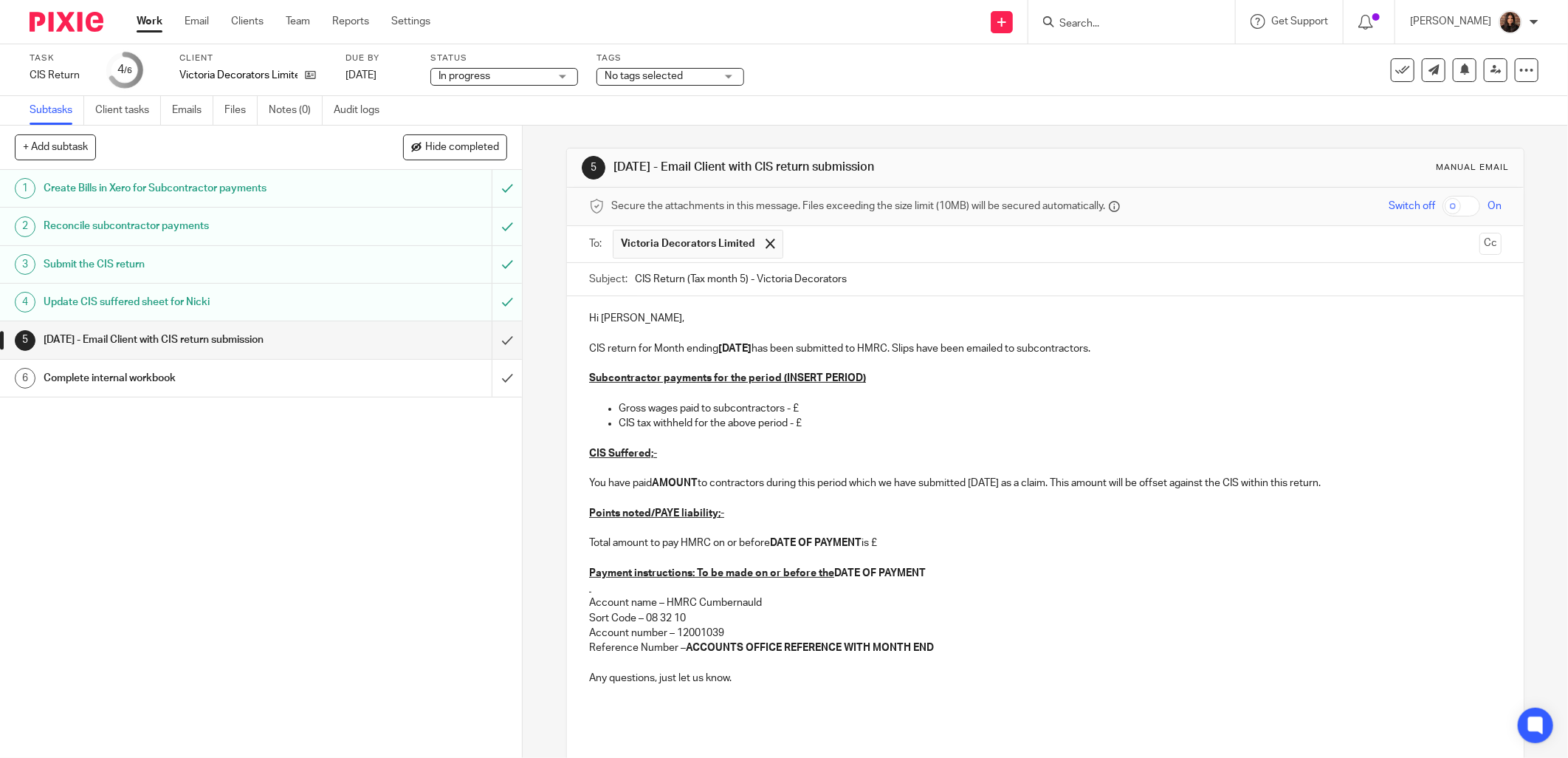
drag, startPoint x: 1120, startPoint y: 347, endPoint x: 941, endPoint y: 350, distance: 179.0
click at [941, 350] on p "CIS return for Month ending [DATE] has been submitted to HMRC. Slips have been …" at bounding box center [1046, 348] width 913 height 14
drag, startPoint x: 869, startPoint y: 377, endPoint x: 776, endPoint y: 383, distance: 93.2
click at [776, 383] on p "Subcontractor payments for the period (INSERT PERIOD)" at bounding box center [1046, 377] width 913 height 14
click at [807, 409] on p "Gross wages paid to subcontractors - £" at bounding box center [1060, 408] width 883 height 14
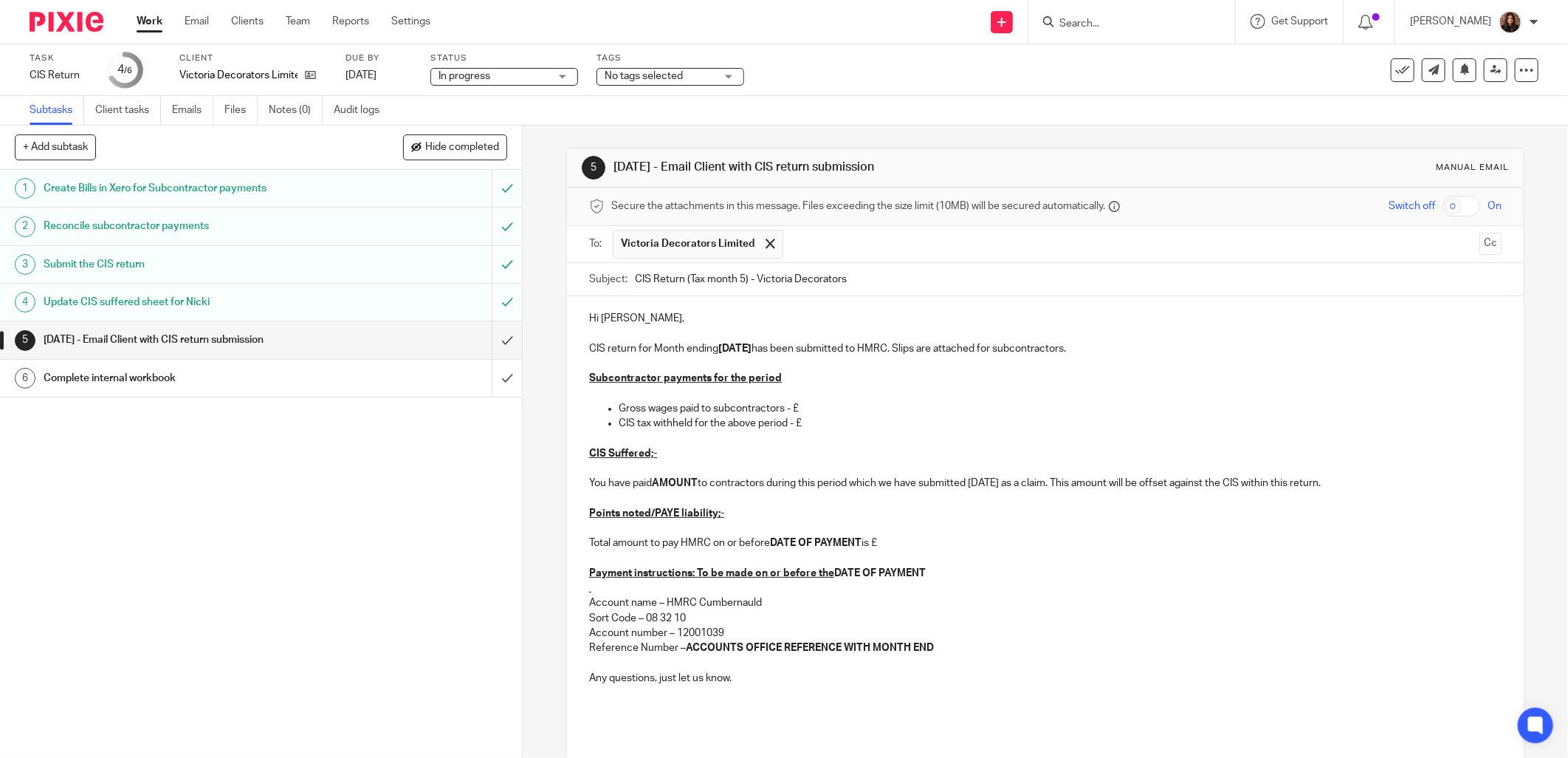
click at [632, 317] on p "Hi [PERSON_NAME]," at bounding box center [1046, 317] width 913 height 14
click at [810, 406] on p "Gross wages paid to subcontractors - £" at bounding box center [1060, 408] width 883 height 14
click at [811, 425] on p "CIS tax withheld for the above period - £" at bounding box center [1060, 422] width 883 height 14
click at [693, 482] on strong "AMOUNT" at bounding box center [675, 483] width 46 height 11
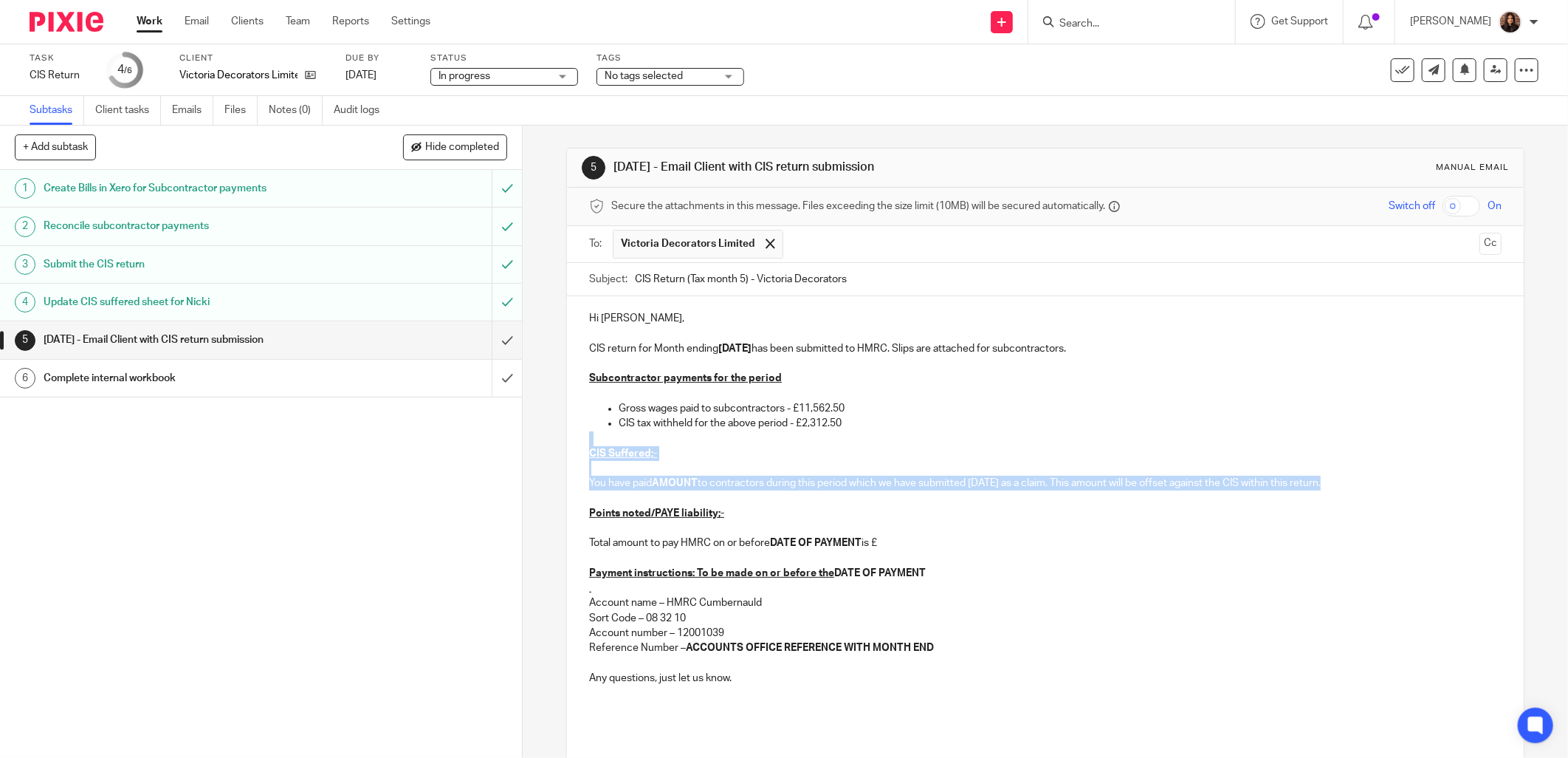
drag, startPoint x: 1333, startPoint y: 480, endPoint x: 581, endPoint y: 446, distance: 752.8
click at [581, 446] on div "Hi [PERSON_NAME], CIS return for Month ending [DATE] has been submitted to HMRC…" at bounding box center [1046, 533] width 957 height 475
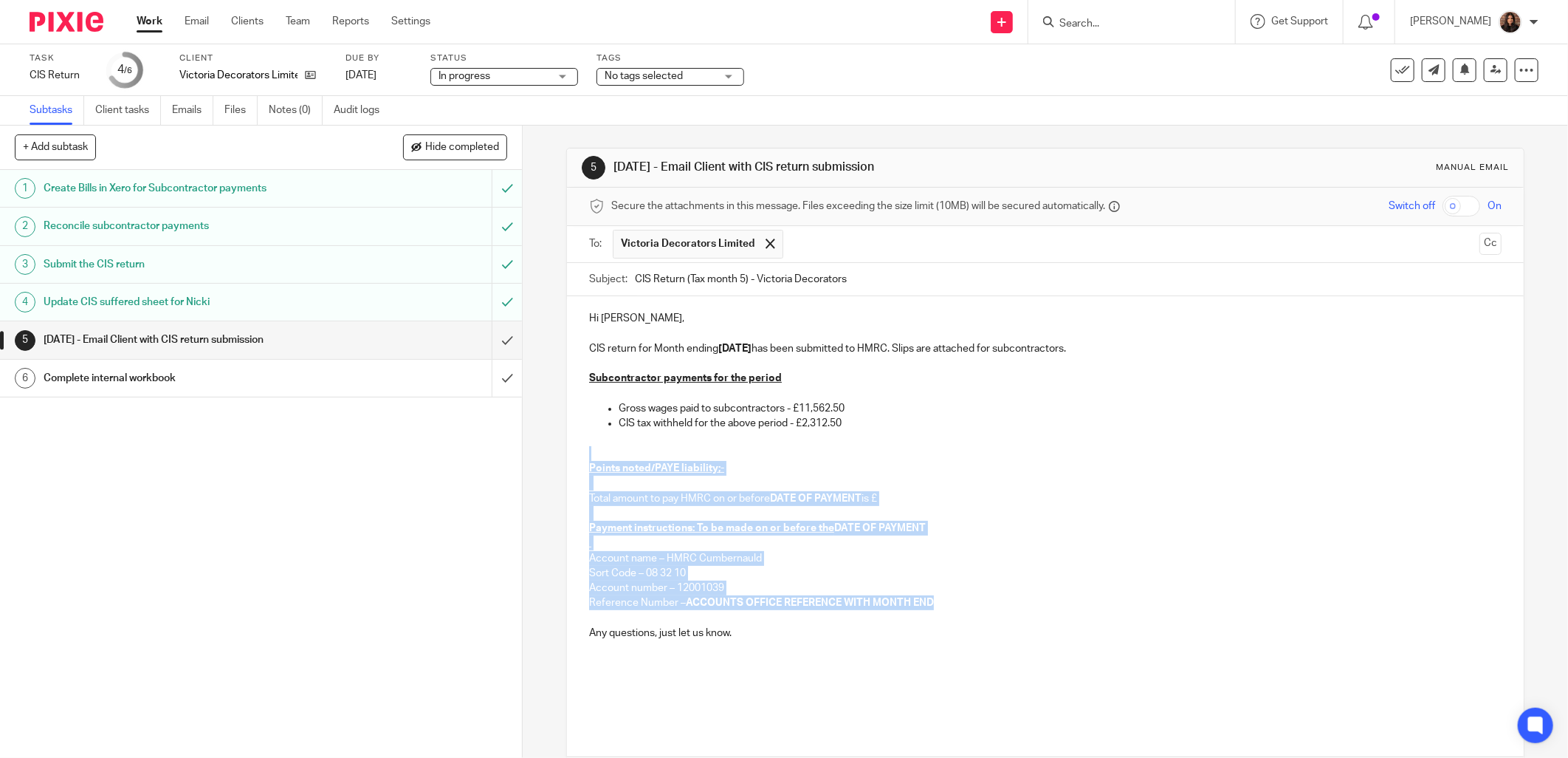
drag, startPoint x: 935, startPoint y: 604, endPoint x: 579, endPoint y: 460, distance: 384.0
click at [579, 460] on div "Hi [PERSON_NAME], CIS return for Month ending [DATE] has been submitted to HMRC…" at bounding box center [1046, 511] width 957 height 430
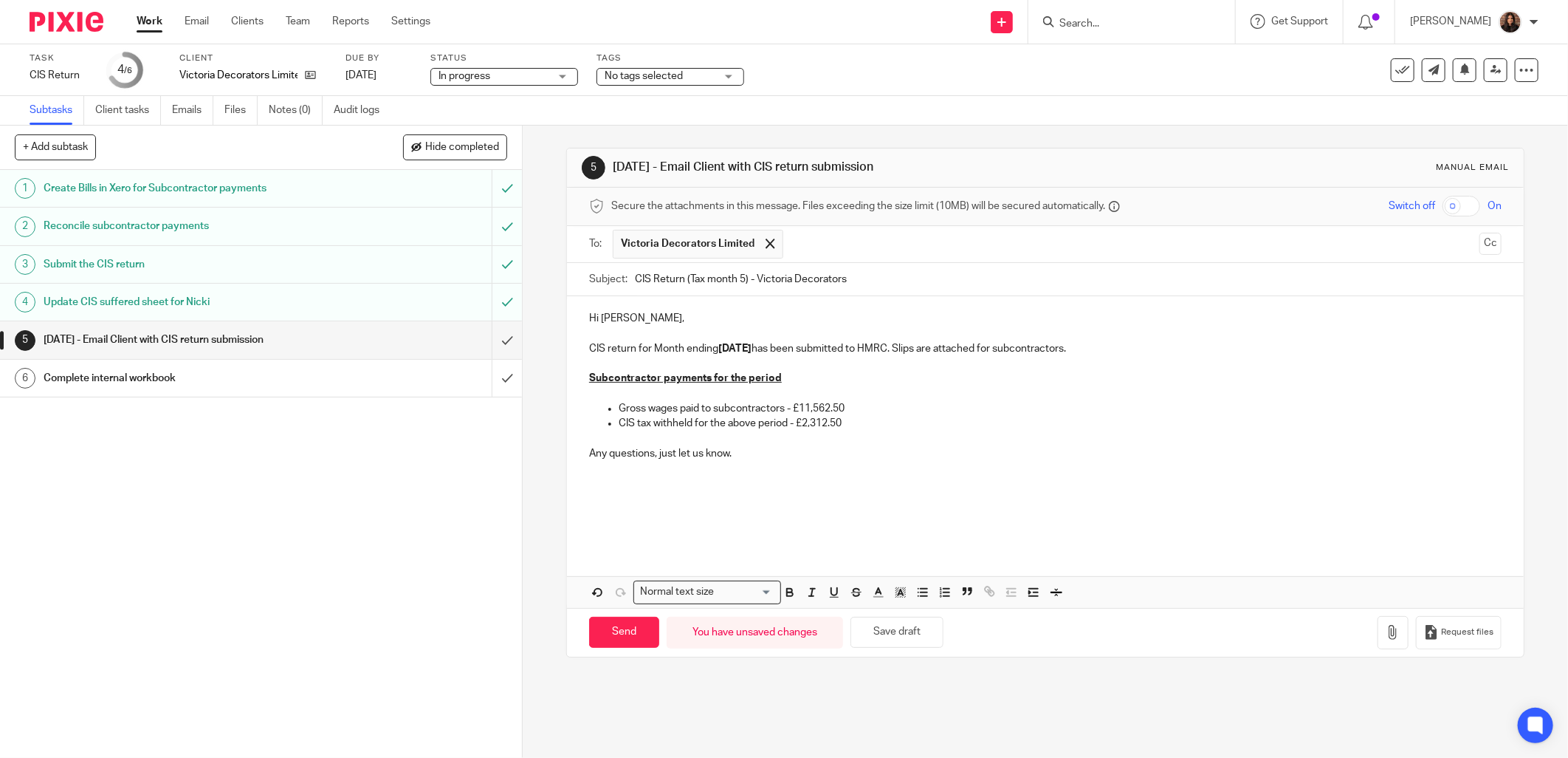
click at [604, 537] on div "Hi [PERSON_NAME], CIS return for Month ending [DATE] has been submitted to HMRC…" at bounding box center [1046, 422] width 957 height 251
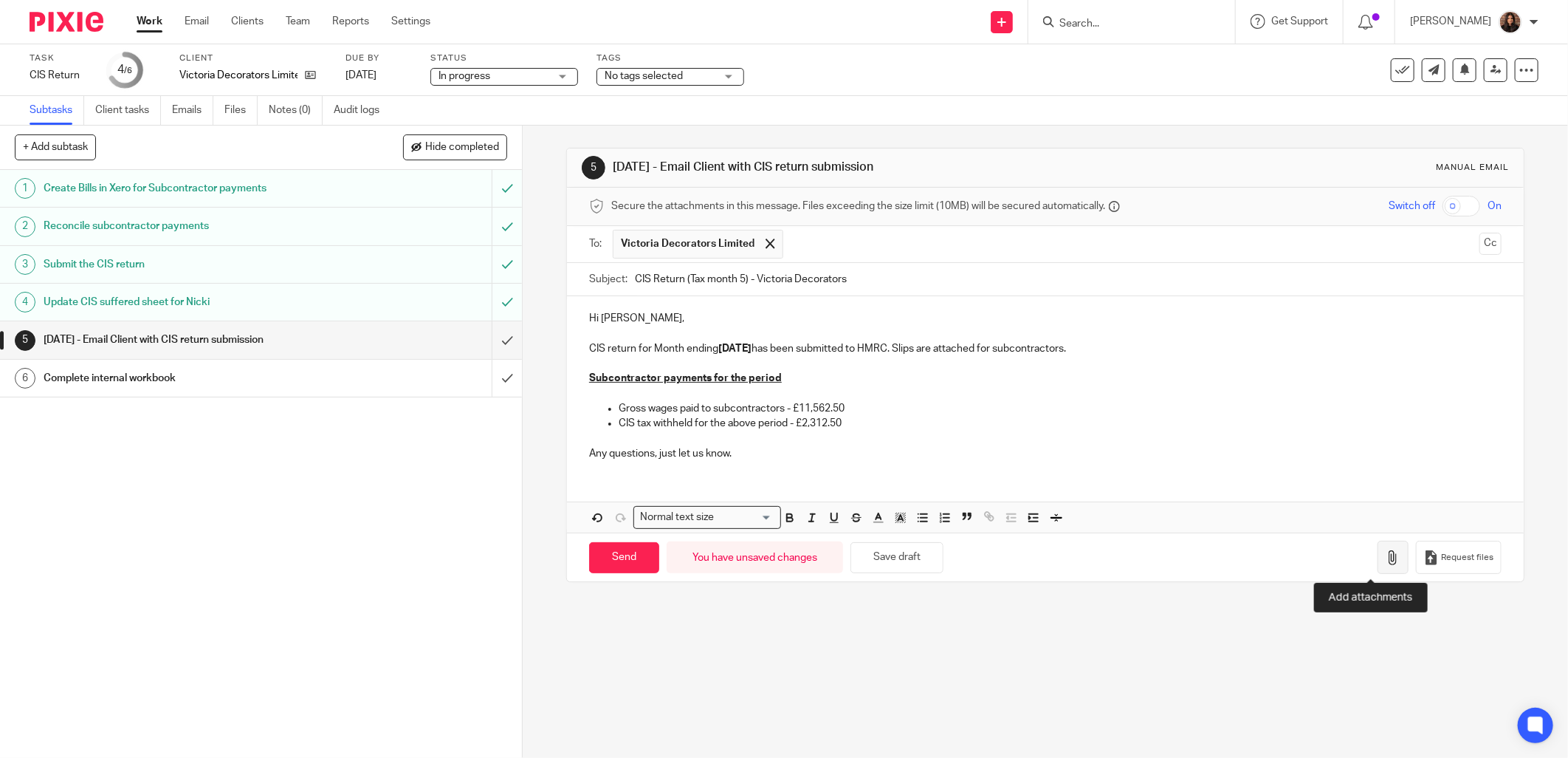
click at [1386, 561] on icon "button" at bounding box center [1393, 557] width 14 height 14
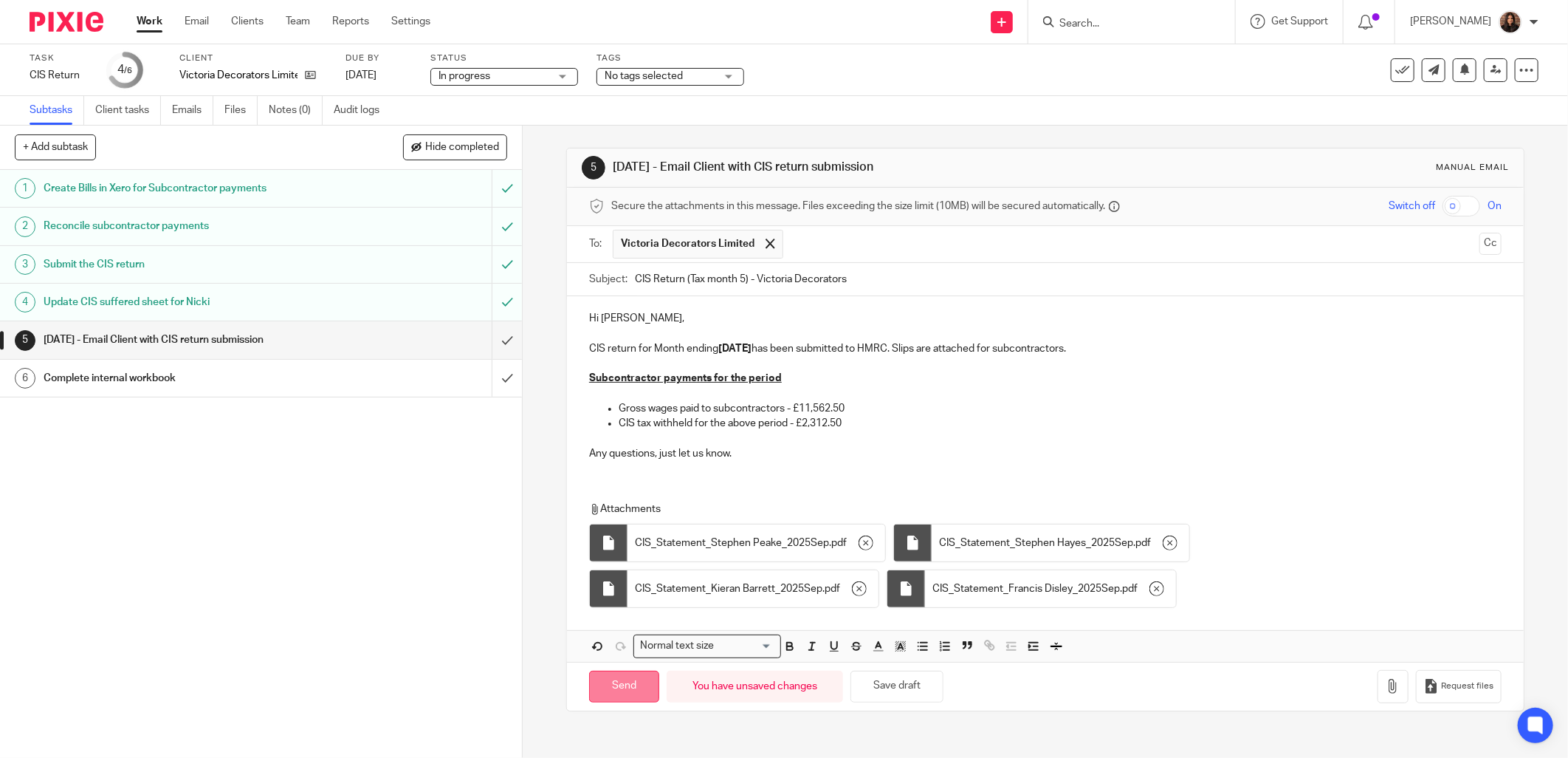
click at [629, 688] on input "Send" at bounding box center [624, 687] width 70 height 32
type input "Sent"
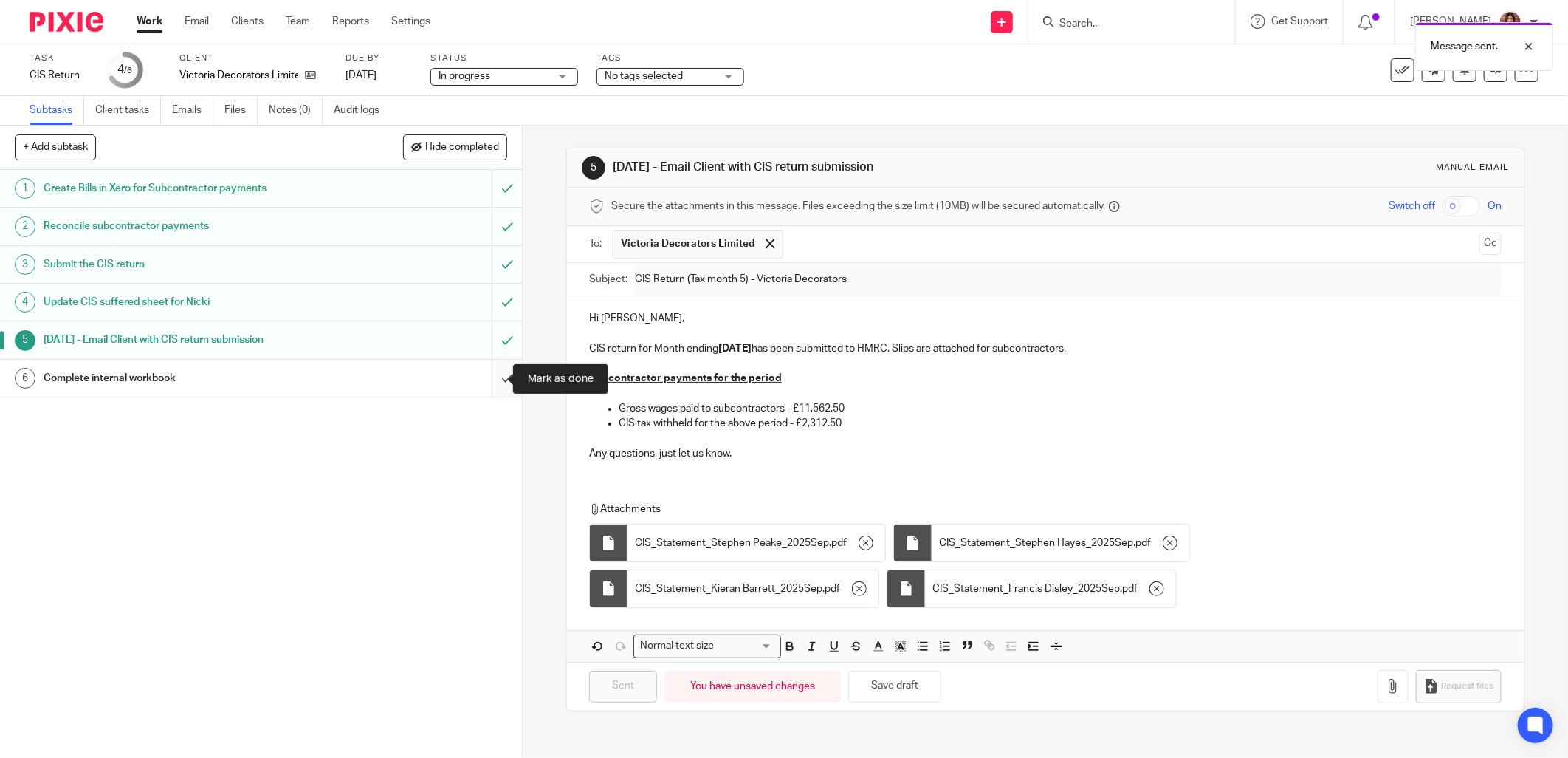
click at [491, 375] on input "submit" at bounding box center [260, 378] width 522 height 37
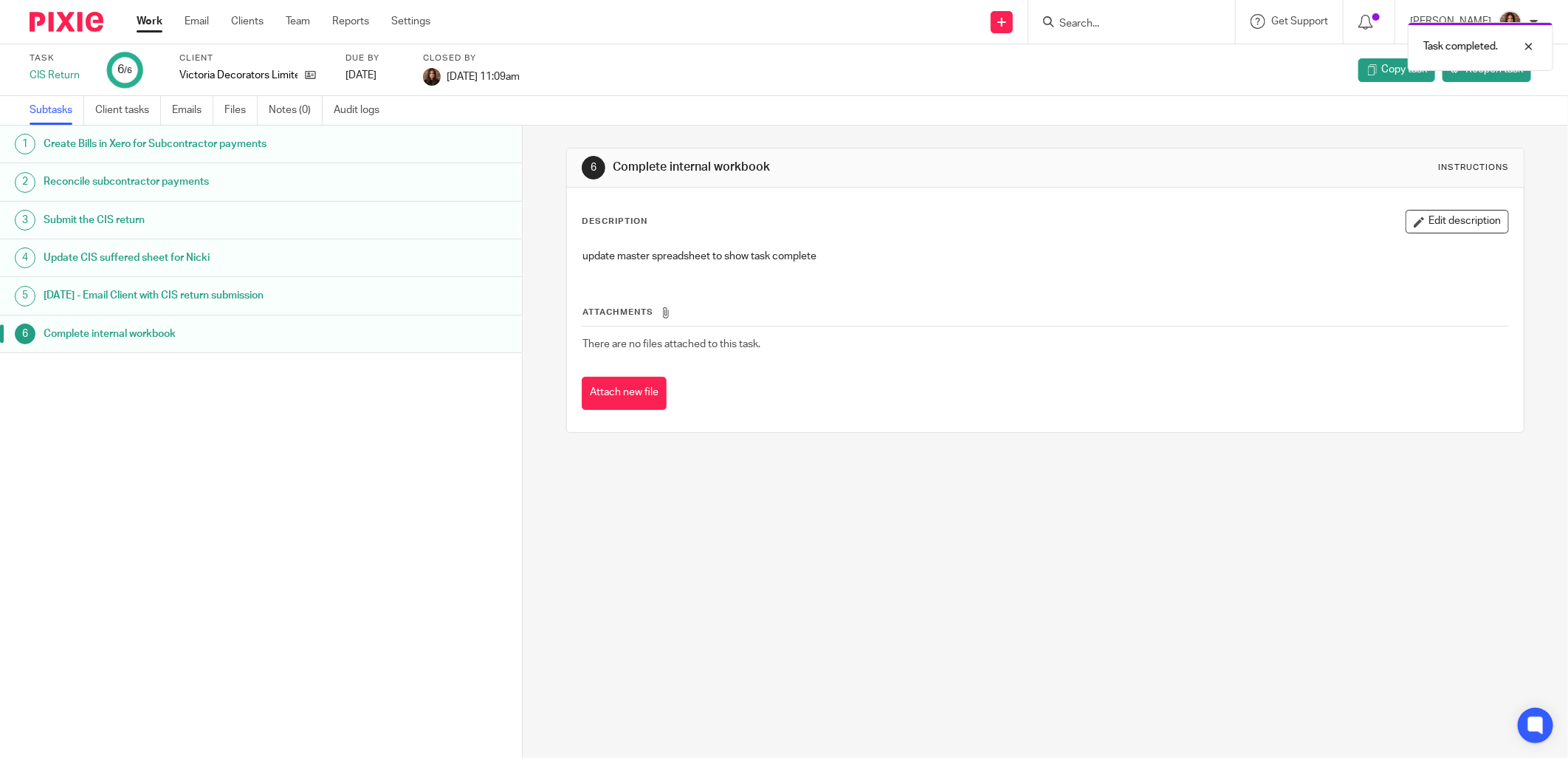
click at [687, 90] on div "Task CIS Return 6 /6 Client Victoria Decorators Limited Due by [DATE] Closed by…" at bounding box center [784, 70] width 1568 height 52
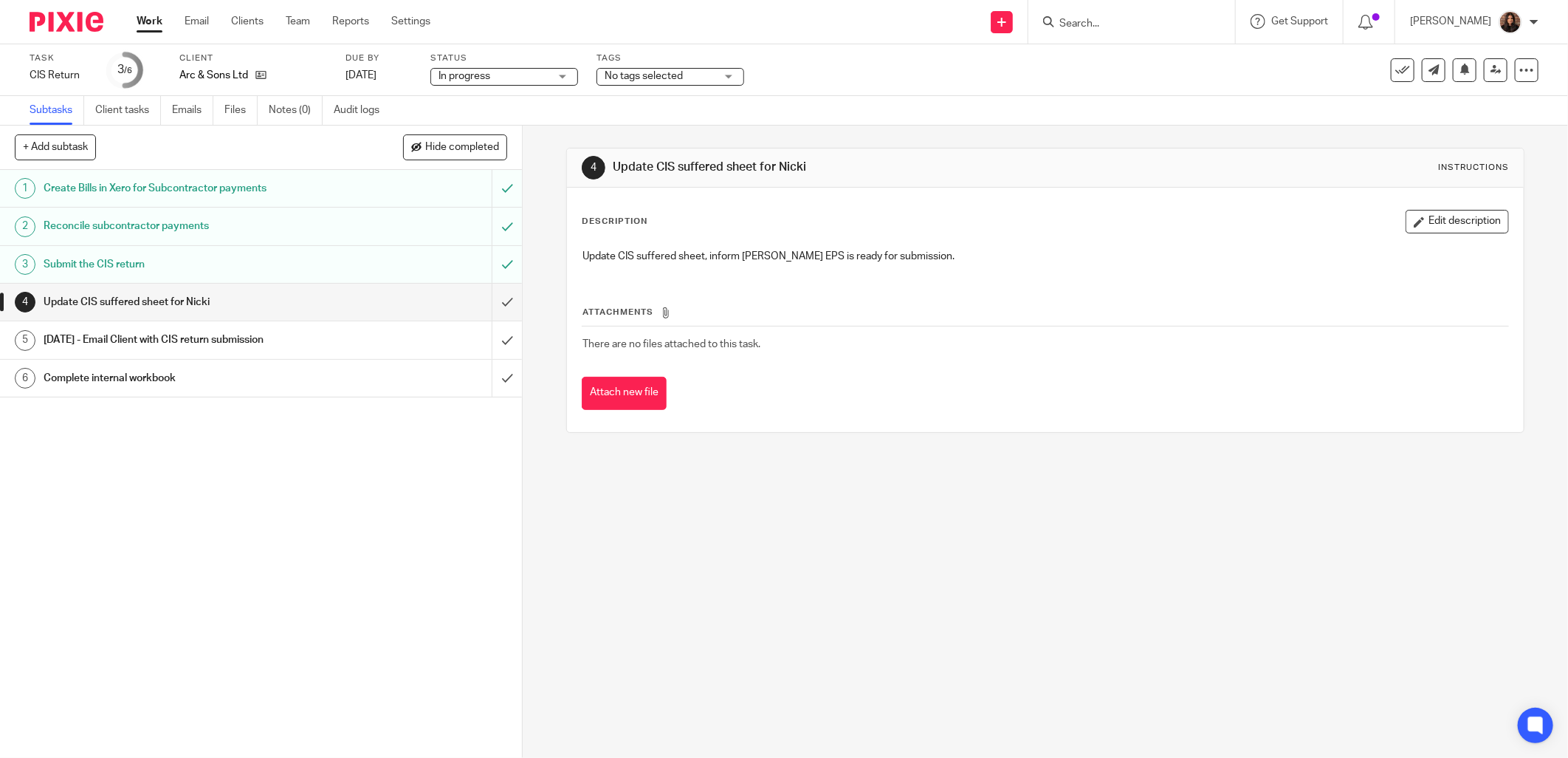
click at [710, 48] on div "Task CIS Return Save CIS Return 3 /6 Client Arc & Sons Ltd Due by [DATE] Status…" at bounding box center [784, 70] width 1568 height 52
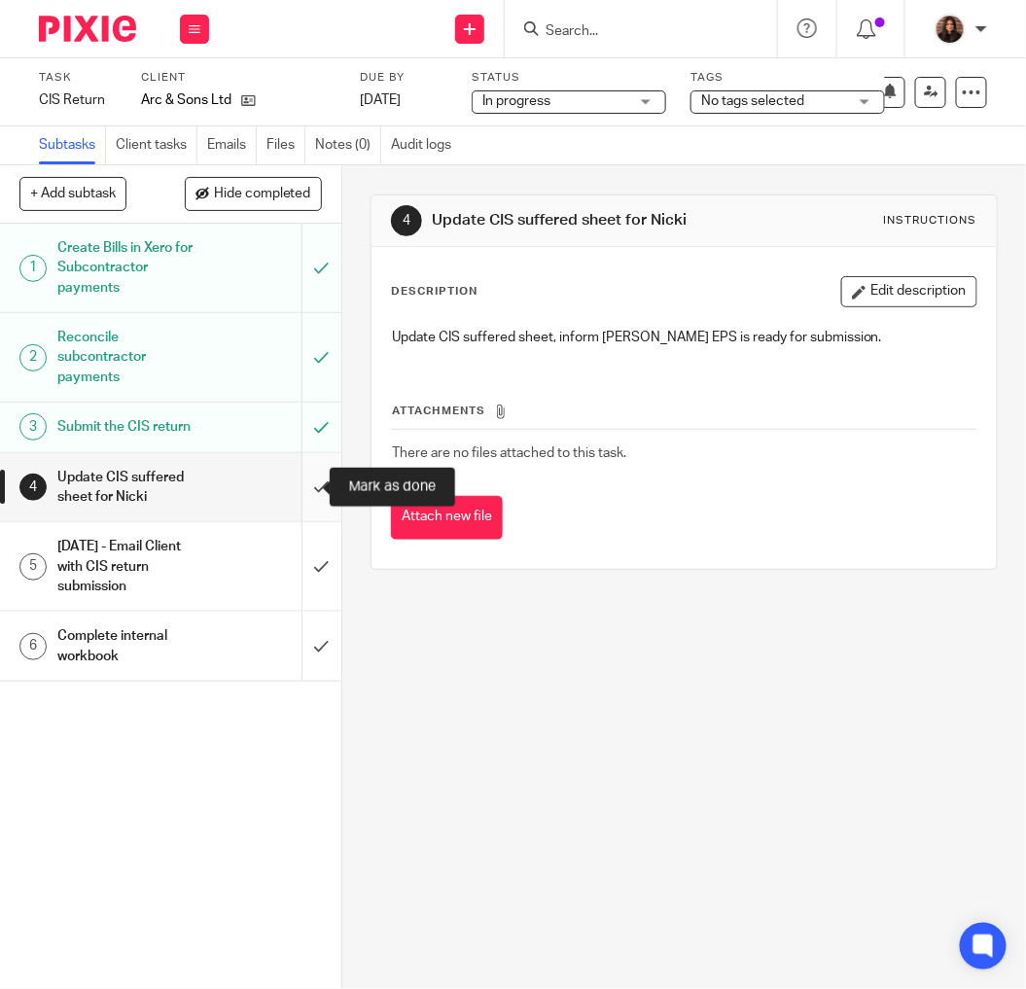
click at [301, 482] on input "submit" at bounding box center [170, 487] width 341 height 69
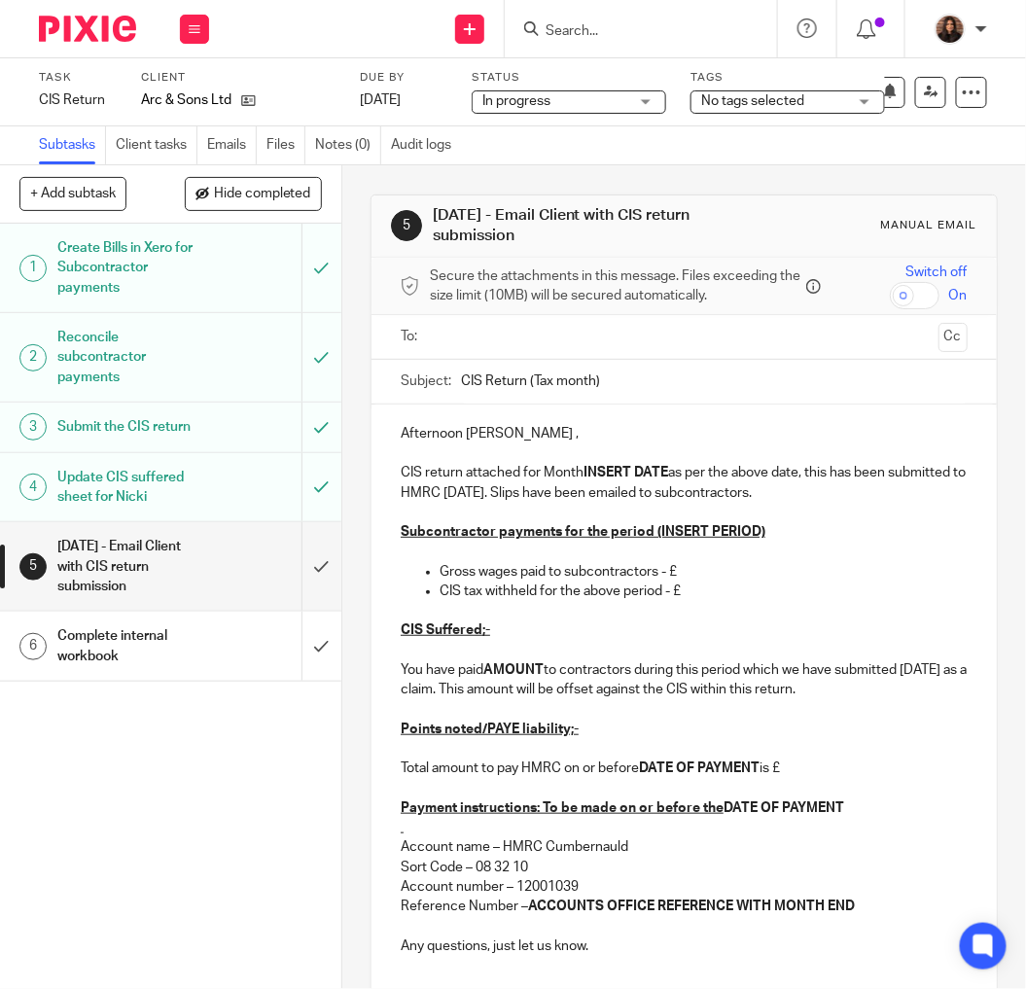
click at [497, 434] on p "Afternoon Alan ," at bounding box center [684, 433] width 567 height 19
click at [488, 436] on p "Afternoon Alan ," at bounding box center [684, 433] width 567 height 19
click at [508, 436] on p "Afternoon Alan," at bounding box center [684, 433] width 567 height 19
click at [513, 432] on p "Afternoon Alan," at bounding box center [684, 433] width 567 height 19
click at [490, 432] on p "Afternoon Alan," at bounding box center [684, 433] width 567 height 19
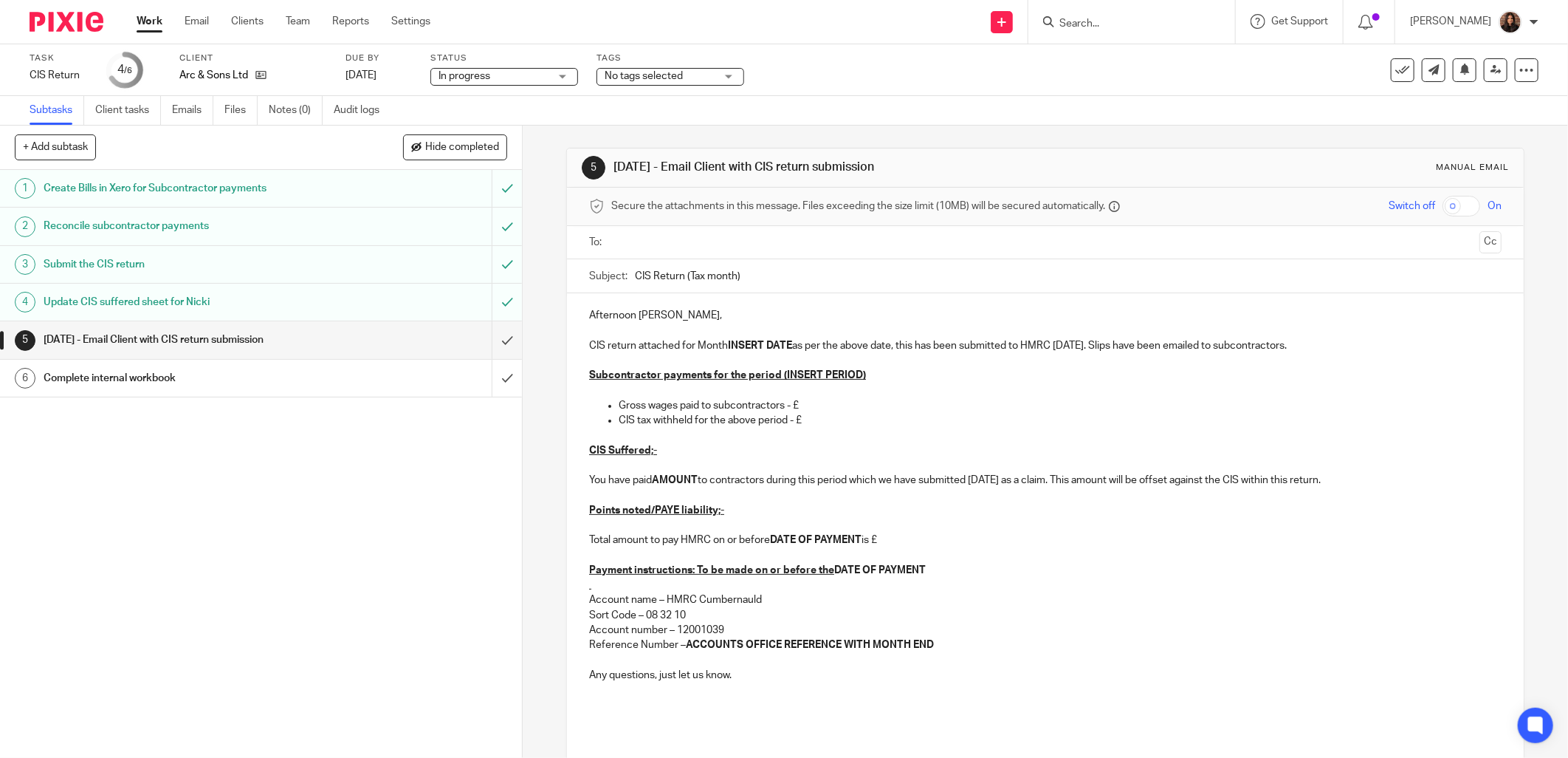
click at [651, 244] on input "text" at bounding box center [1045, 242] width 857 height 17
click at [733, 285] on input "CIS Return (Tax month)" at bounding box center [1068, 280] width 866 height 33
click at [763, 276] on input "CIS Return (Tax month 5)" at bounding box center [1068, 280] width 866 height 33
type input "CIS Return (Tax month 5) - Arc & Sons LTD"
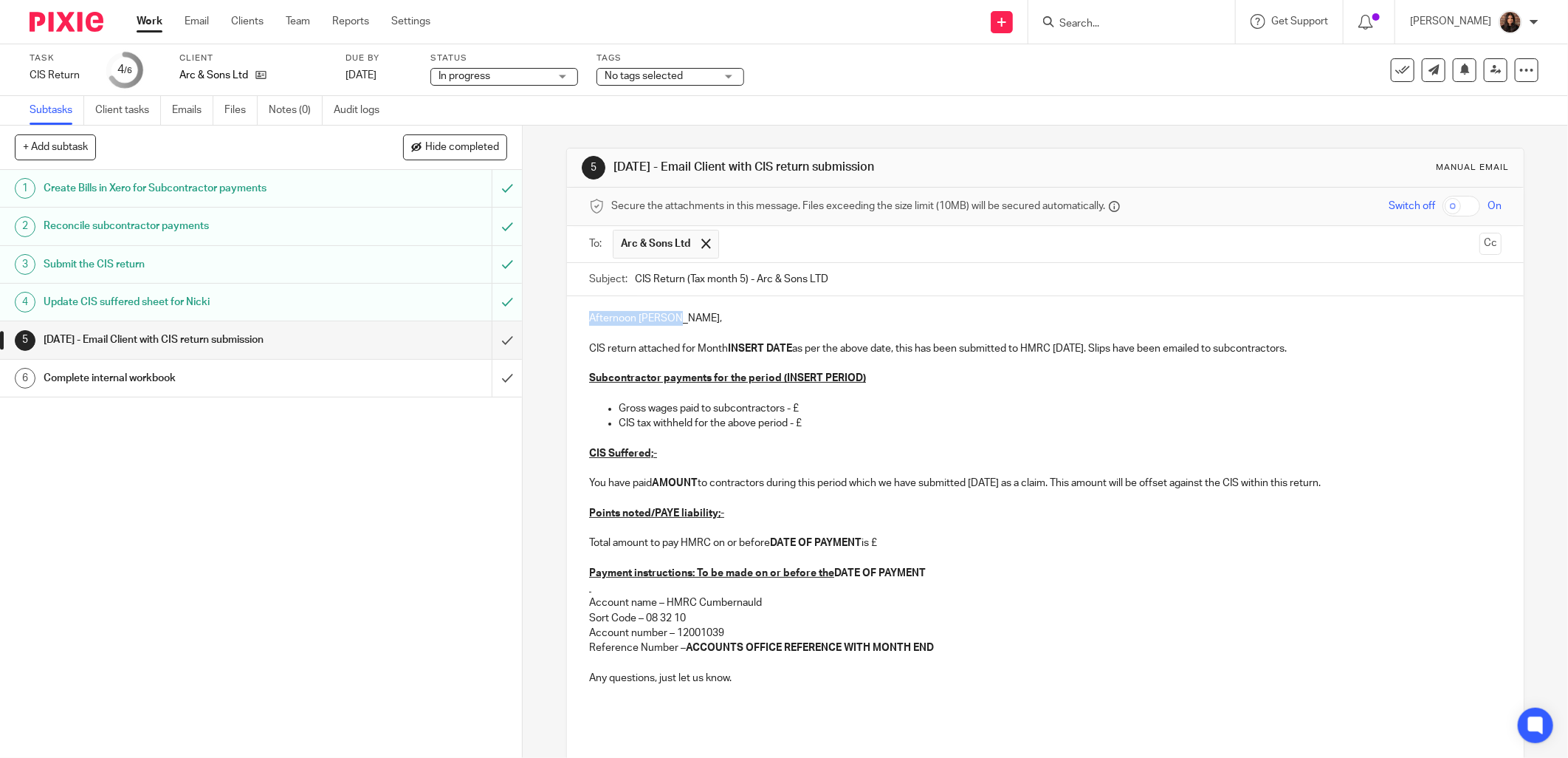
drag, startPoint x: 667, startPoint y: 318, endPoint x: 587, endPoint y: 314, distance: 80.1
click at [589, 314] on p "Afternoon Alan," at bounding box center [1046, 317] width 913 height 14
click at [680, 349] on p "CIS return attached for Month INSERT DATE as per the above date, this has been …" at bounding box center [1046, 348] width 913 height 14
click at [675, 351] on p "CIS return attached for Month INSERT DATE as per the above date, this has been …" at bounding box center [1046, 348] width 913 height 14
click at [677, 349] on p "CIS return attached for Month INSERT DATE as per the above date, this has been …" at bounding box center [1046, 348] width 913 height 14
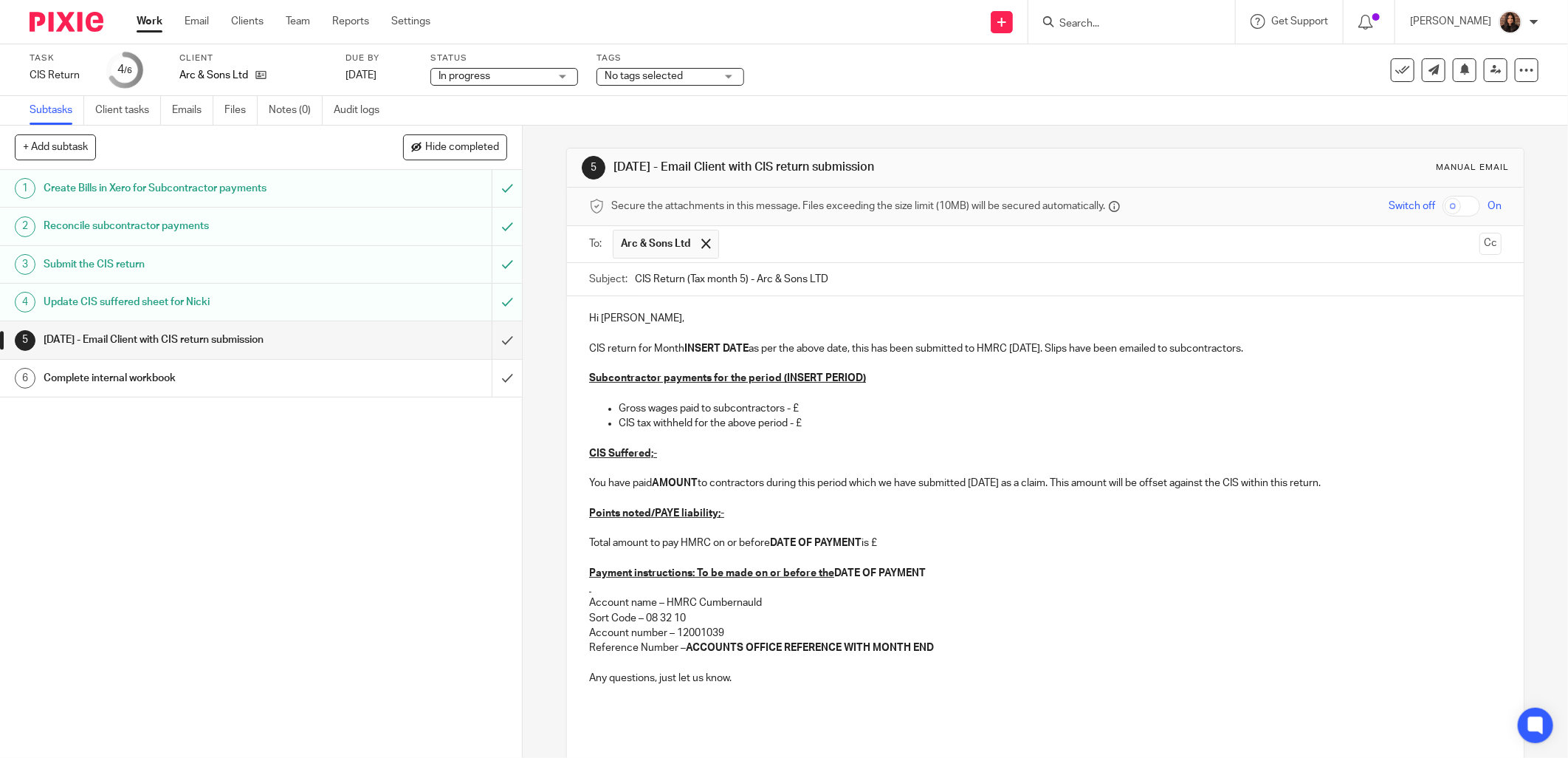
click at [677, 347] on p "CIS return for Month INSERT DATE as per the above date, this has been submitted…" at bounding box center [1046, 348] width 913 height 14
click at [778, 345] on strong "INSERT DATE" at bounding box center [750, 349] width 65 height 11
click at [778, 352] on p "CIS return for Month ending 05/09/2025 as per the above date, this has been sub…" at bounding box center [1046, 348] width 913 height 14
drag, startPoint x: 1153, startPoint y: 344, endPoint x: 966, endPoint y: 350, distance: 187.1
click at [778, 350] on p "CIS return for Month ending 05/09/2025 has been submitted to HMRC today. Slips …" at bounding box center [1046, 348] width 913 height 14
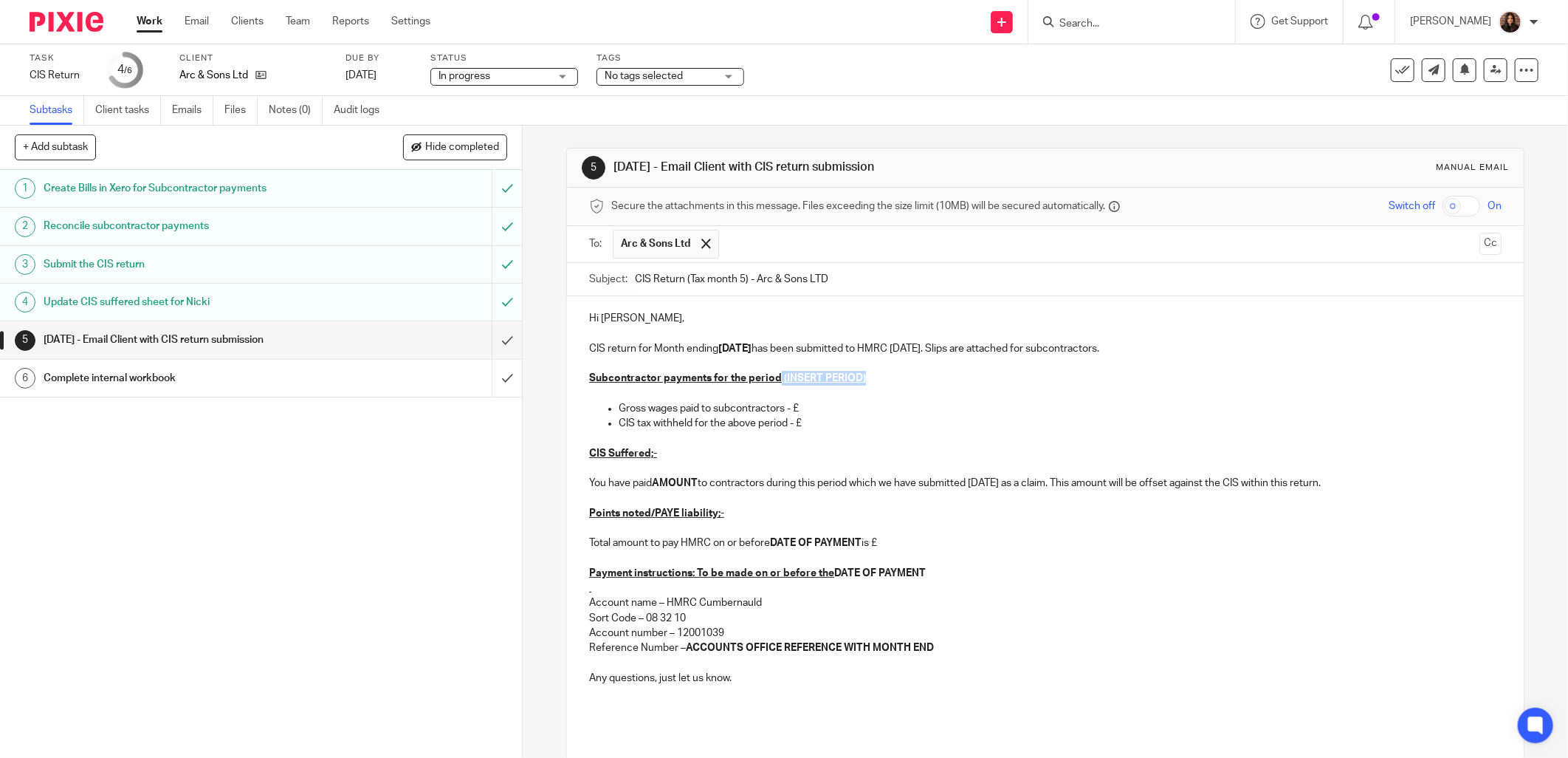
drag, startPoint x: 875, startPoint y: 381, endPoint x: 774, endPoint y: 377, distance: 101.1
click at [774, 377] on p "Subcontractor payments for the period (INSERT PERIOD)" at bounding box center [1046, 377] width 913 height 14
drag, startPoint x: 812, startPoint y: 407, endPoint x: 803, endPoint y: 408, distance: 9.1
click at [778, 406] on p "Gross wages paid to subcontractors - £" at bounding box center [1060, 408] width 883 height 14
click at [778, 422] on p "CIS tax withheld for the above period - £" at bounding box center [1060, 422] width 883 height 14
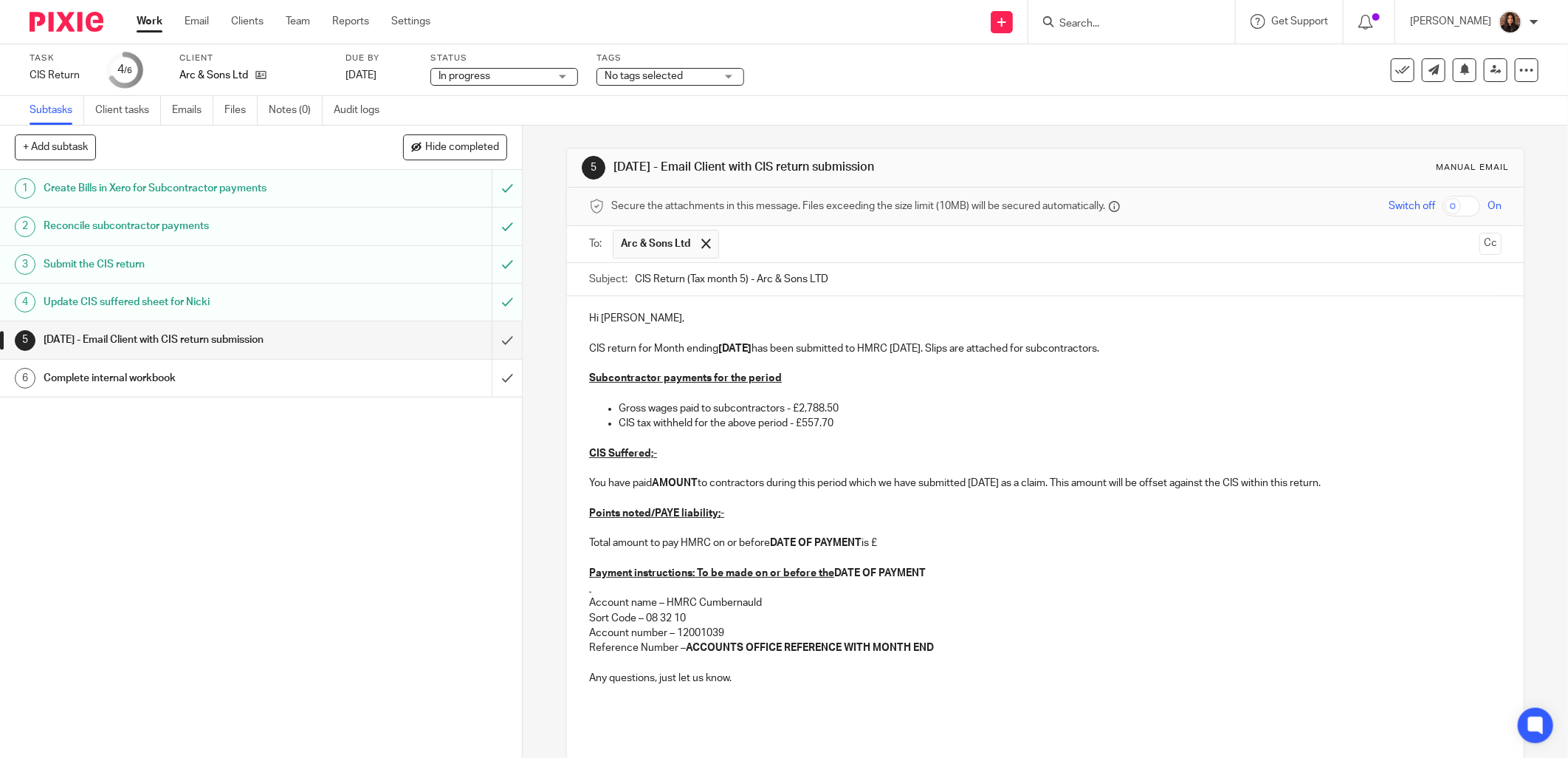
click at [674, 449] on p "CIS Suffered;-" at bounding box center [1046, 453] width 913 height 14
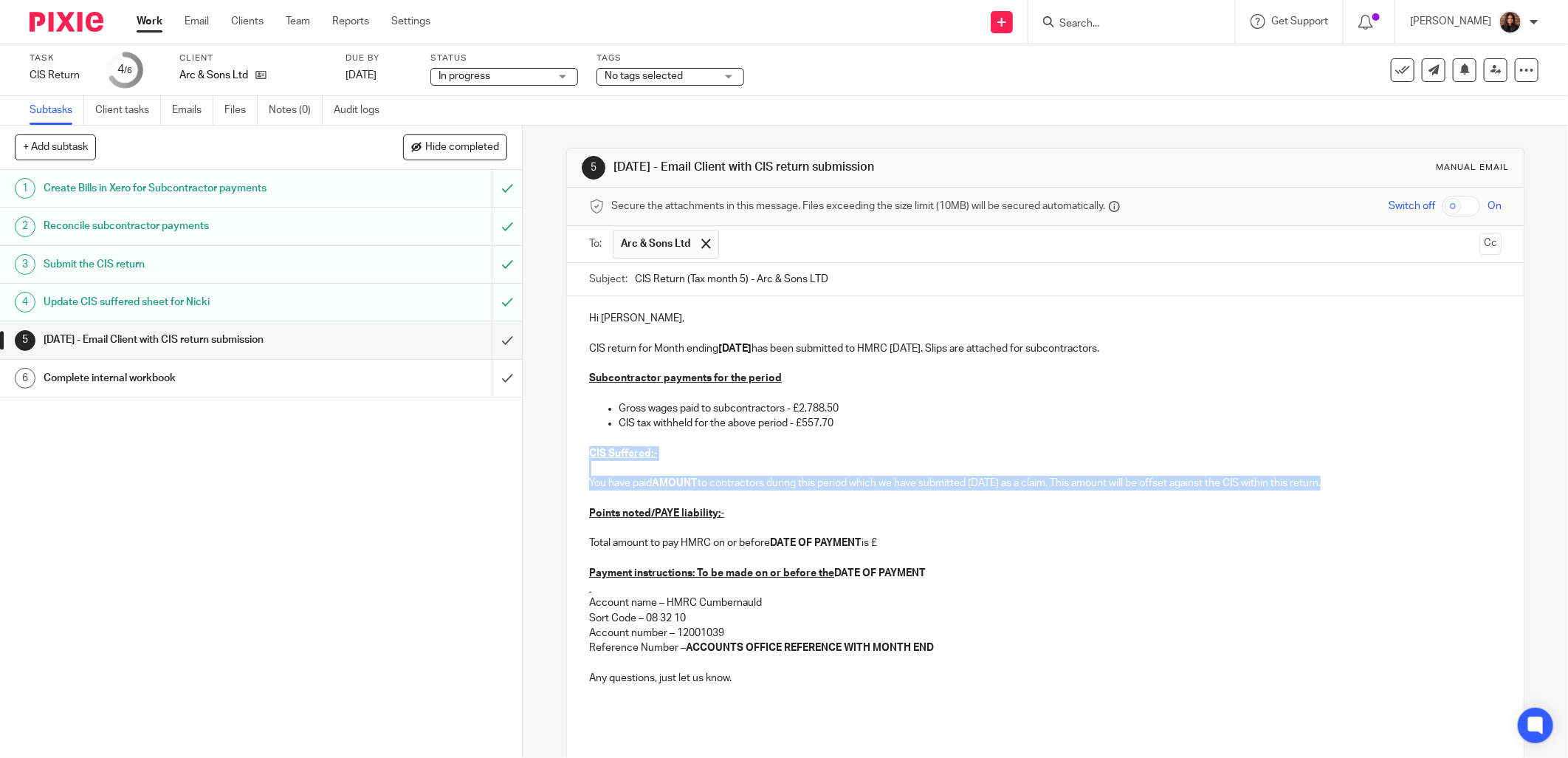
drag, startPoint x: 1147, startPoint y: 489, endPoint x: 584, endPoint y: 455, distance: 564.0
click at [584, 455] on div "Hi Alan, CIS return for Month ending 05/09/2025 has been submitted to HMRC toda…" at bounding box center [1046, 533] width 957 height 475
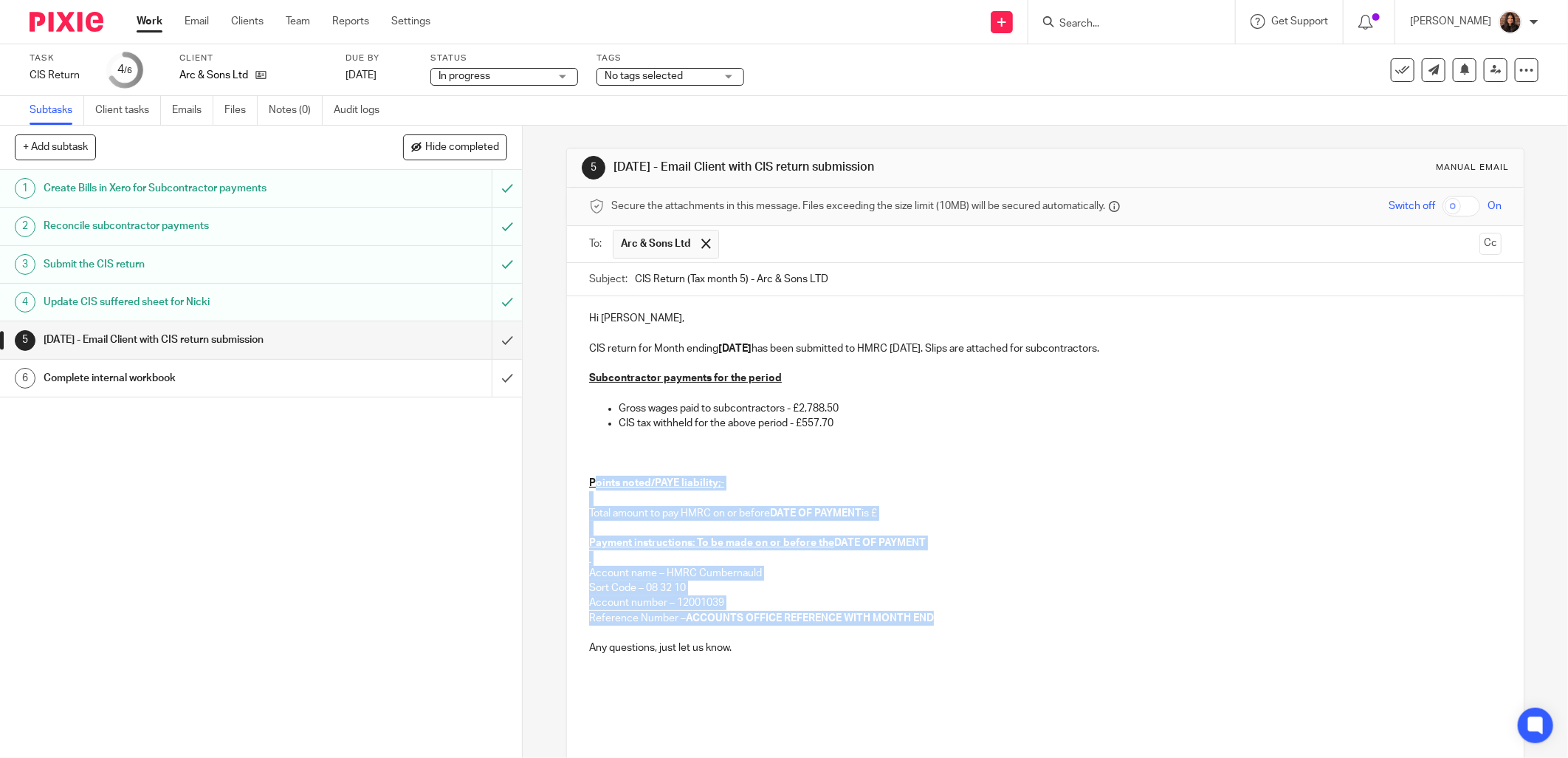
drag, startPoint x: 930, startPoint y: 614, endPoint x: 588, endPoint y: 482, distance: 366.6
click at [588, 482] on div "Hi Alan, CIS return for Month ending 05/09/2025 has been submitted to HMRC toda…" at bounding box center [1046, 518] width 957 height 444
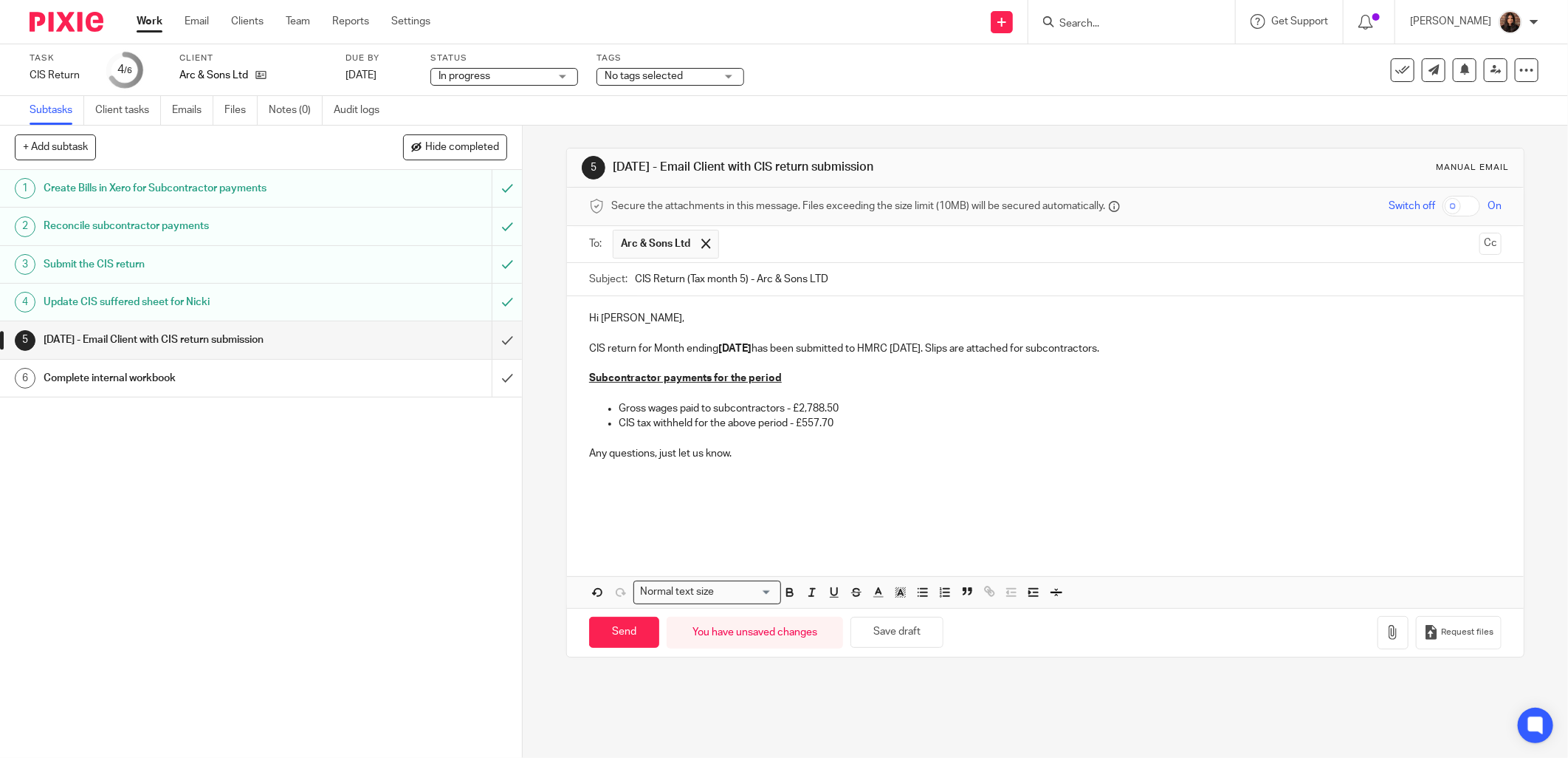
click at [607, 530] on p at bounding box center [1046, 527] width 913 height 14
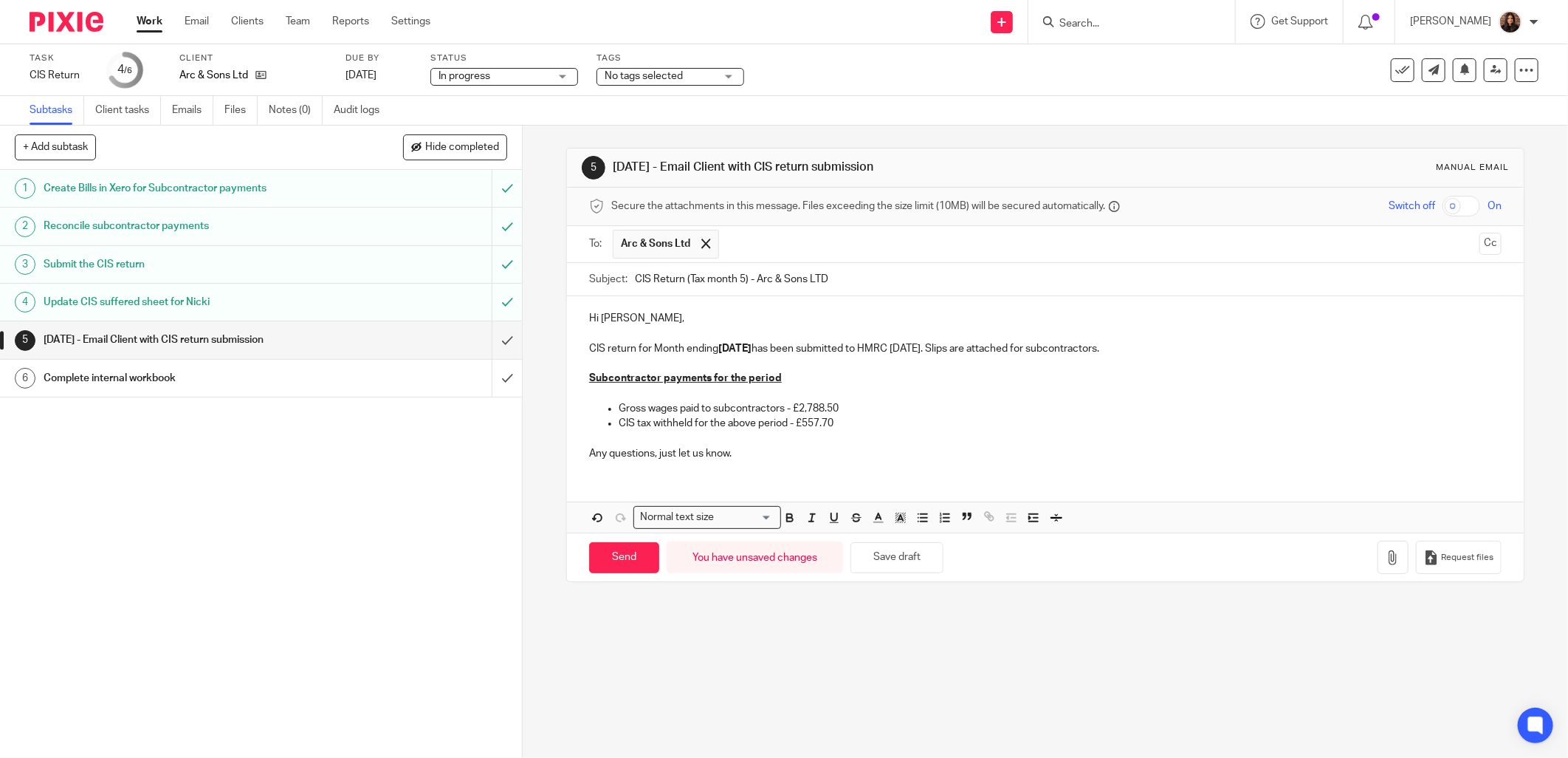
click at [761, 453] on p "Any questions, just let us know." at bounding box center [1046, 453] width 913 height 14
click at [626, 485] on div "Hi Alan, CIS return for Month ending 05/09/2025 has been submitted to HMRC toda…" at bounding box center [1046, 414] width 957 height 236
click at [778, 556] on icon "button" at bounding box center [1393, 557] width 14 height 14
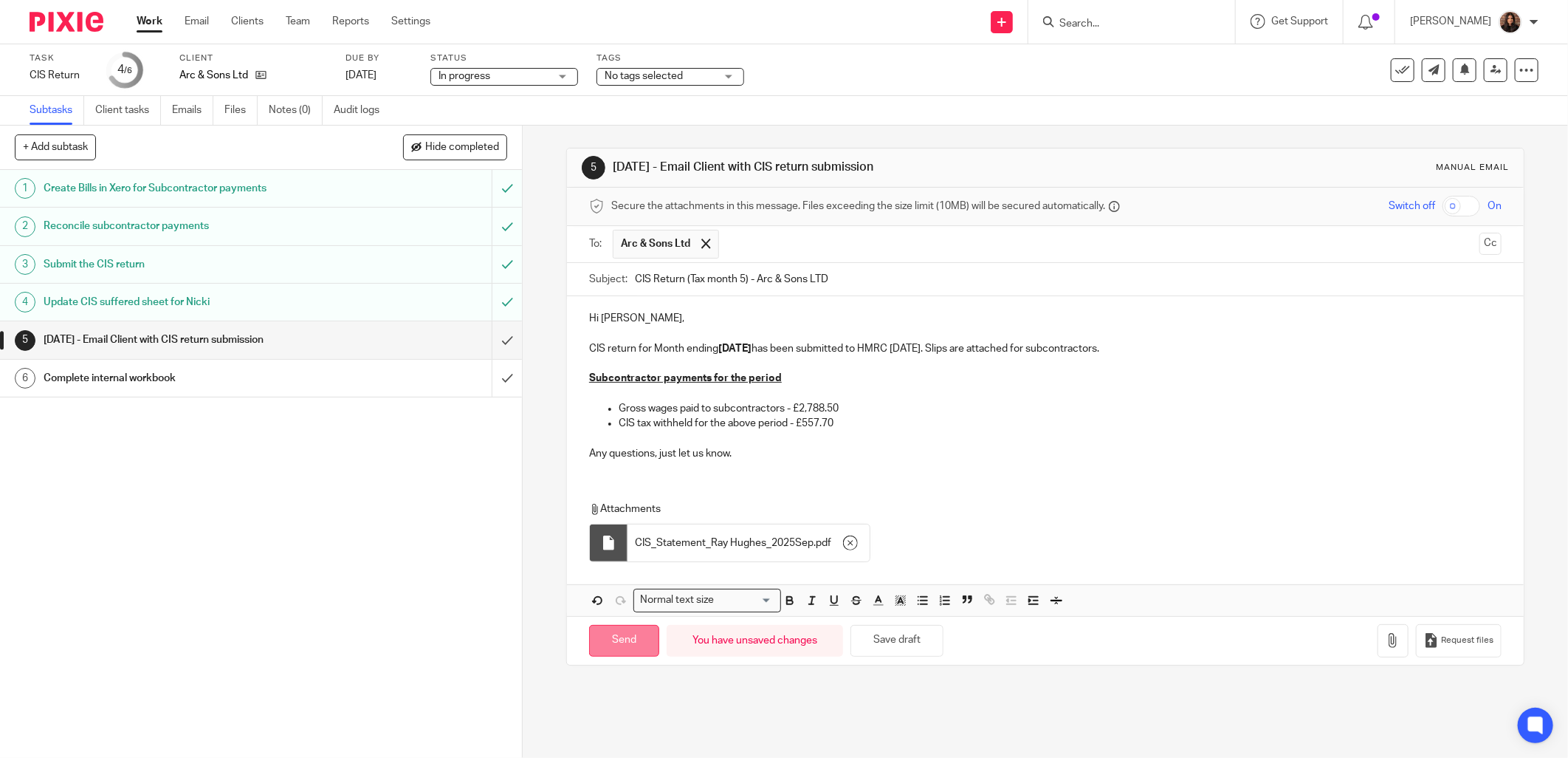
click at [629, 636] on input "Send" at bounding box center [624, 641] width 70 height 32
type input "Sent"
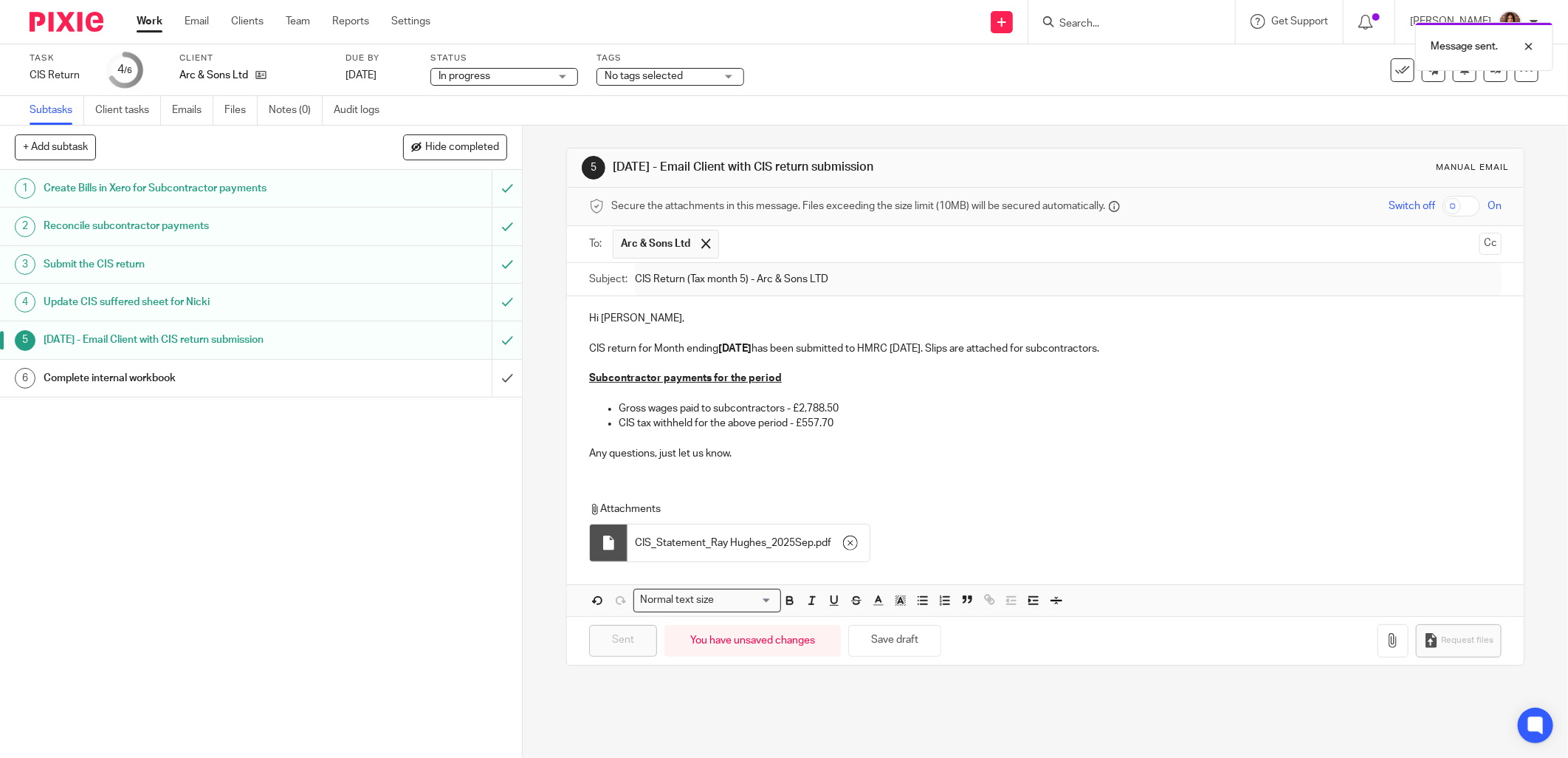
click at [437, 384] on div "Complete internal workbook" at bounding box center [260, 377] width 434 height 22
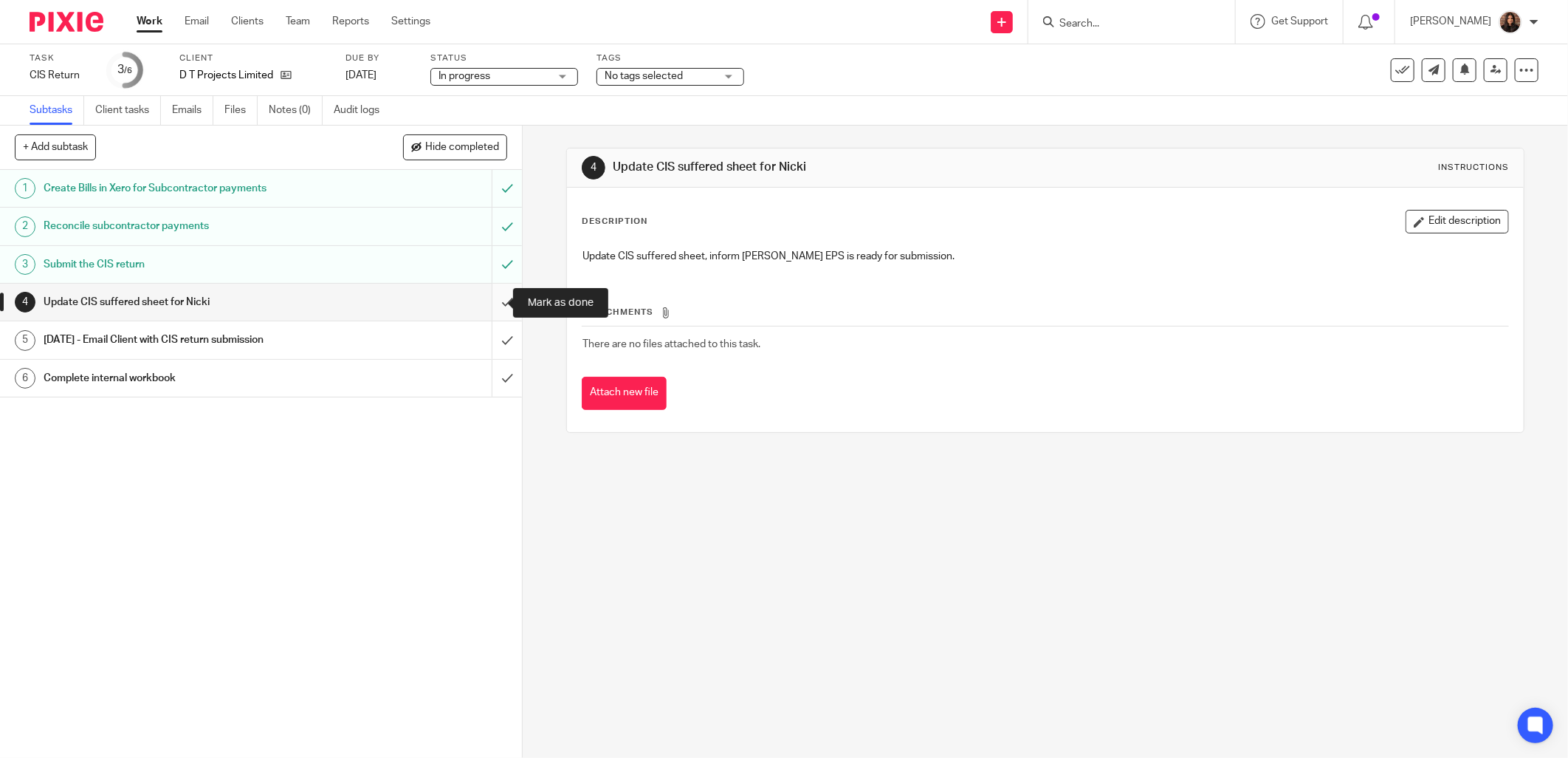
click at [491, 300] on input "submit" at bounding box center [260, 302] width 522 height 37
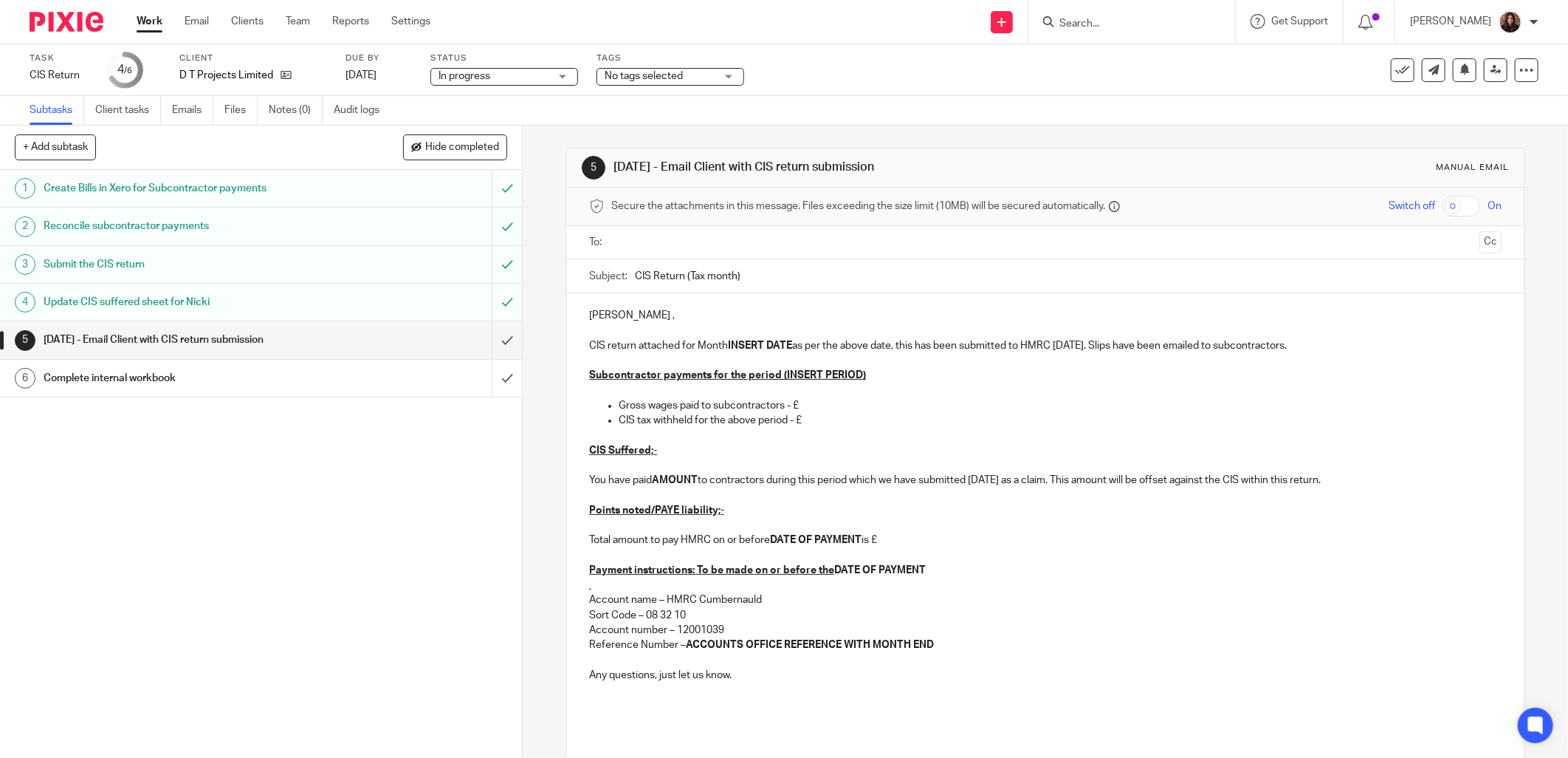
click at [664, 242] on input "text" at bounding box center [1045, 242] width 857 height 17
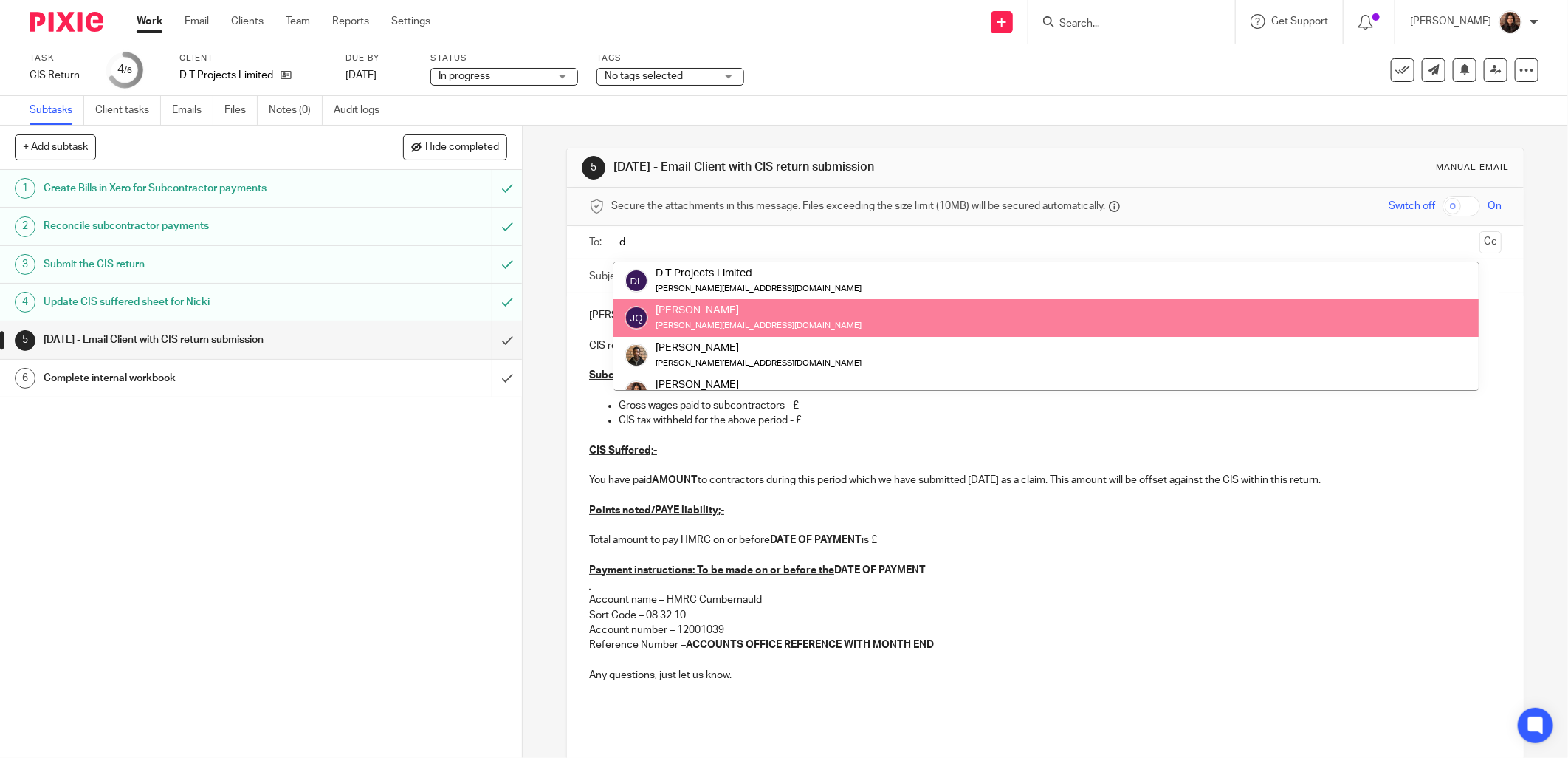
type input "d"
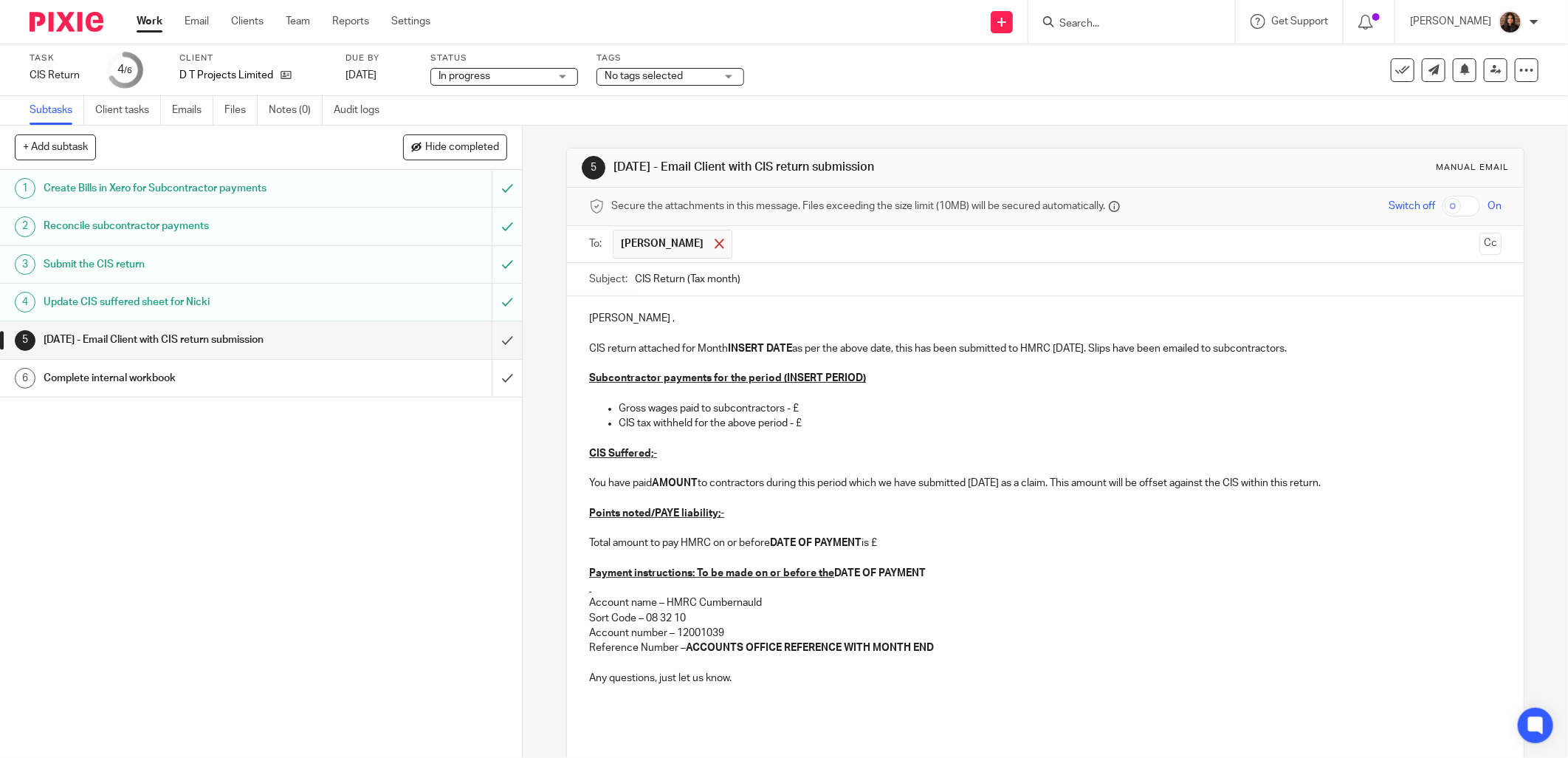
click at [715, 248] on span at bounding box center [719, 243] width 10 height 10
click at [617, 241] on input "text" at bounding box center [1045, 242] width 857 height 17
drag, startPoint x: 731, startPoint y: 245, endPoint x: 707, endPoint y: 248, distance: 24.2
click at [731, 245] on span at bounding box center [734, 243] width 10 height 10
click at [648, 239] on input "text" at bounding box center [1045, 242] width 857 height 17
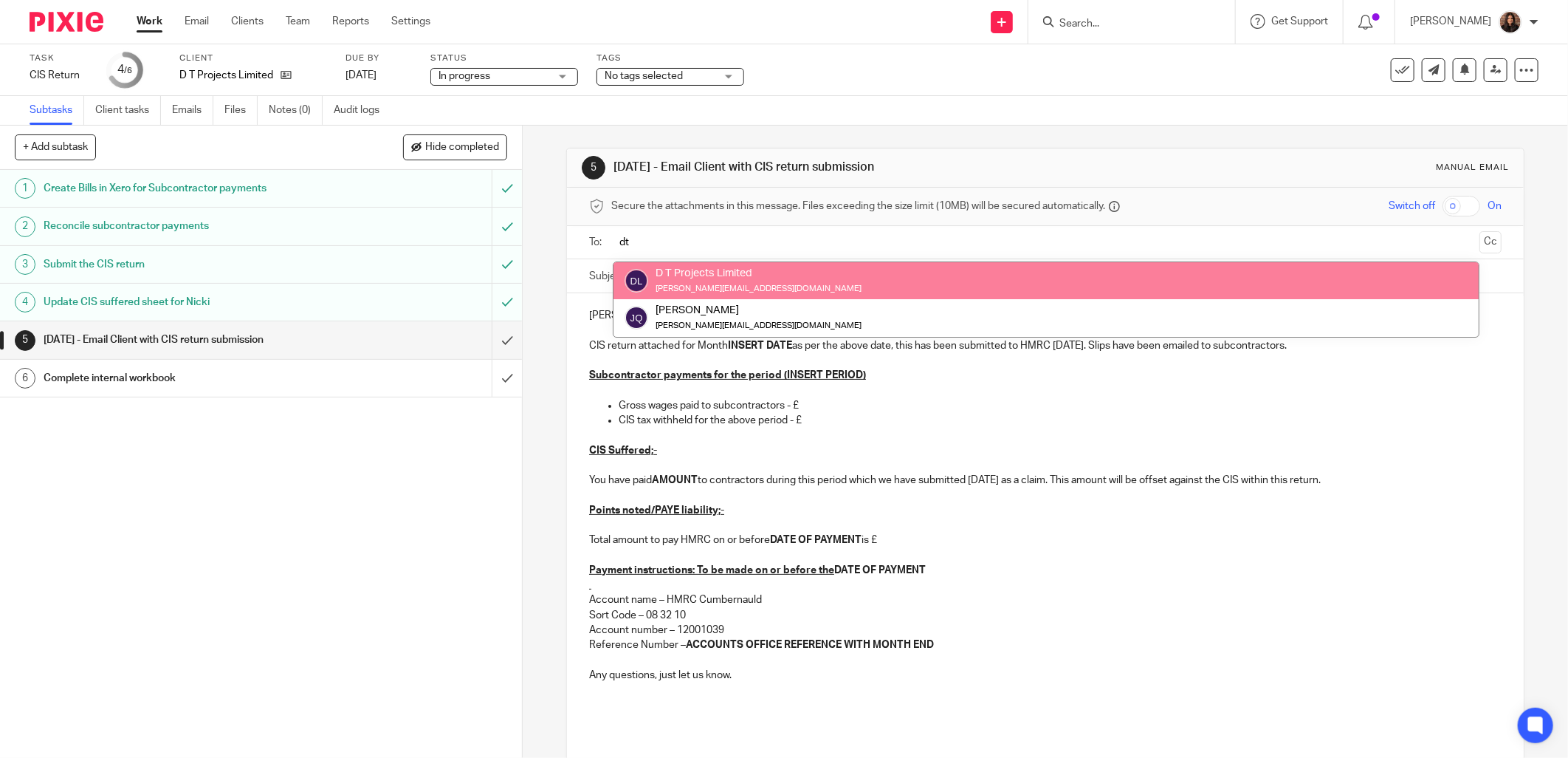
type input "dt"
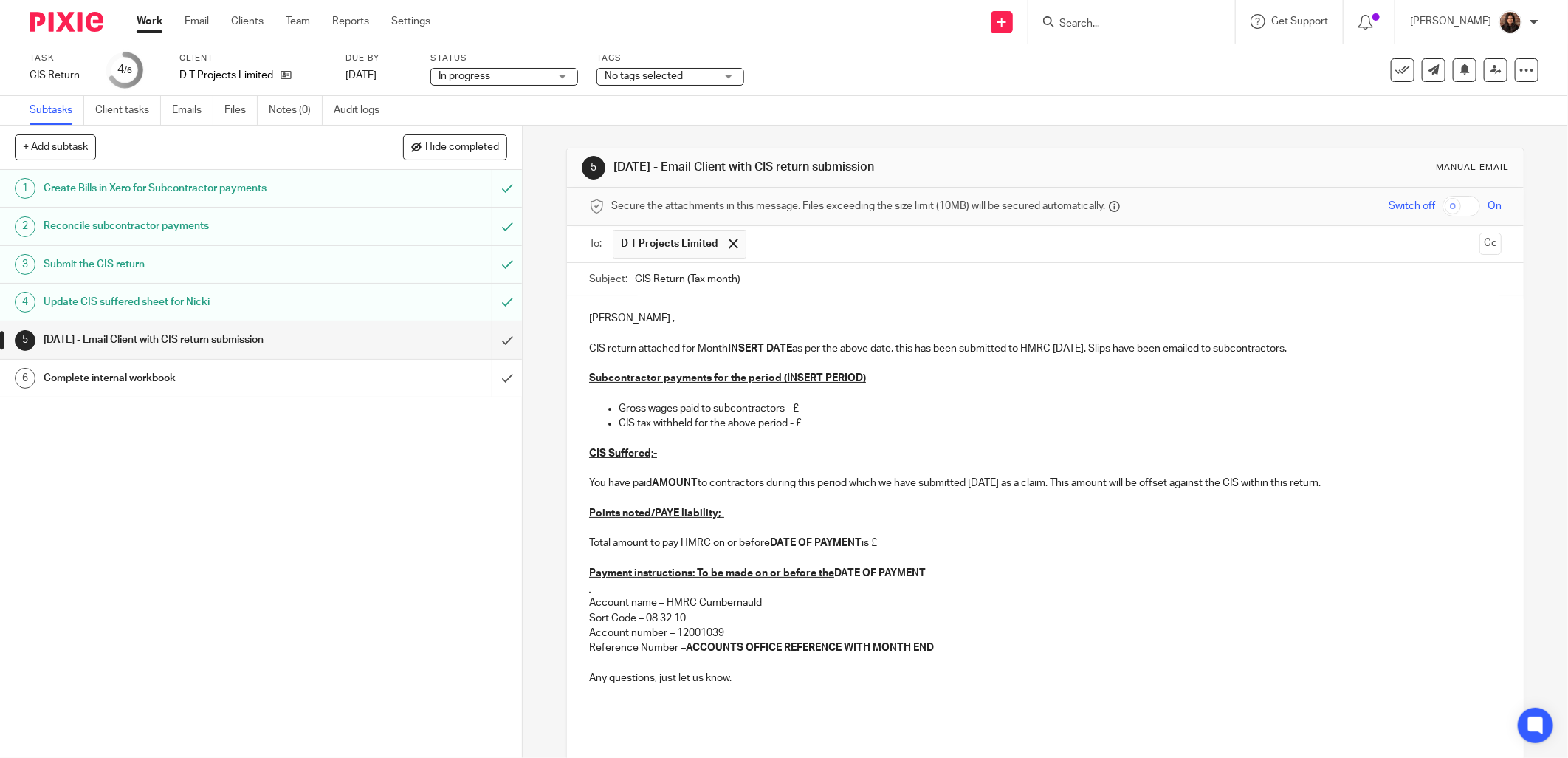
click at [734, 279] on input "CIS Return (Tax month)" at bounding box center [1068, 280] width 866 height 33
click at [762, 278] on input "CIS Return (Tax month 5)" at bounding box center [1068, 280] width 866 height 33
type input "CIS Return (Tax month 5) - DT Projects"
drag, startPoint x: 648, startPoint y: 321, endPoint x: 588, endPoint y: 320, distance: 60.0
click at [589, 320] on p "[PERSON_NAME] ," at bounding box center [1046, 317] width 913 height 14
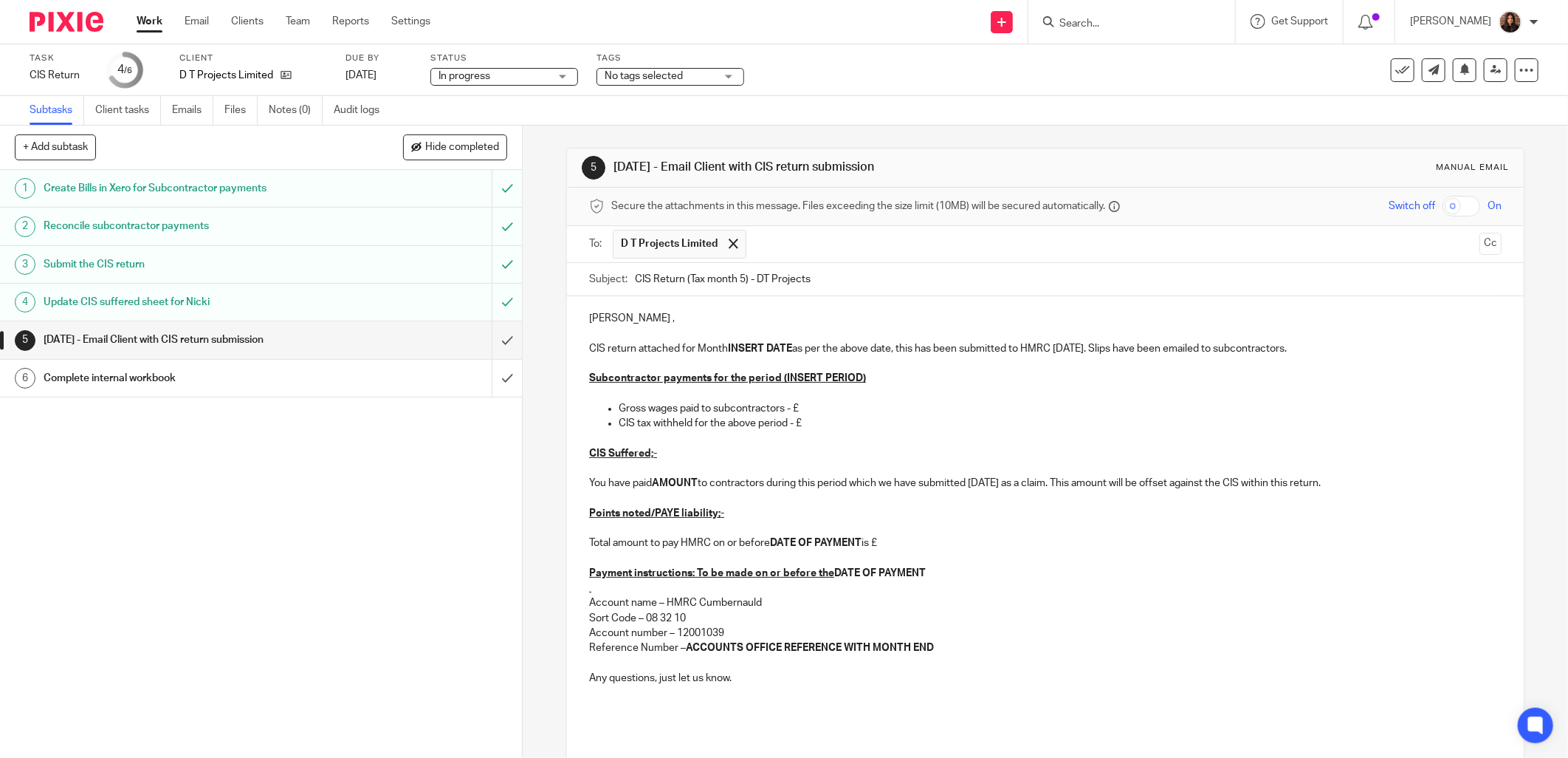
click at [579, 324] on div "[PERSON_NAME] , CIS return attached for Month INSERT DATE as per the above date…" at bounding box center [1046, 533] width 957 height 475
drag, startPoint x: 580, startPoint y: 317, endPoint x: 678, endPoint y: 320, distance: 98.0
click at [678, 320] on div "[PERSON_NAME] , CIS return attached for Month INSERT DATE as per the above date…" at bounding box center [1046, 533] width 957 height 475
click at [829, 283] on input "CIS Return (Tax month 5) - DT Projects" at bounding box center [1068, 280] width 866 height 33
type input "CIS Return (Tax month 5) - DT Projects Limited"
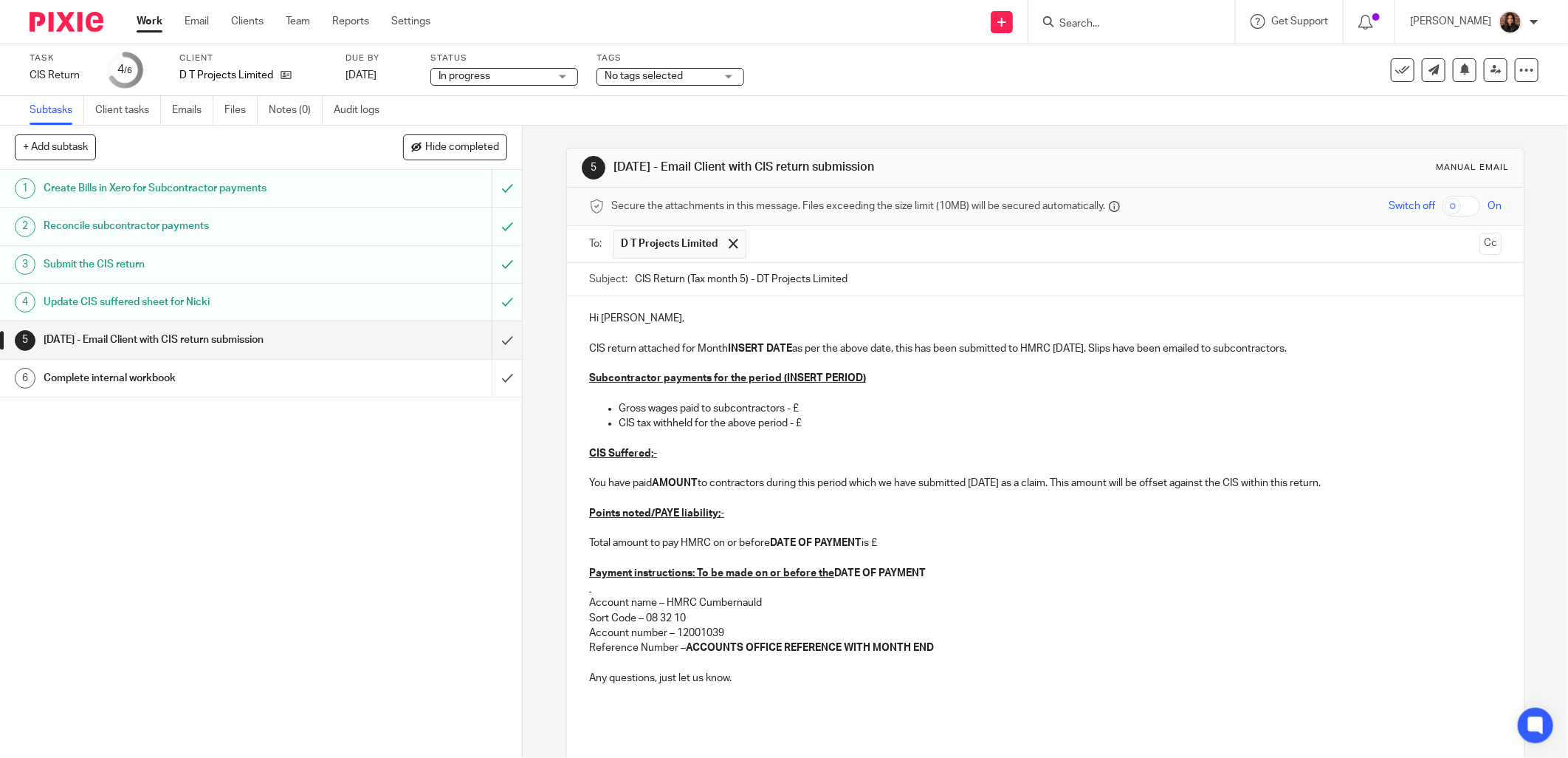
click at [786, 347] on strong "INSERT DATE" at bounding box center [760, 349] width 65 height 11
click at [787, 346] on strong "INSERT DATE" at bounding box center [760, 349] width 65 height 11
click at [677, 349] on p "CIS return attached for Month [DATE] as per the above date, this has been submi…" at bounding box center [1046, 348] width 913 height 14
click at [677, 349] on p "CIS return for Month [DATE] as per the above date, this has been submitted to H…" at bounding box center [1046, 348] width 913 height 14
drag, startPoint x: 898, startPoint y: 351, endPoint x: 771, endPoint y: 350, distance: 127.0
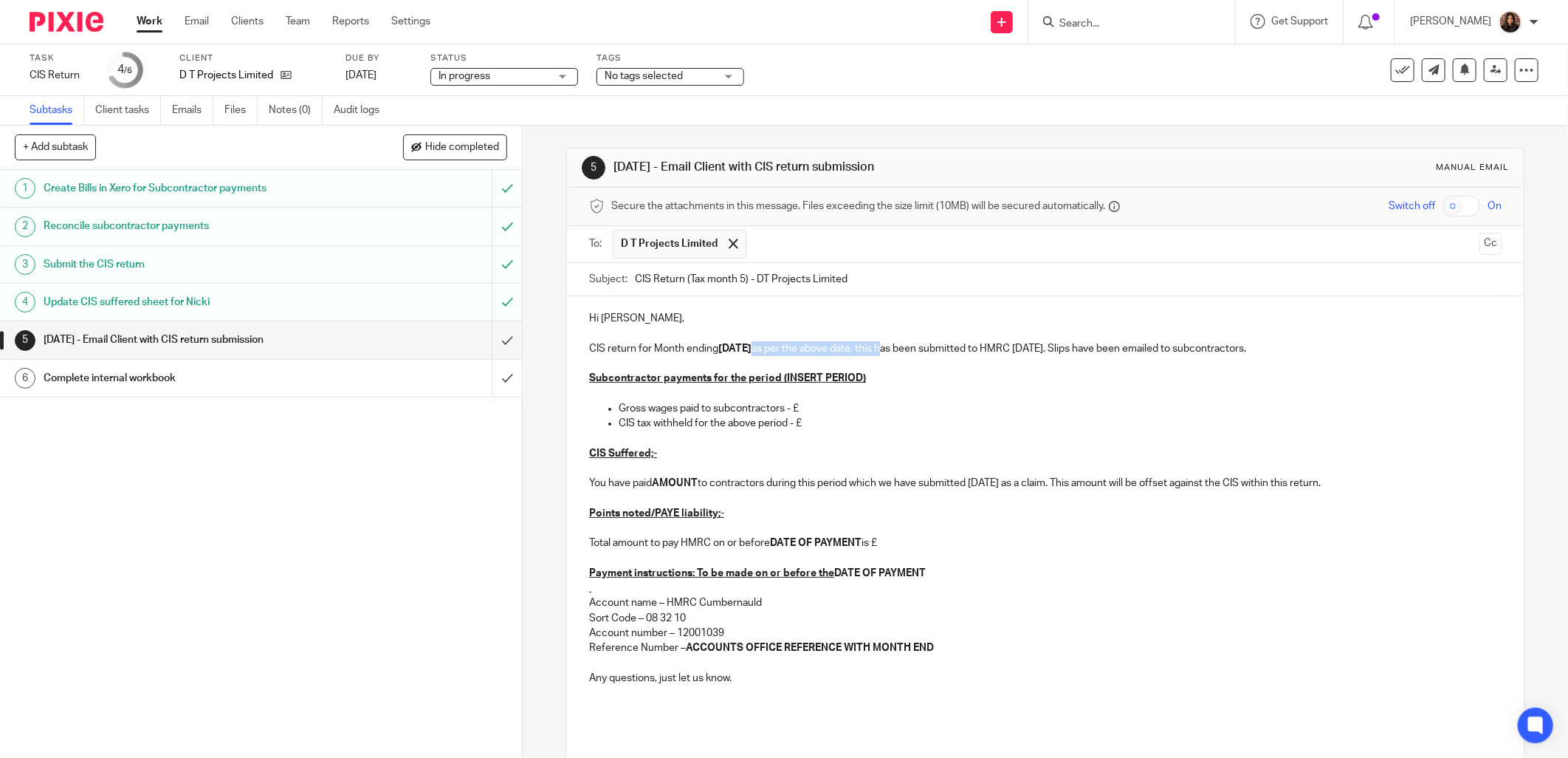
click at [771, 350] on p "CIS return for Month ending [DATE] as per the above date, this has been submitt…" at bounding box center [1046, 348] width 913 height 14
click at [938, 348] on p "CIS return for Month ending [DATE] has been submitted to HMRC [DATE]. Slips hav…" at bounding box center [1046, 348] width 913 height 14
drag, startPoint x: 1118, startPoint y: 344, endPoint x: 939, endPoint y: 351, distance: 179.1
click at [939, 351] on p "CIS return for Month ending [DATE] has been submitted to HMRC. Slips have been …" at bounding box center [1046, 348] width 913 height 14
drag, startPoint x: 898, startPoint y: 377, endPoint x: 775, endPoint y: 378, distance: 123.0
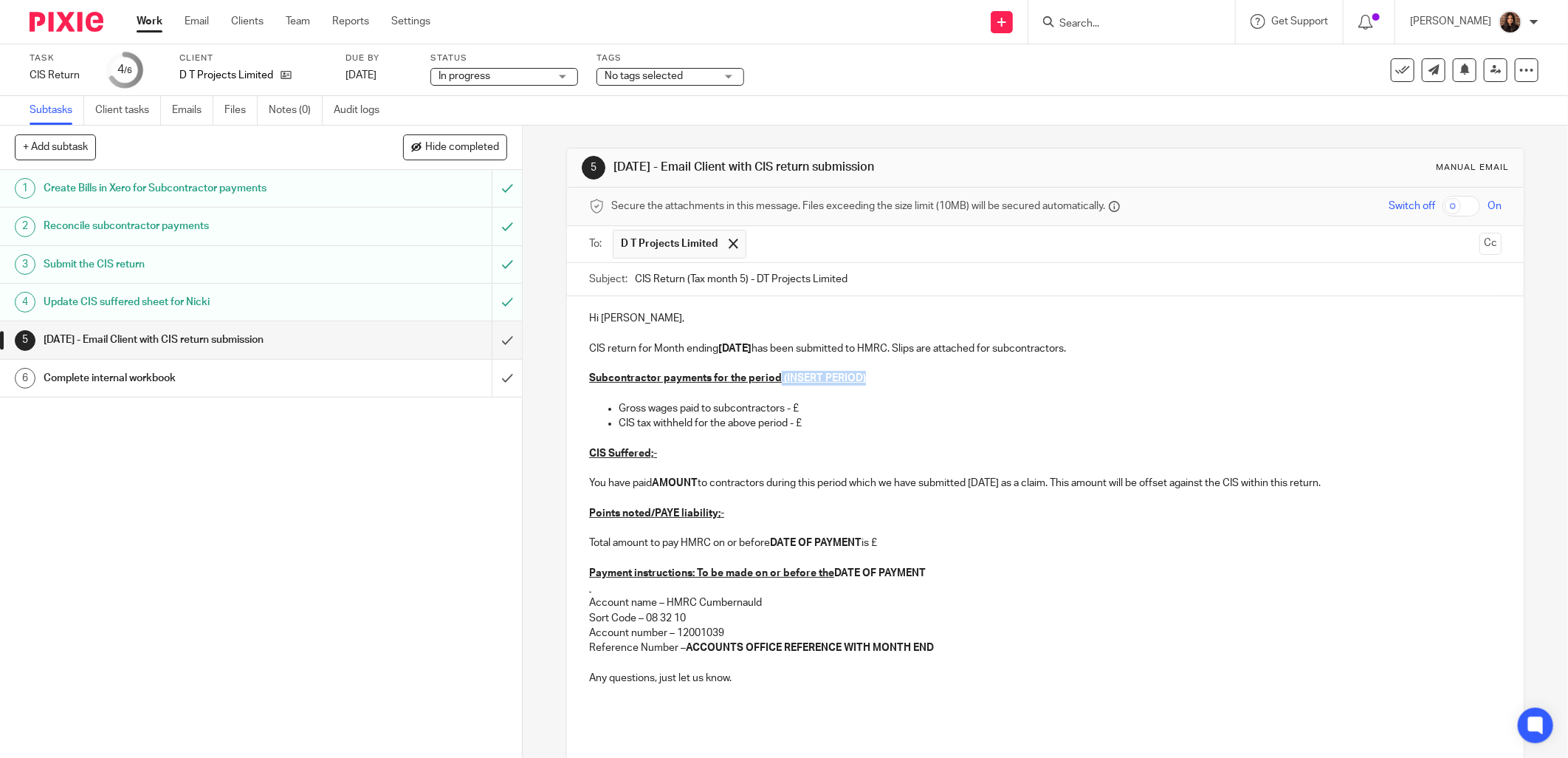
click at [775, 378] on p "Subcontractor payments for the period (INSERT PERIOD)" at bounding box center [1046, 377] width 913 height 14
click at [799, 407] on p "Gross wages paid to subcontractors - £" at bounding box center [1060, 408] width 883 height 14
click at [831, 425] on p "CIS tax withheld for the above period - £" at bounding box center [1060, 422] width 883 height 14
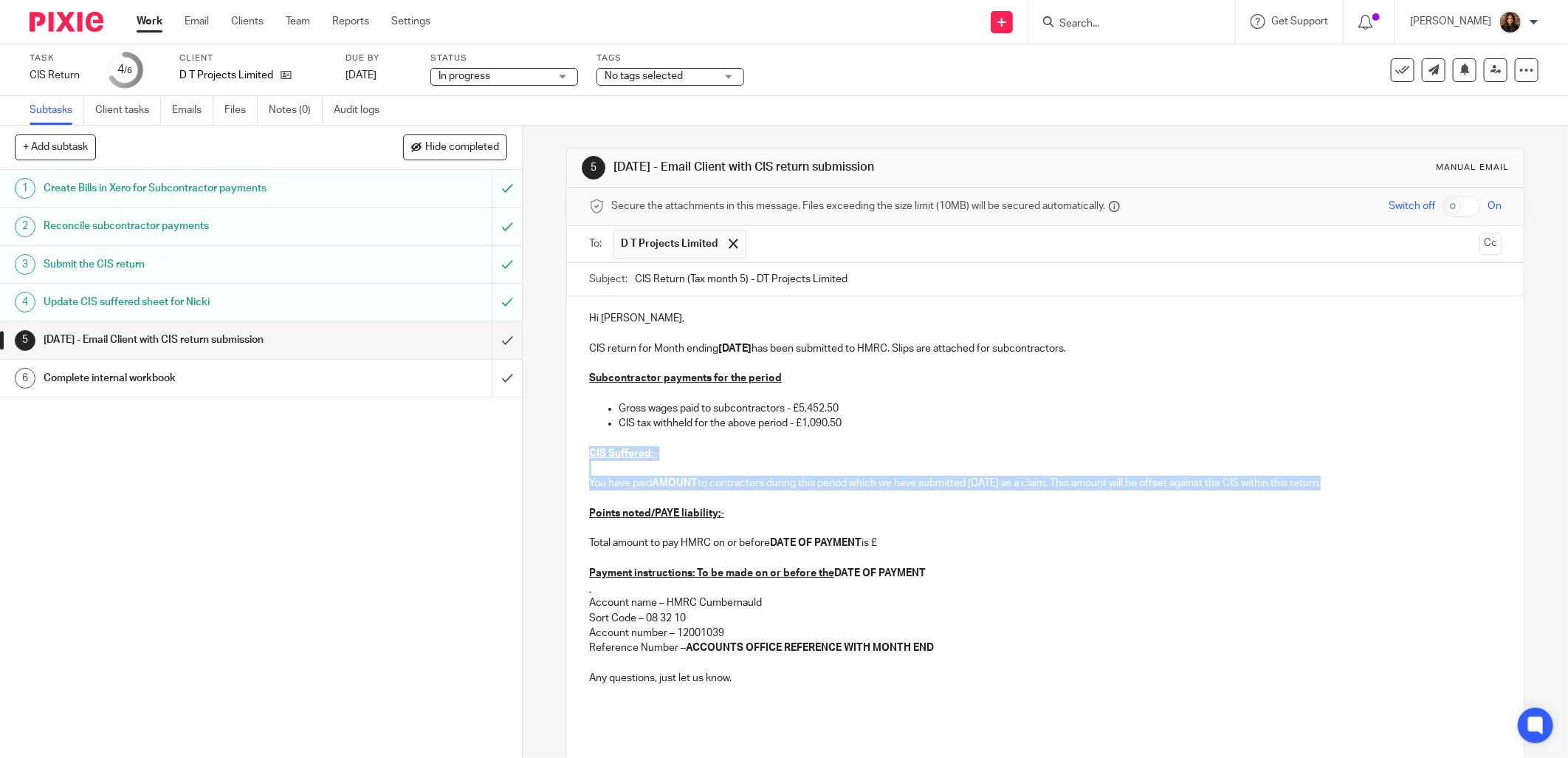
drag, startPoint x: 1336, startPoint y: 478, endPoint x: 587, endPoint y: 444, distance: 749.8
click at [587, 444] on div "Hi Jay, CIS return for Month ending 05/09/2025 has been submitted to HMRC. Slip…" at bounding box center [1046, 533] width 957 height 475
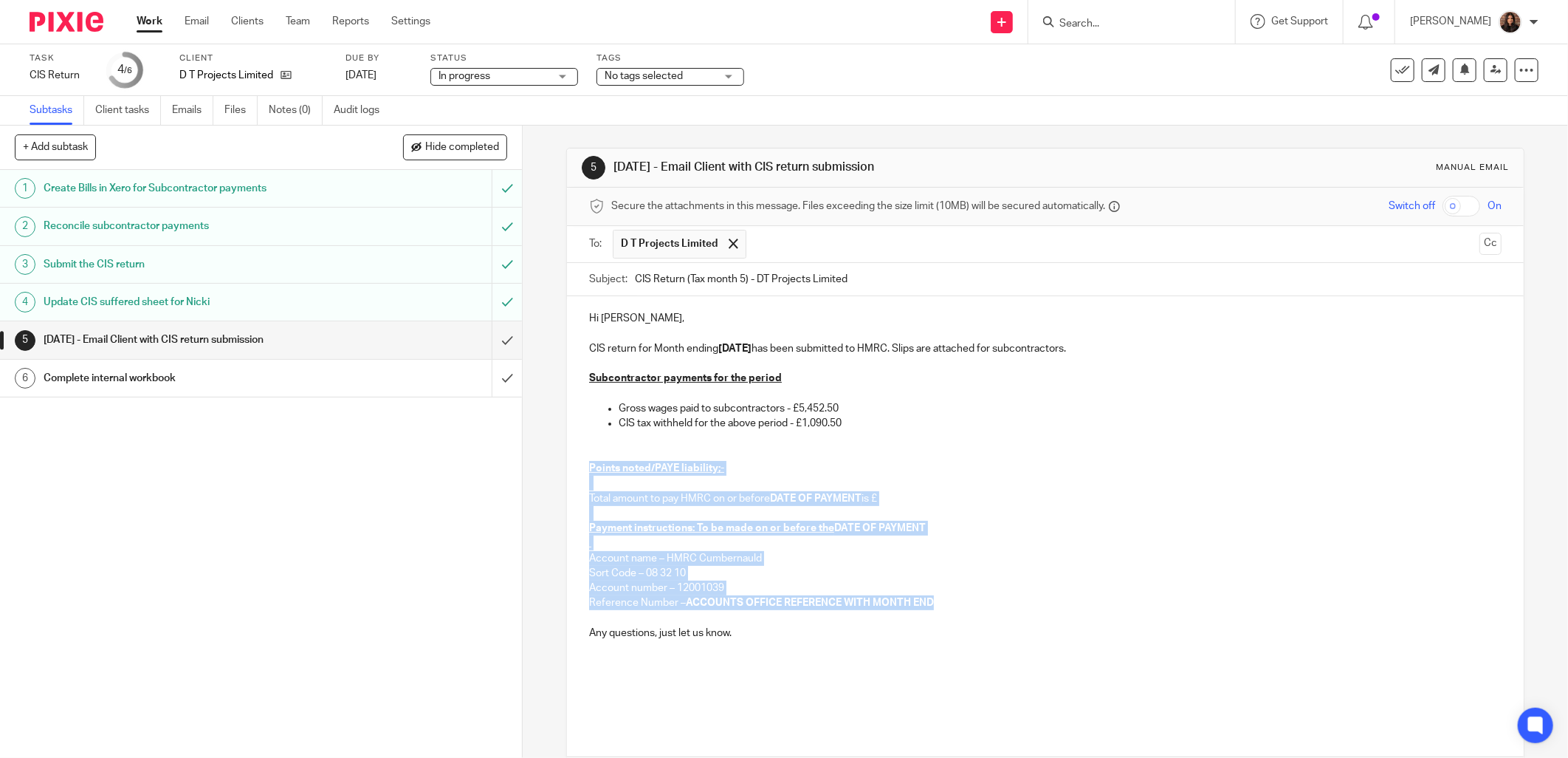
drag, startPoint x: 933, startPoint y: 600, endPoint x: 578, endPoint y: 469, distance: 378.4
click at [578, 469] on div "Hi Jay, CIS return for Month ending 05/09/2025 has been submitted to HMRC. Slip…" at bounding box center [1046, 511] width 957 height 430
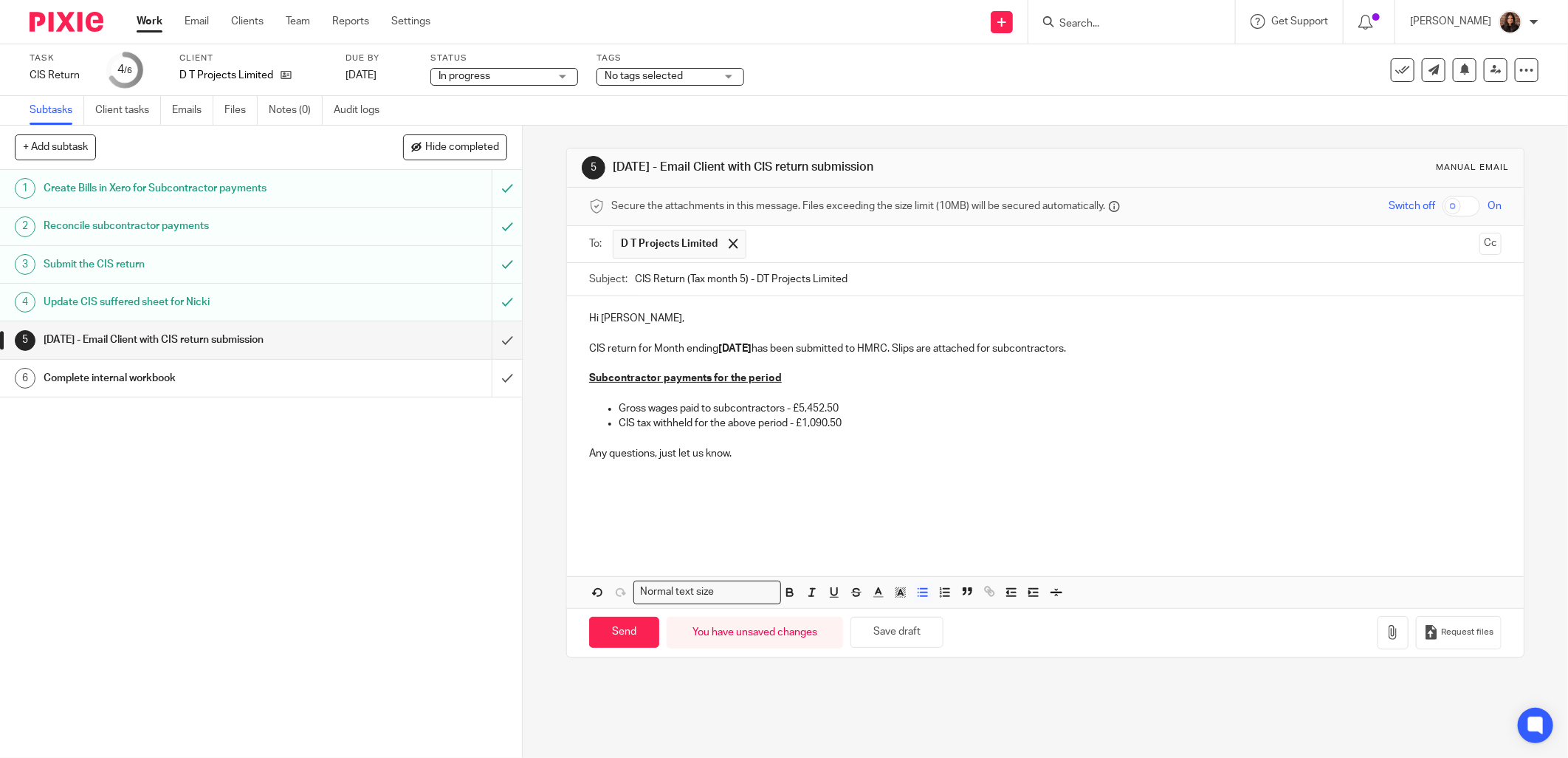
click at [596, 532] on p at bounding box center [1046, 527] width 913 height 14
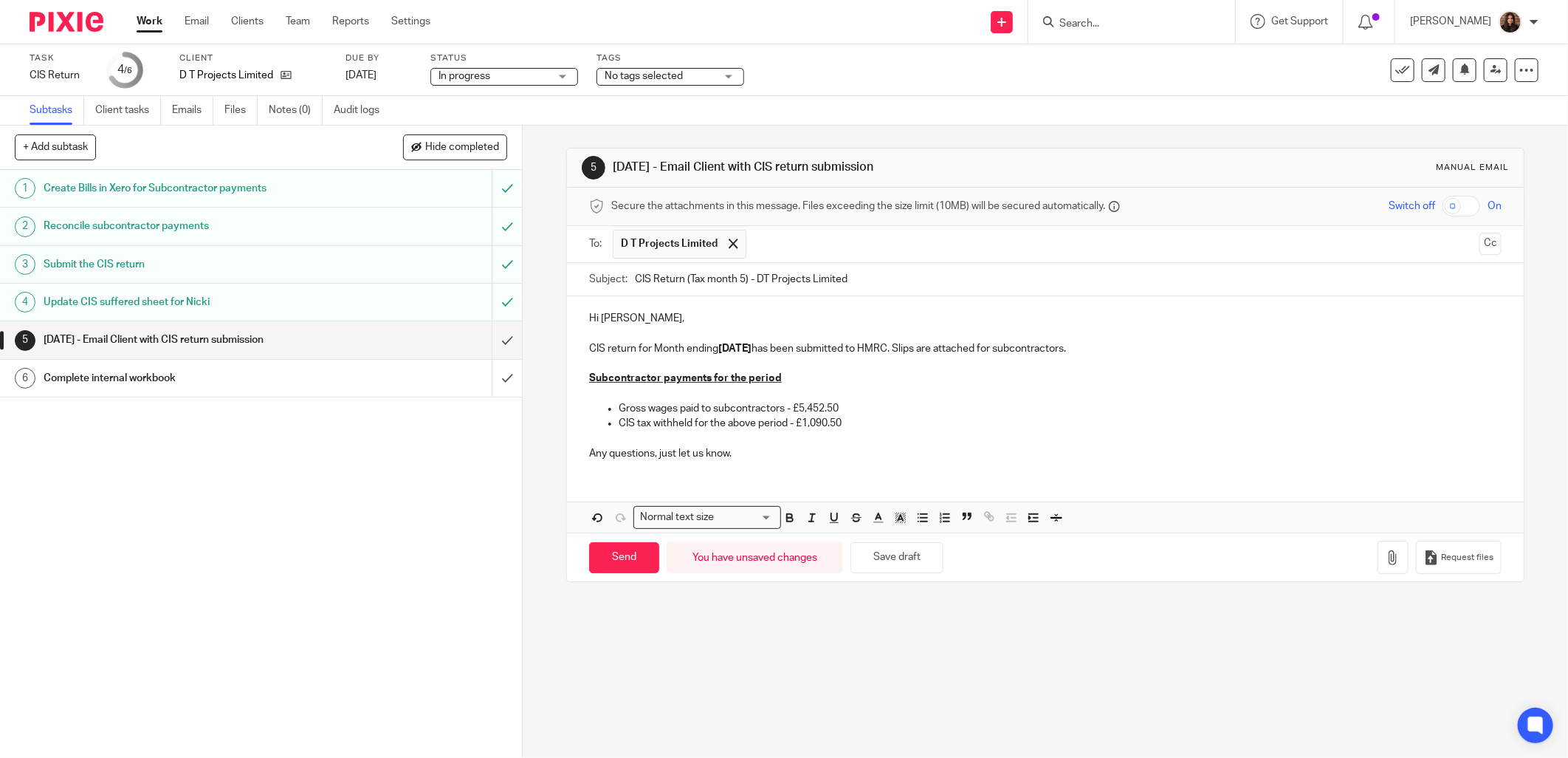
click at [1104, 346] on p "CIS return for Month ending 05/09/2025 has been submitted to HMRC. Slips are at…" at bounding box center [1046, 348] width 913 height 14
click at [1386, 555] on icon "button" at bounding box center [1393, 557] width 14 height 14
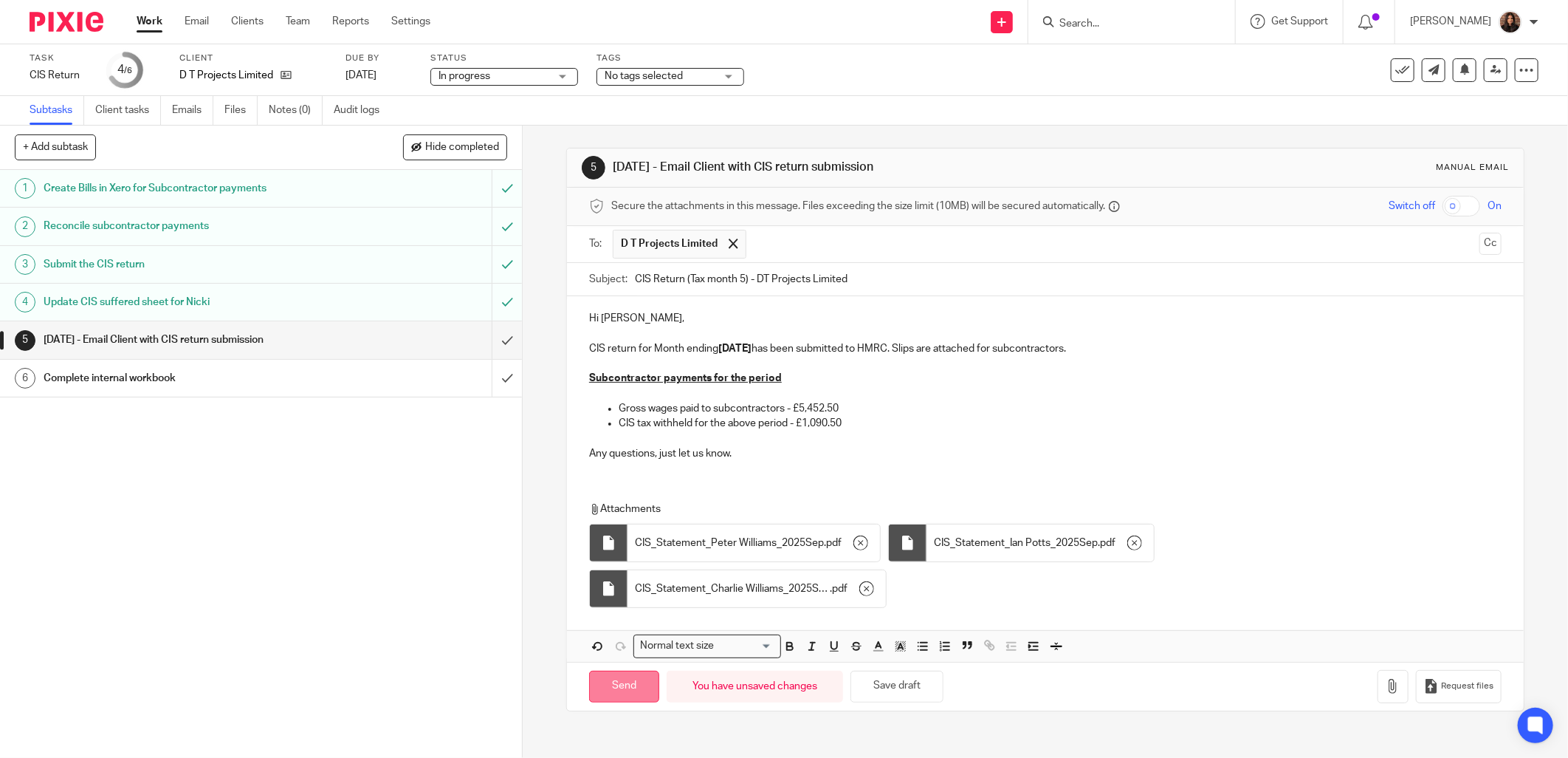
click at [640, 681] on input "Send" at bounding box center [624, 687] width 70 height 32
type input "Sent"
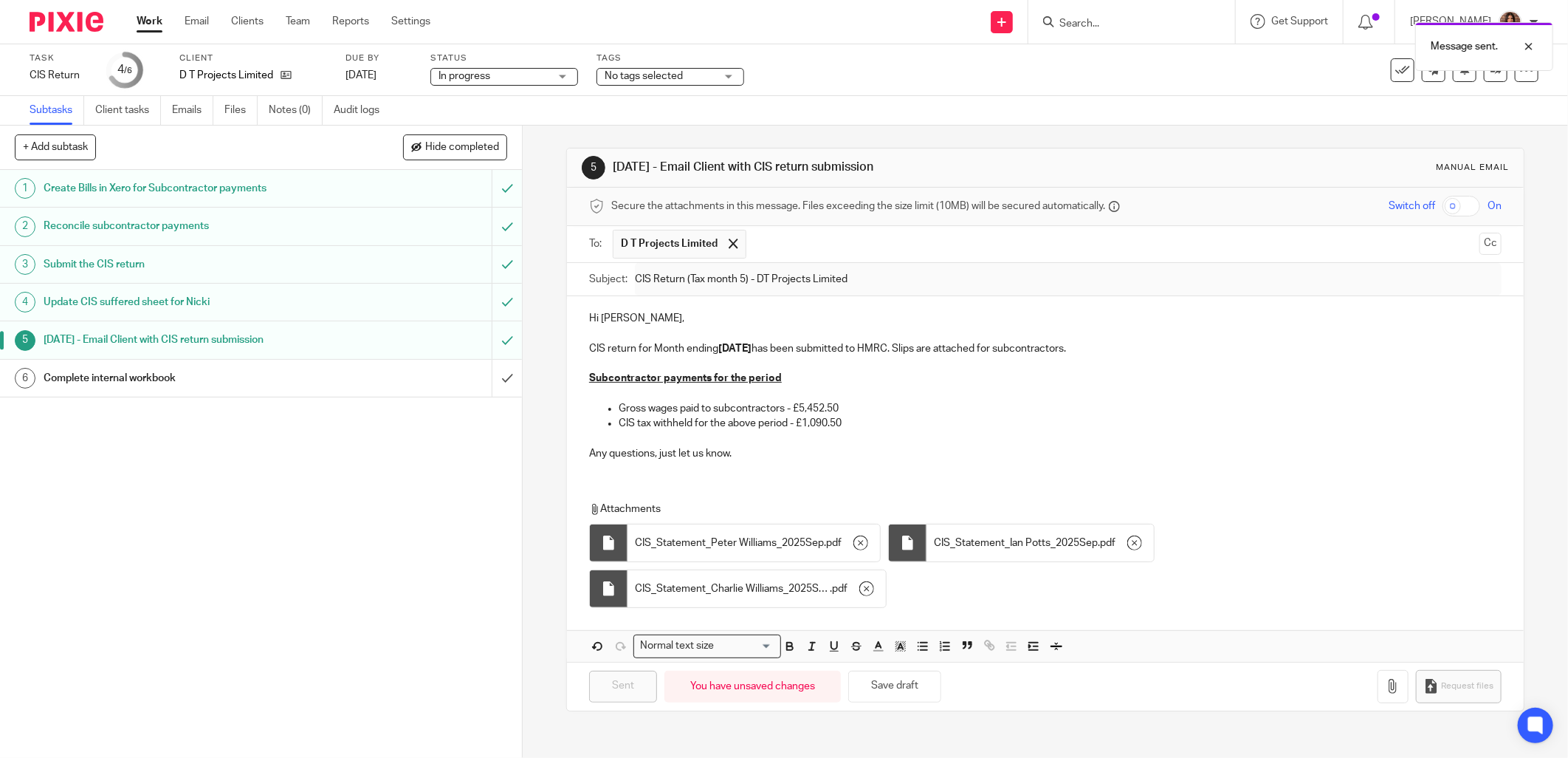
click at [445, 384] on div "Complete internal workbook" at bounding box center [260, 377] width 434 height 22
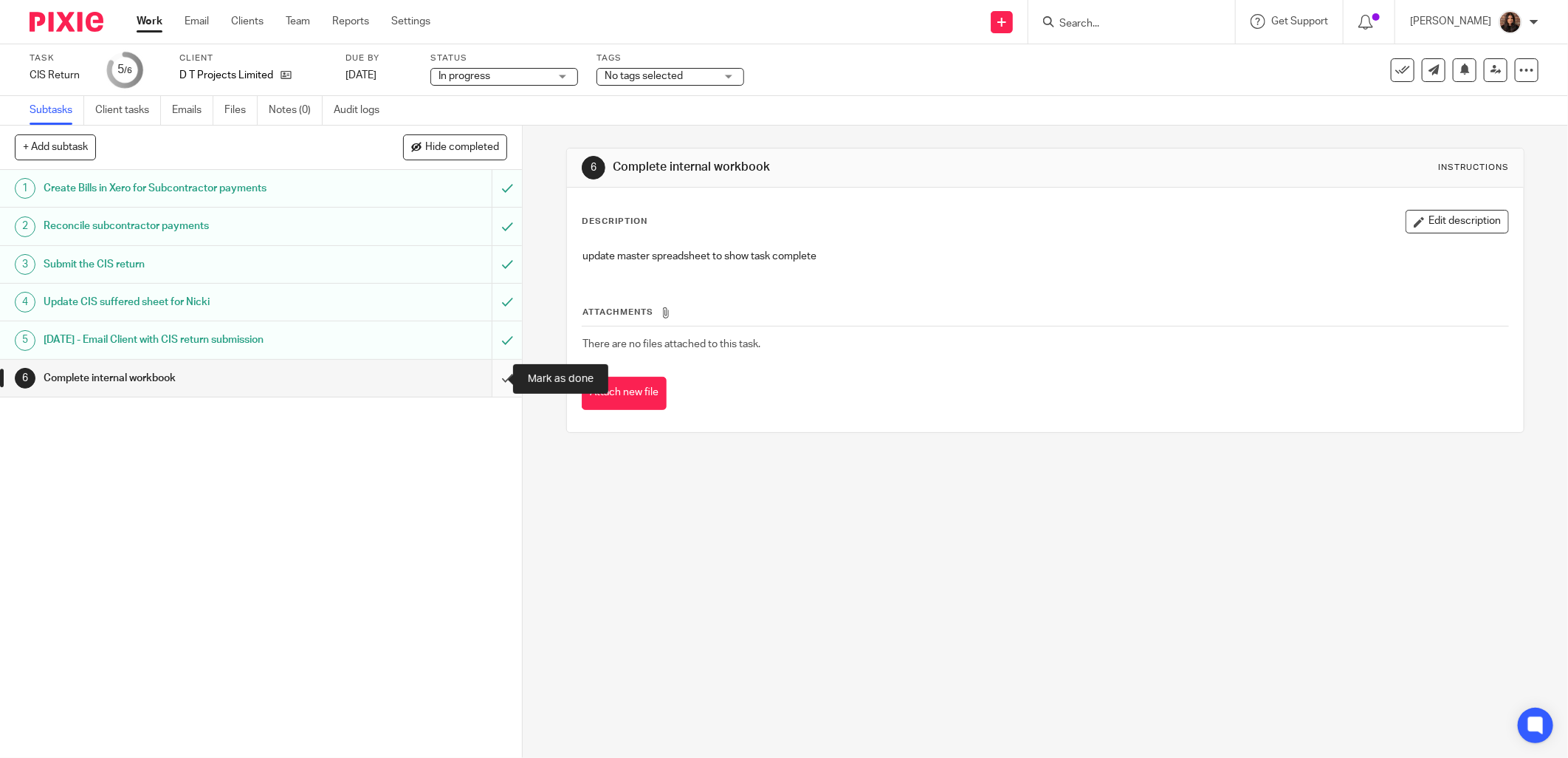
click at [483, 378] on input "submit" at bounding box center [260, 378] width 522 height 37
